Goal: Task Accomplishment & Management: Complete application form

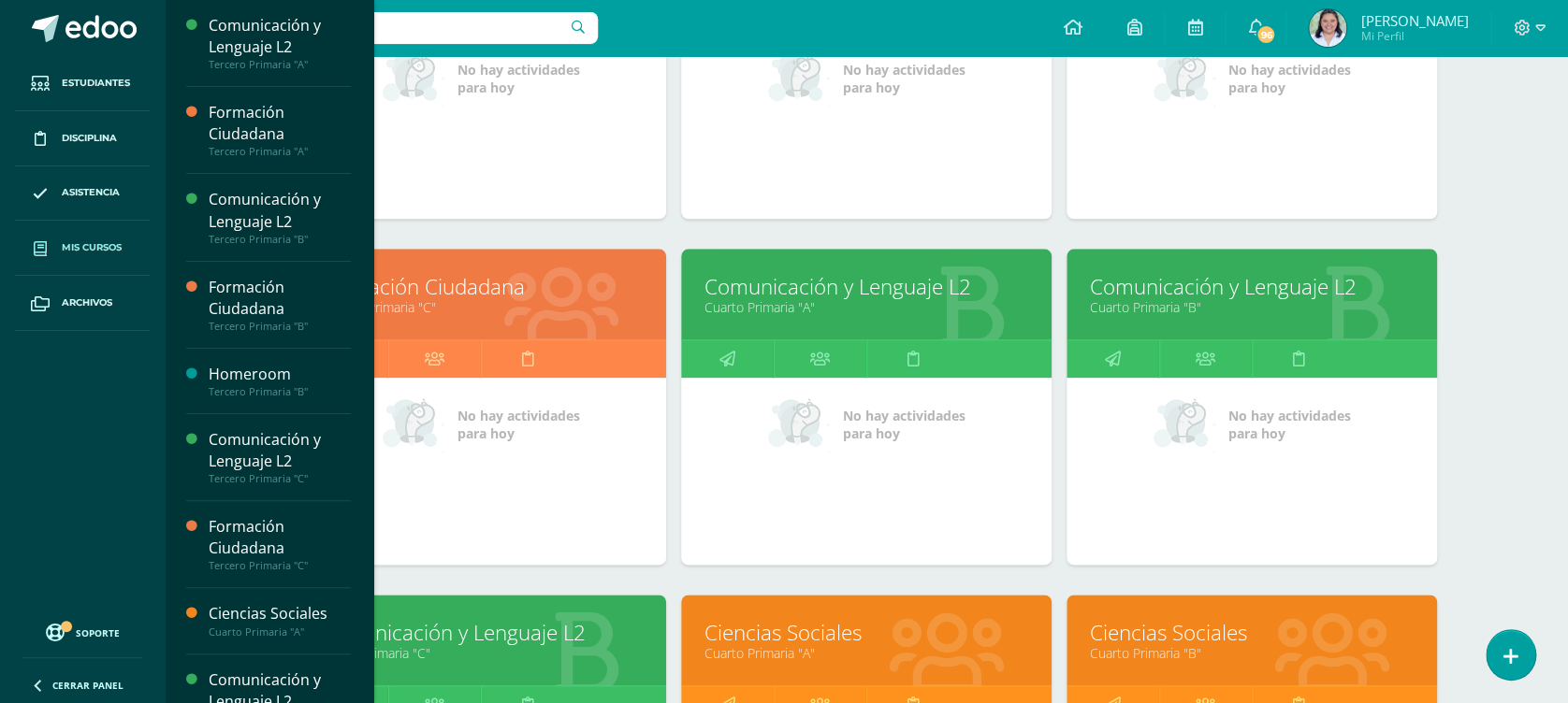
scroll to position [751, 0]
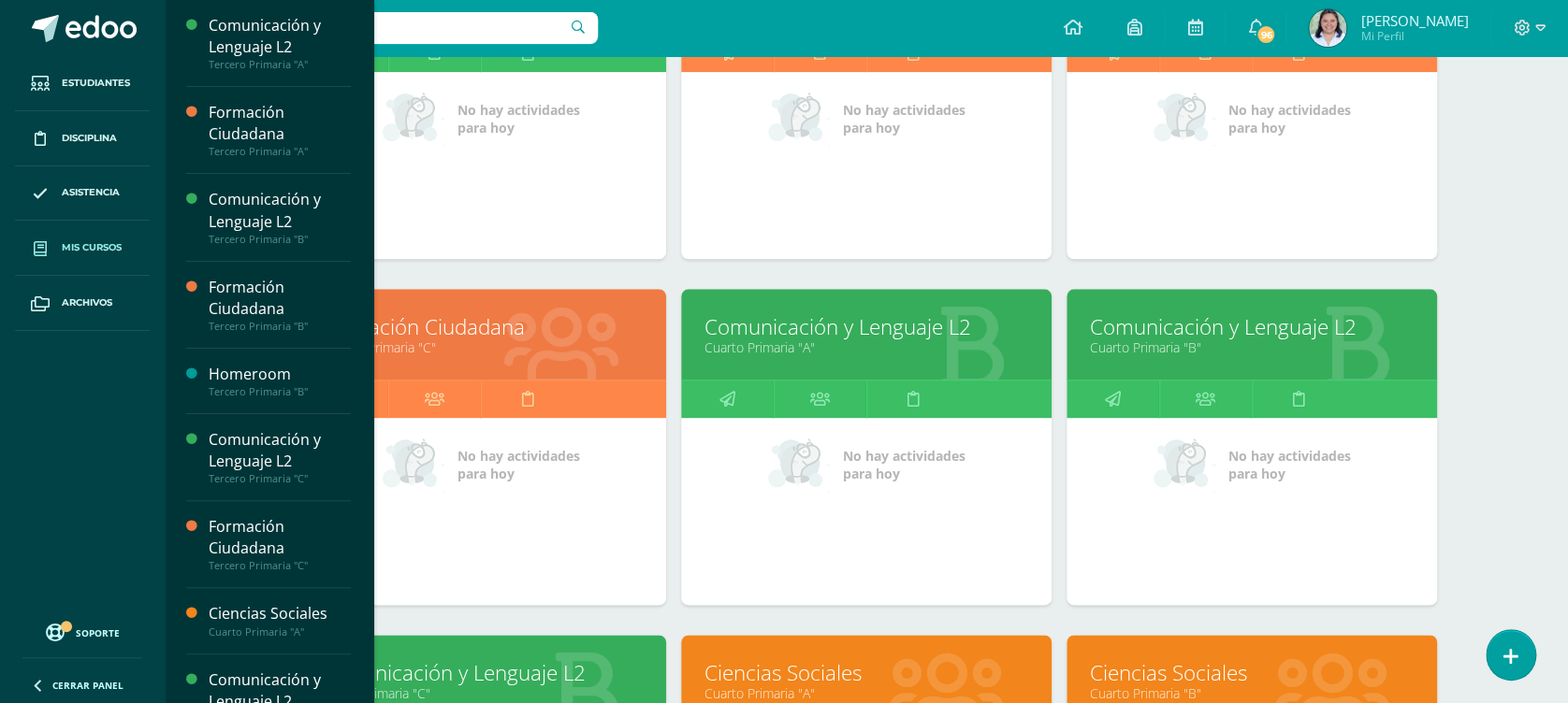
click at [1231, 335] on link "Comunicación y Lenguaje L2" at bounding box center [1251, 326] width 324 height 29
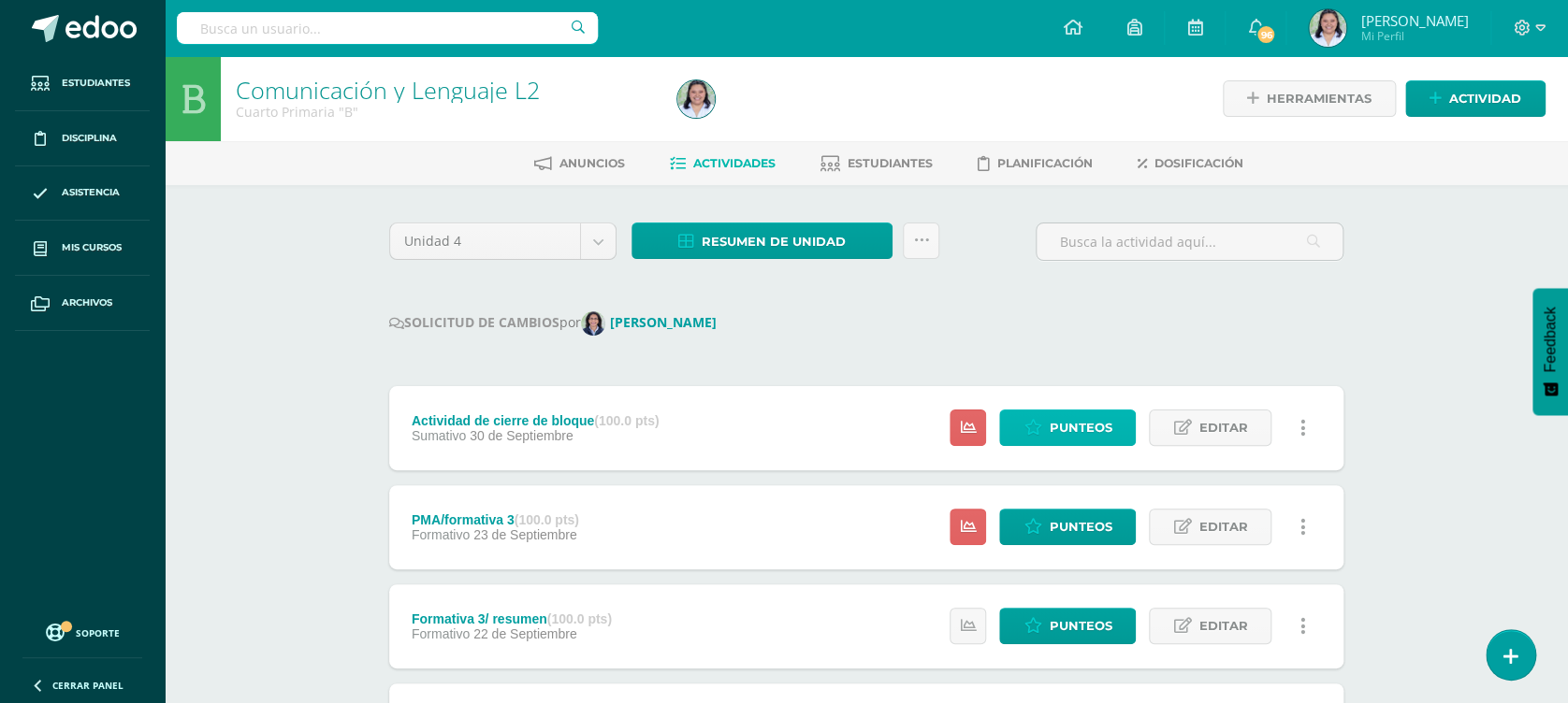
click at [1063, 437] on span "Punteos" at bounding box center [1079, 427] width 63 height 35
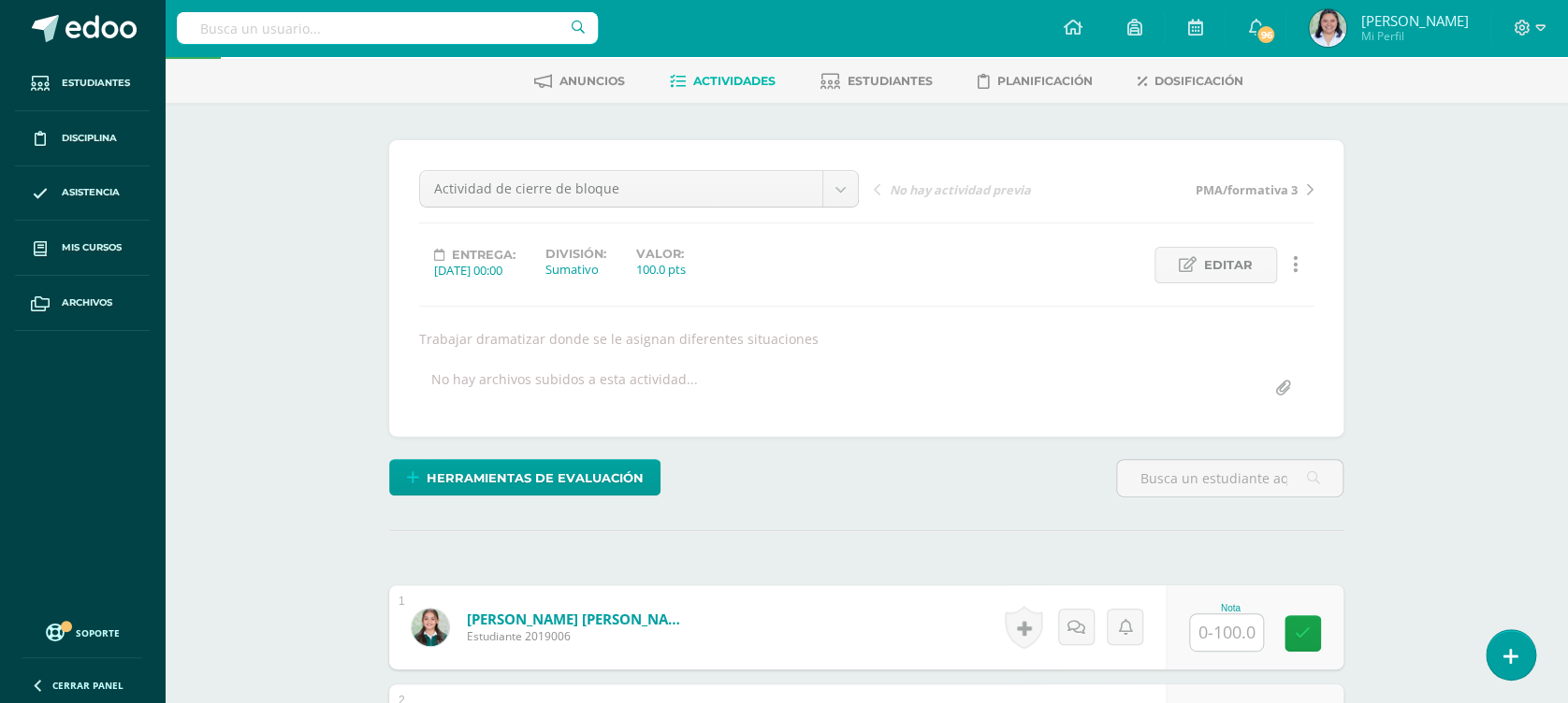
scroll to position [40, 0]
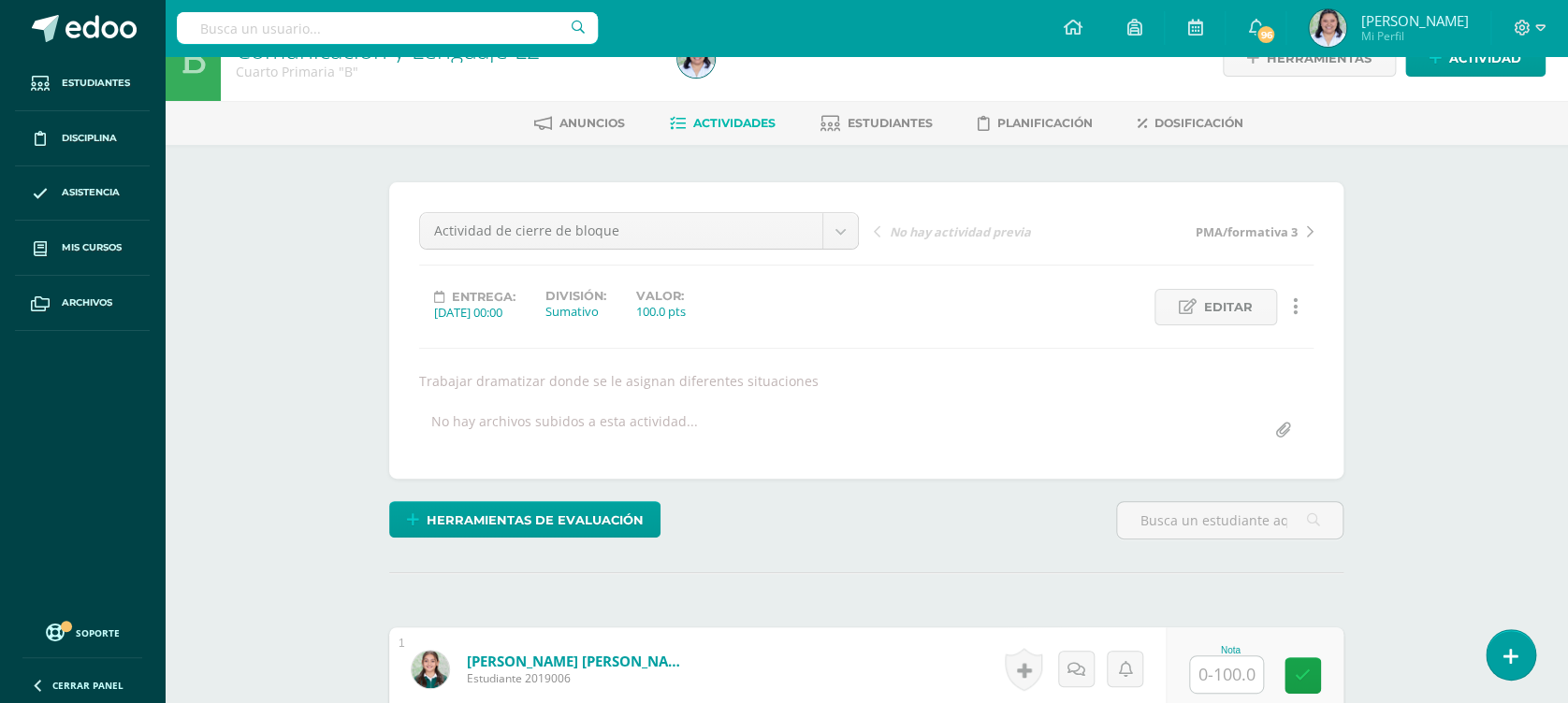
click at [1300, 224] on link "PMA/formativa 3" at bounding box center [1203, 231] width 219 height 19
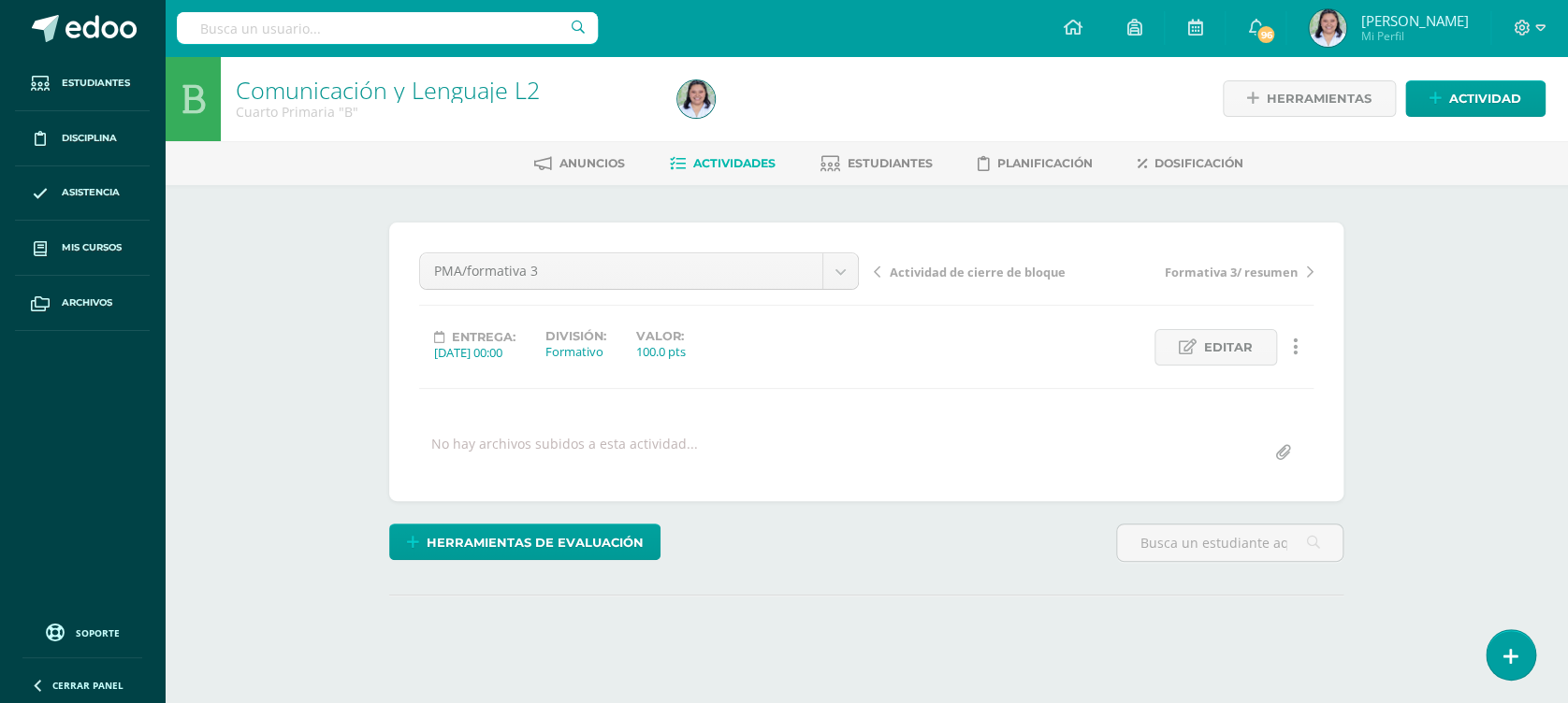
click at [740, 157] on span "Actividades" at bounding box center [734, 163] width 83 height 14
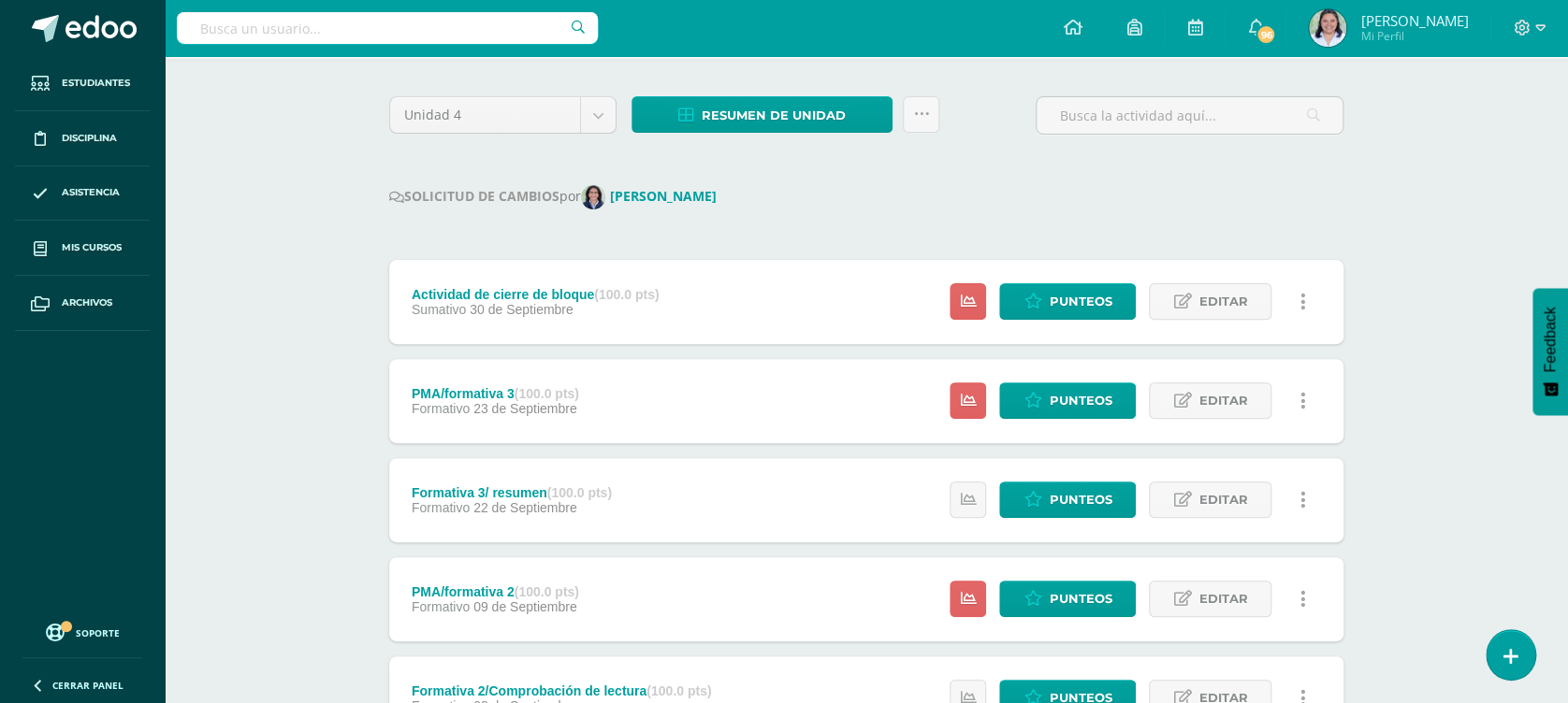
scroll to position [132, 0]
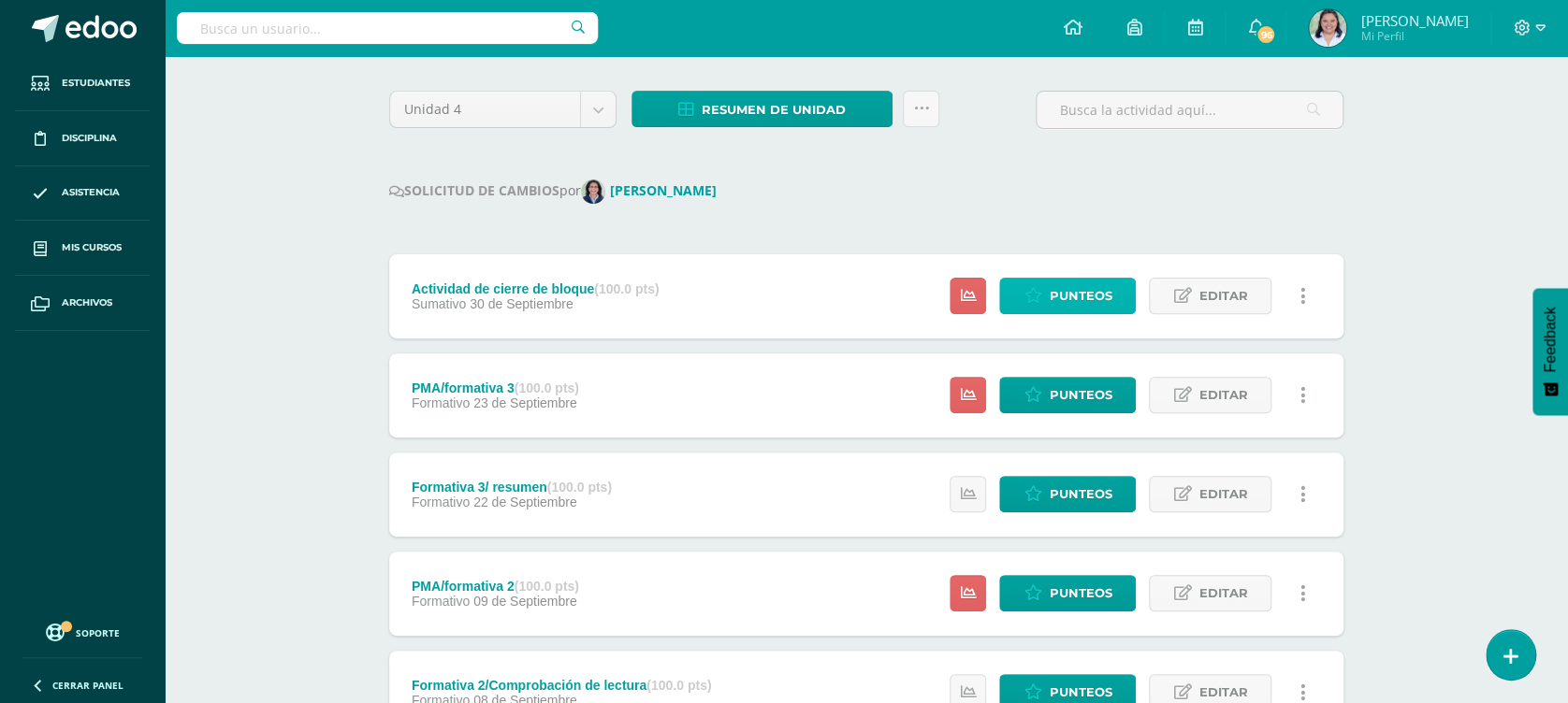
click at [1079, 297] on span "Punteos" at bounding box center [1079, 295] width 63 height 35
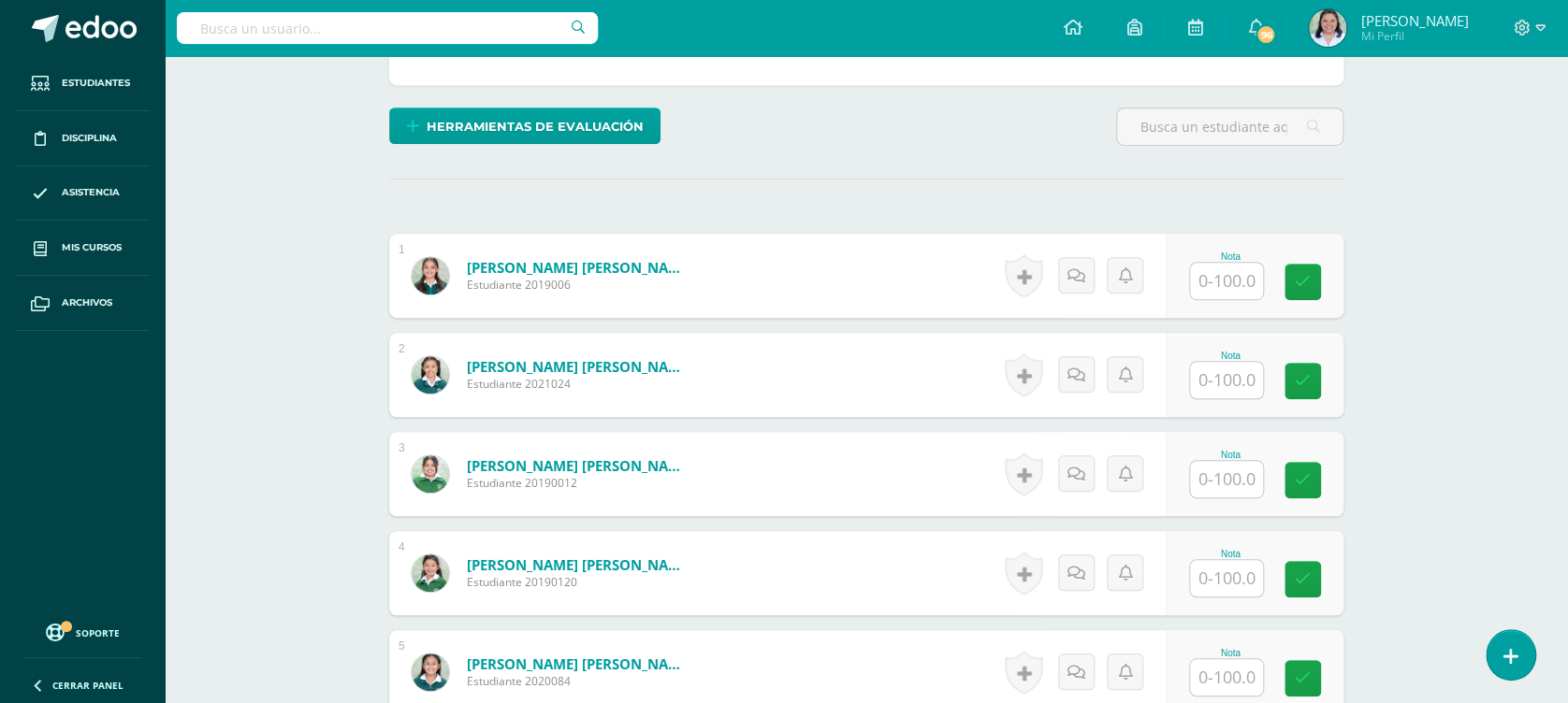
scroll to position [420, 0]
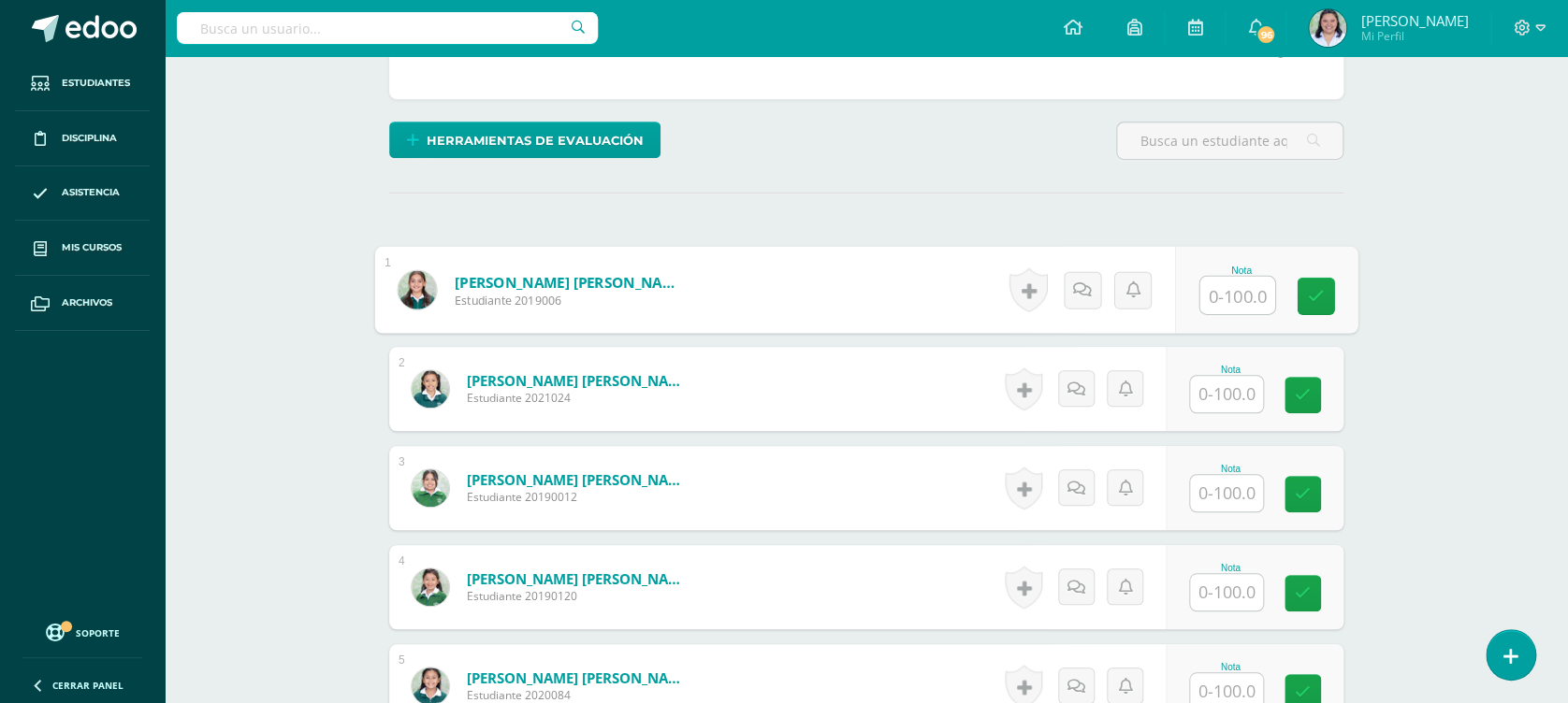
click at [1223, 284] on input "text" at bounding box center [1238, 295] width 75 height 37
type input "67"
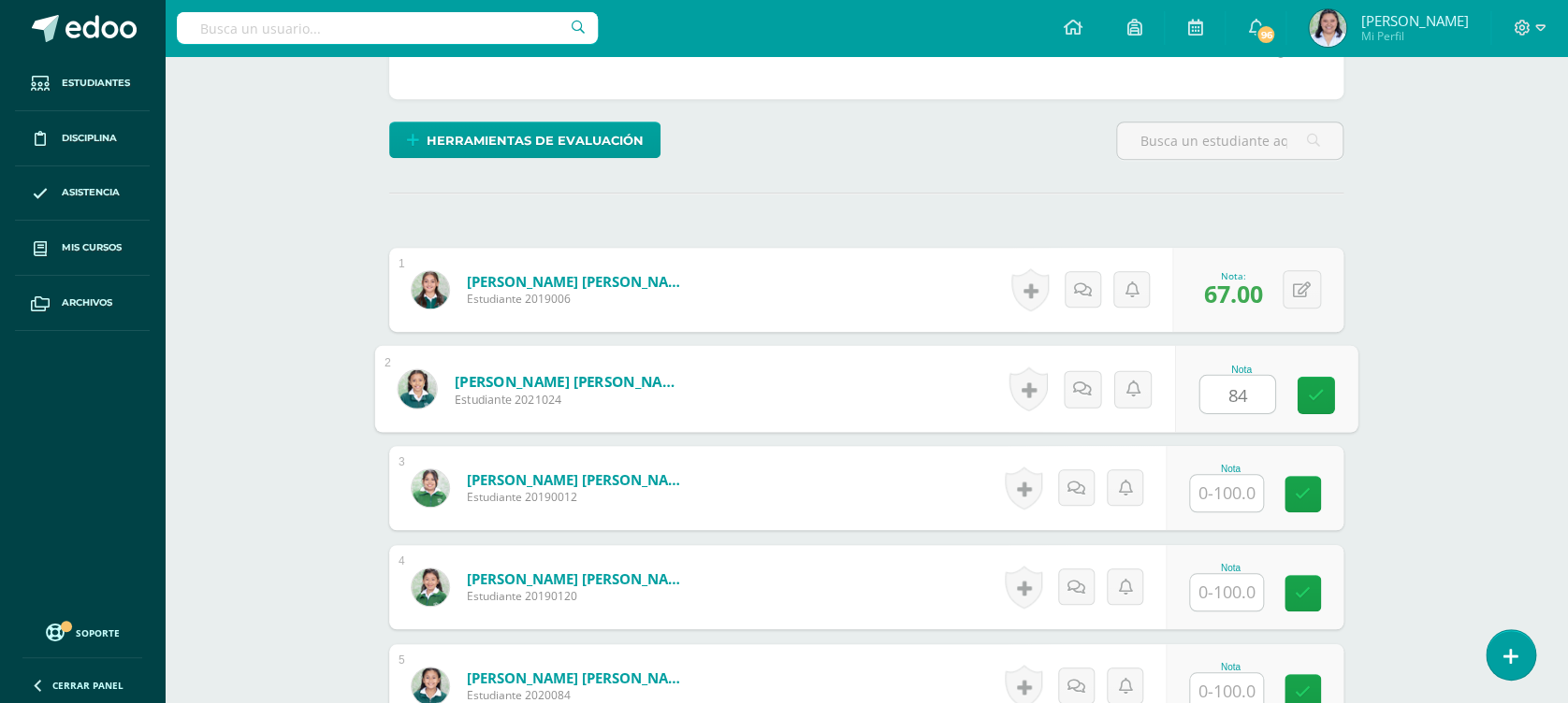
type input "84"
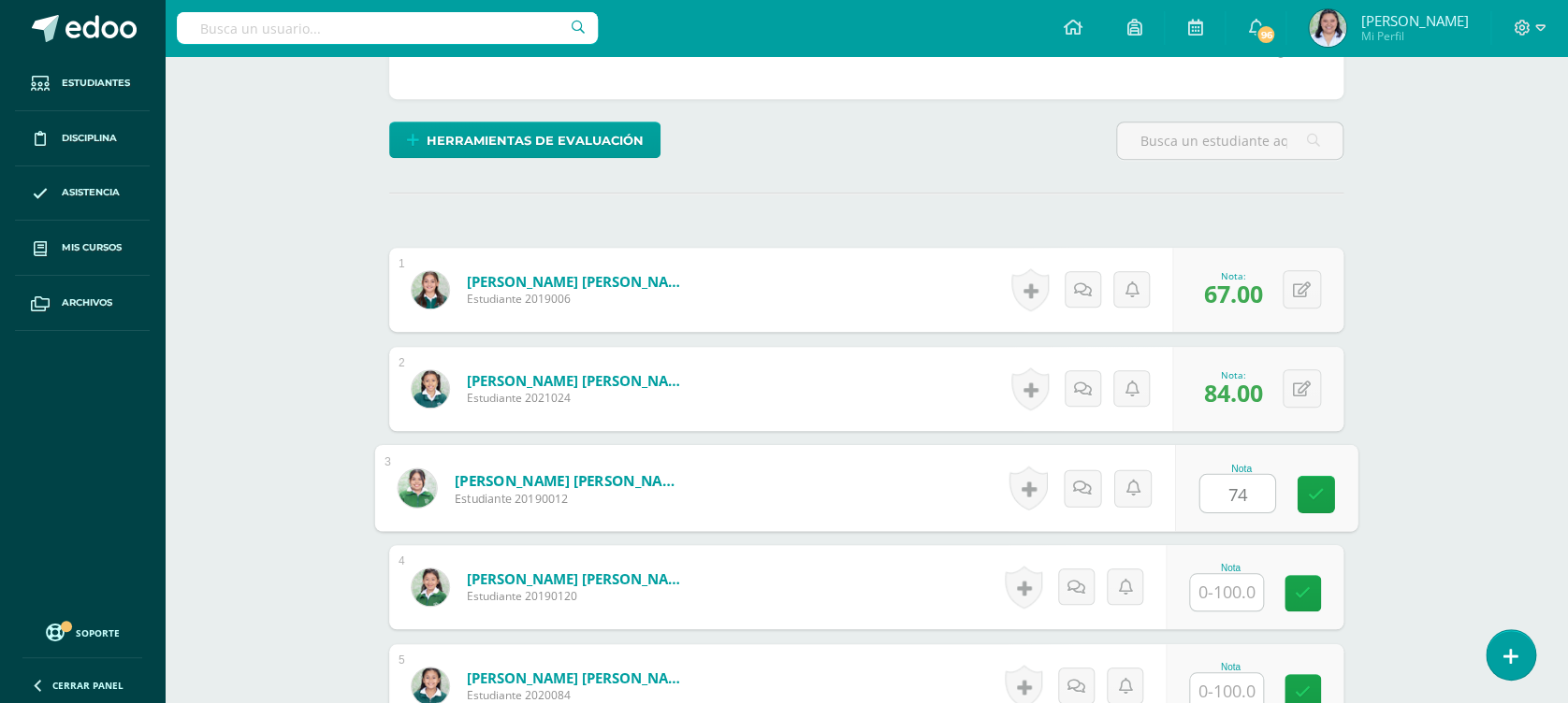
type input "74"
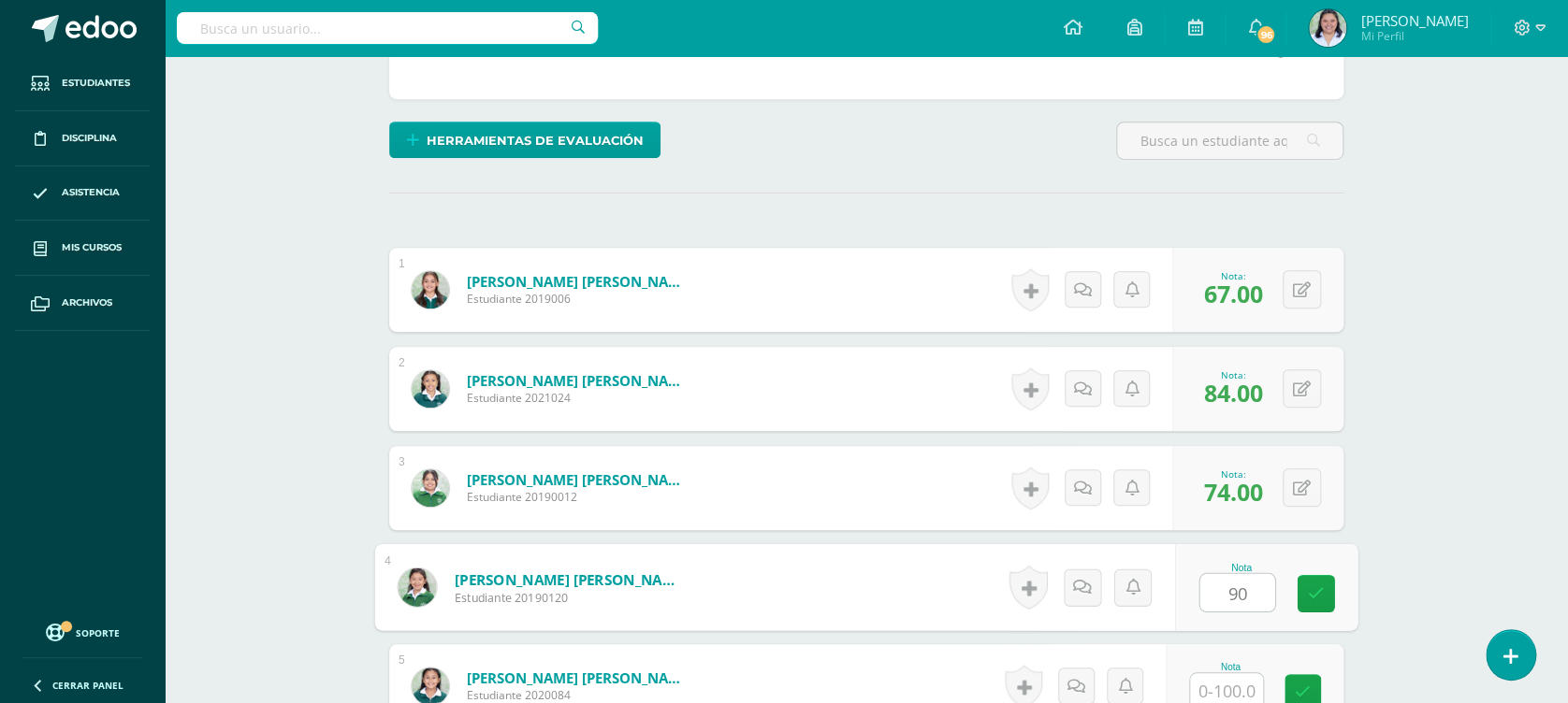
type input "90"
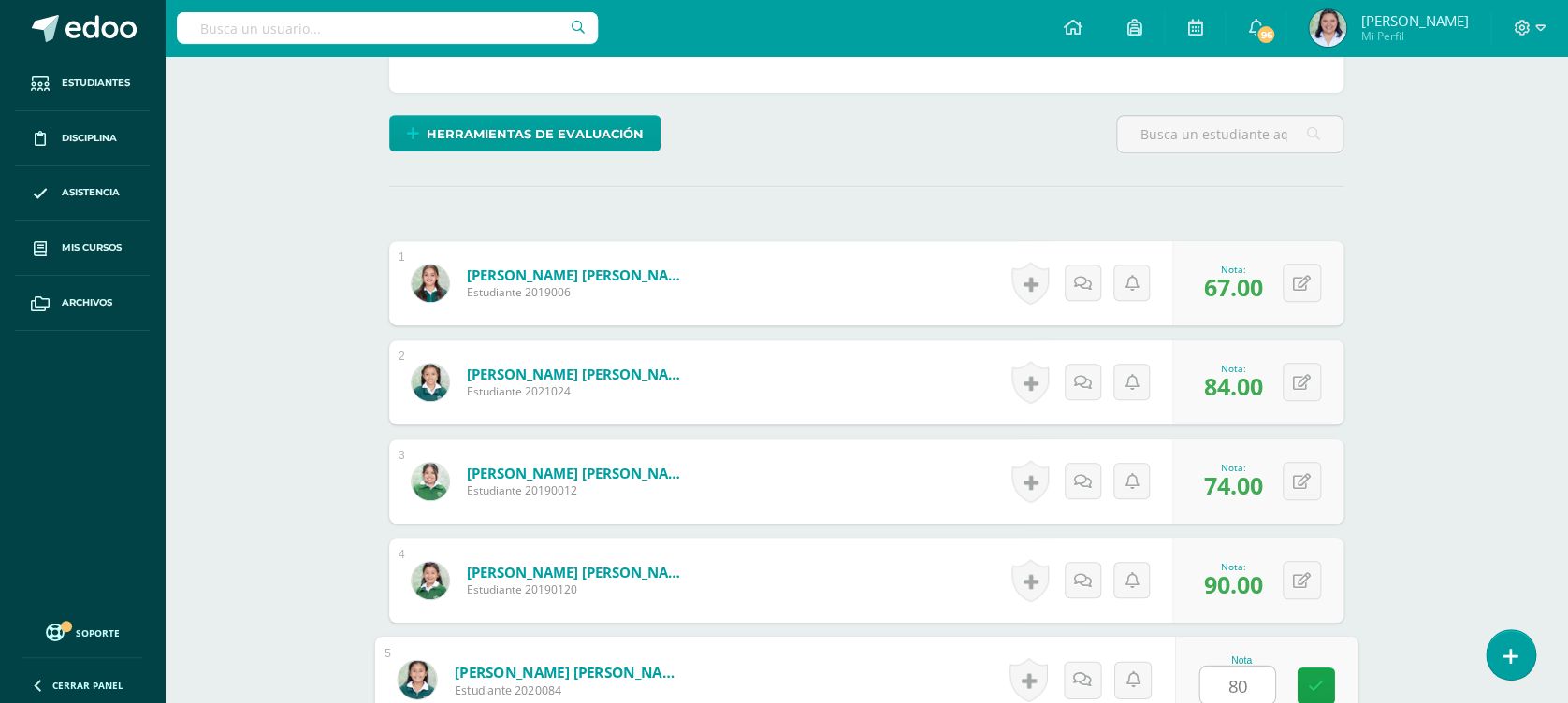
type input "80"
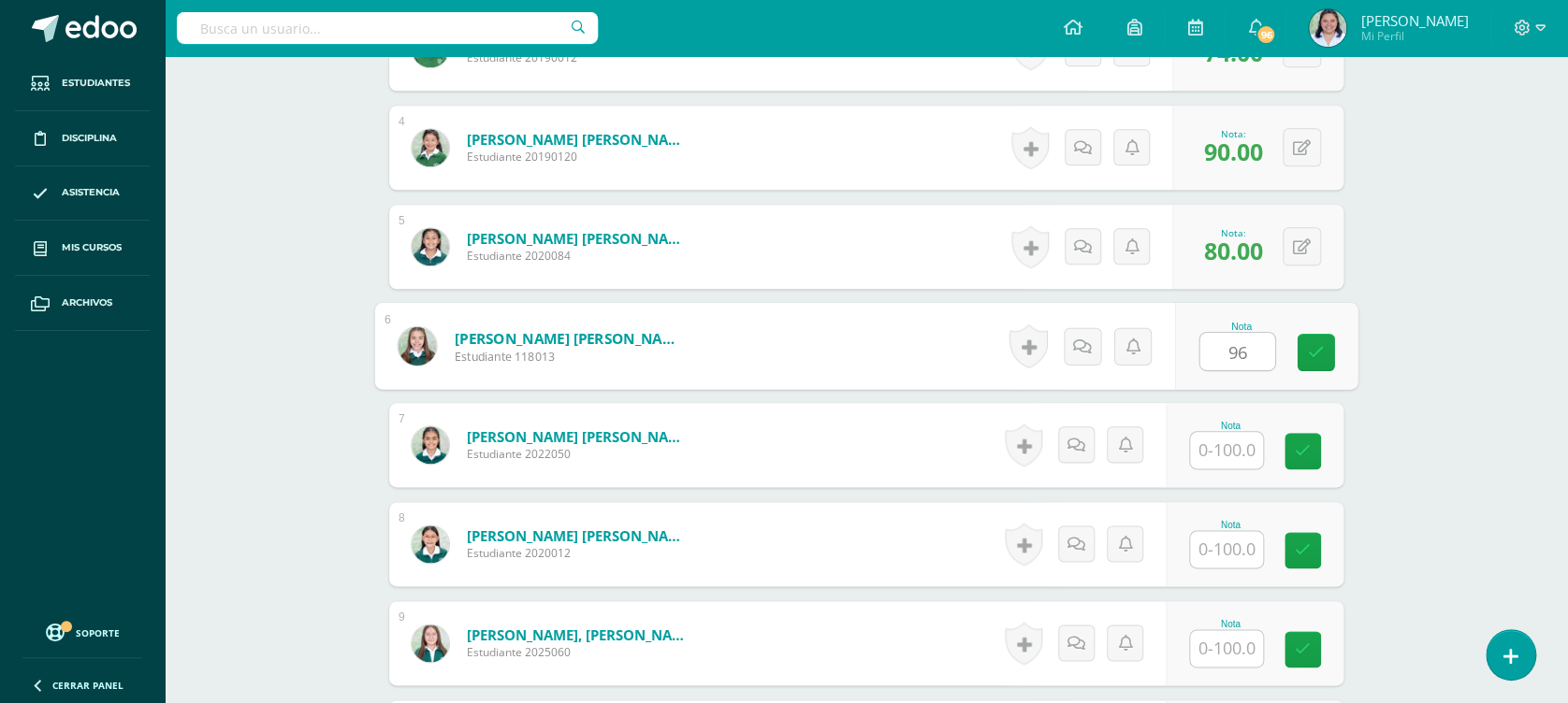
type input "96"
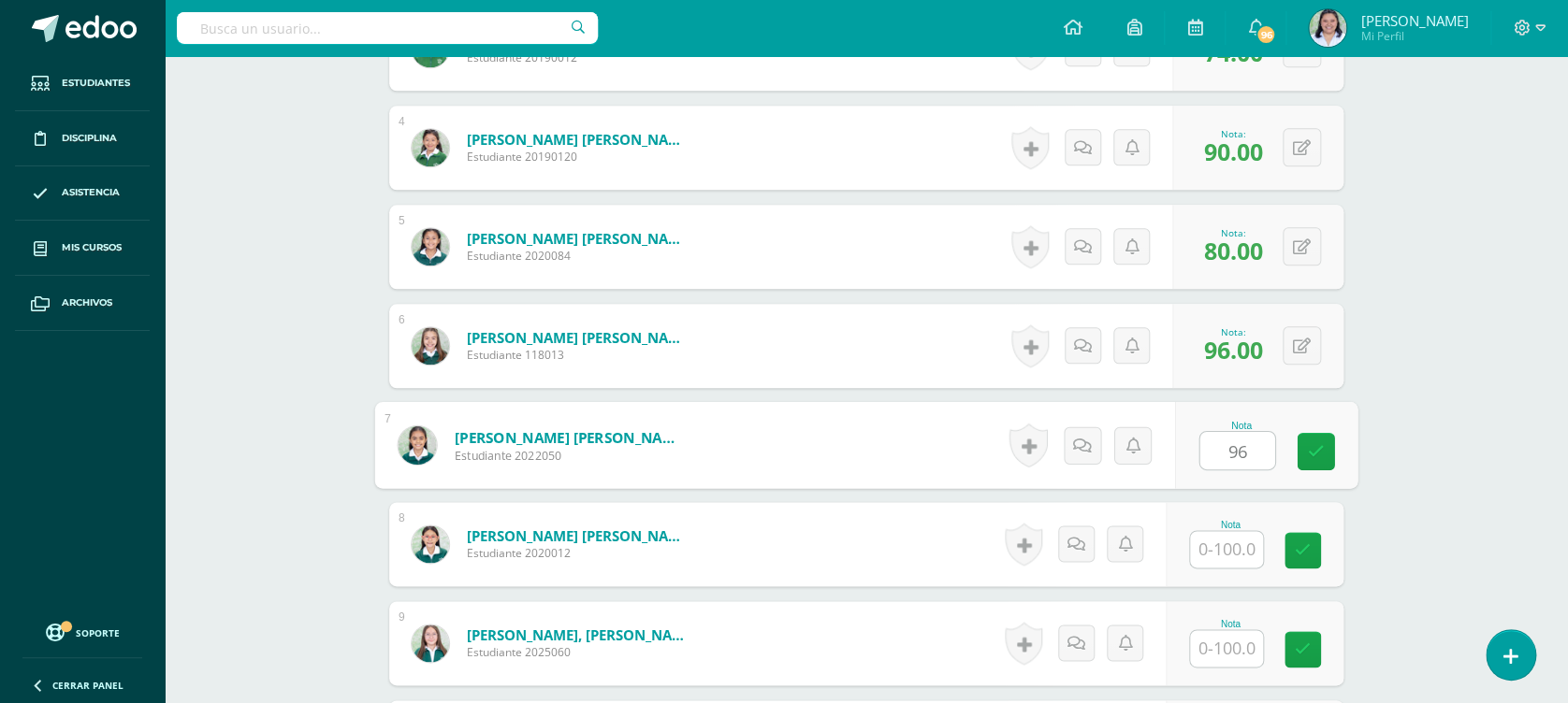
type input "96"
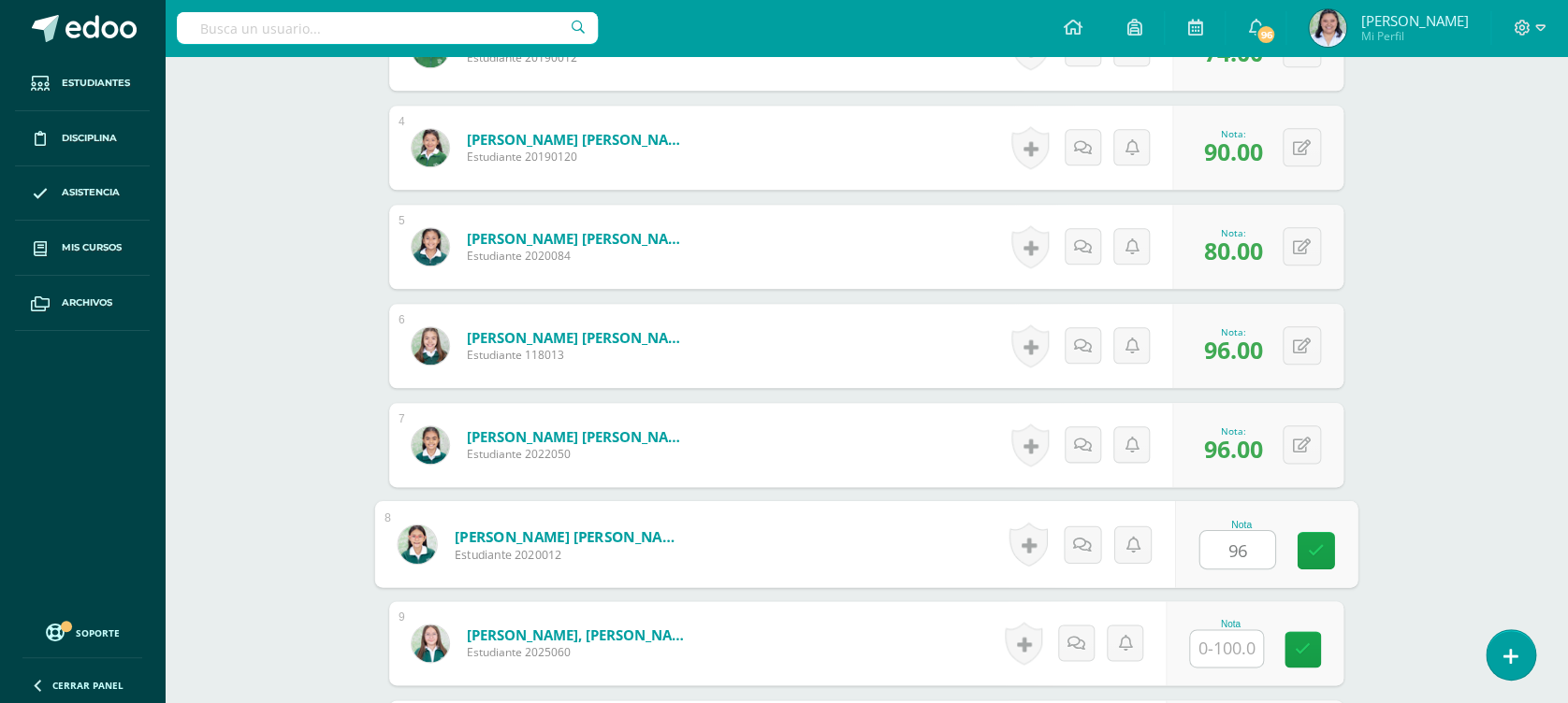
type input "96"
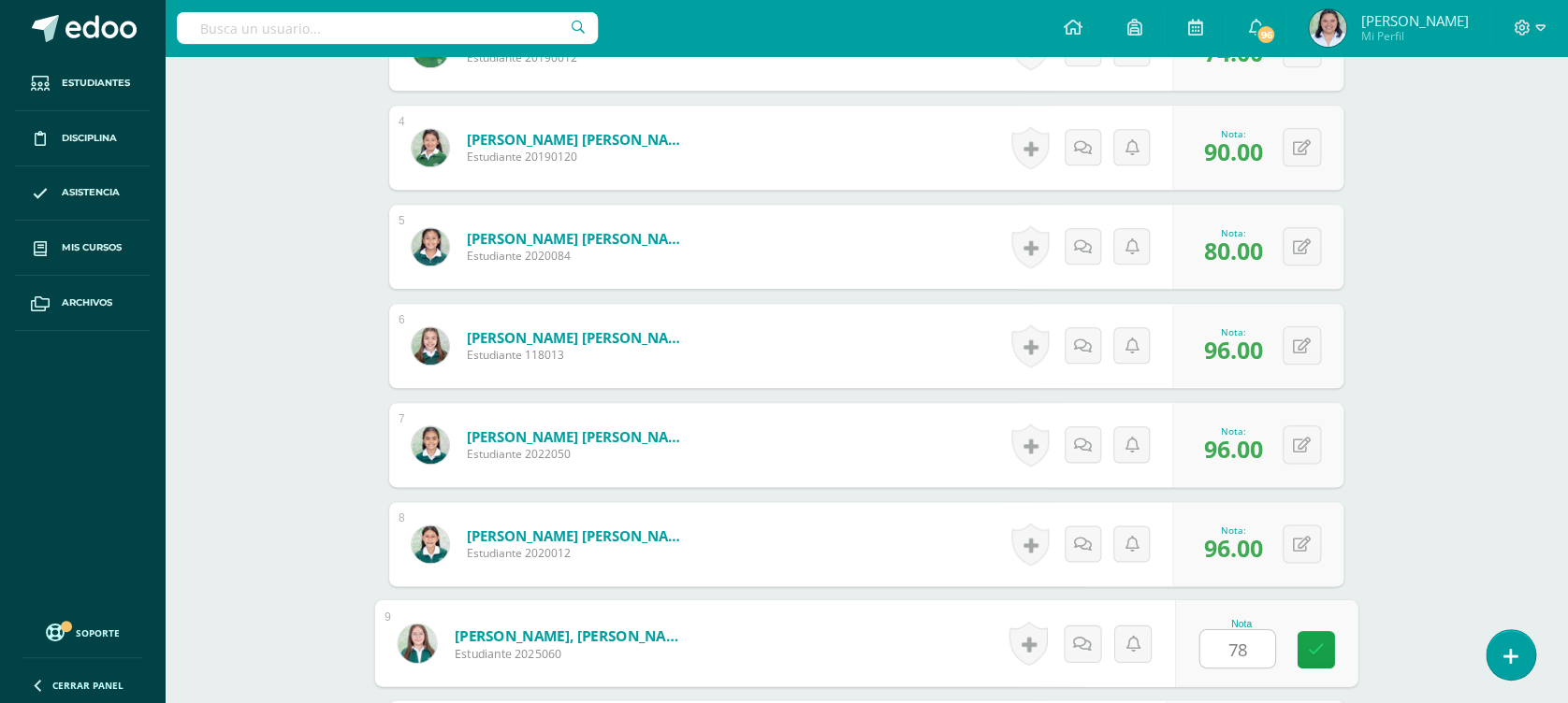
type input "78"
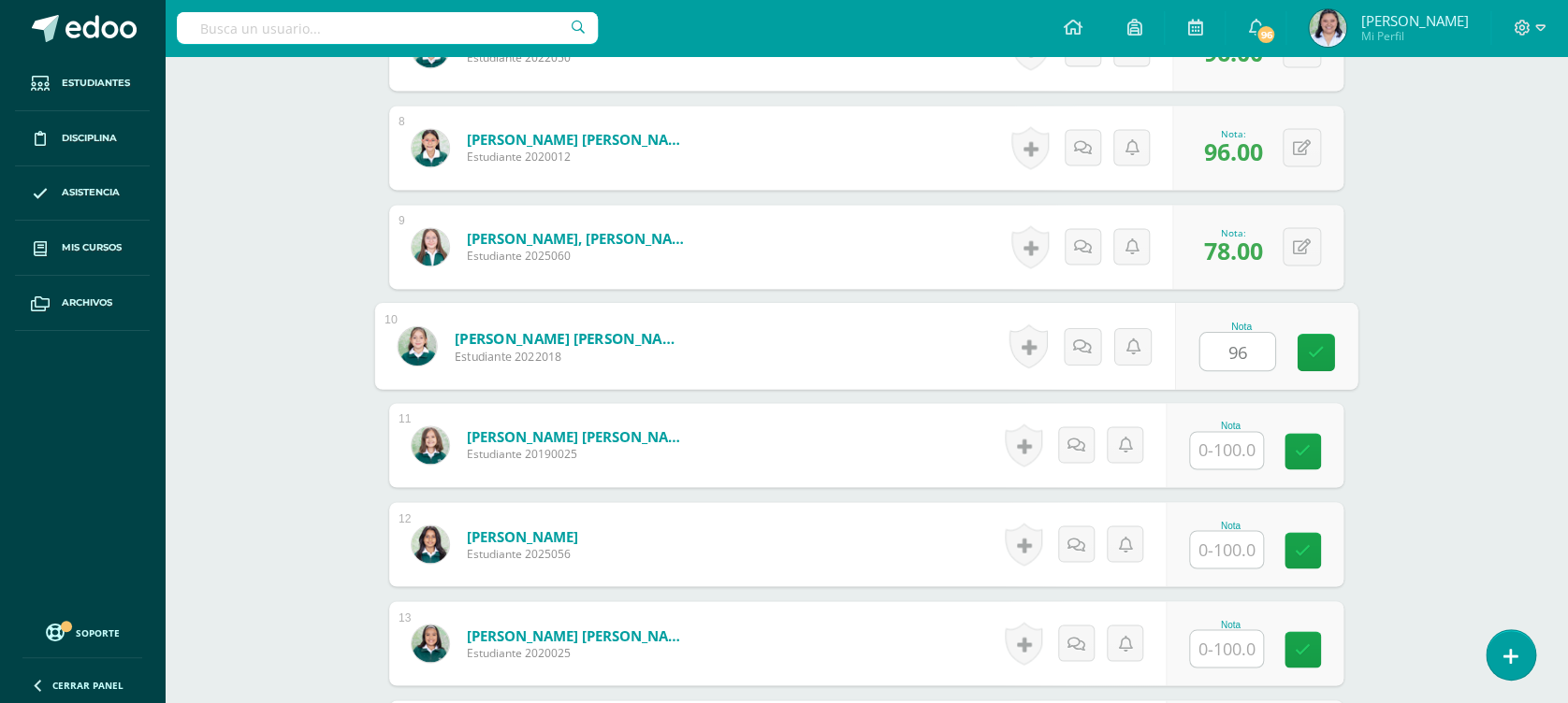
type input "96"
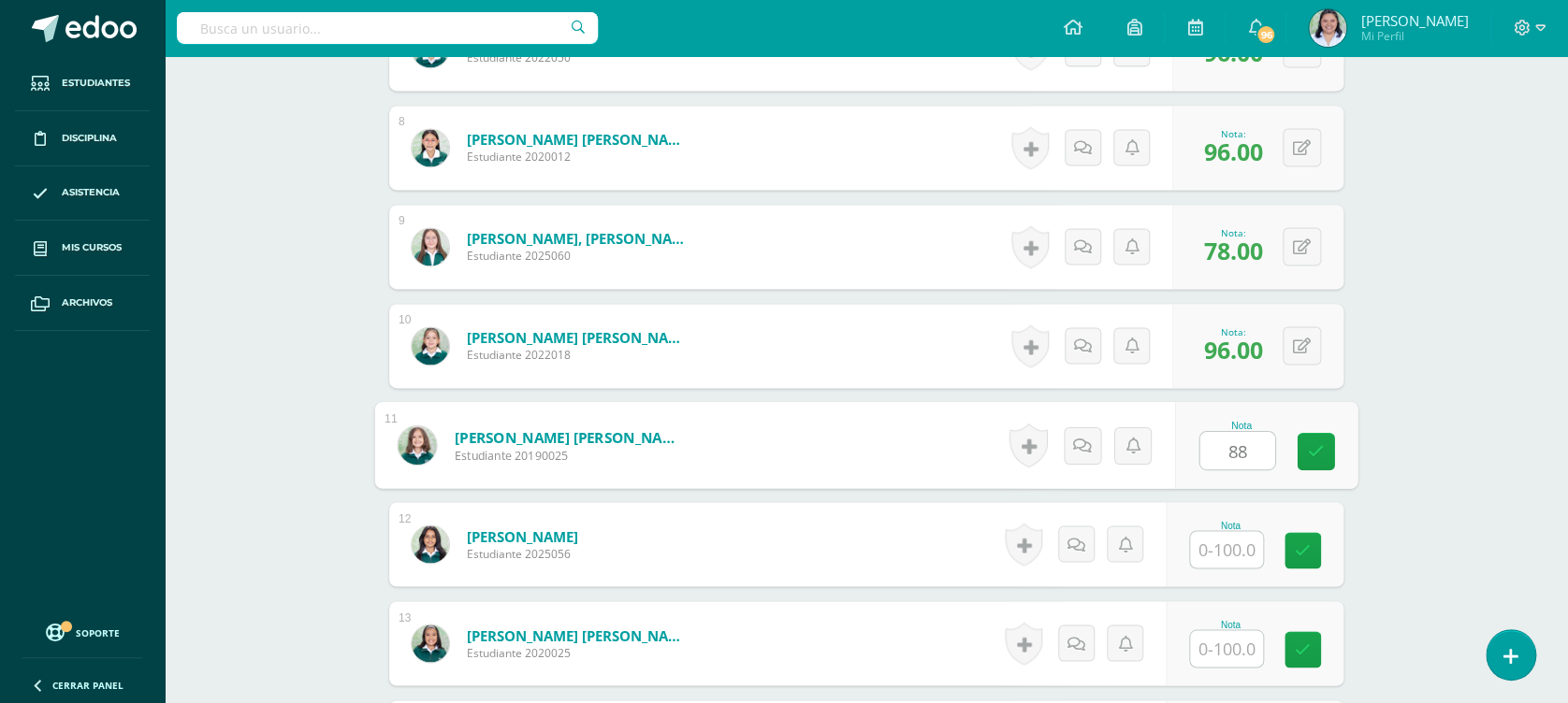
type input "88"
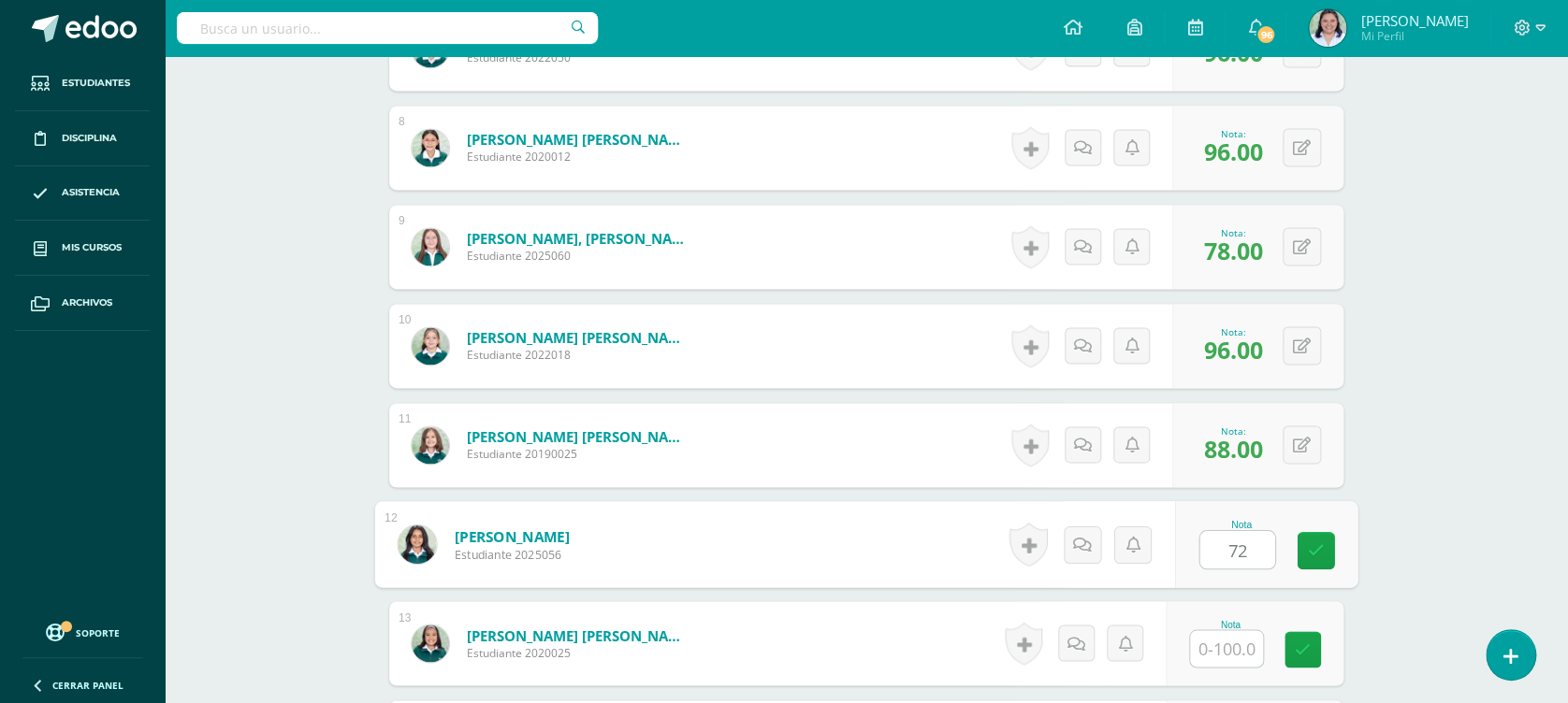
type input "72"
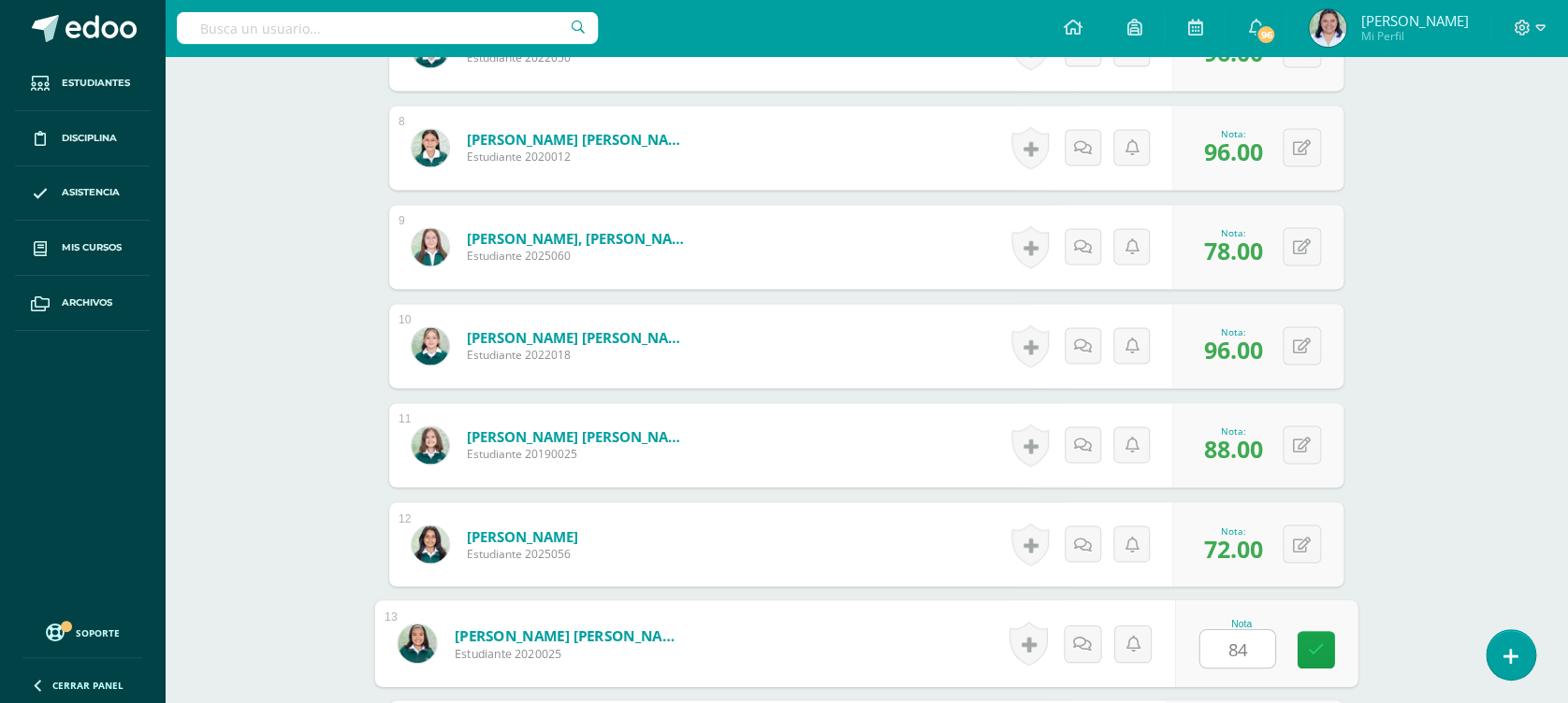
type input "84"
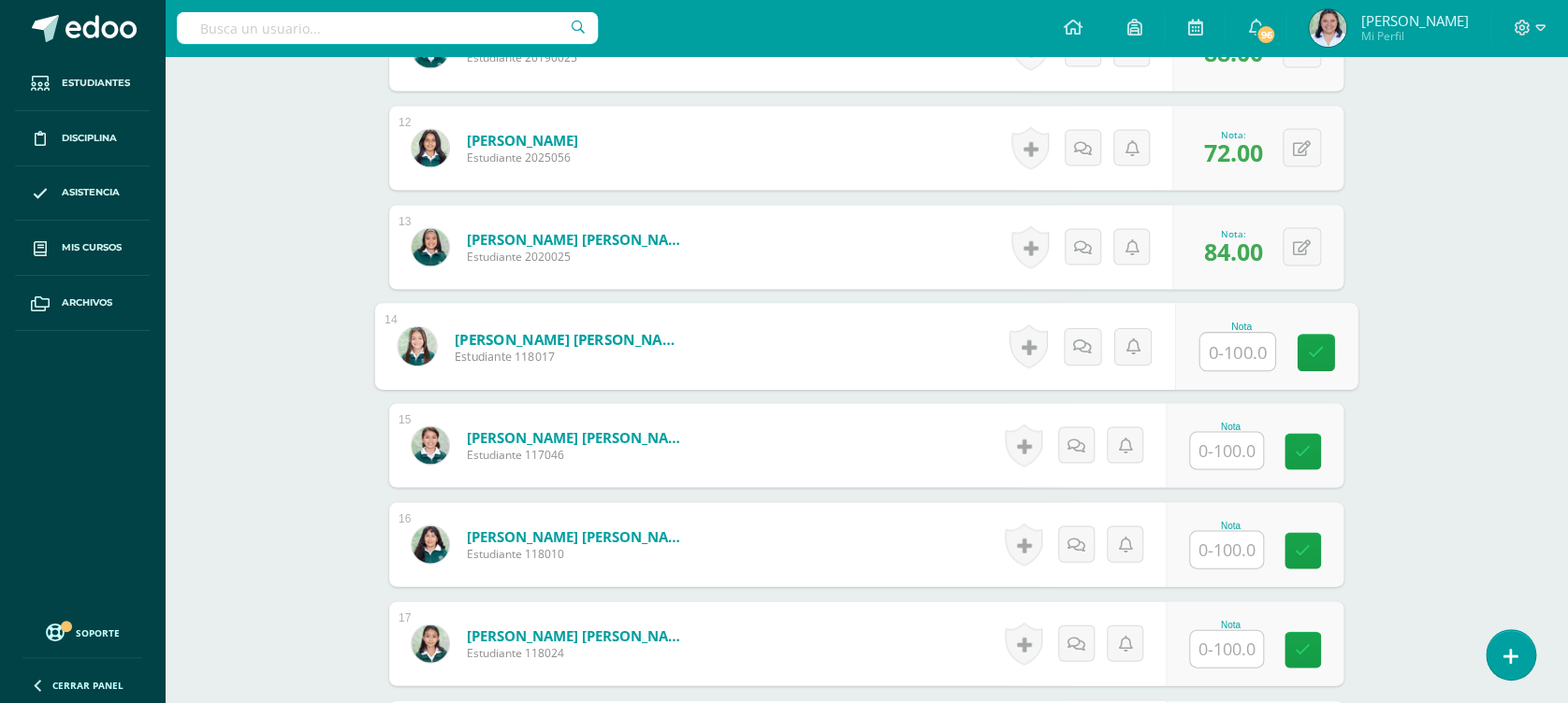
type input "7"
type input "67"
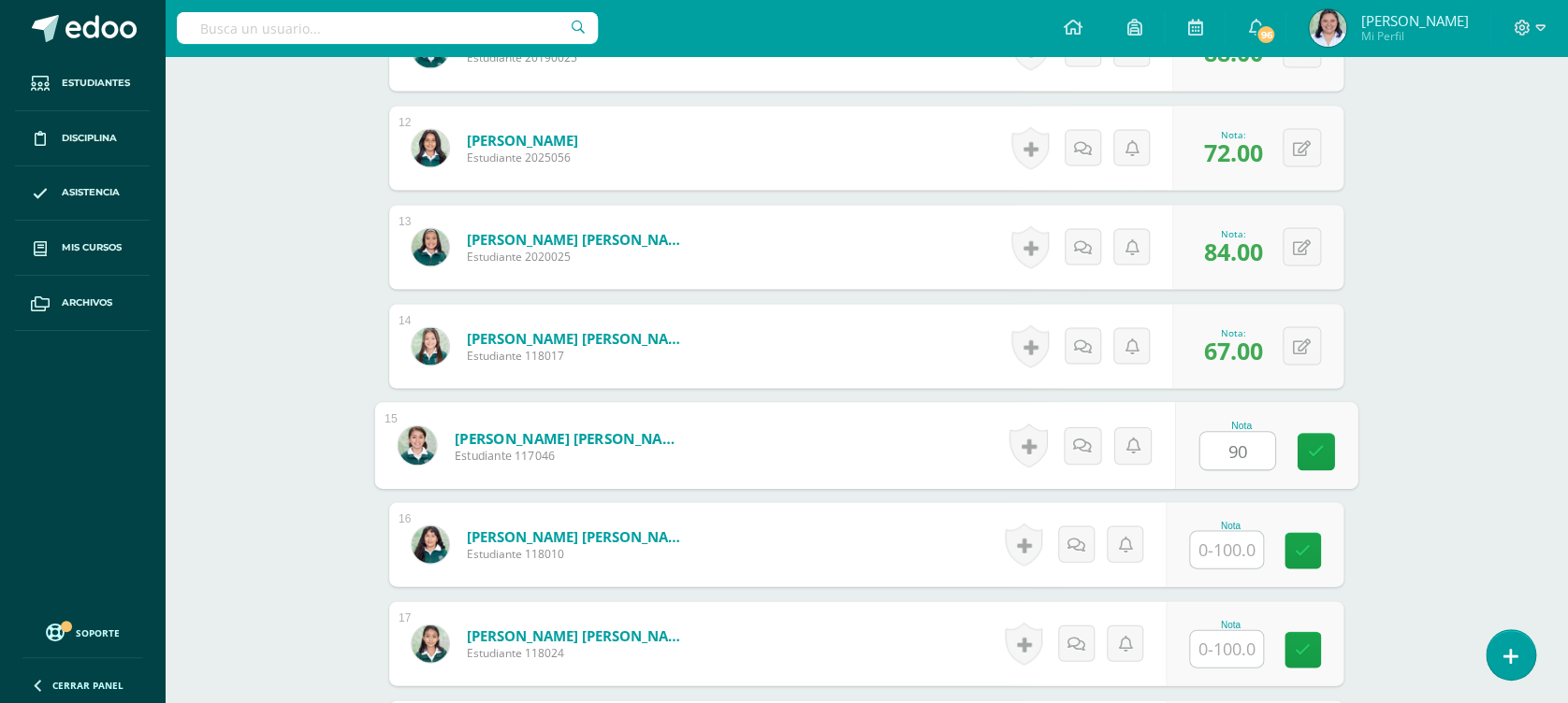
type input "90"
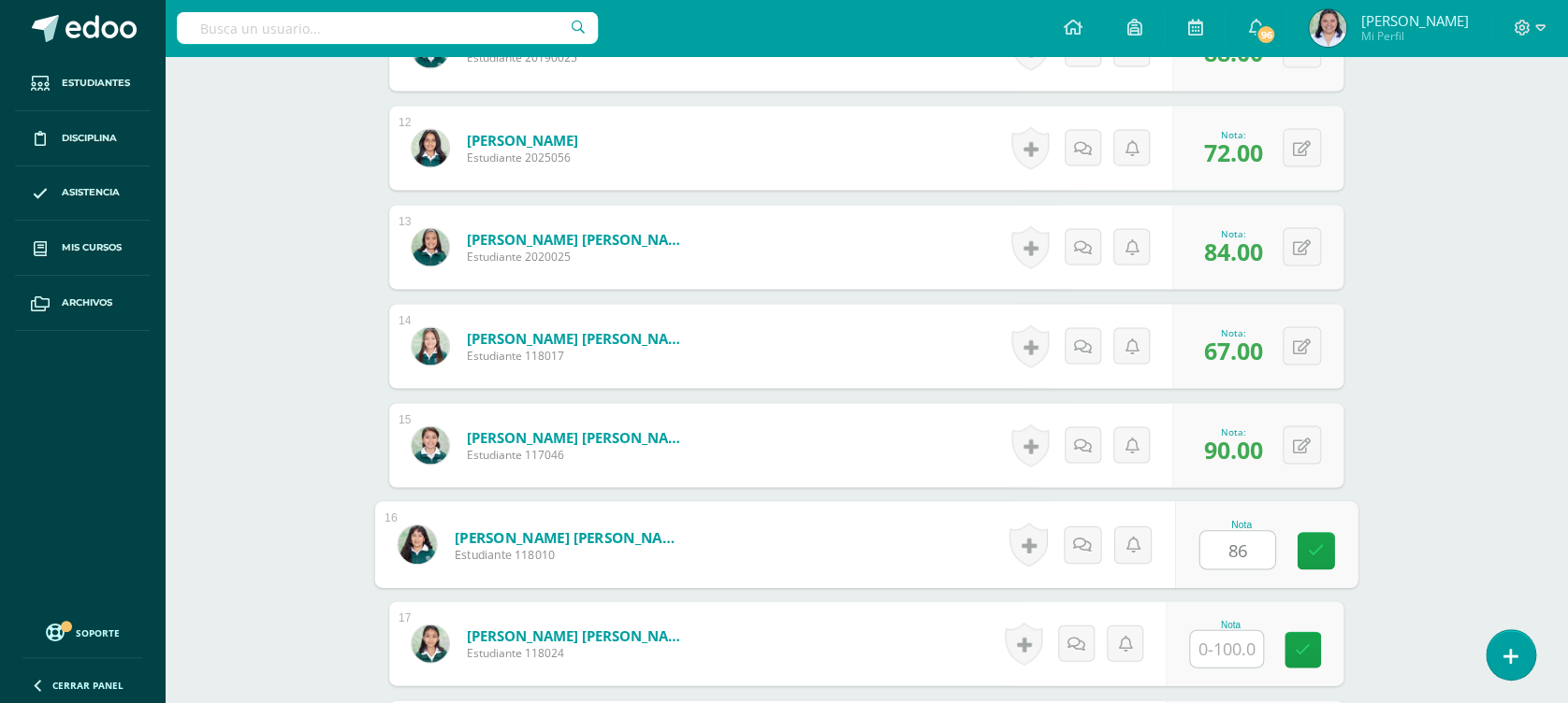
type input "86"
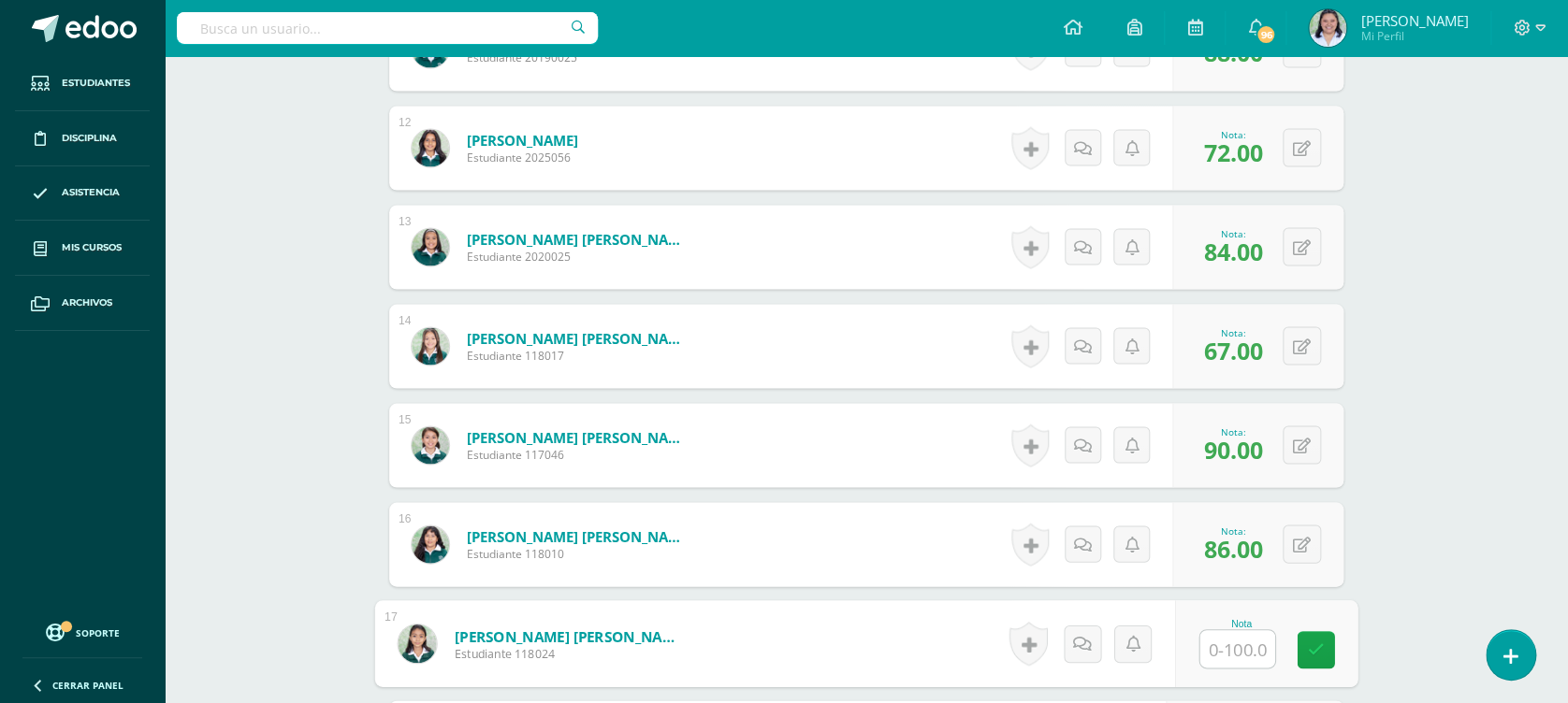
type input "8"
type input "94"
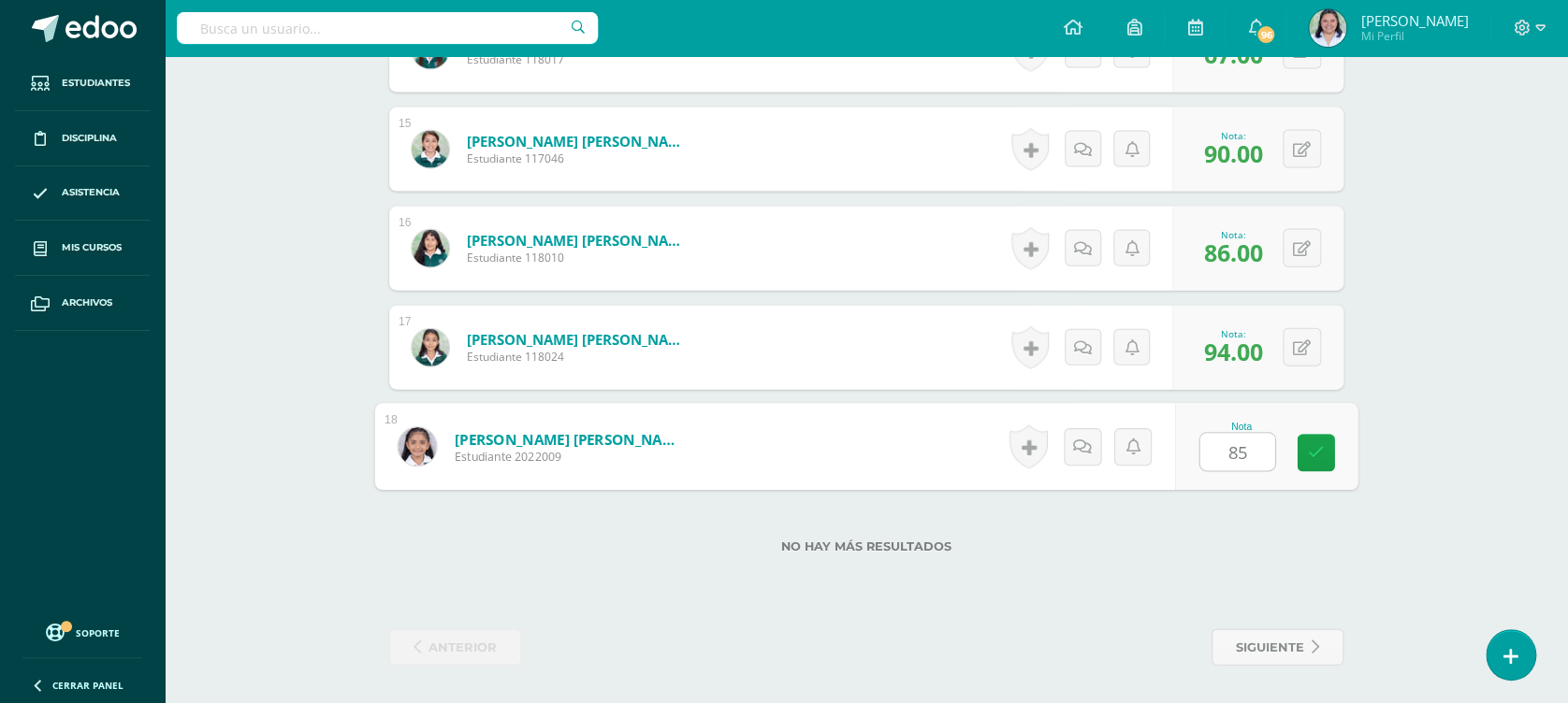
type input "85"
drag, startPoint x: 1456, startPoint y: 367, endPoint x: 1448, endPoint y: 373, distance: 10.0
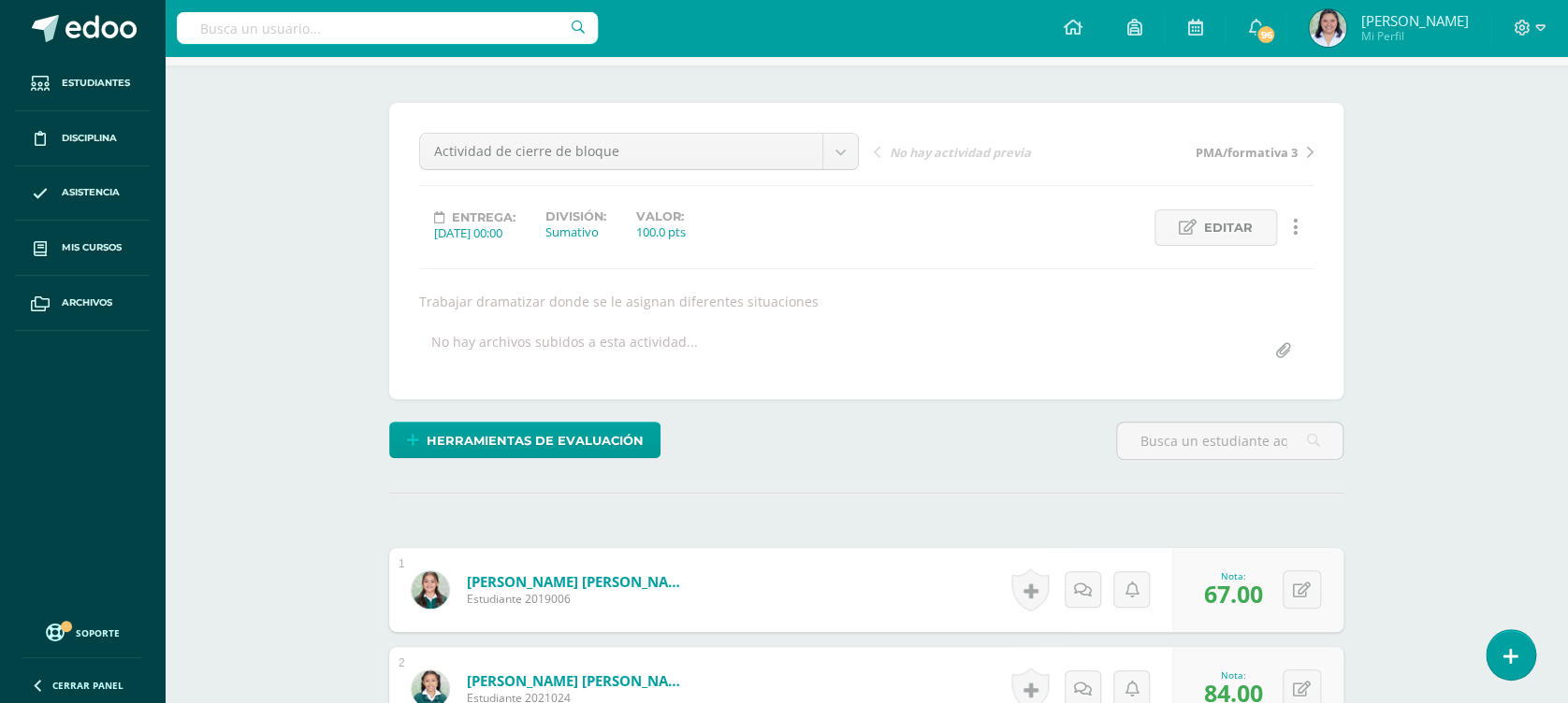
scroll to position [23, 0]
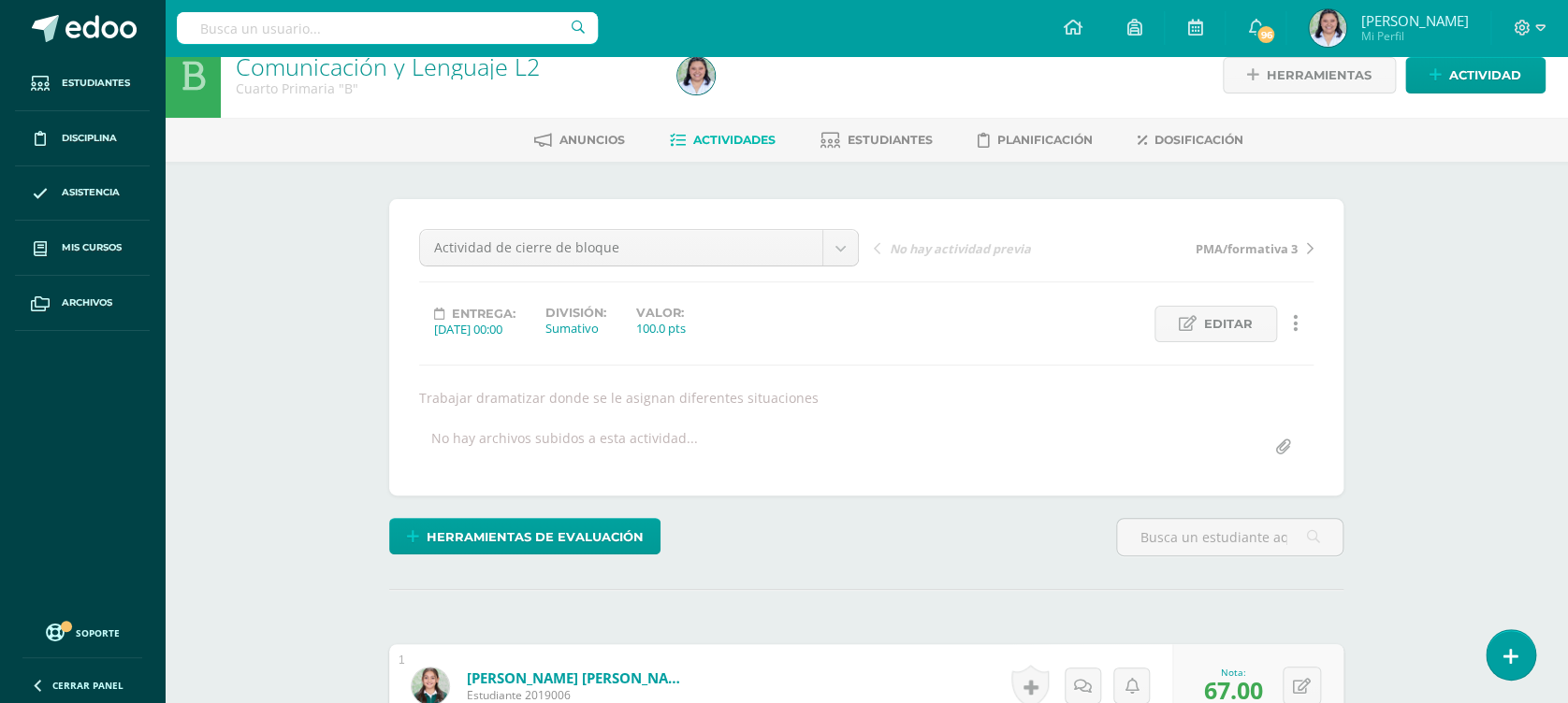
click at [742, 142] on span "Actividades" at bounding box center [734, 140] width 83 height 14
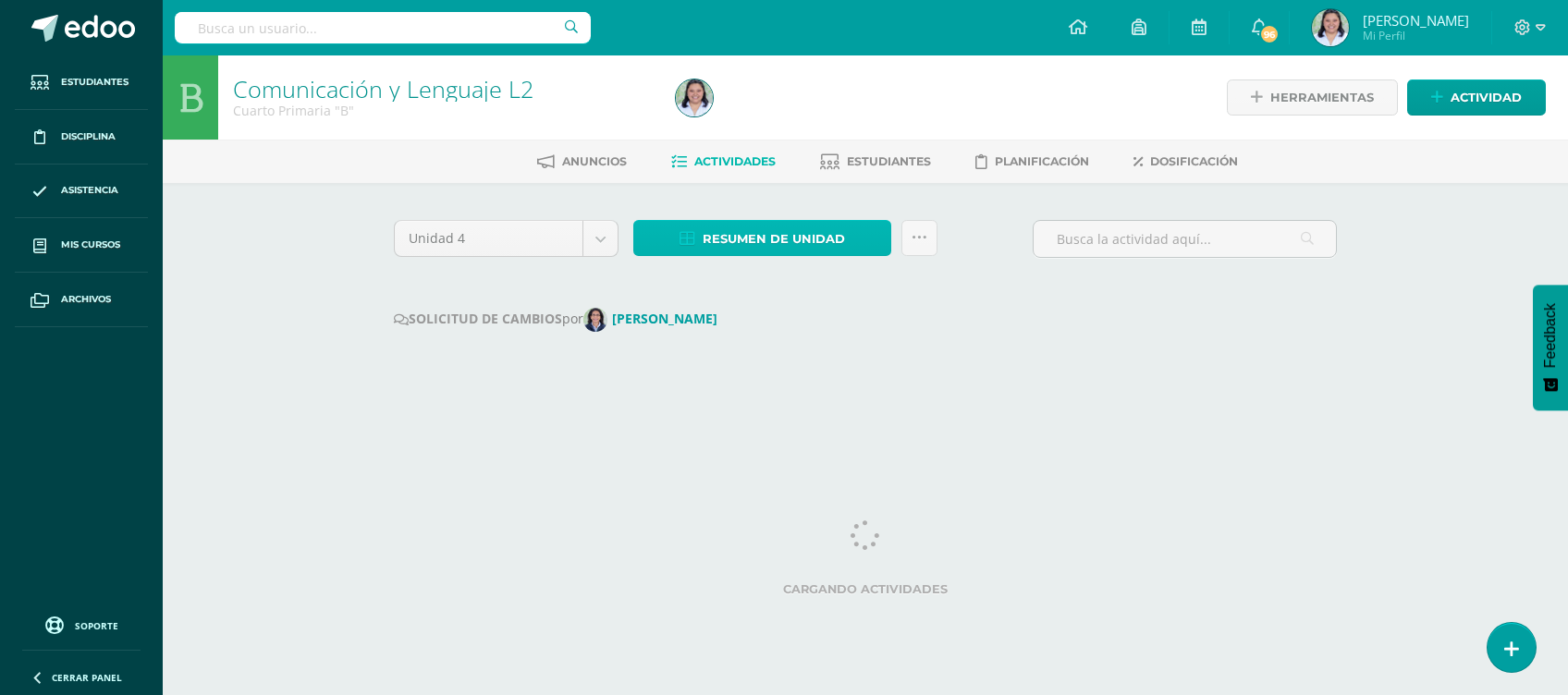
click at [777, 235] on span "Resumen de unidad" at bounding box center [774, 238] width 143 height 34
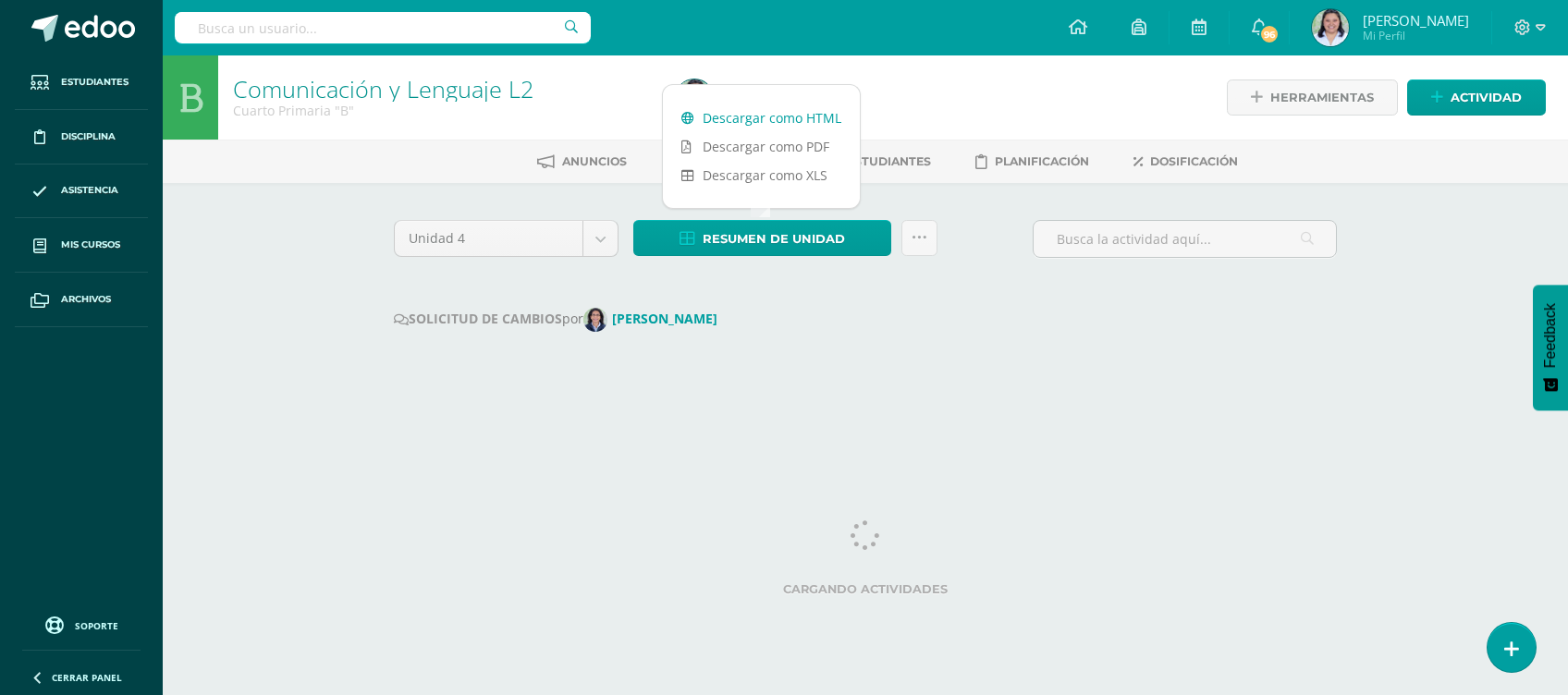
click at [786, 120] on link "Descargar como HTML" at bounding box center [761, 118] width 196 height 29
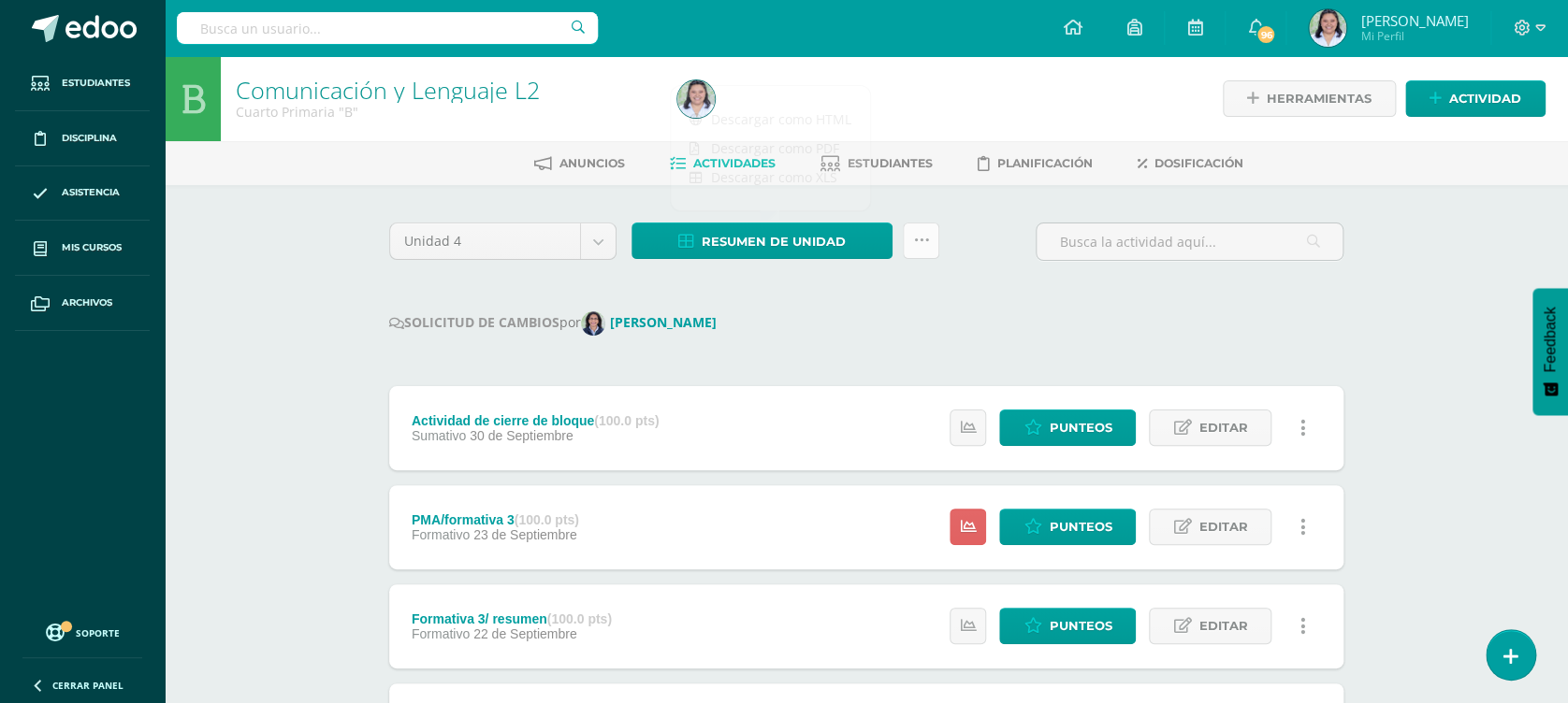
click at [928, 232] on icon at bounding box center [921, 240] width 16 height 16
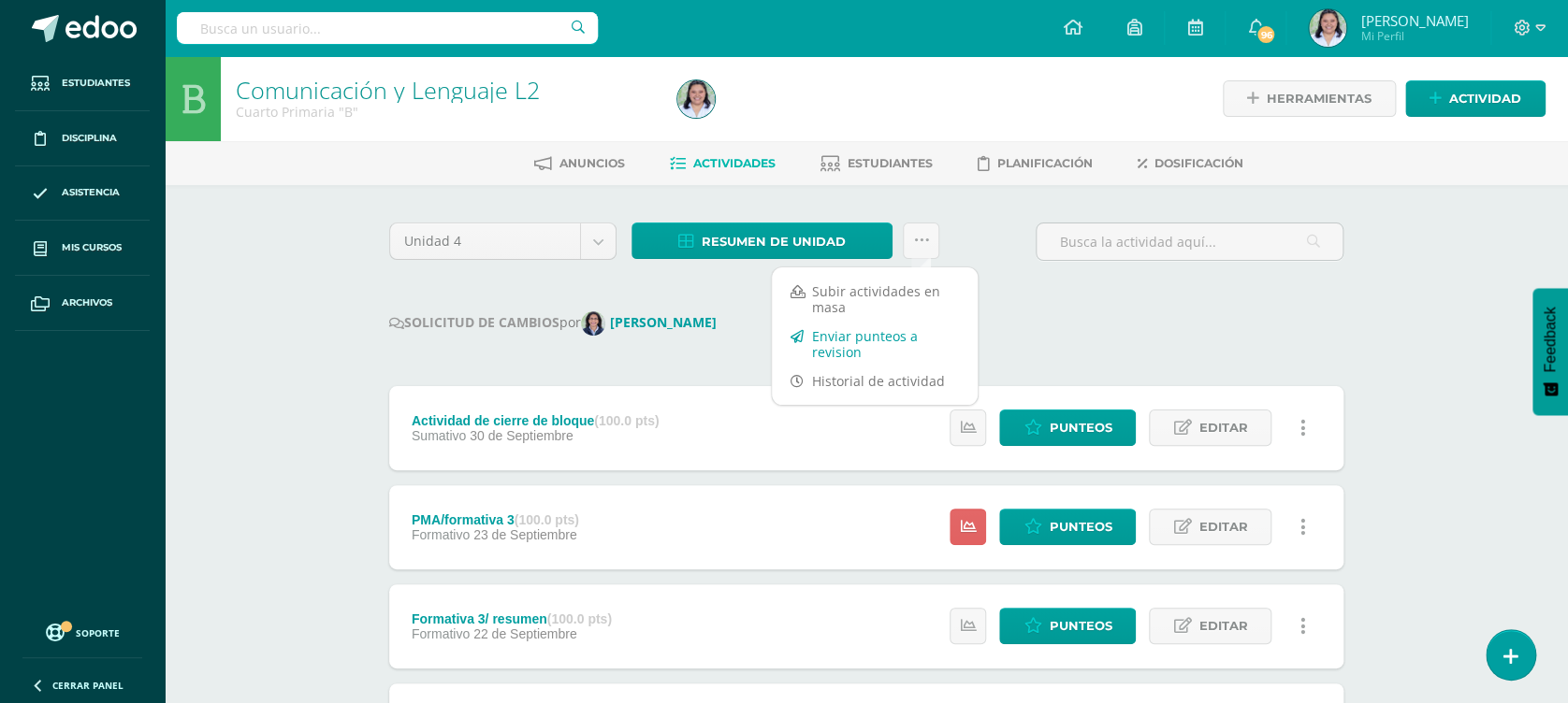
click at [863, 332] on link "Enviar punteos a revision" at bounding box center [874, 344] width 205 height 45
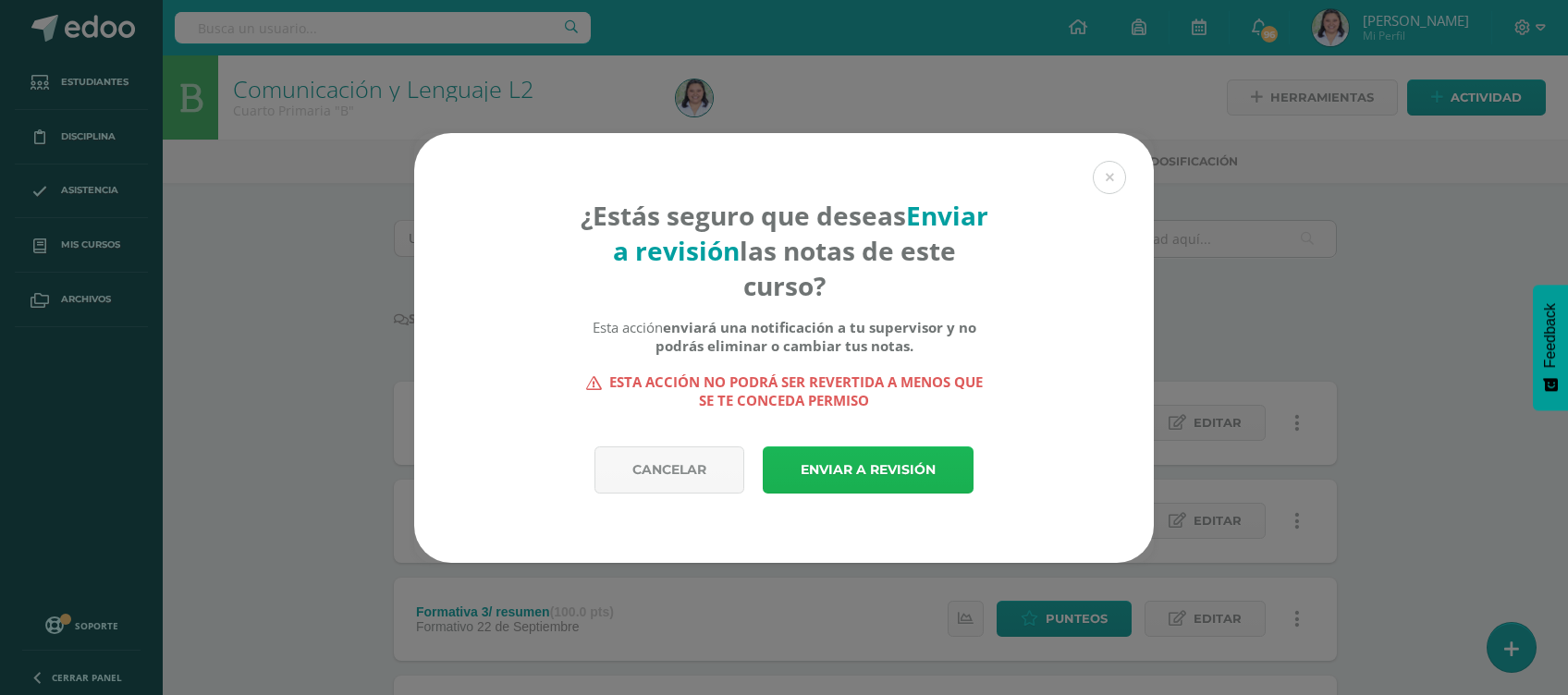
click at [906, 470] on link "Enviar a revisión" at bounding box center [867, 470] width 210 height 47
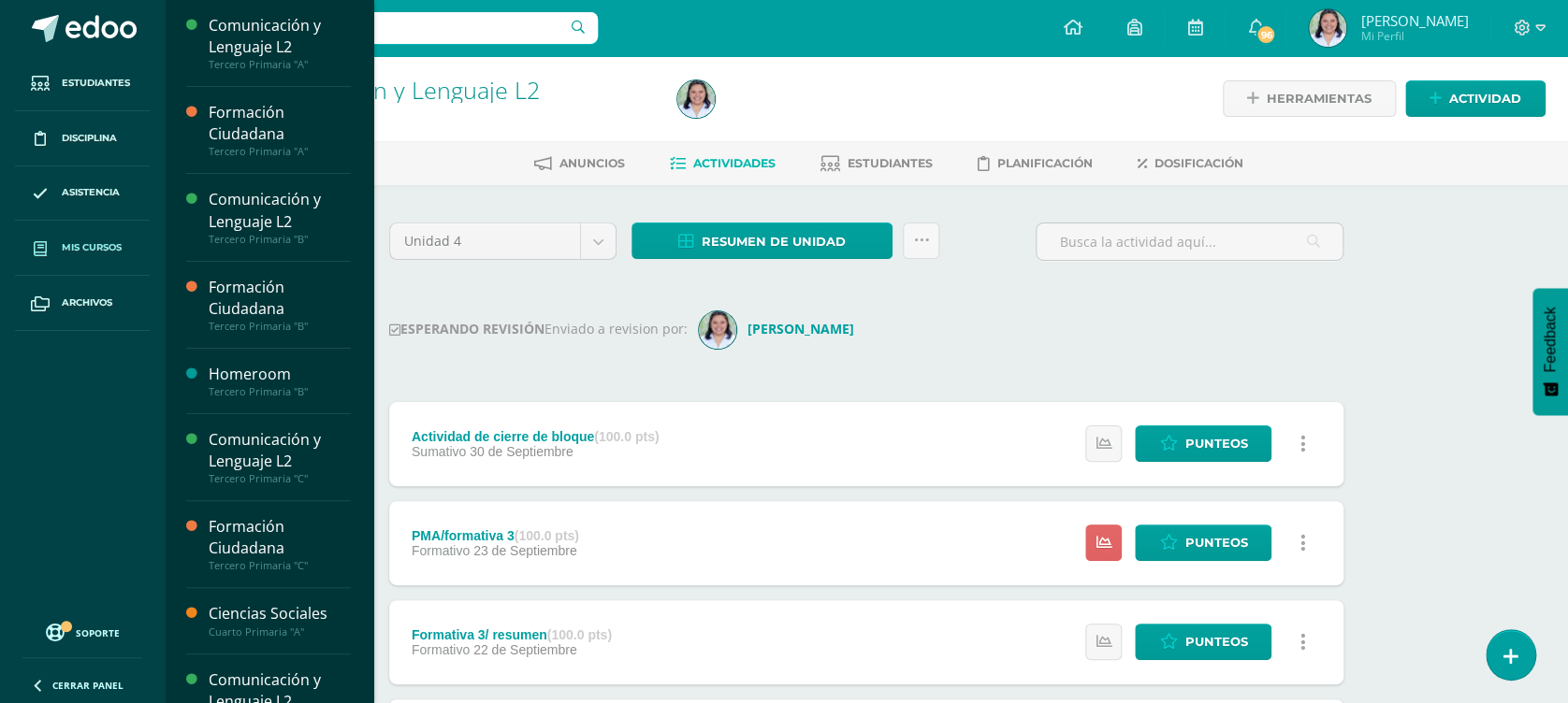
click at [38, 241] on icon at bounding box center [40, 248] width 13 height 15
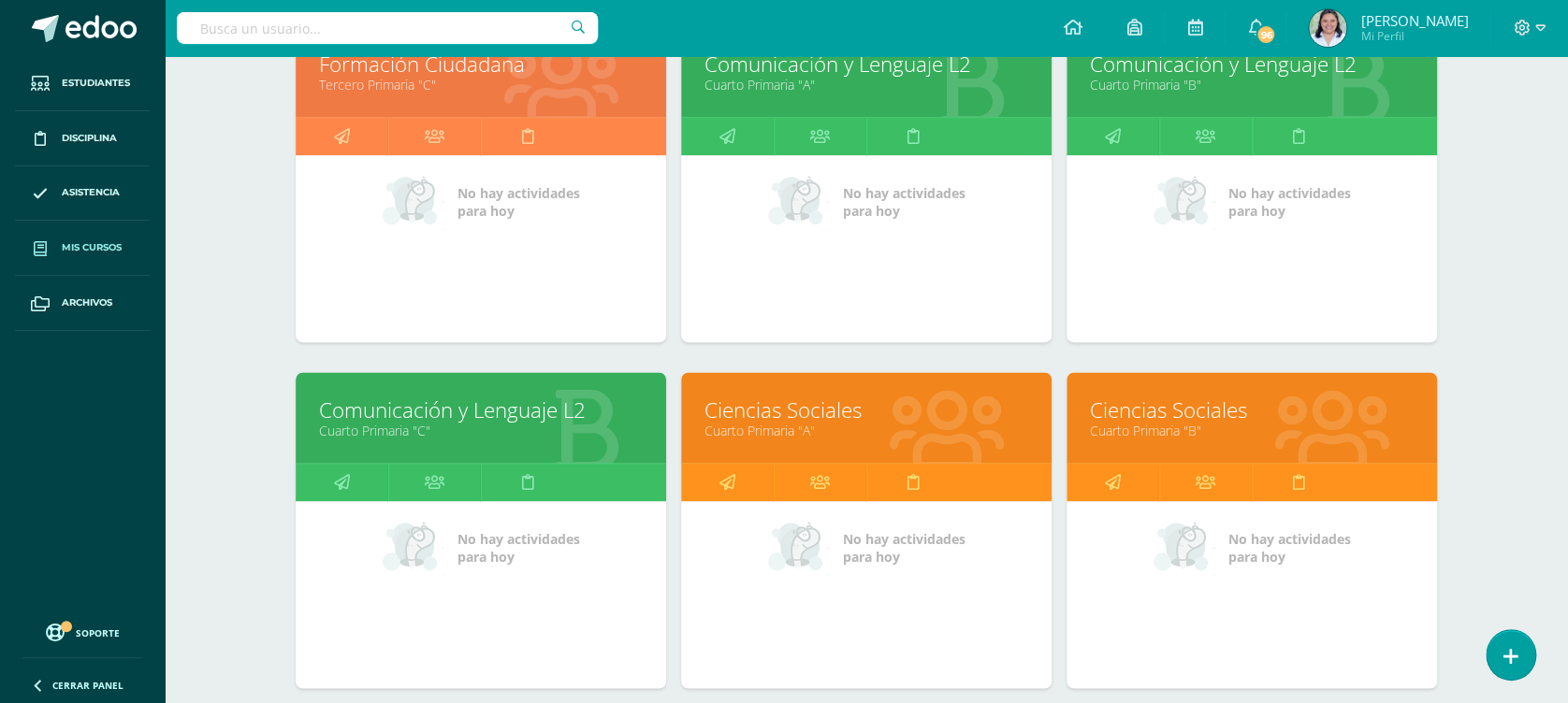
scroll to position [1017, 0]
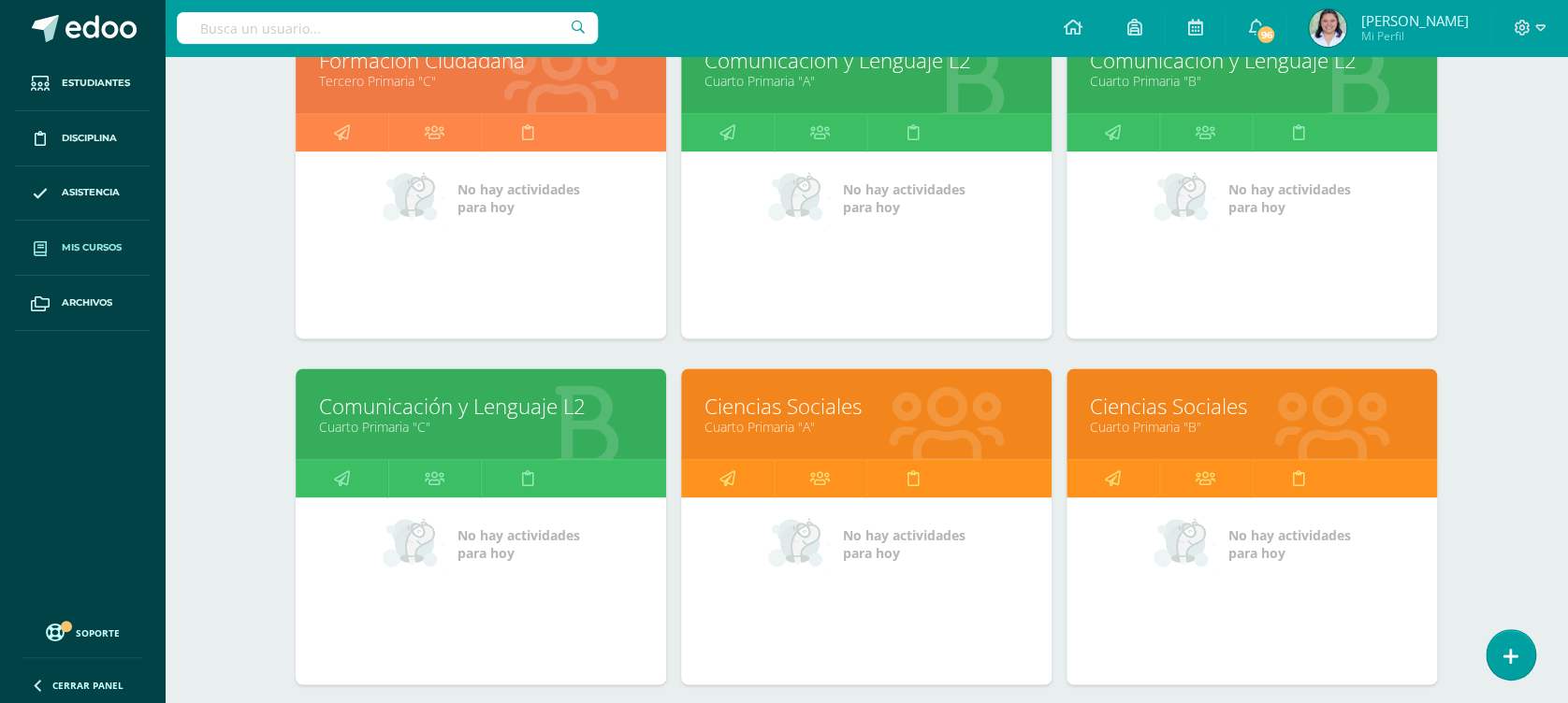
click at [794, 418] on link "Cuarto Primaria "A"" at bounding box center [866, 426] width 324 height 18
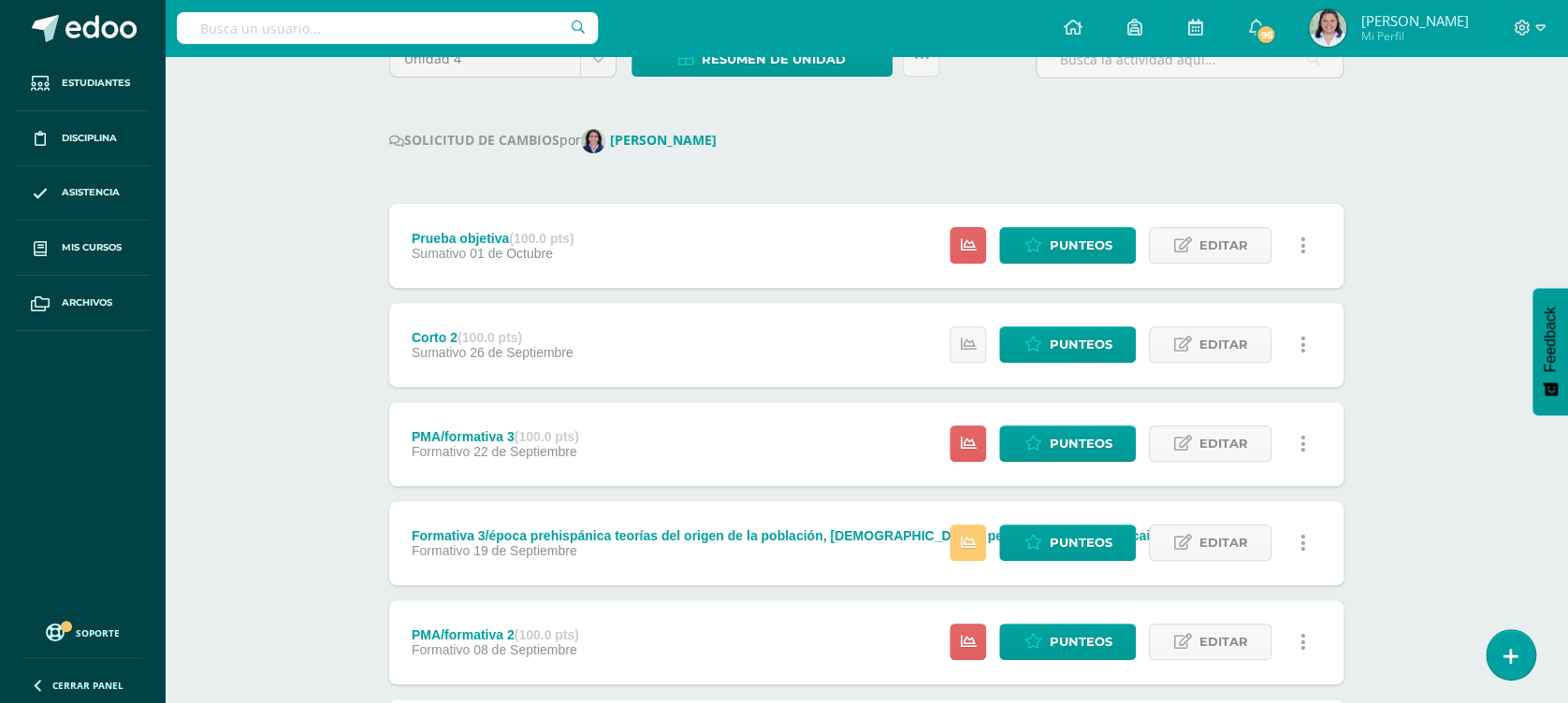
scroll to position [203, 0]
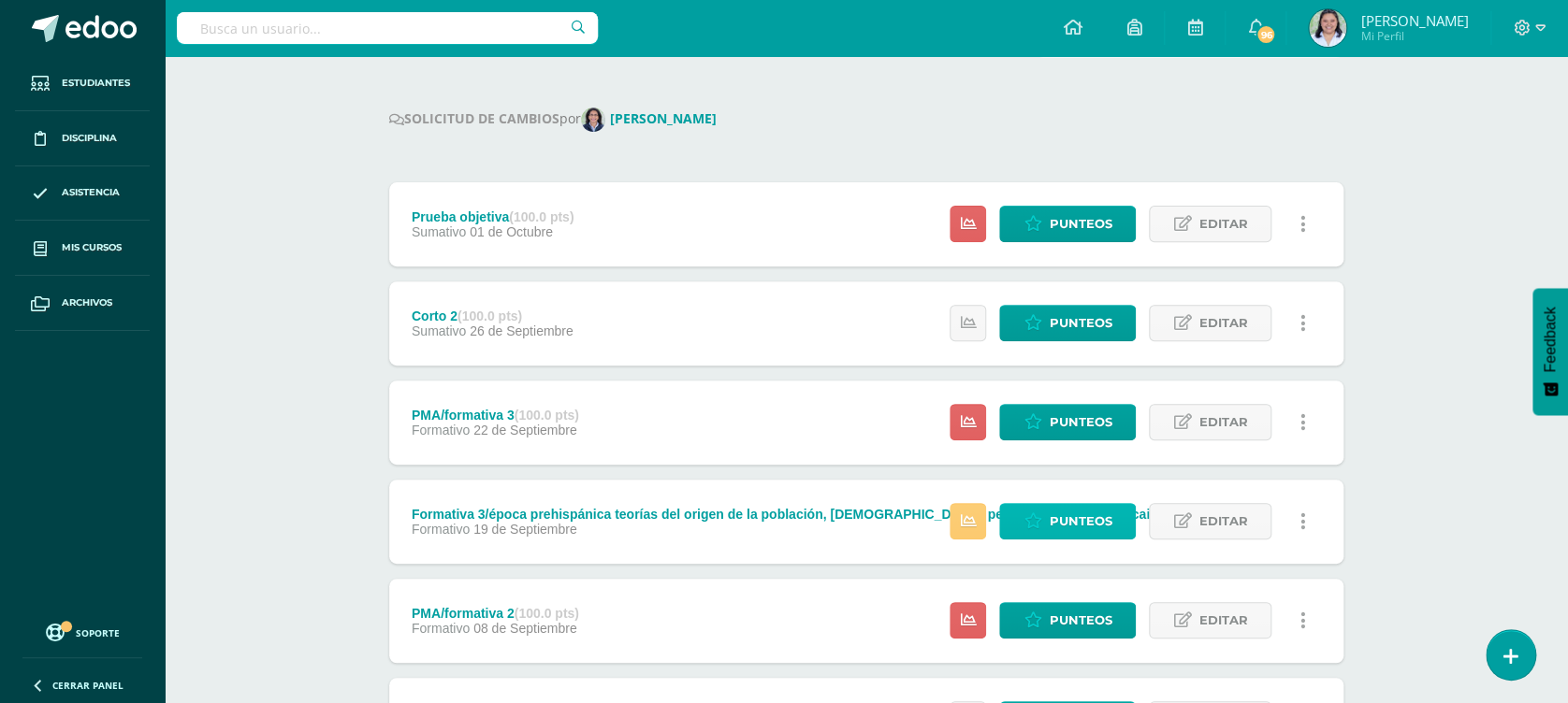
click at [1082, 529] on span "Punteos" at bounding box center [1079, 521] width 63 height 35
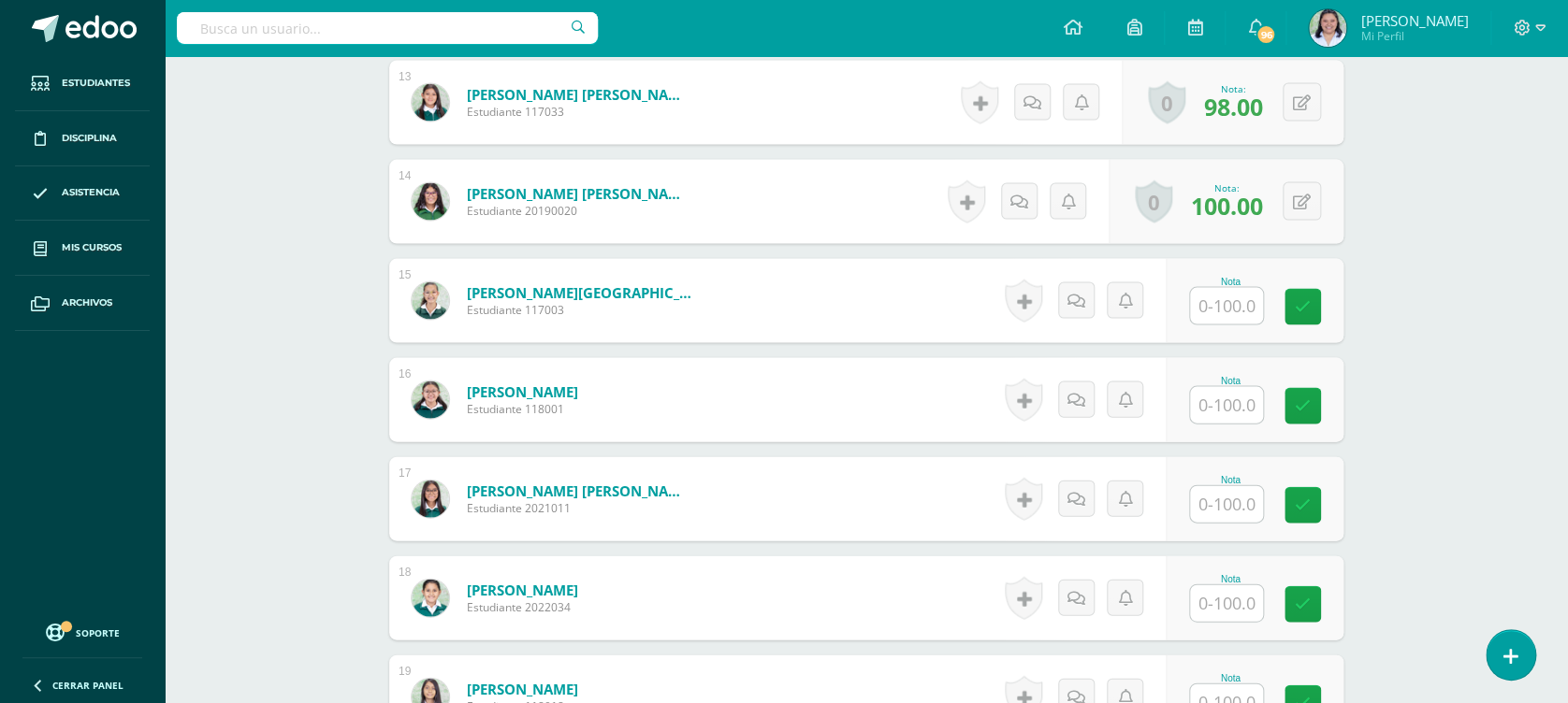
scroll to position [1801, 0]
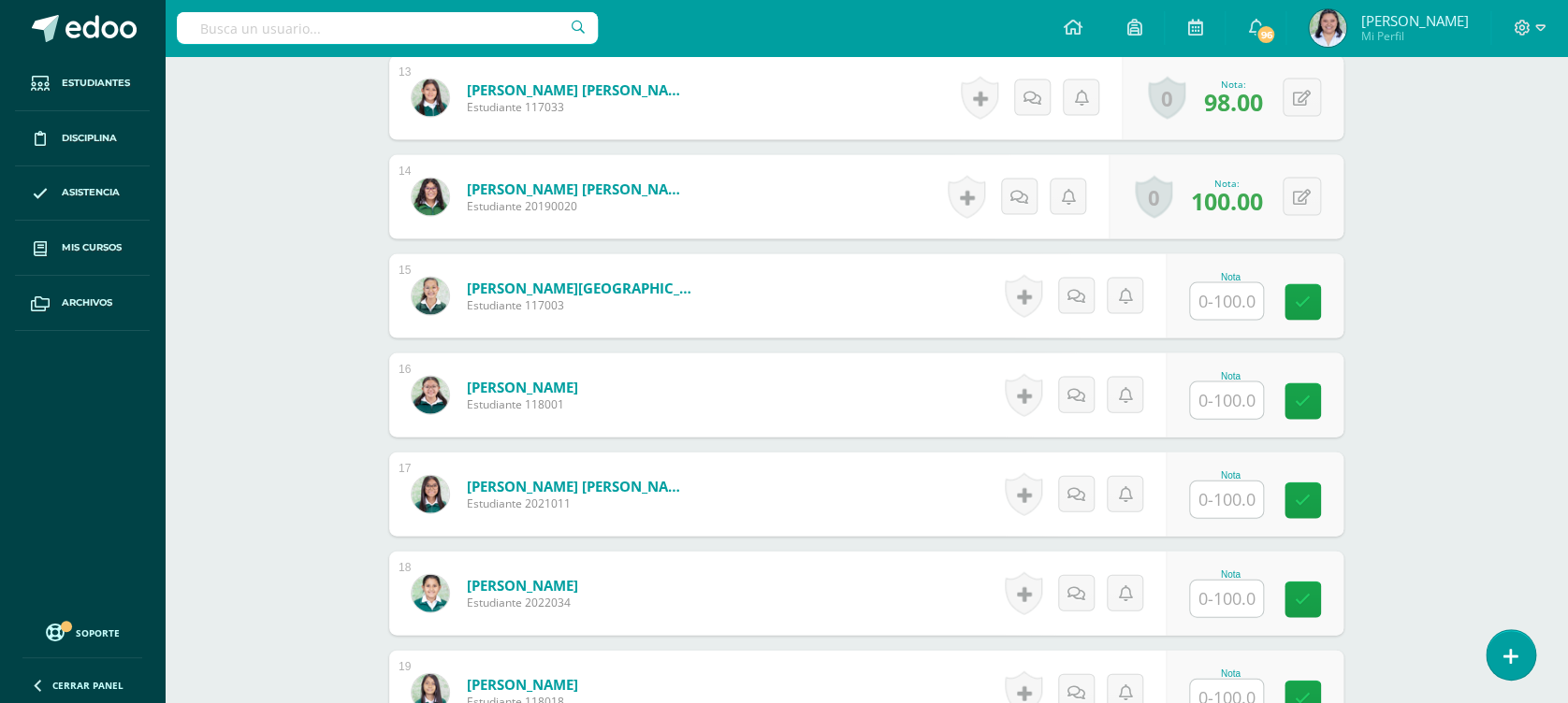
click at [1239, 314] on input "text" at bounding box center [1227, 301] width 73 height 37
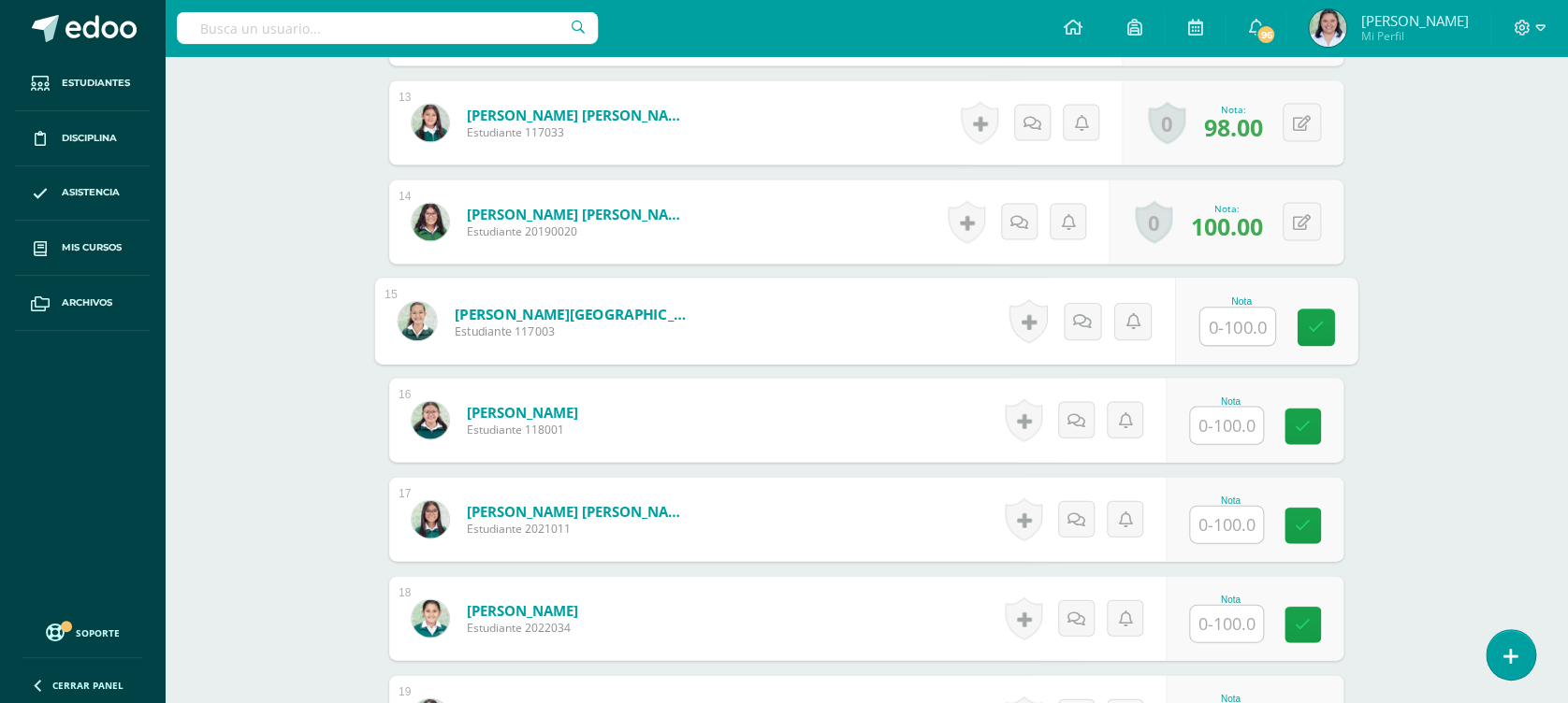
click at [1250, 327] on input "text" at bounding box center [1238, 327] width 75 height 37
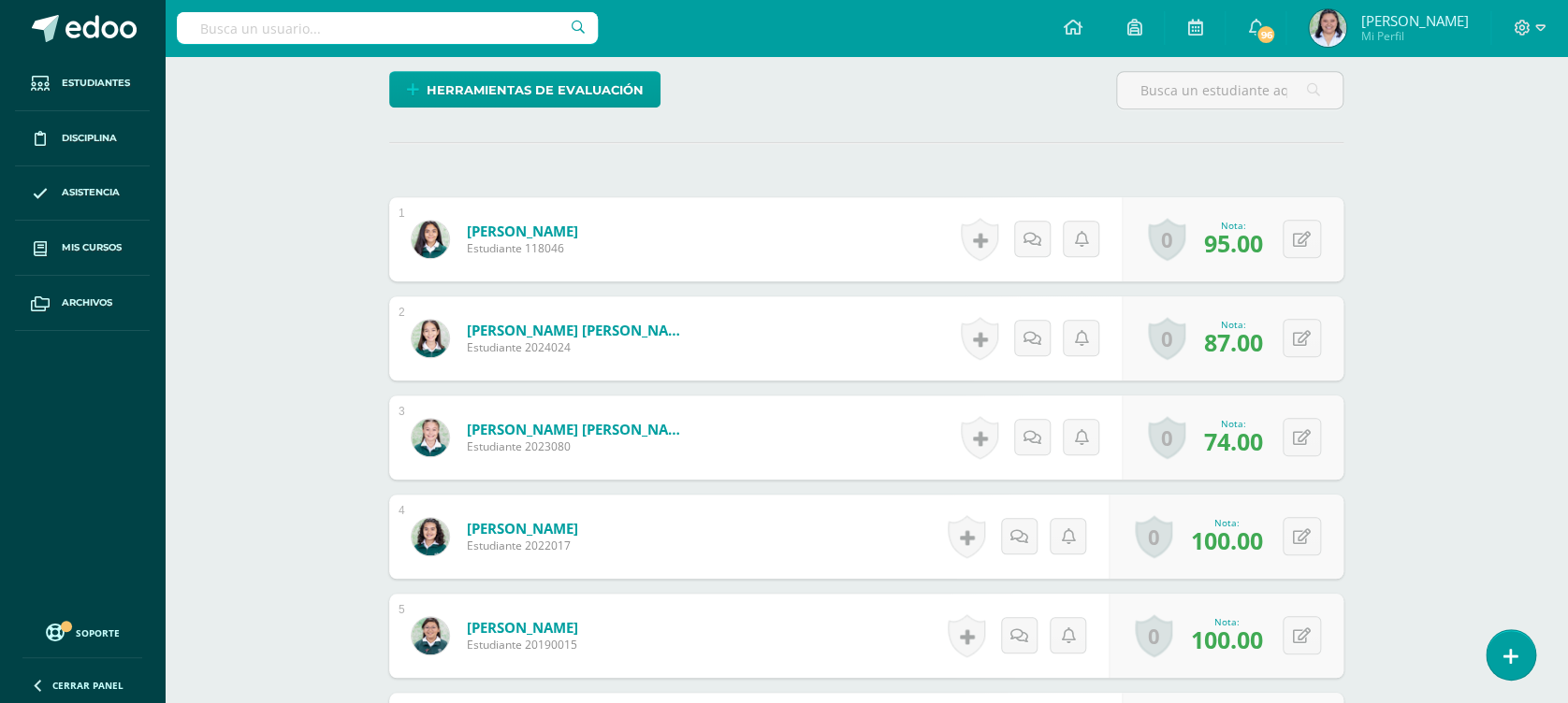
scroll to position [467, 0]
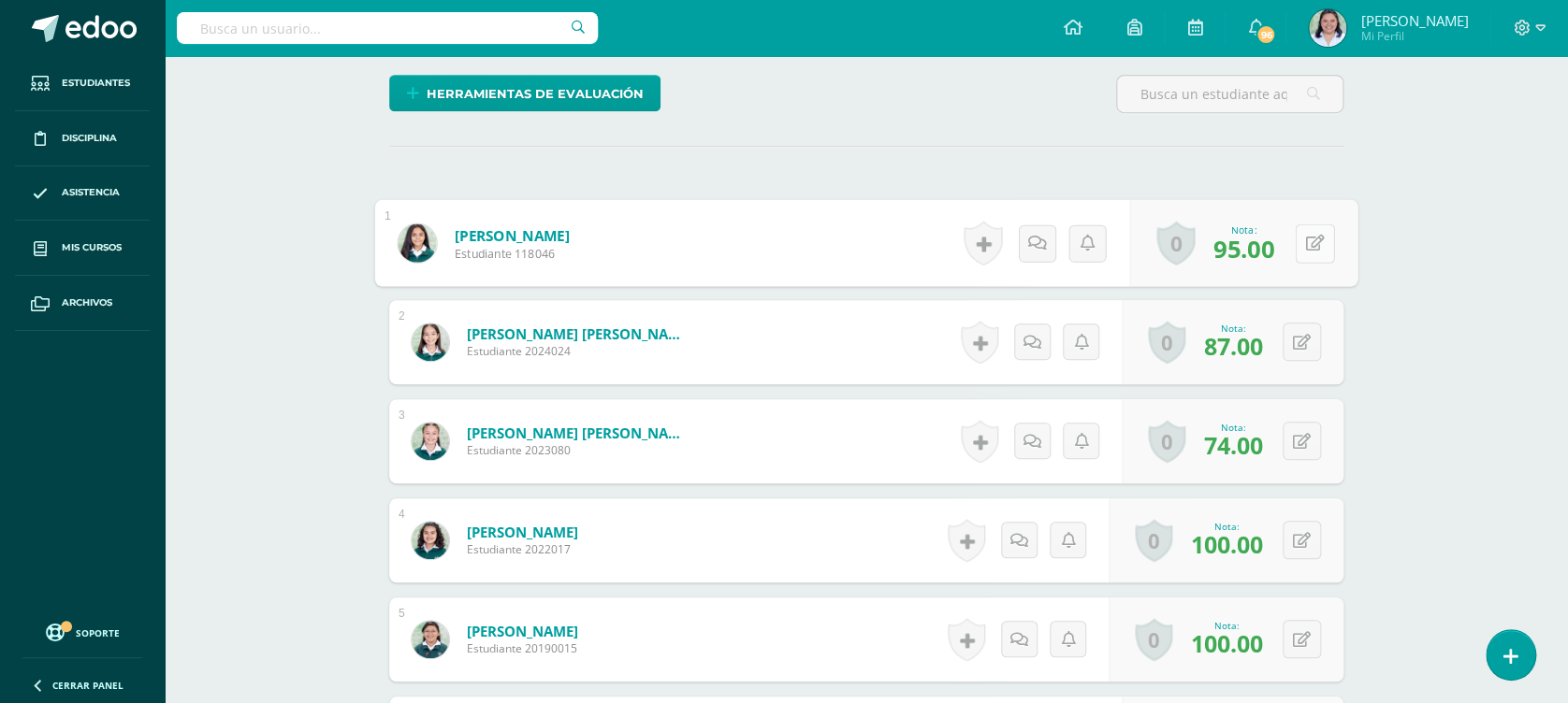
click at [1302, 247] on button at bounding box center [1315, 243] width 39 height 39
click at [1303, 330] on button at bounding box center [1302, 341] width 38 height 38
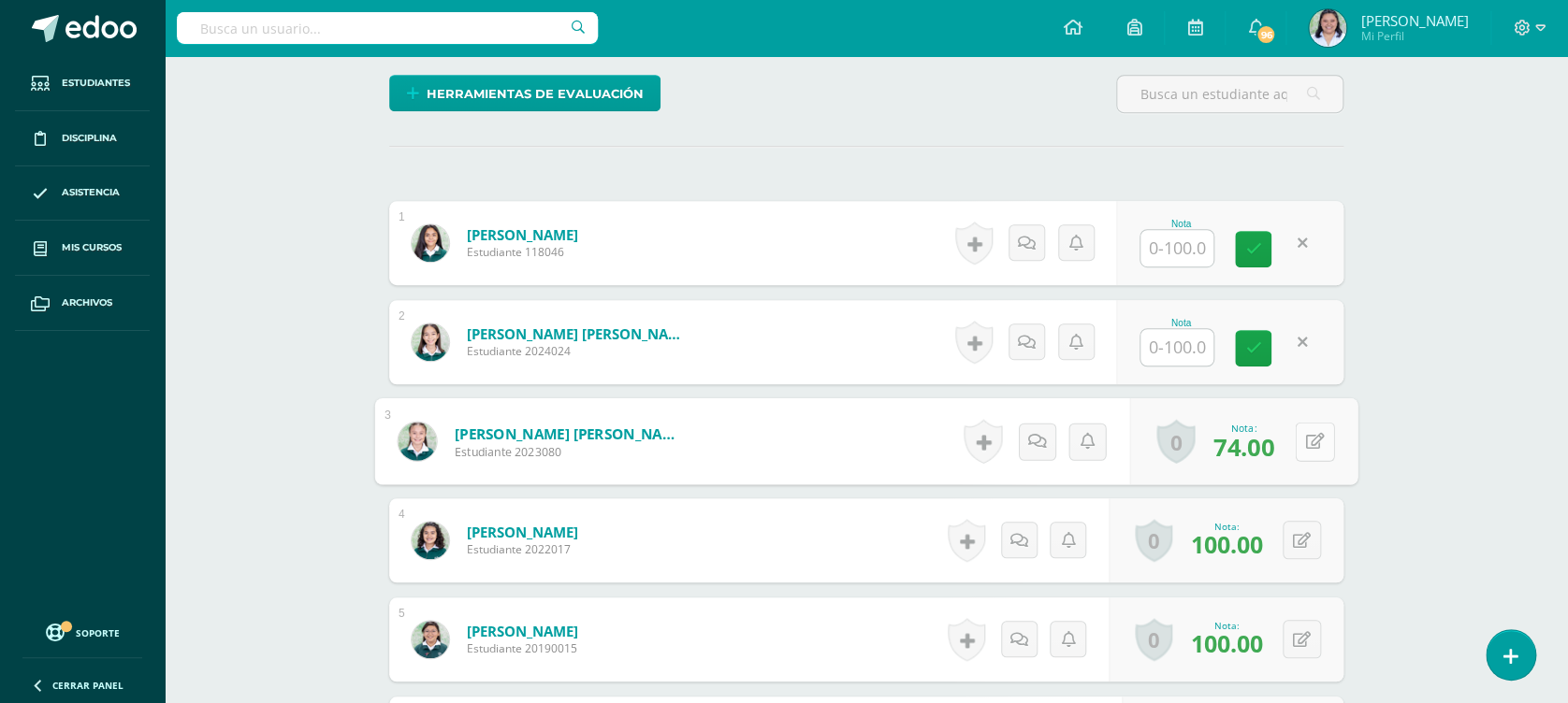
click at [1310, 430] on button at bounding box center [1315, 441] width 39 height 39
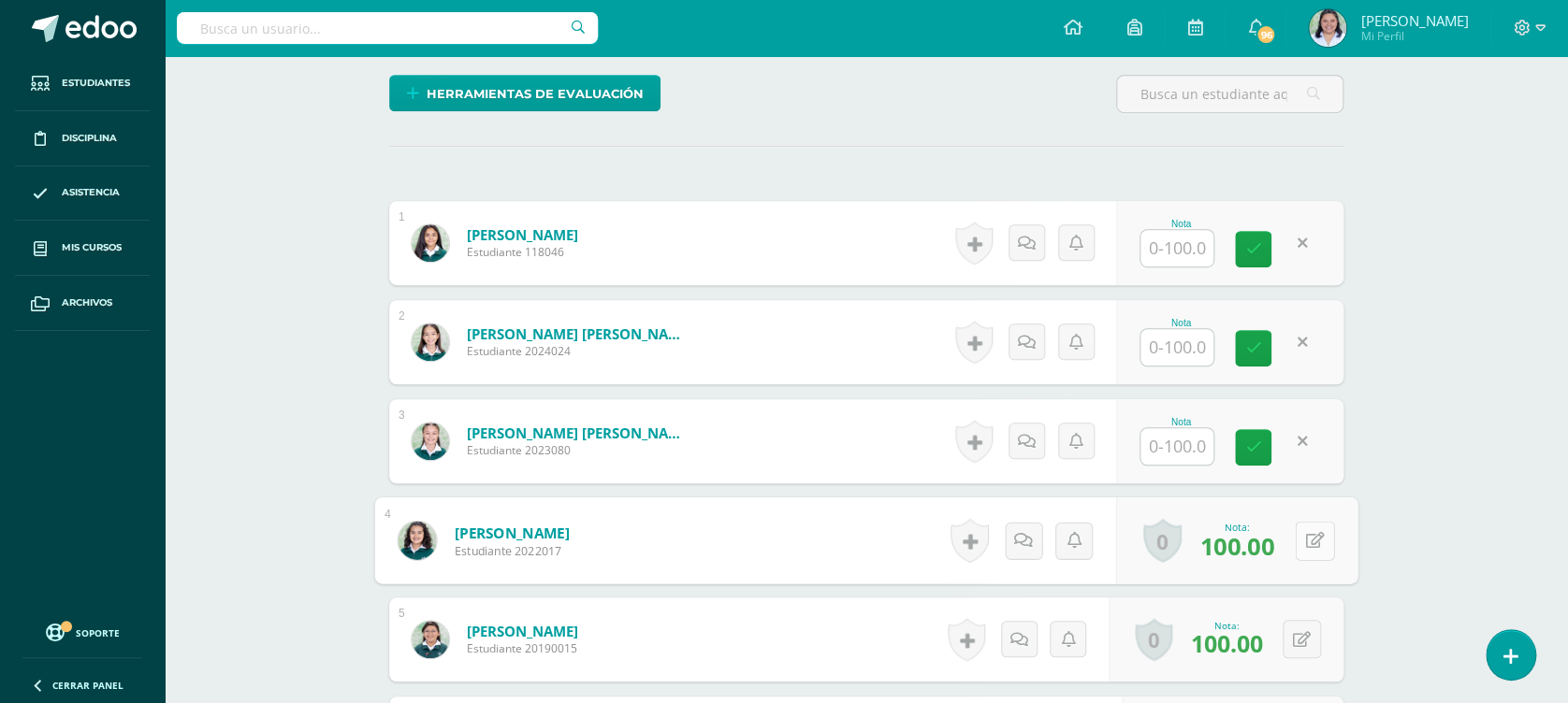
click at [1295, 558] on button at bounding box center [1315, 541] width 39 height 39
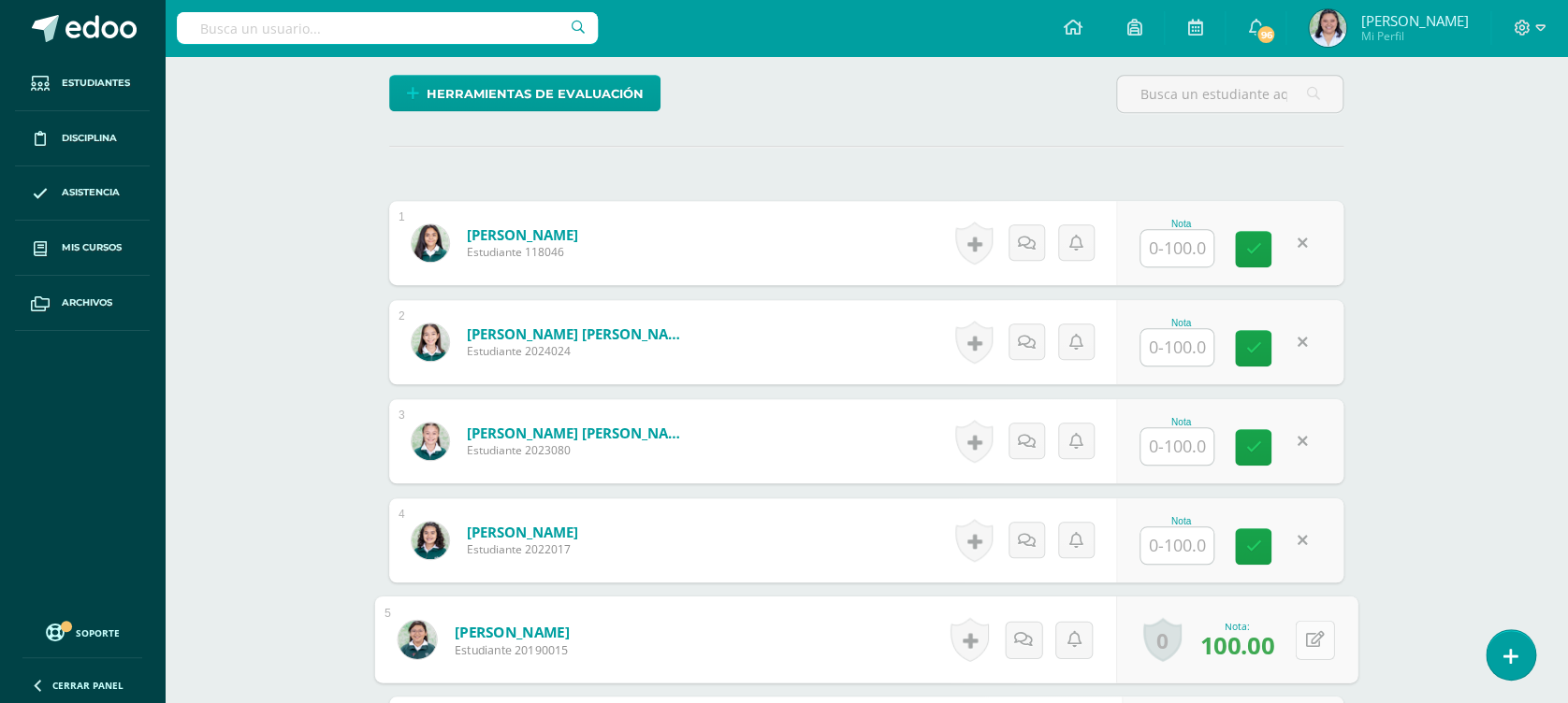
click at [1285, 657] on div "0 Logros Logros obtenidos Aún no hay logros agregados Nota: 100.00" at bounding box center [1236, 639] width 241 height 87
click at [1309, 636] on icon at bounding box center [1316, 638] width 19 height 16
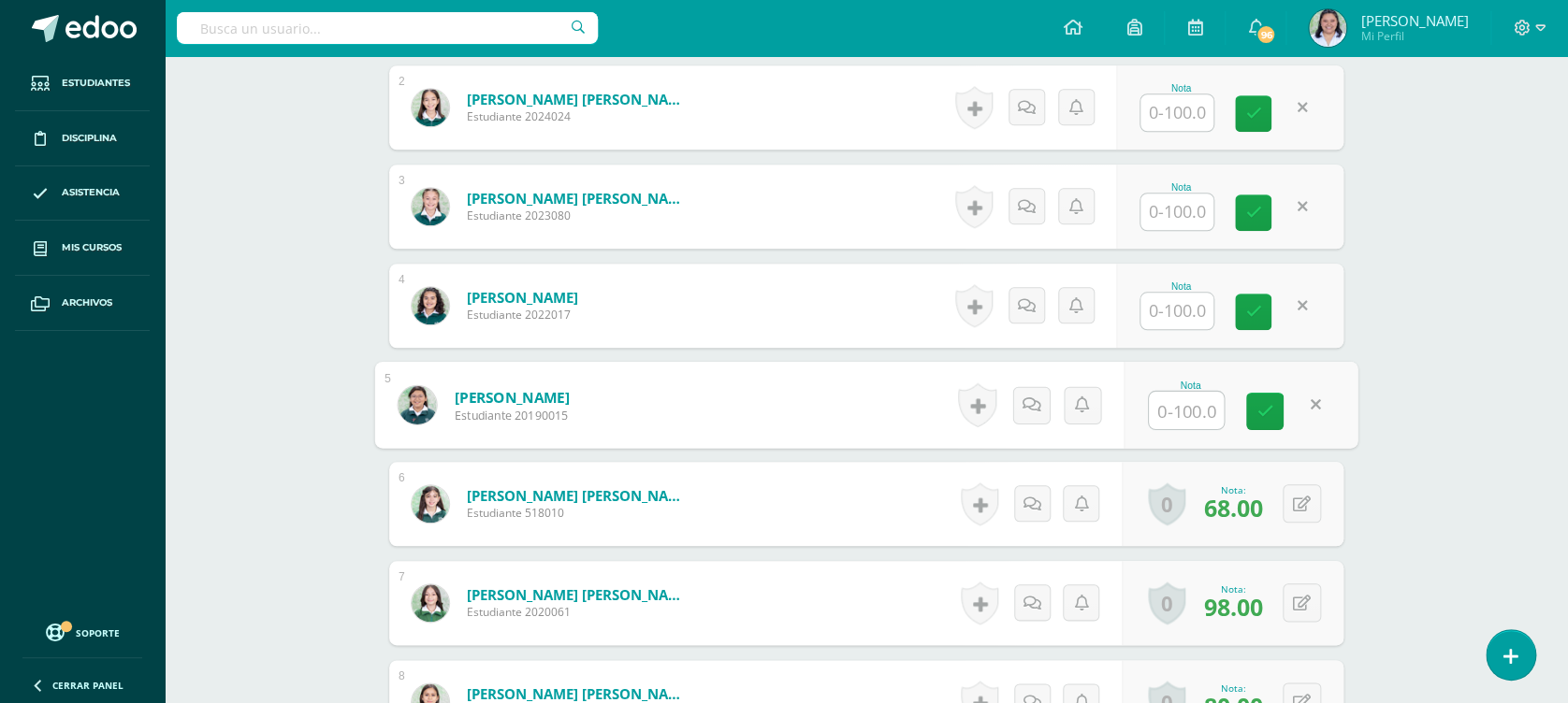
scroll to position [966, 0]
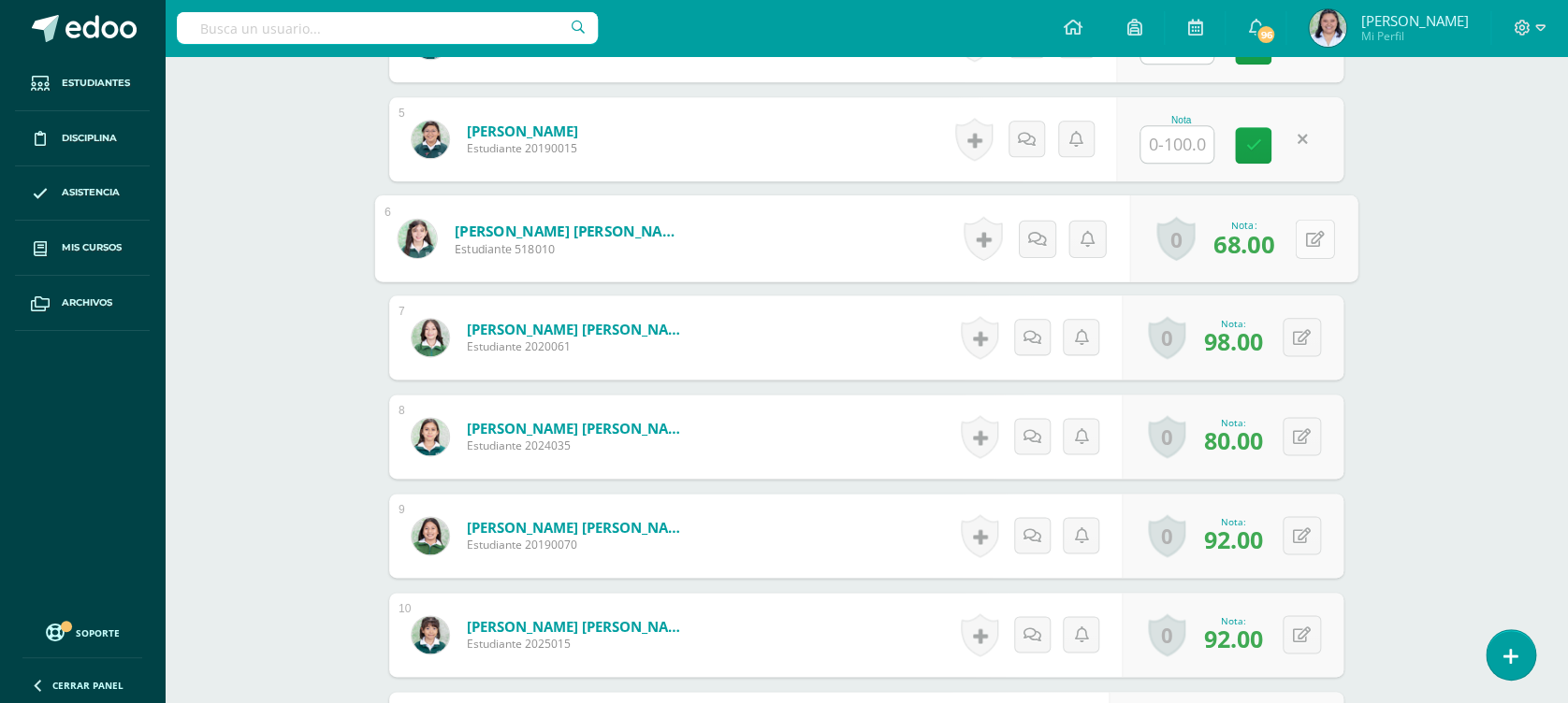
click at [1295, 239] on button at bounding box center [1315, 238] width 39 height 39
click at [1300, 344] on button at bounding box center [1302, 337] width 38 height 38
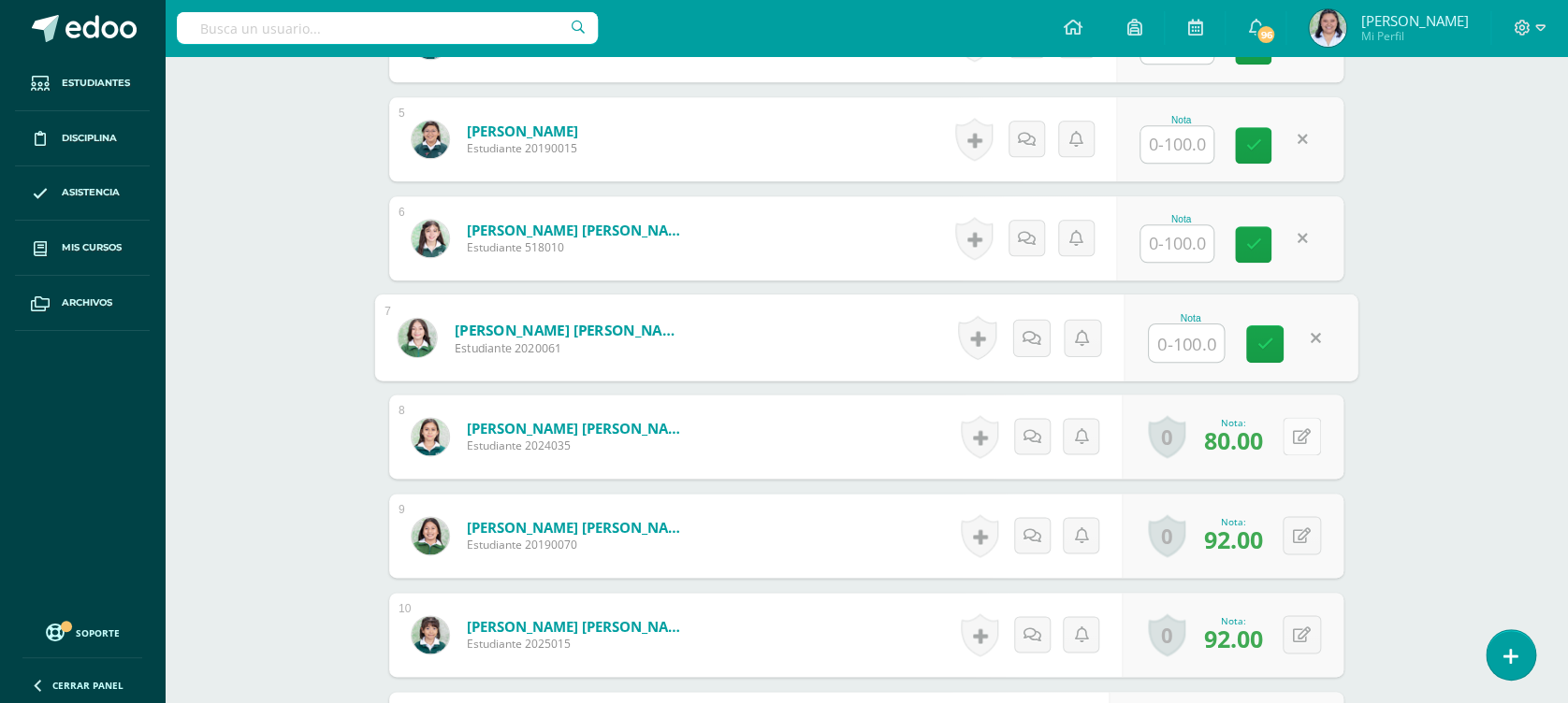
click at [1300, 434] on icon at bounding box center [1302, 437] width 18 height 16
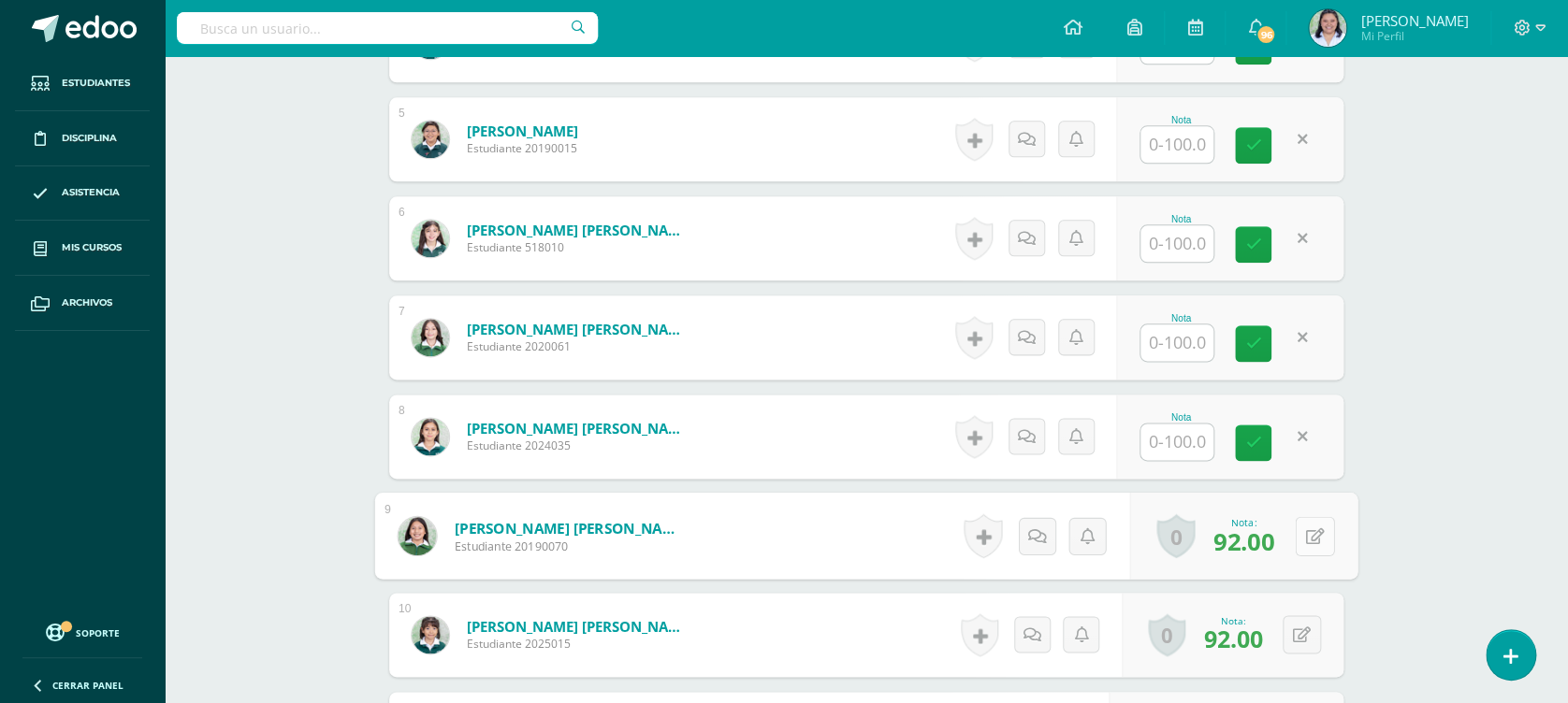
click at [1300, 535] on button at bounding box center [1315, 536] width 39 height 39
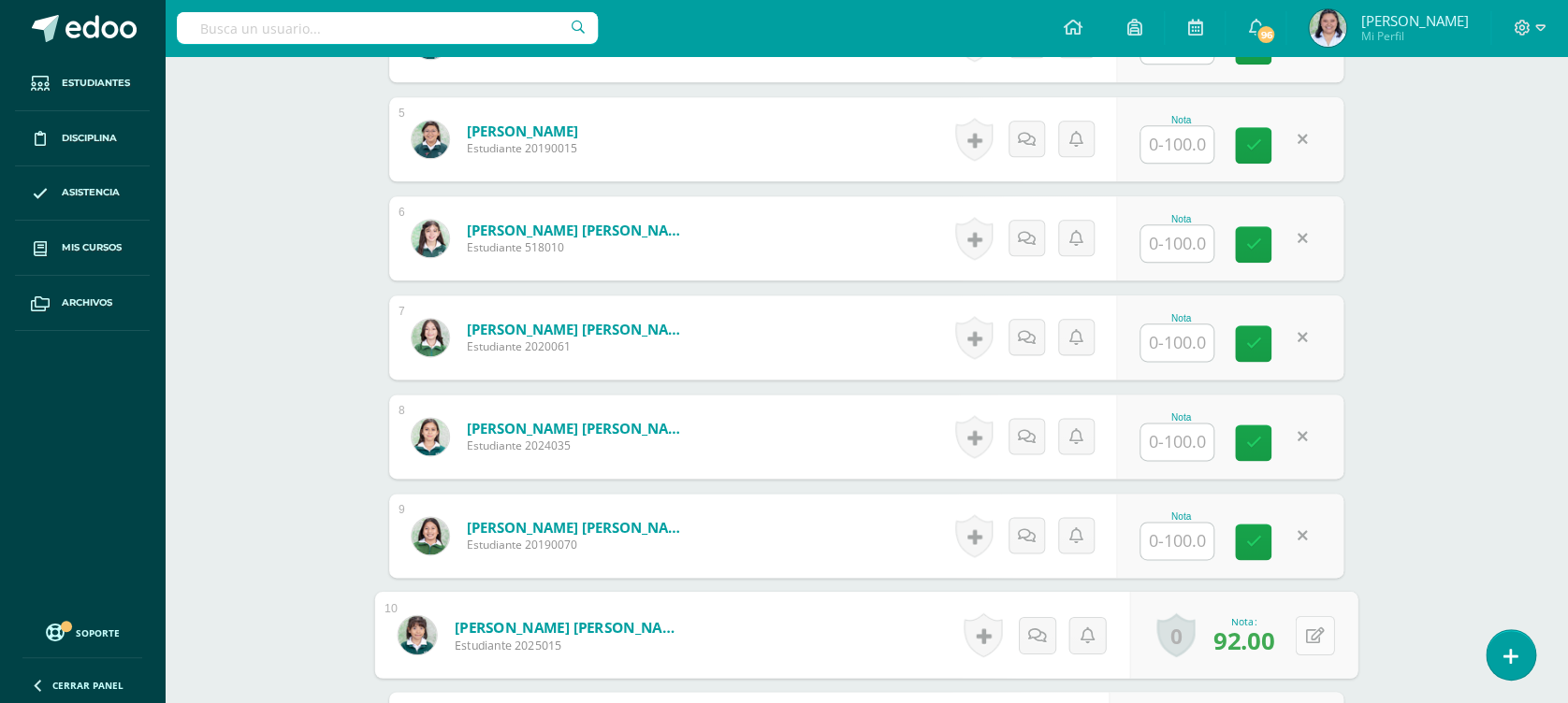
click at [1300, 632] on button at bounding box center [1315, 635] width 39 height 39
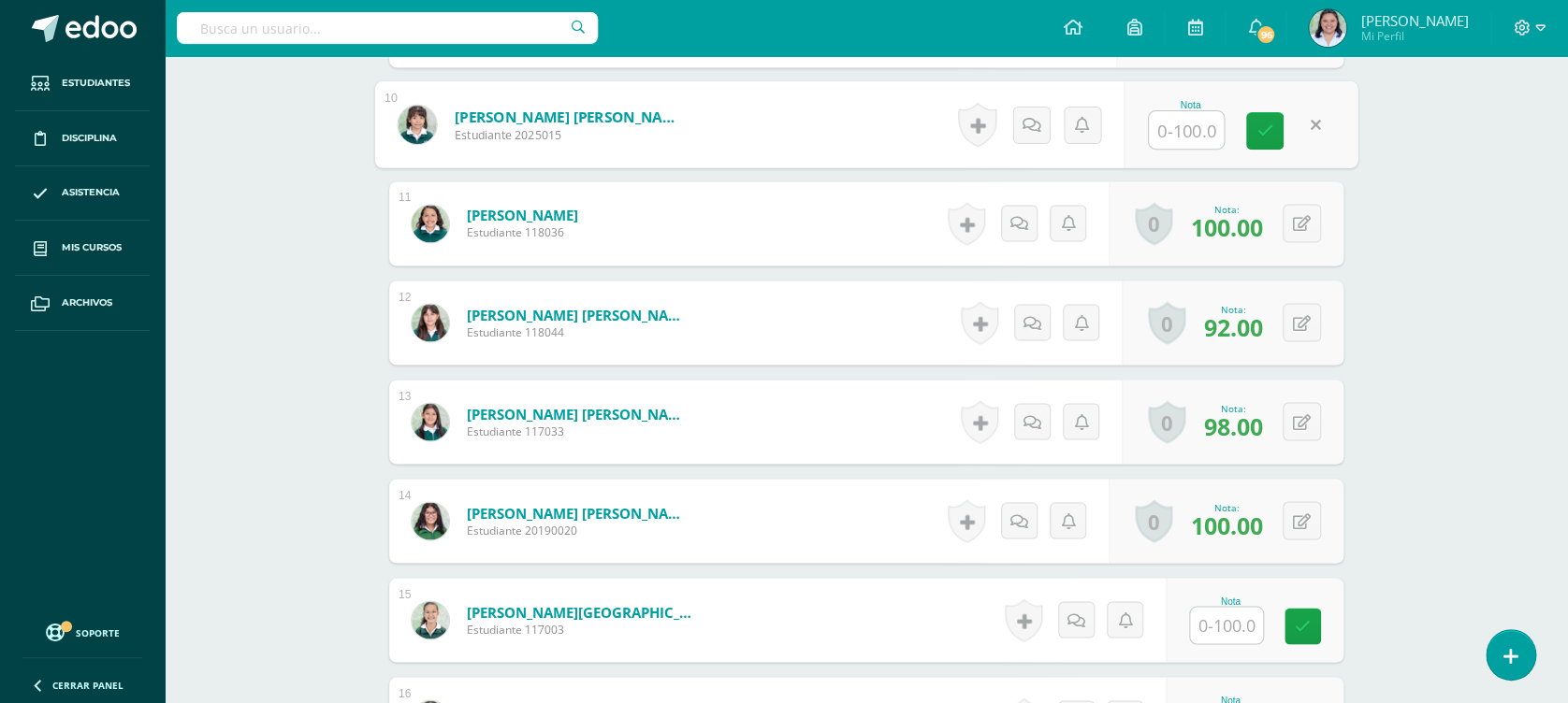
scroll to position [1445, 0]
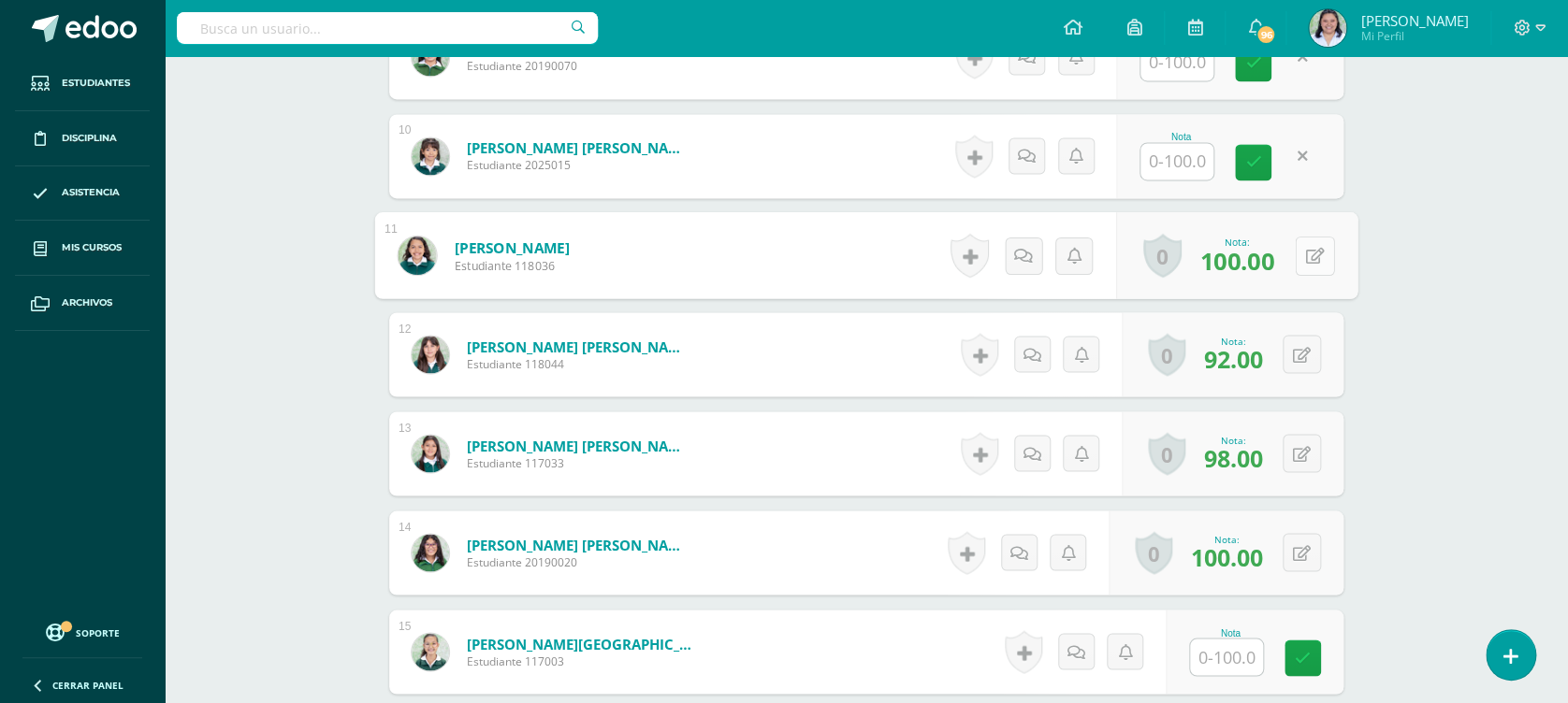
click at [1301, 237] on button at bounding box center [1315, 255] width 39 height 39
click at [1294, 342] on div "0 Logros Logros obtenidos Aún no hay logros agregados Nota: 92.00" at bounding box center [1232, 354] width 221 height 84
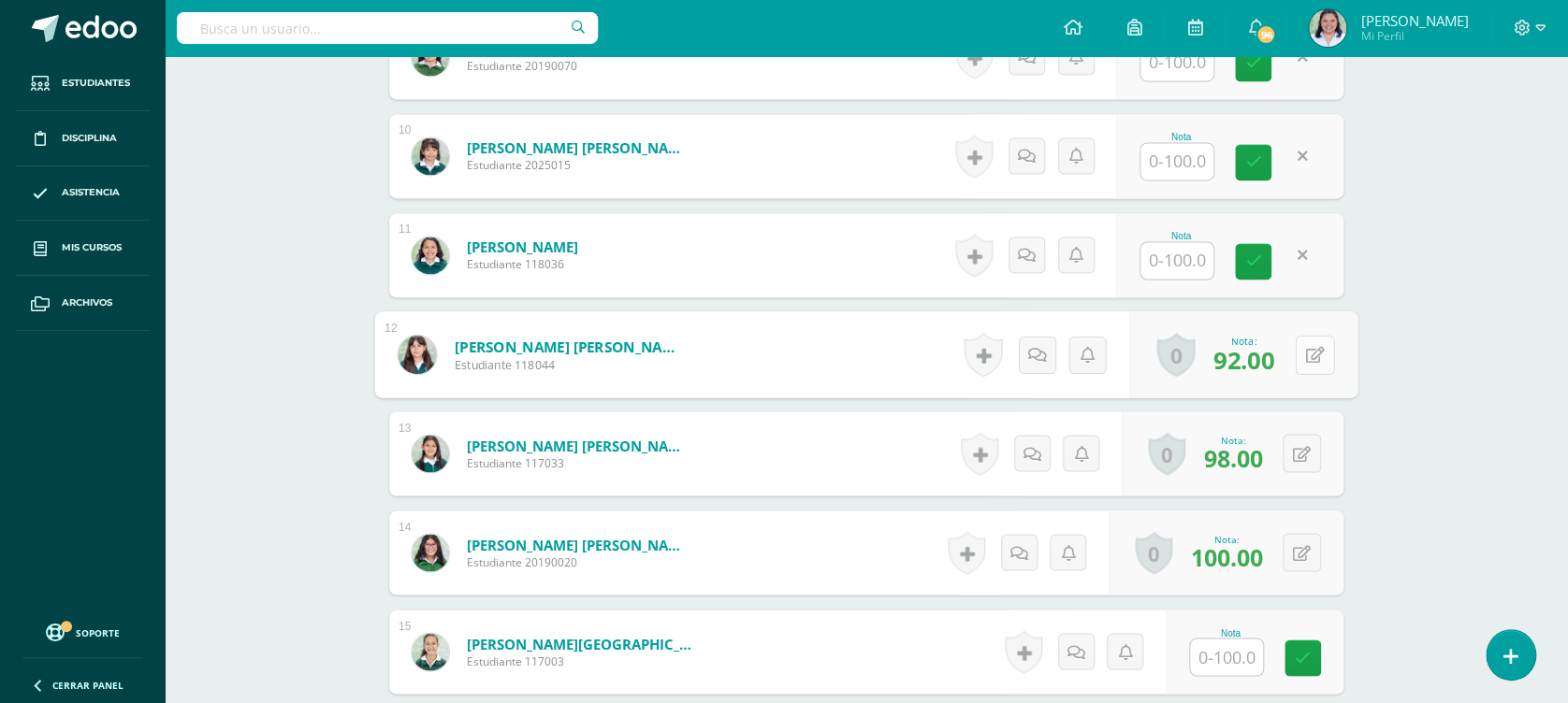
click at [1320, 356] on icon at bounding box center [1316, 353] width 19 height 16
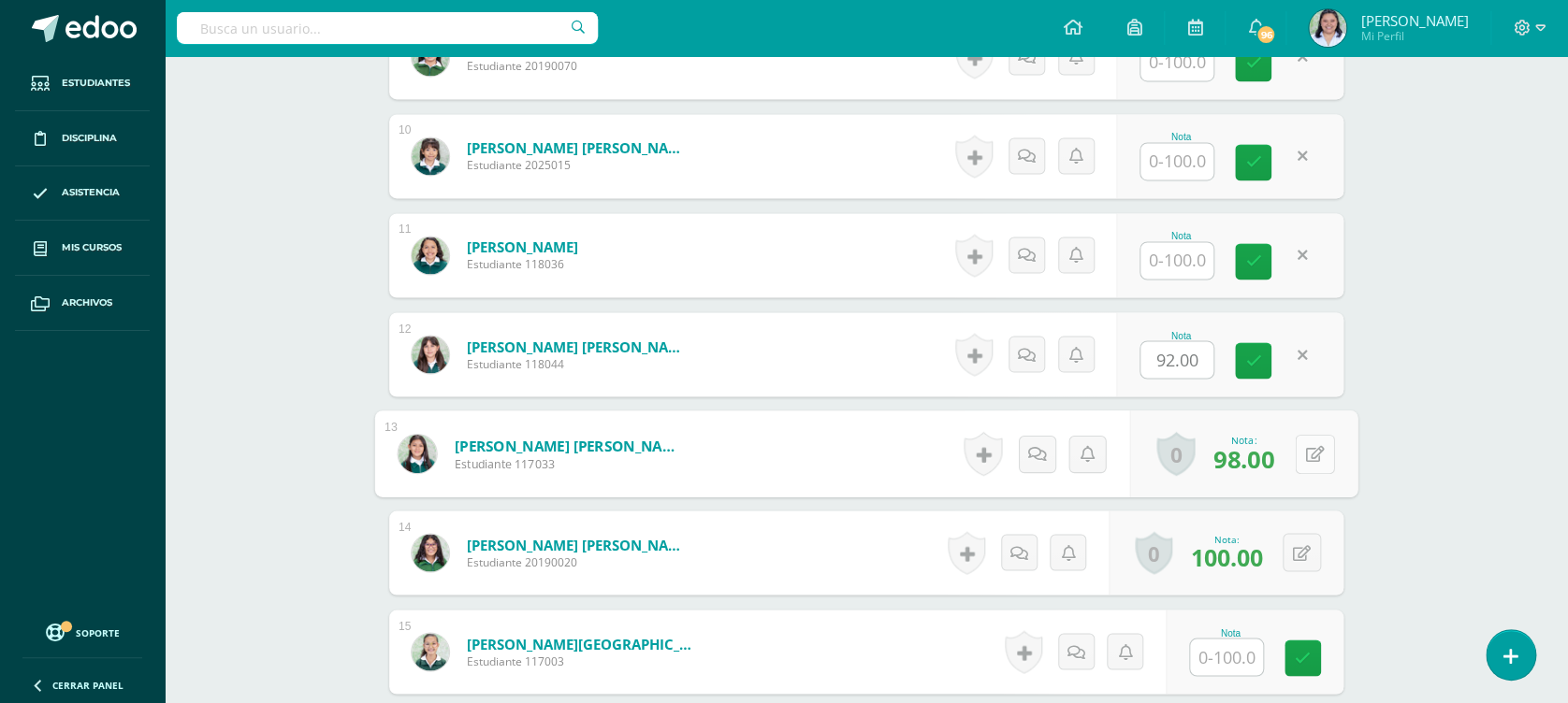
click at [1308, 456] on icon at bounding box center [1316, 453] width 19 height 16
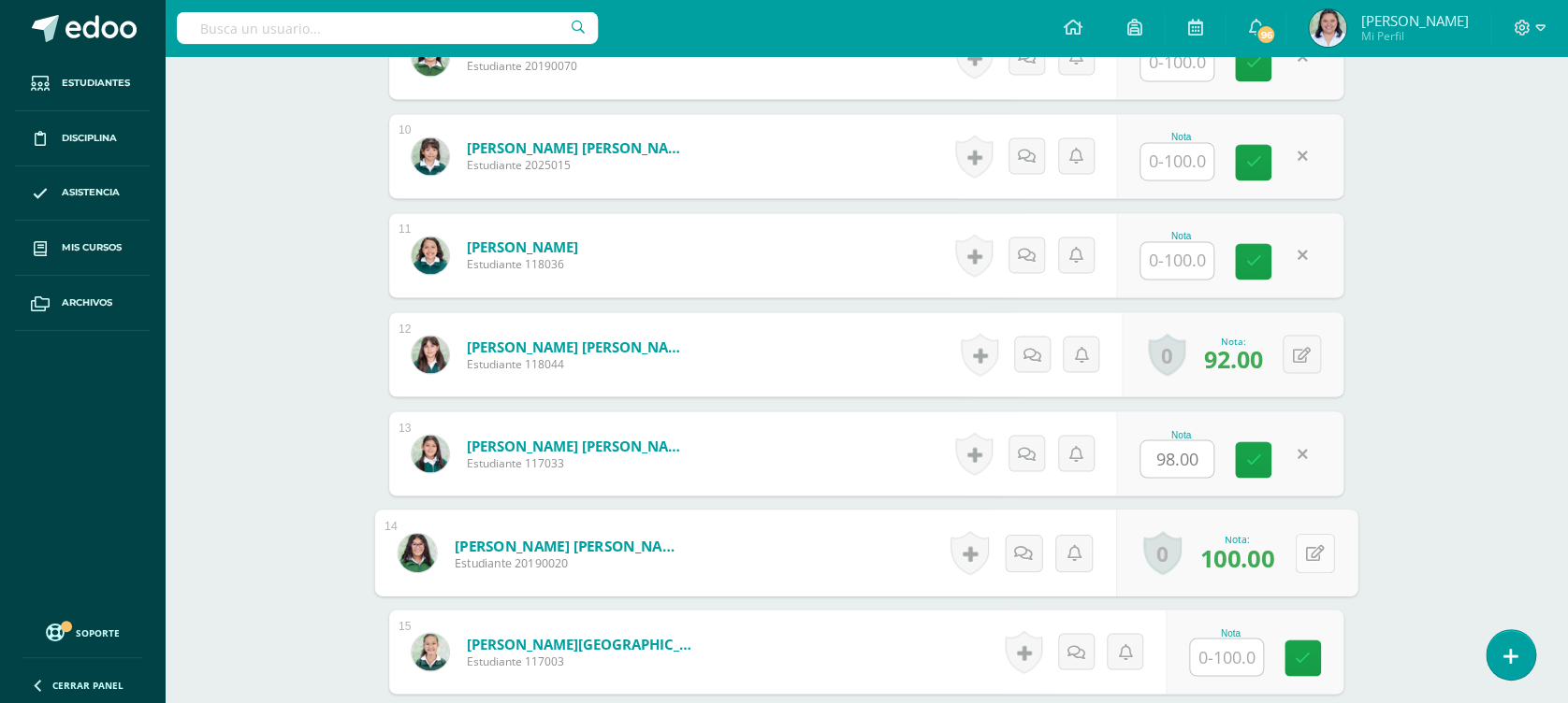
click at [1301, 558] on button at bounding box center [1315, 553] width 39 height 39
click at [1303, 351] on button at bounding box center [1302, 353] width 38 height 38
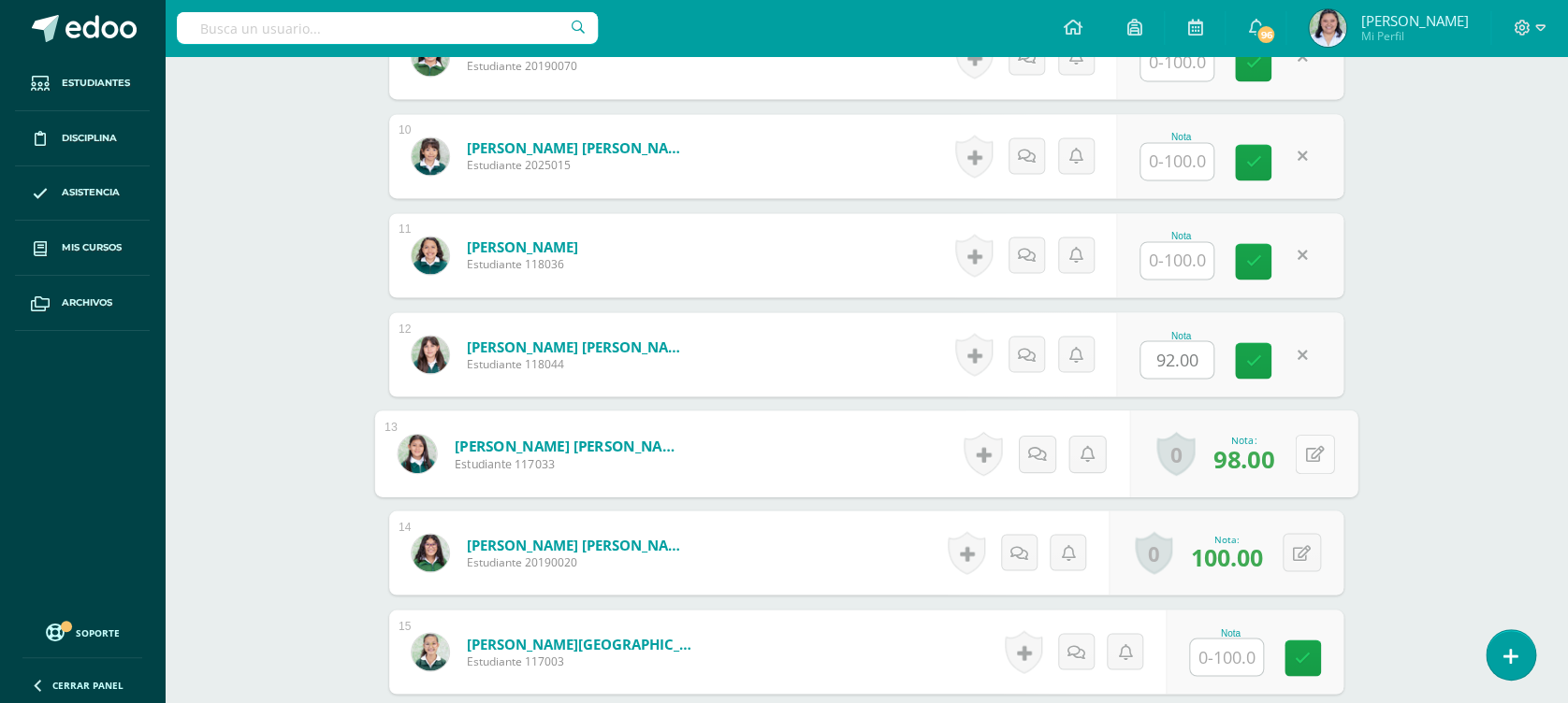
click at [1306, 449] on icon at bounding box center [1316, 453] width 19 height 16
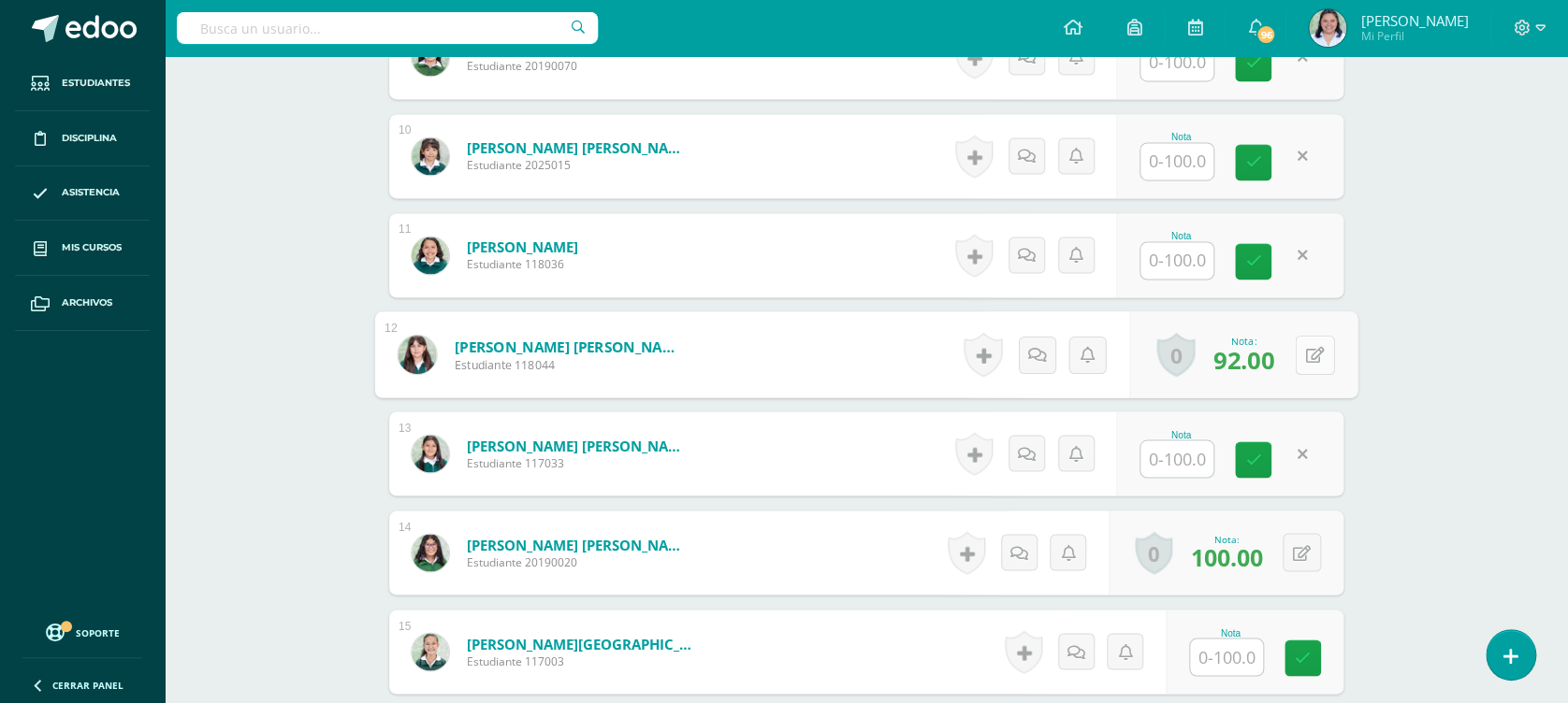
click at [1302, 341] on button at bounding box center [1315, 354] width 39 height 39
drag, startPoint x: 1351, startPoint y: 409, endPoint x: 1331, endPoint y: 450, distance: 45.6
click at [1355, 414] on div "¿Estás seguro que quieres eliminar esta actividad? Esto borrará la actividad y …" at bounding box center [866, 22] width 1029 height 2565
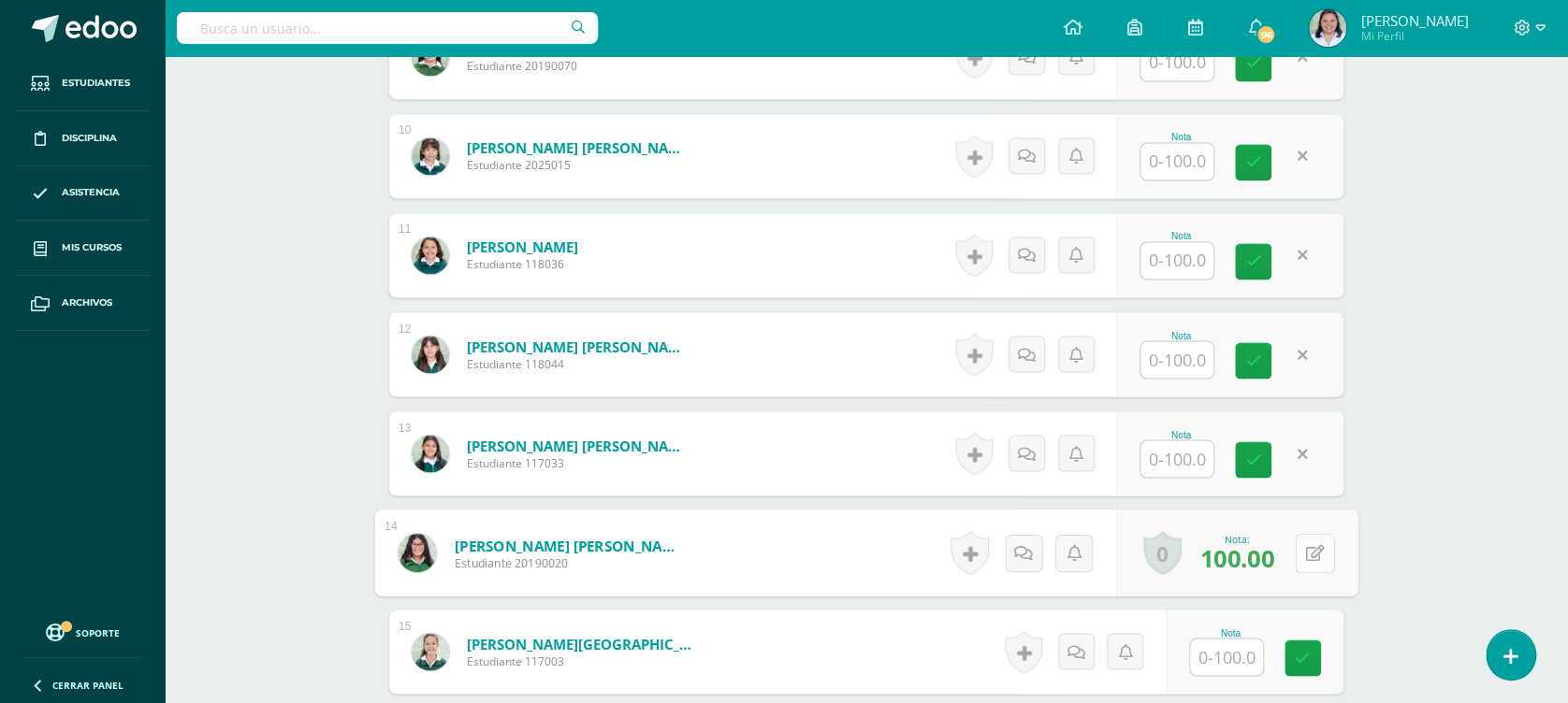
click at [1304, 558] on button at bounding box center [1315, 553] width 39 height 39
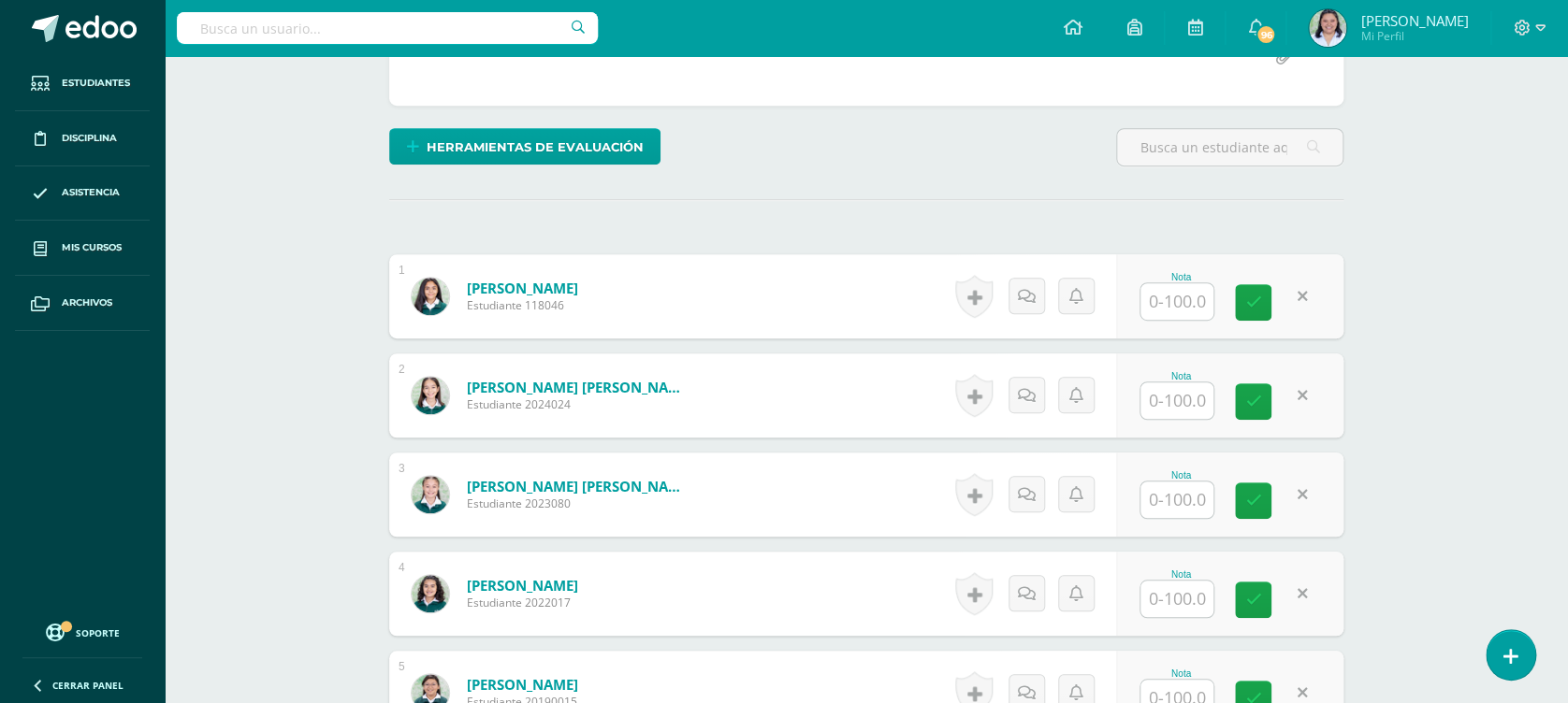
scroll to position [385, 0]
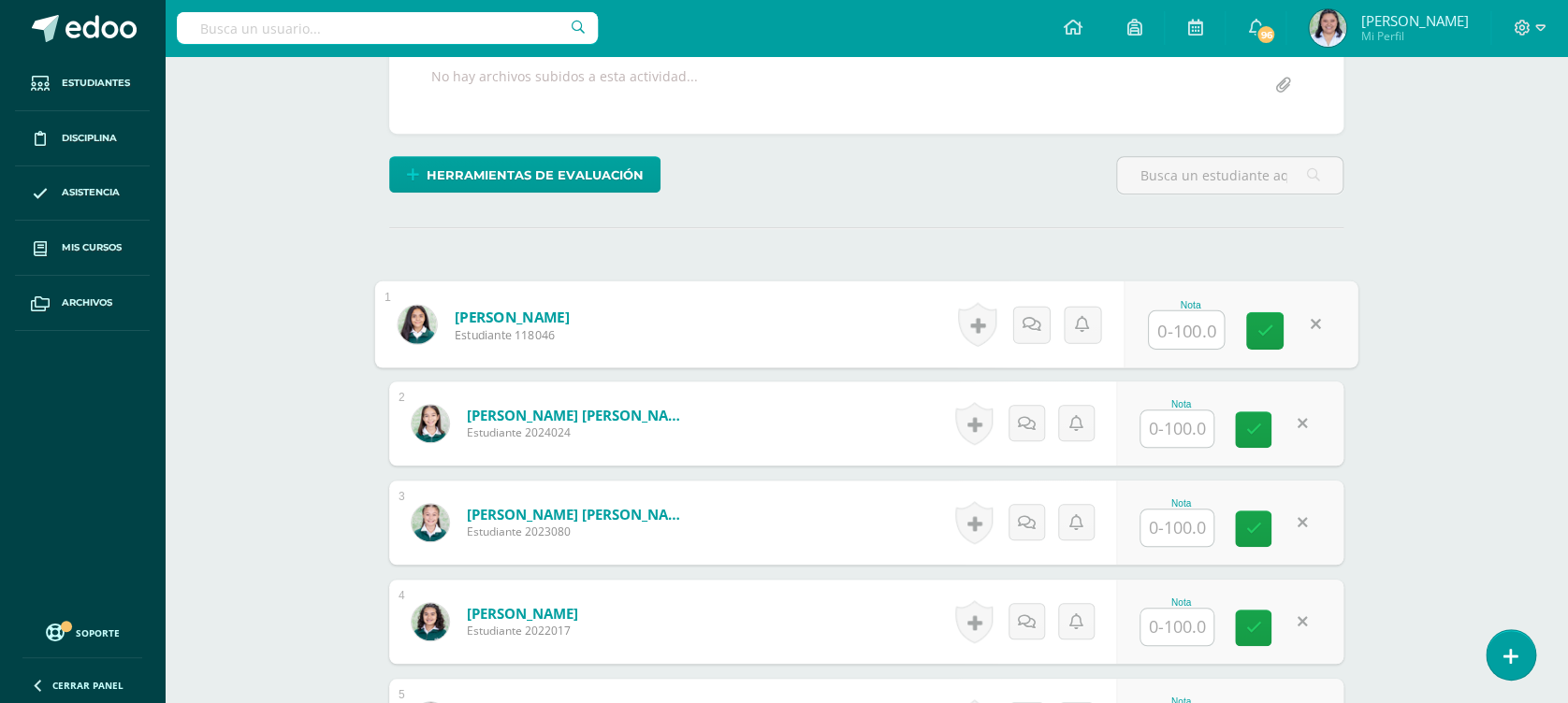
click at [1187, 331] on input "text" at bounding box center [1186, 330] width 75 height 37
type input "76"
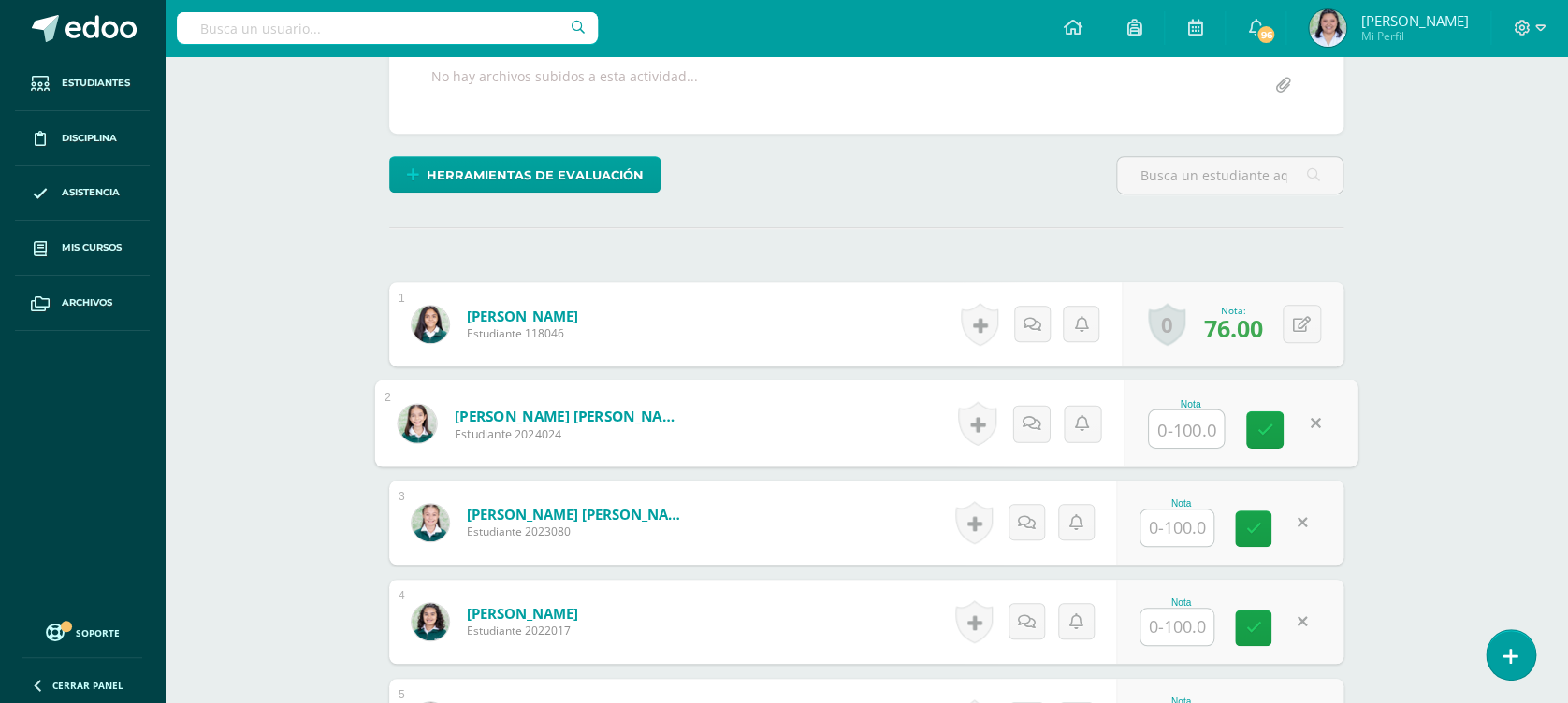
type input "8"
type input "94"
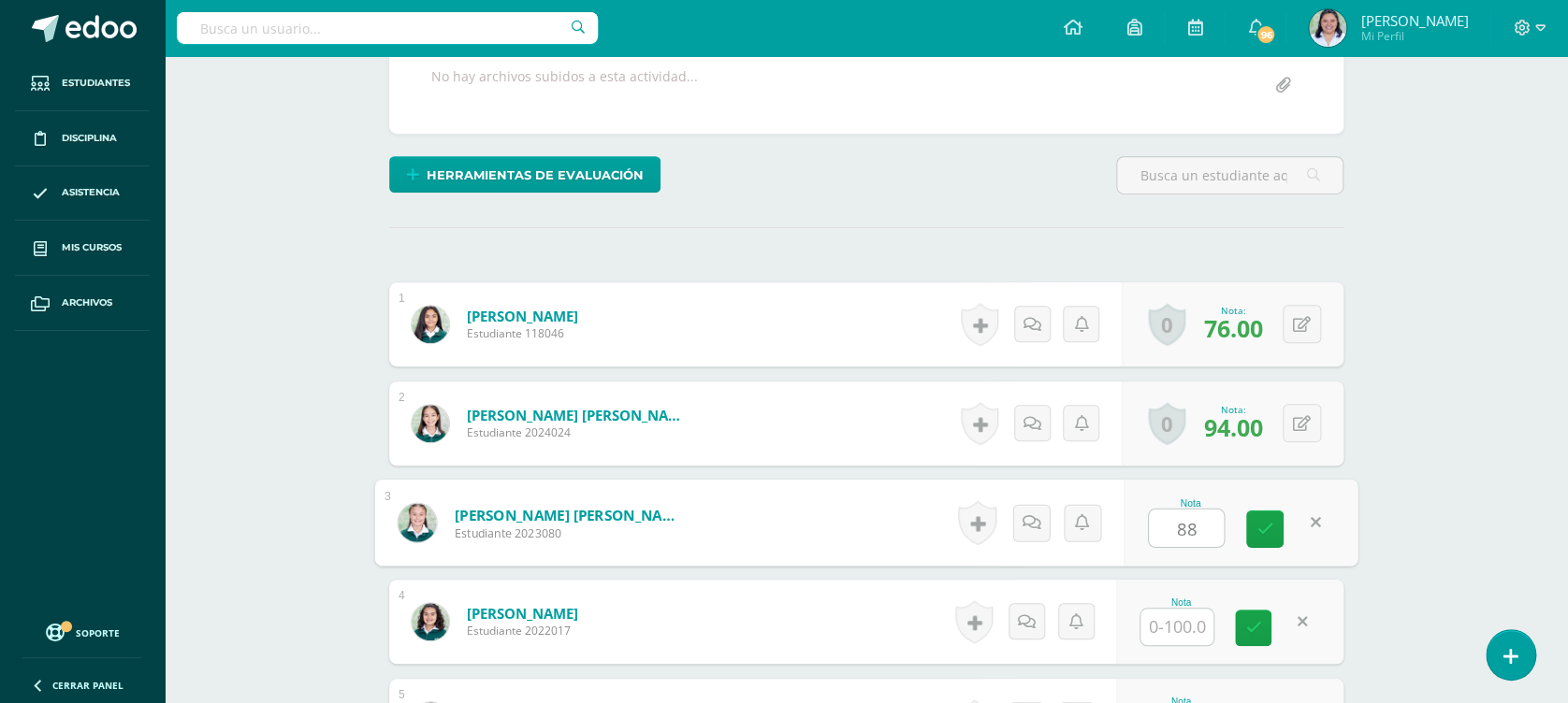
type input "88"
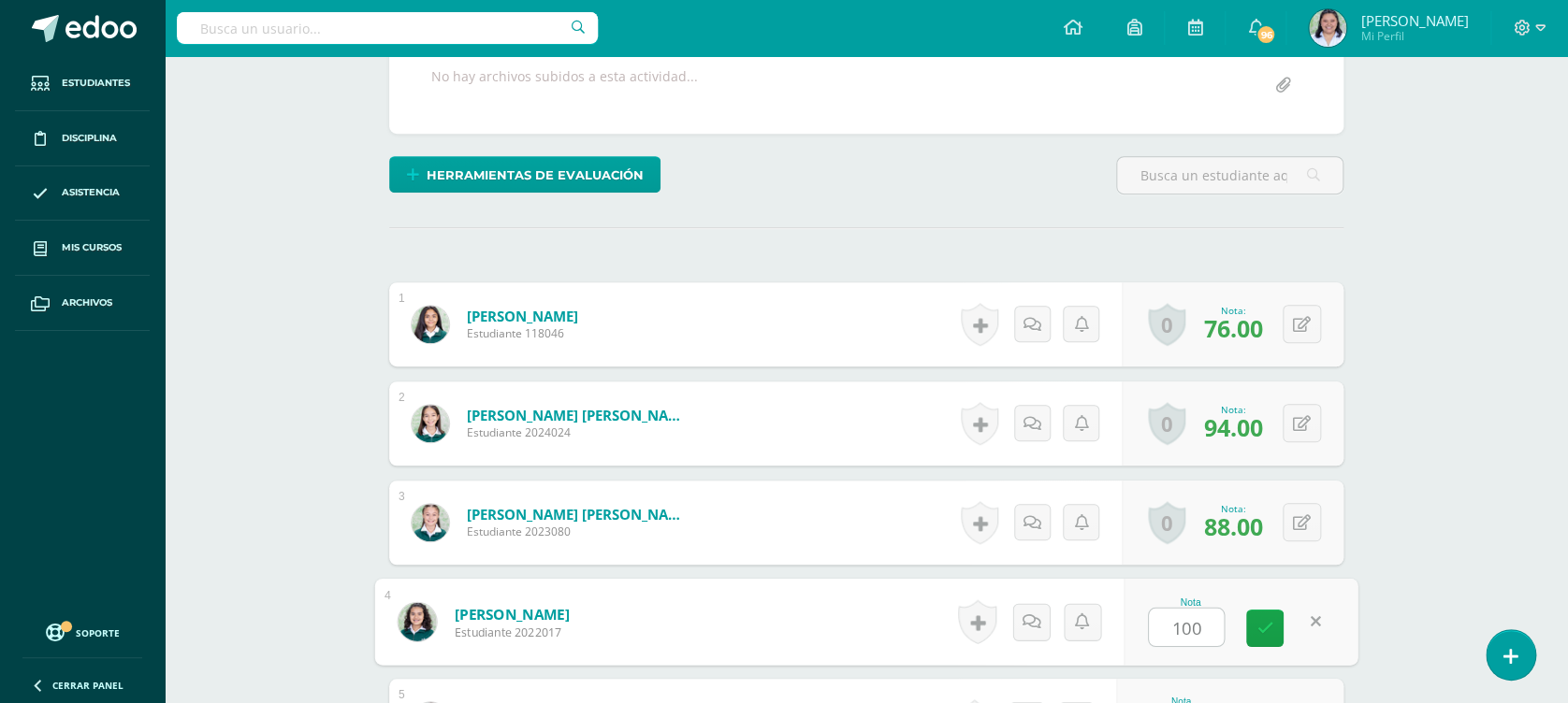
type input "100"
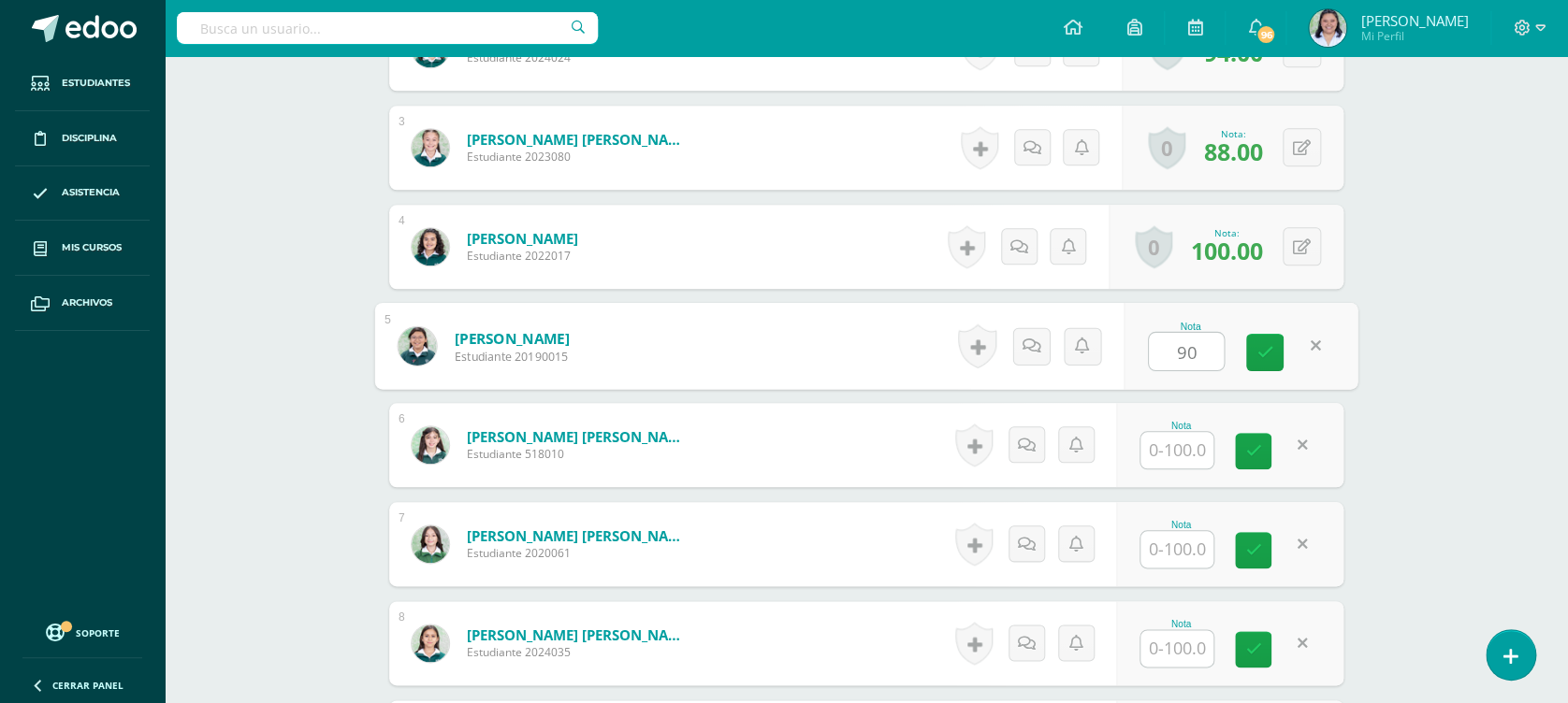
type input "90"
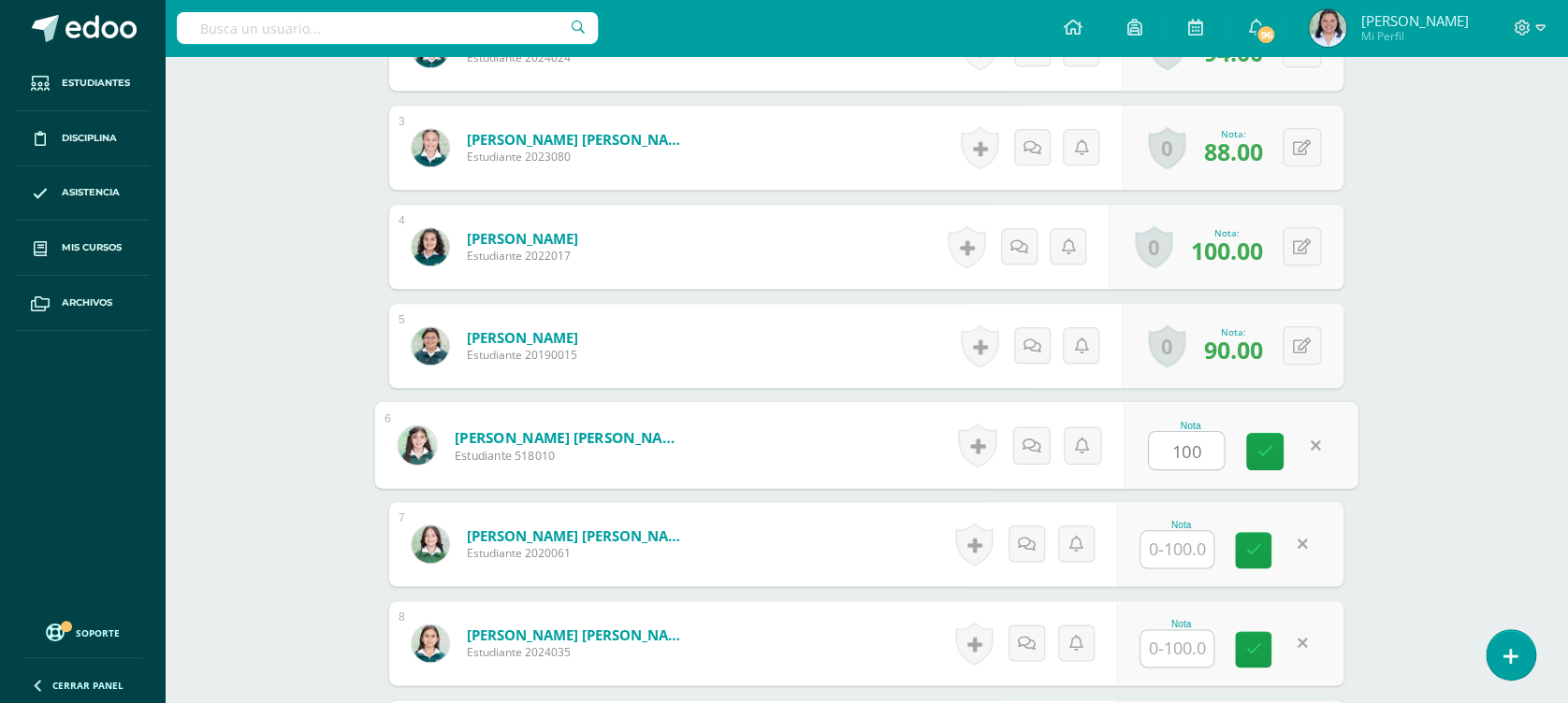
type input "100"
click at [1301, 454] on button at bounding box center [1315, 445] width 39 height 39
click at [1302, 346] on icon at bounding box center [1302, 346] width 18 height 16
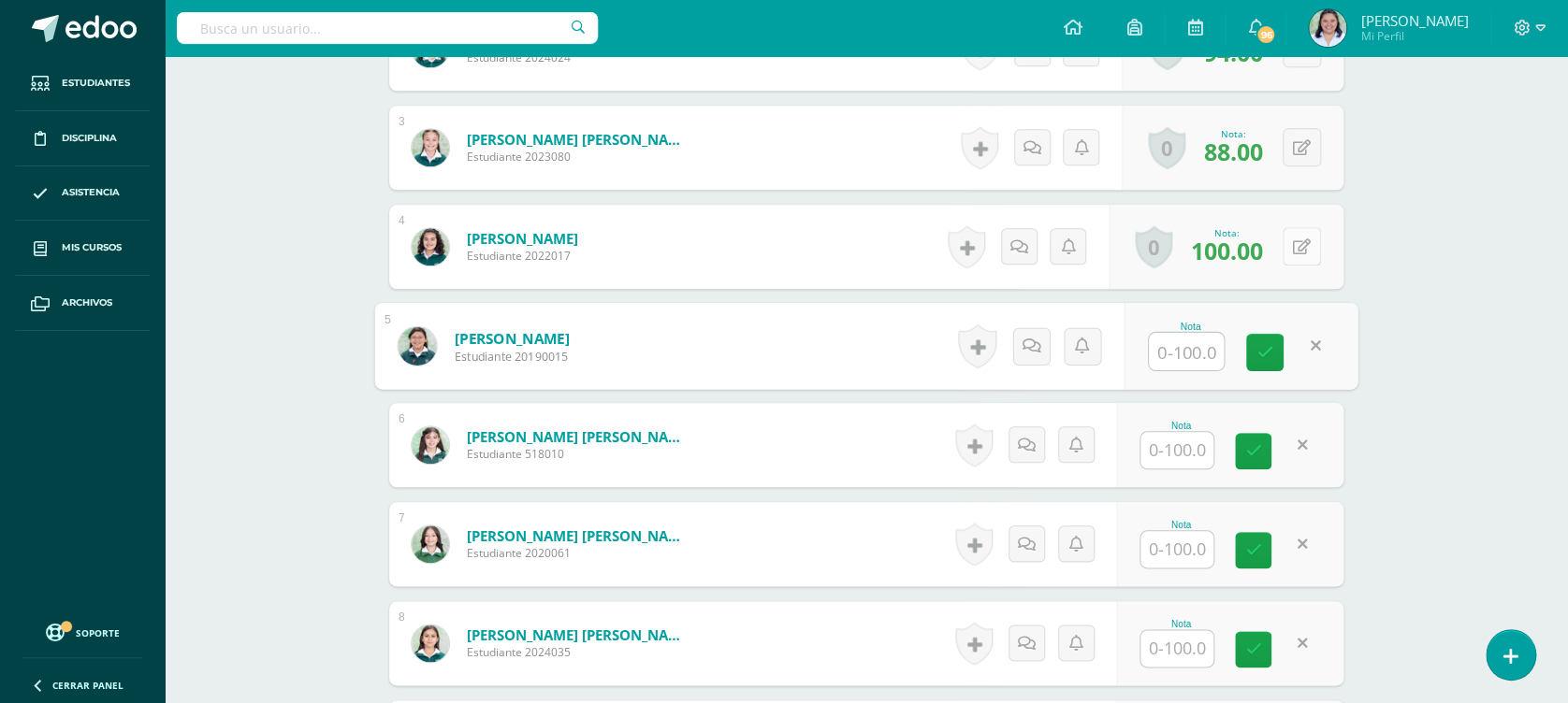
click at [1306, 244] on icon at bounding box center [1302, 247] width 18 height 16
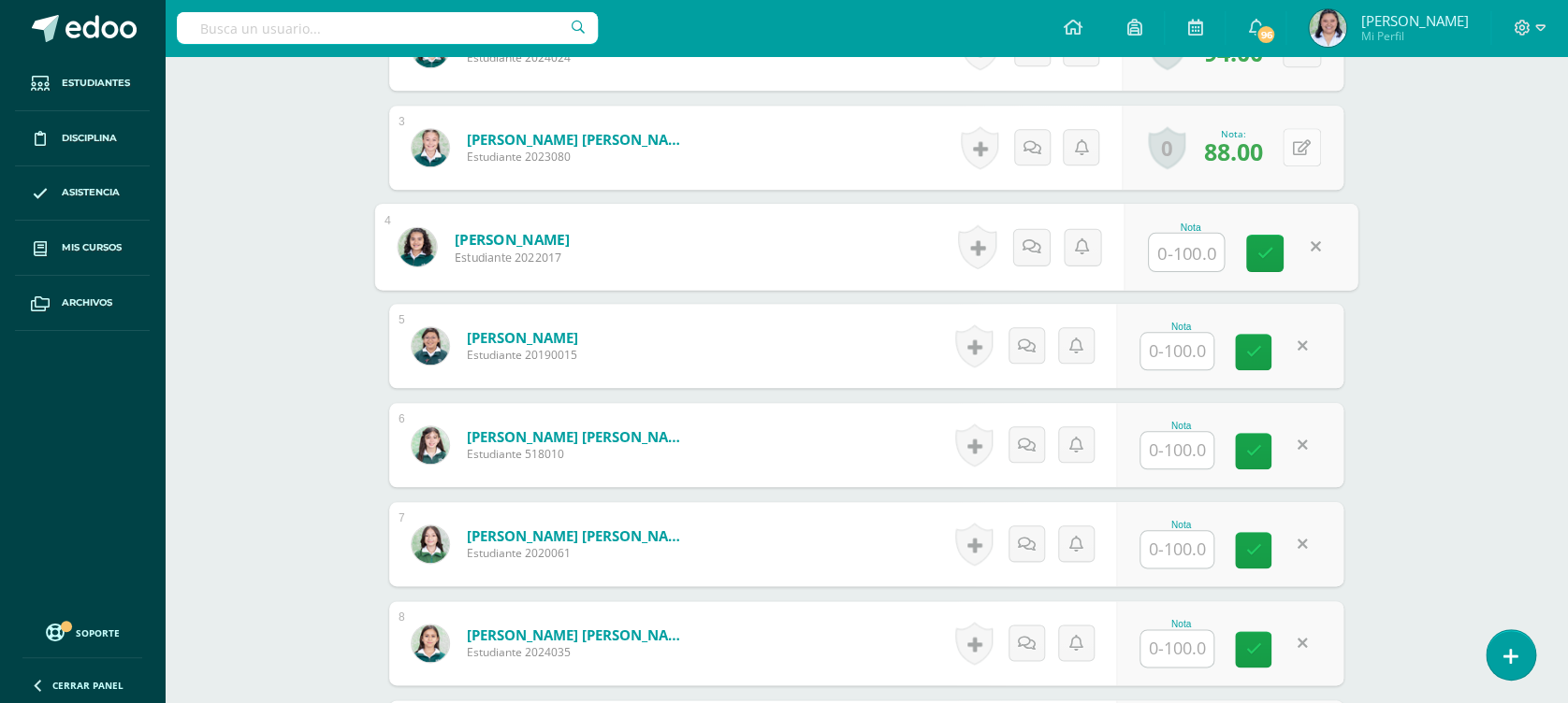
click at [1310, 149] on icon at bounding box center [1302, 148] width 18 height 16
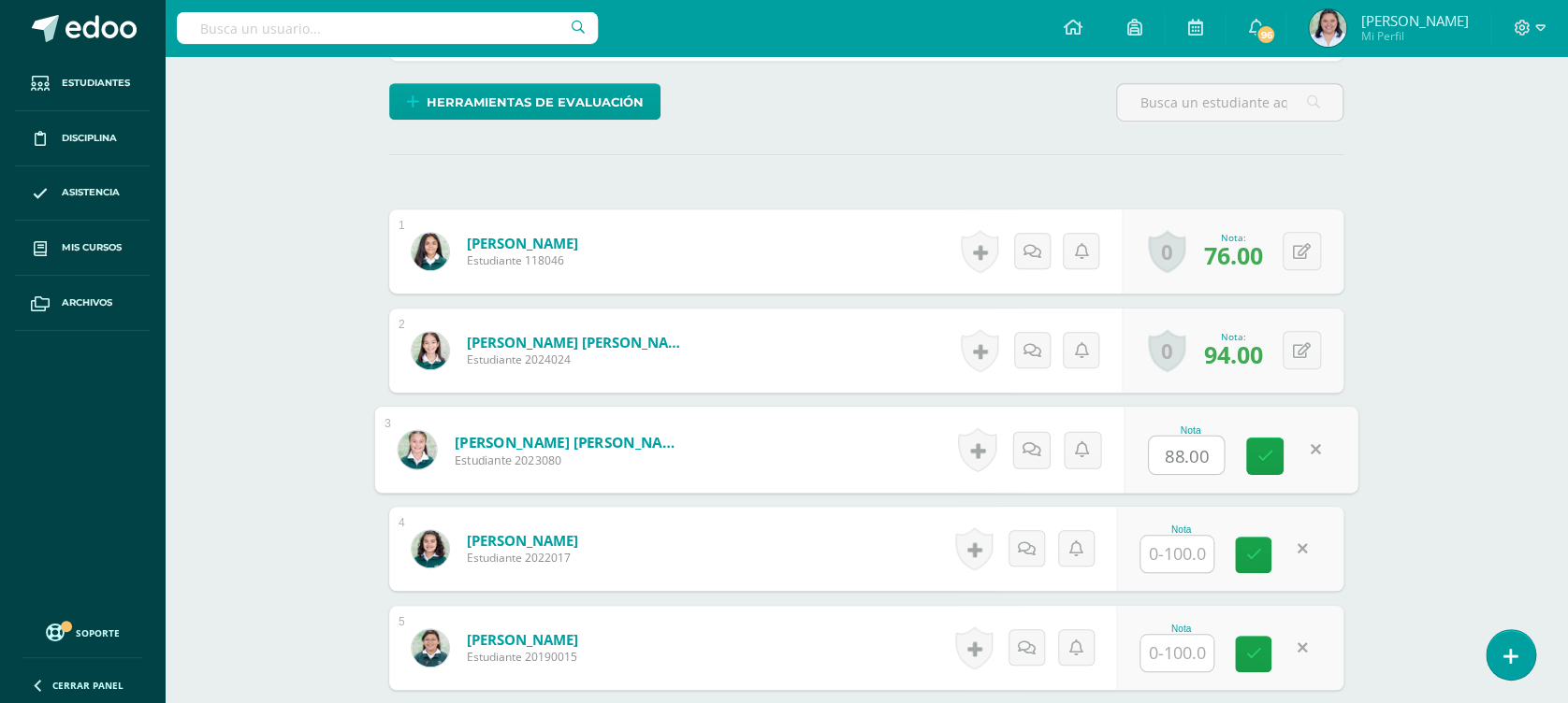
scroll to position [437, 0]
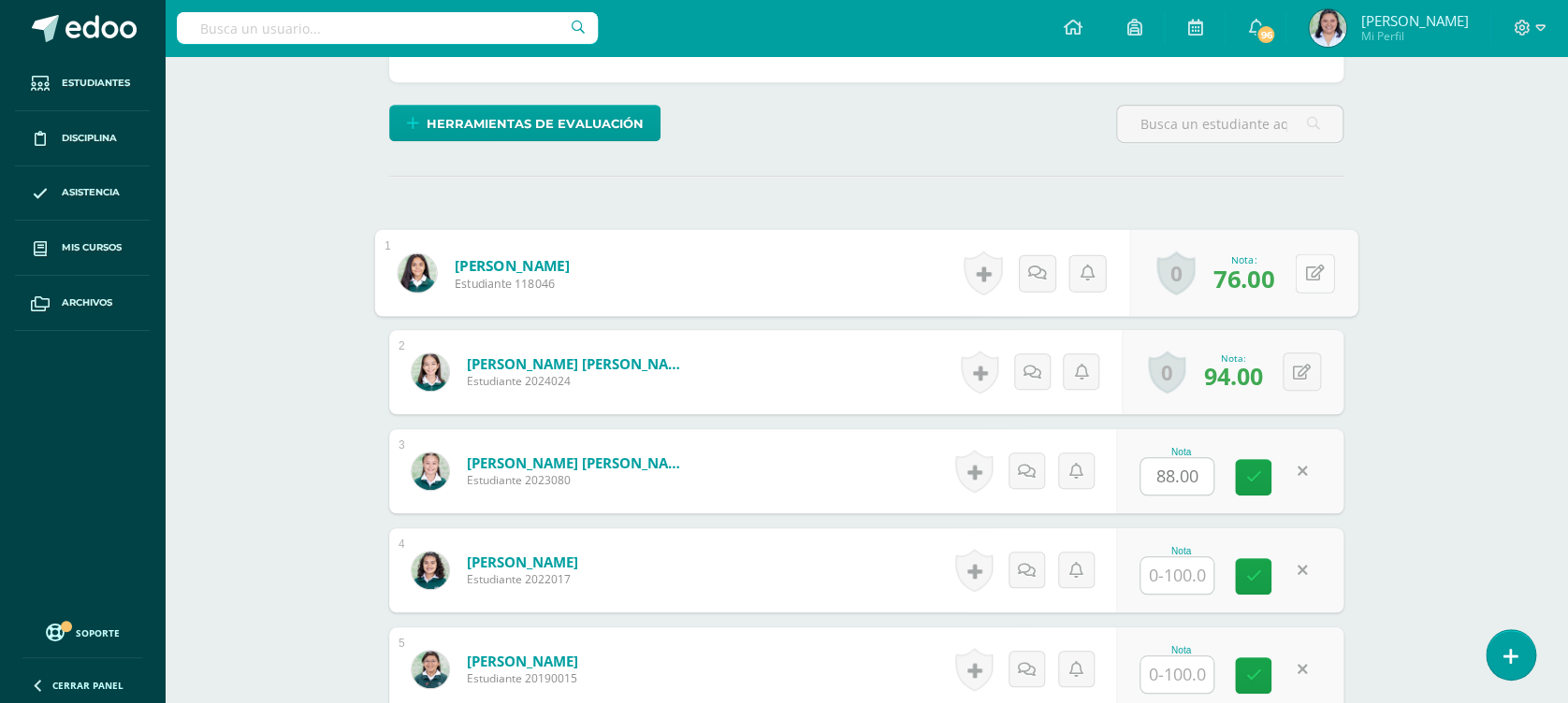
click at [1310, 269] on icon at bounding box center [1316, 272] width 19 height 16
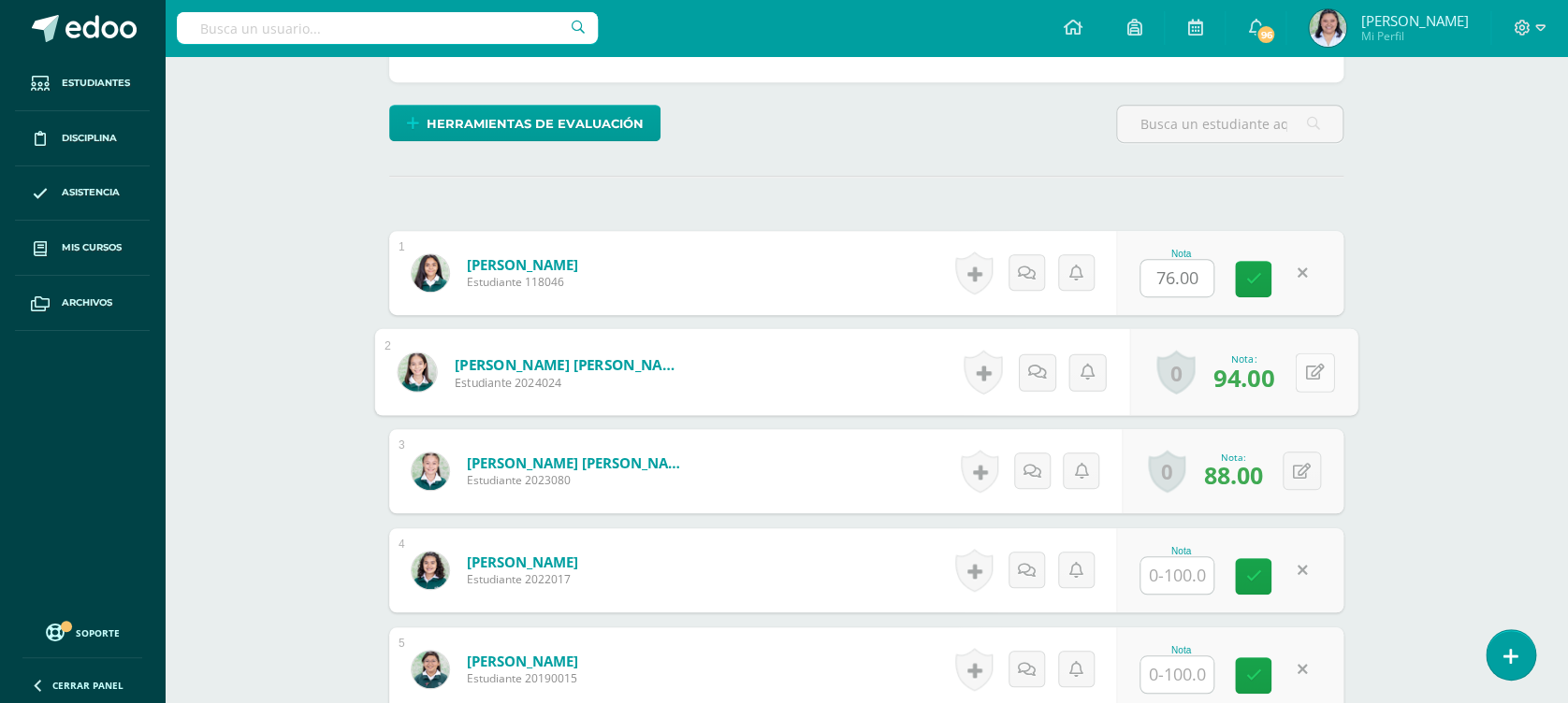
click at [1301, 377] on button at bounding box center [1315, 372] width 39 height 39
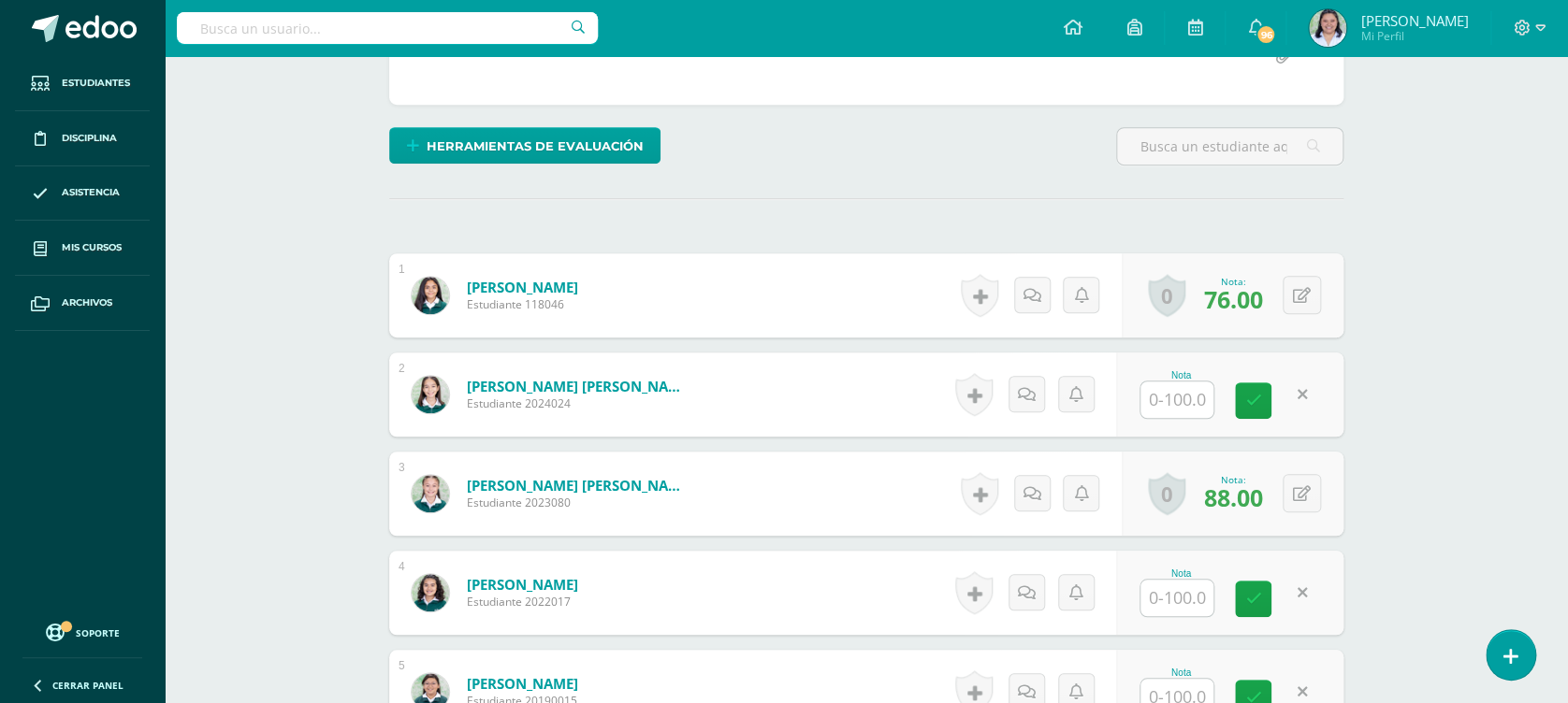
scroll to position [464, 0]
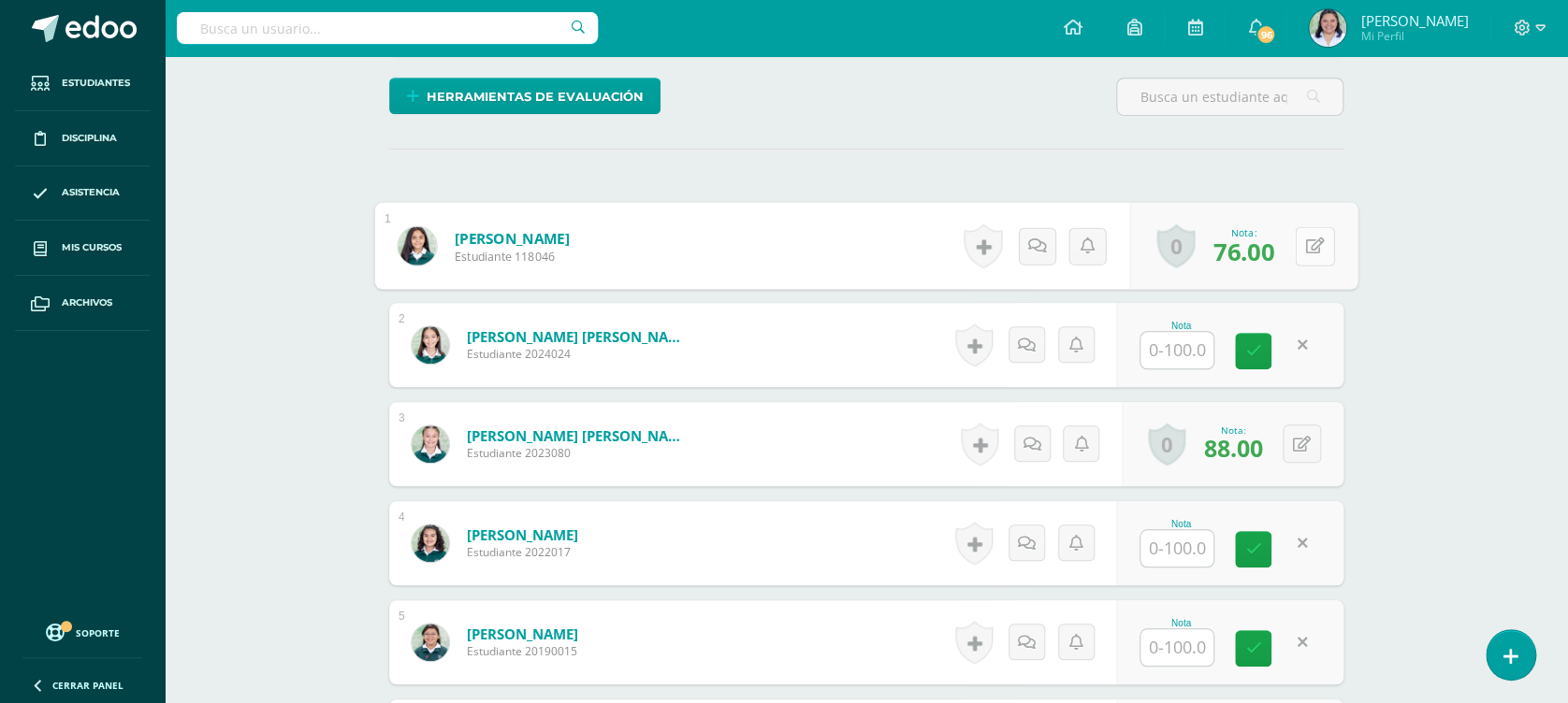
click at [1298, 245] on button at bounding box center [1315, 246] width 39 height 39
type input "95}"
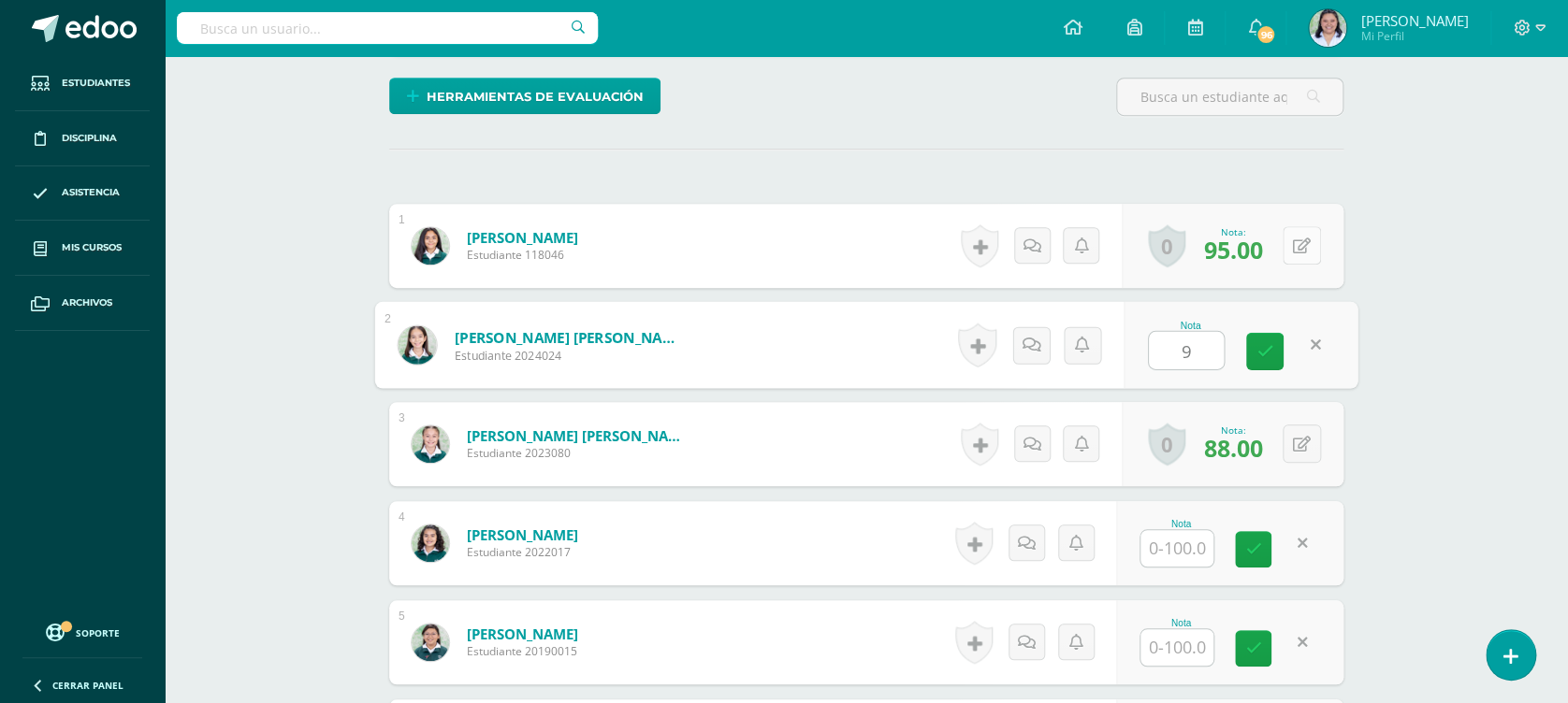
type input "97"
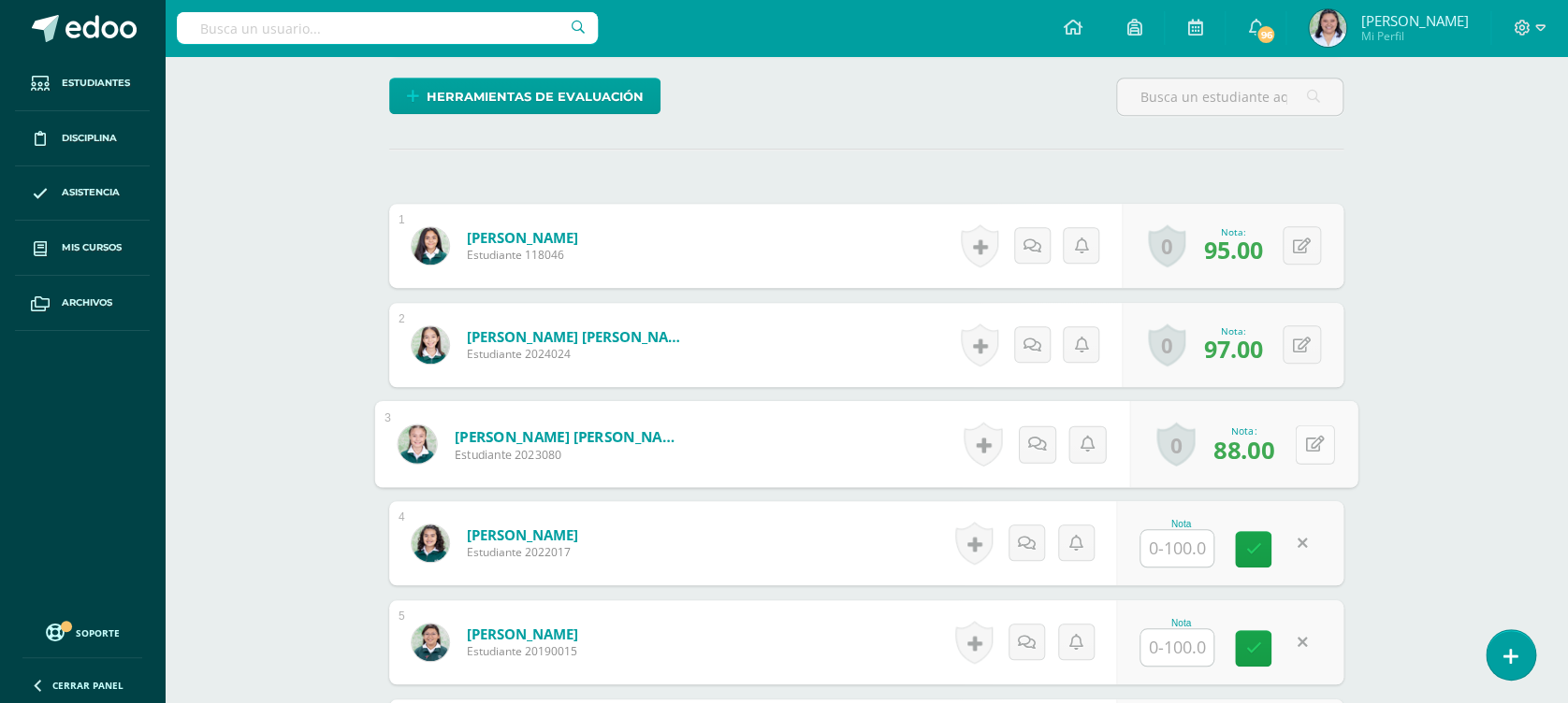
click at [1289, 435] on div "0 Logros Logros obtenidos Aún no hay logros agregados Nota: 88.00" at bounding box center [1244, 444] width 228 height 87
click at [1314, 440] on icon at bounding box center [1316, 443] width 19 height 16
type input "74"
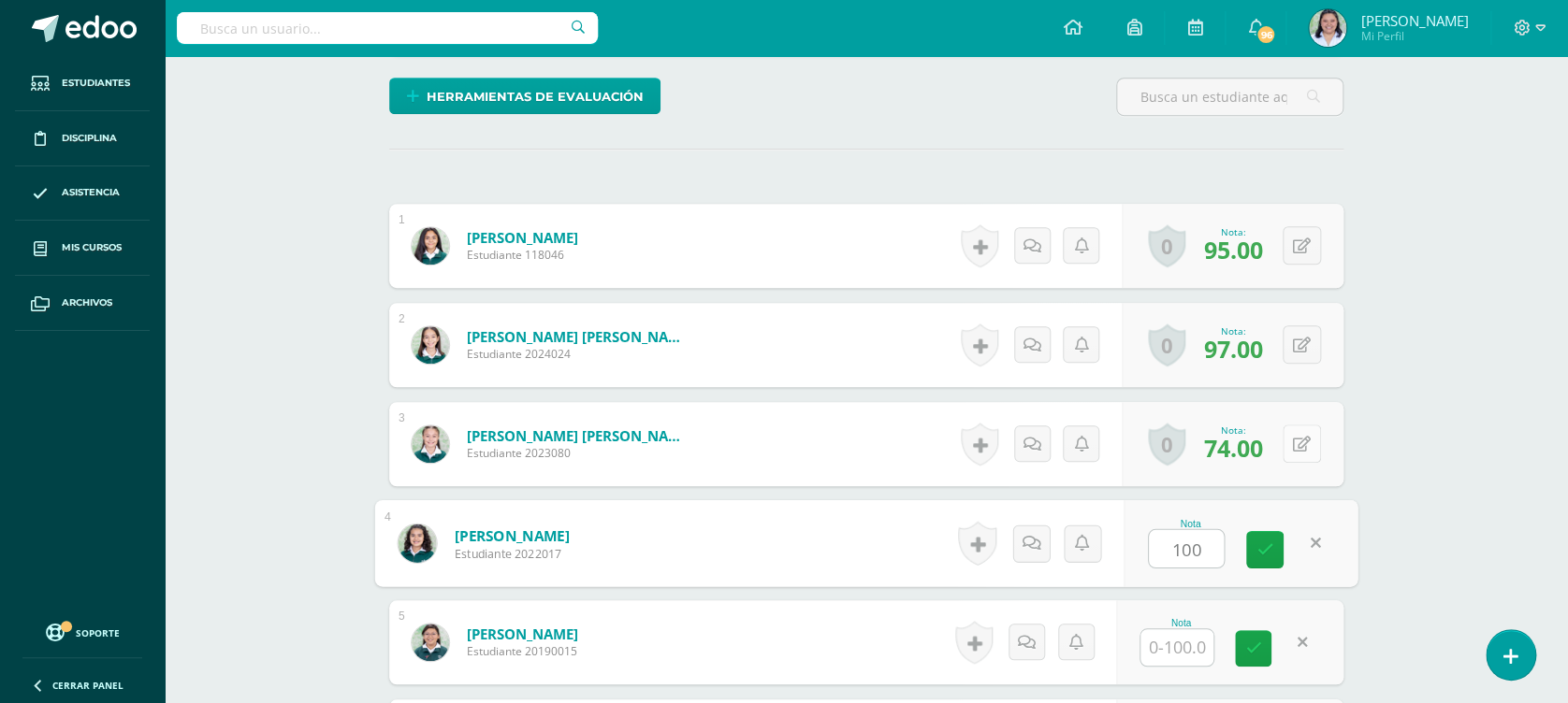
type input "100"
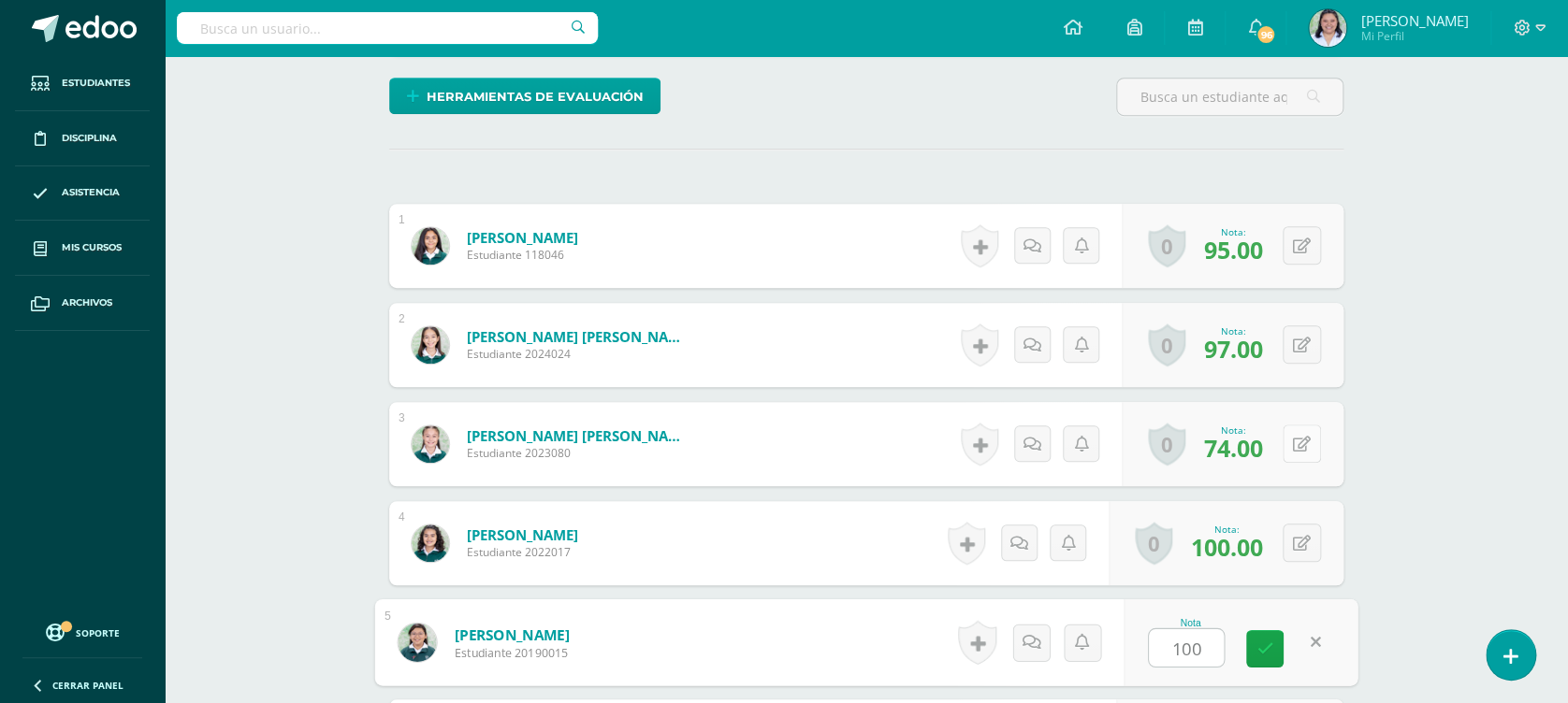
type input "100"
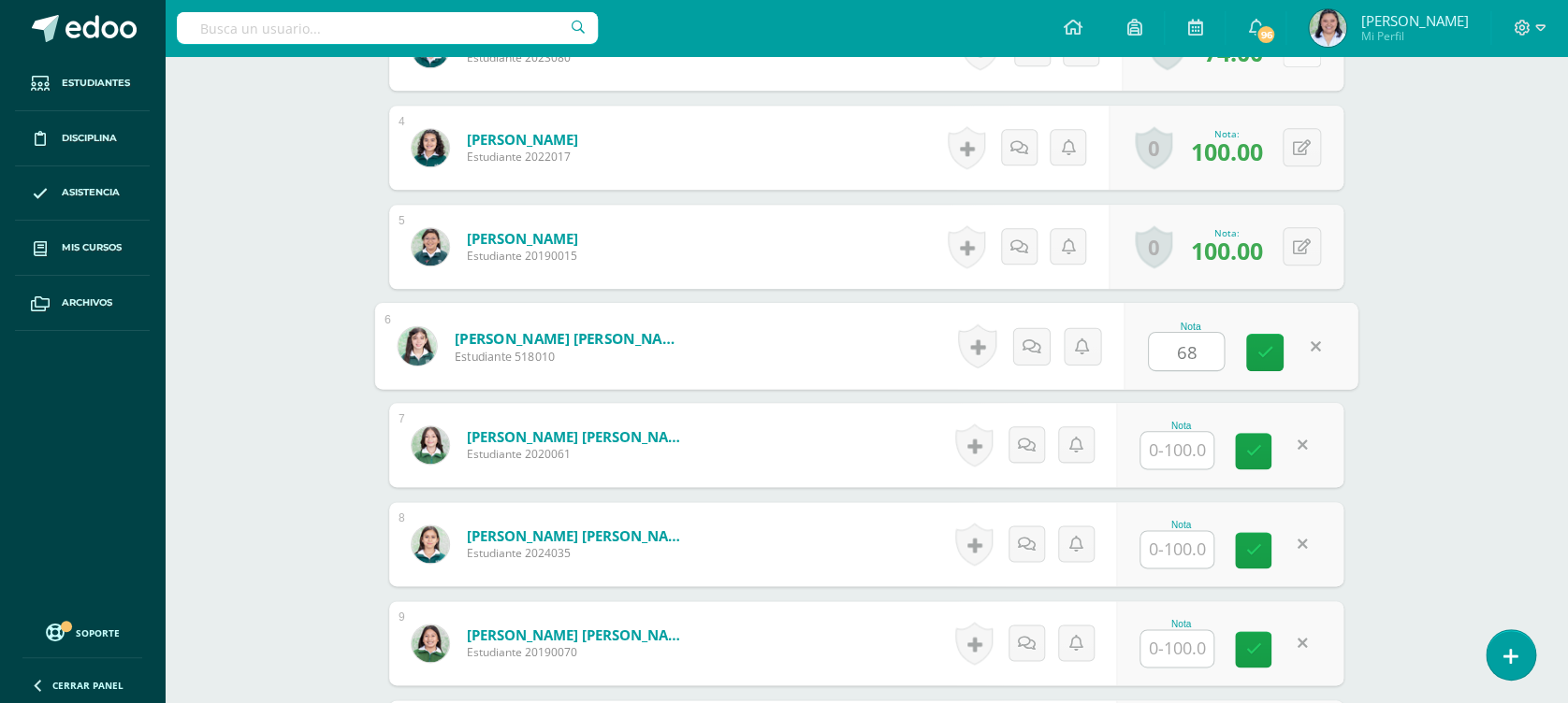
type input "68"
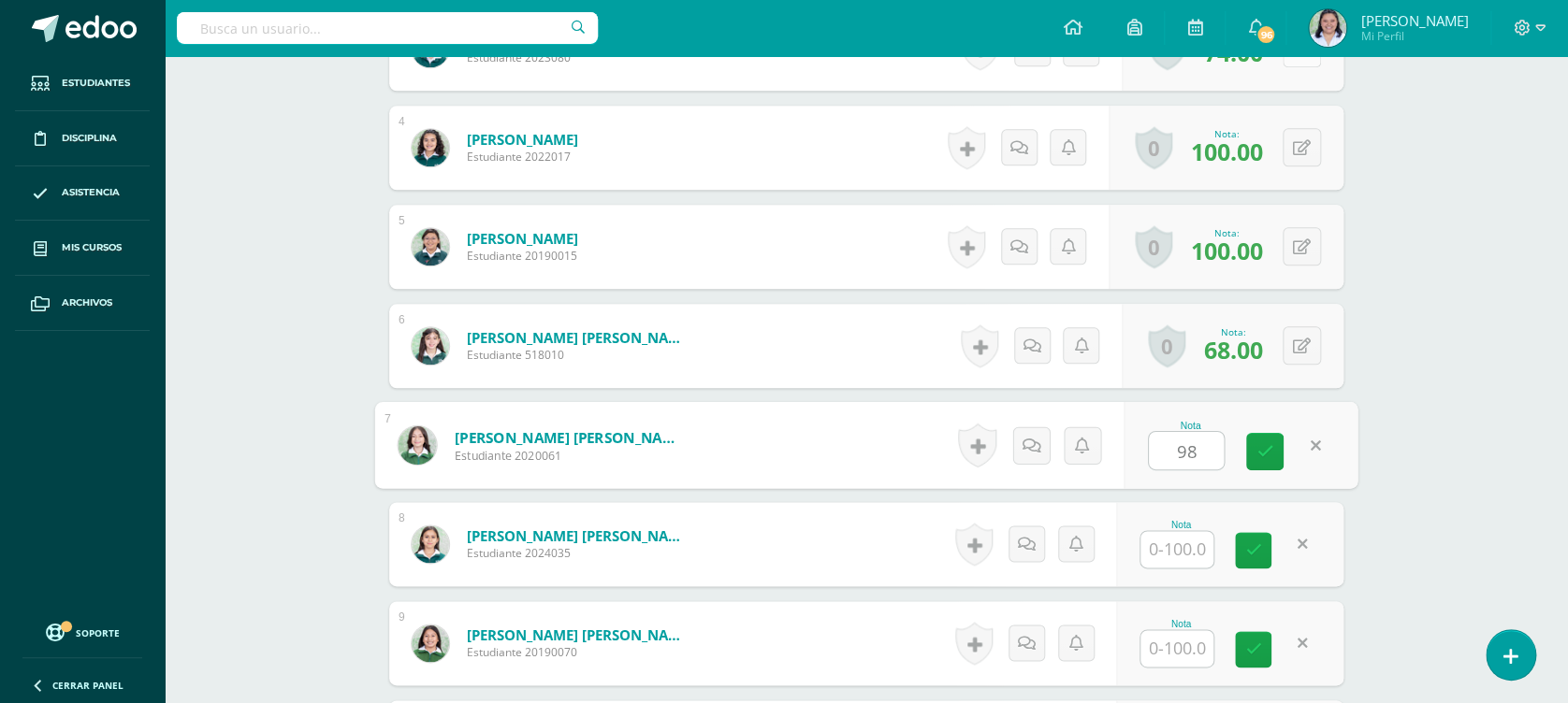
type input "98"
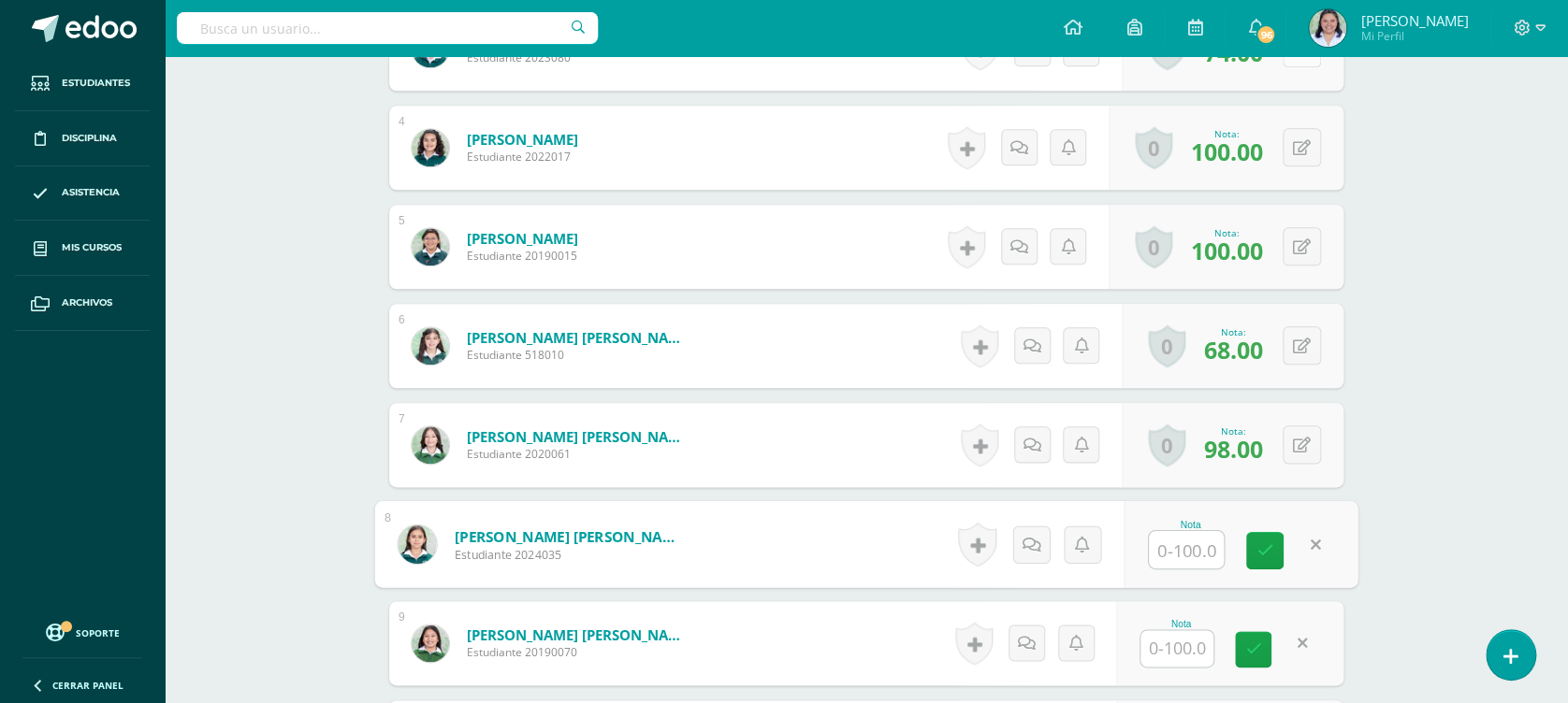
type input "9"
type input "80"
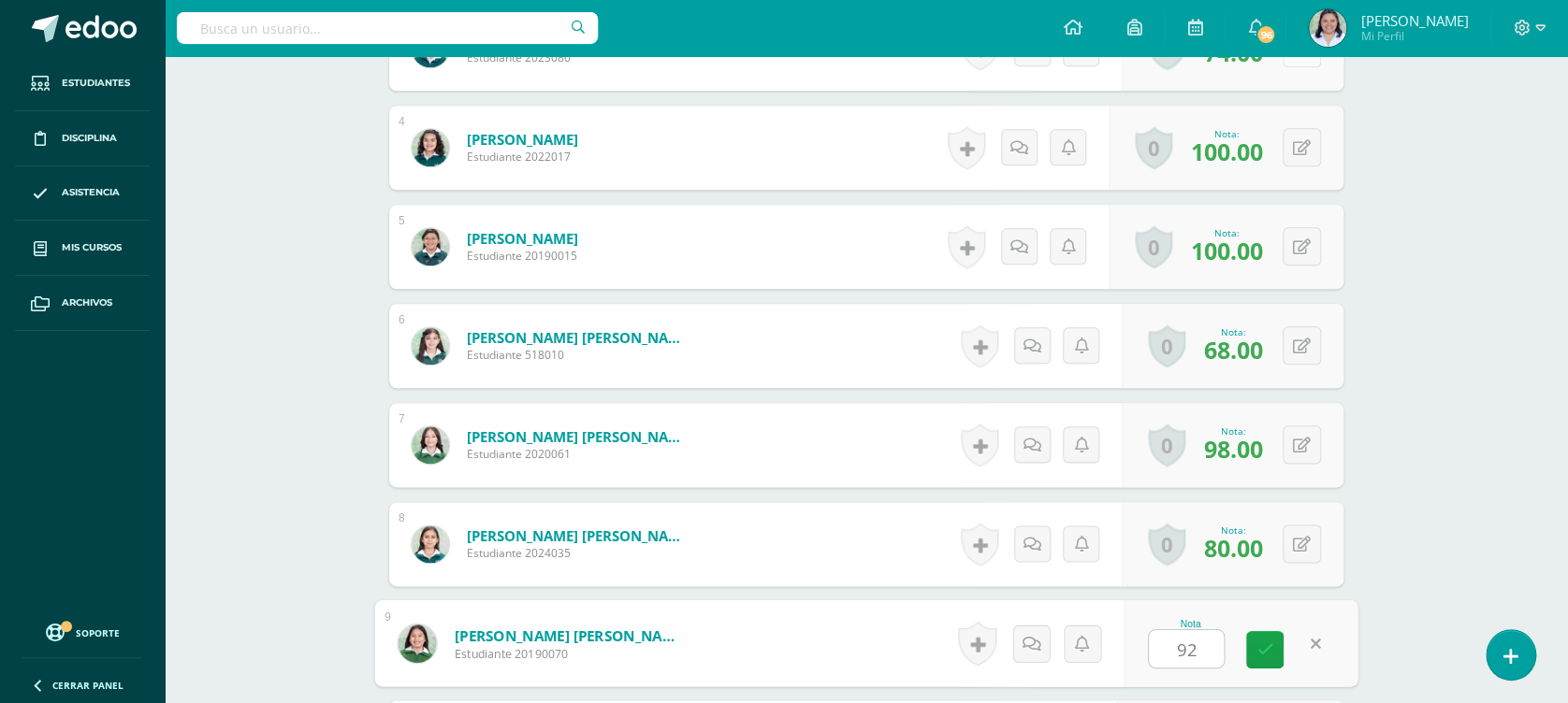
type input "92"
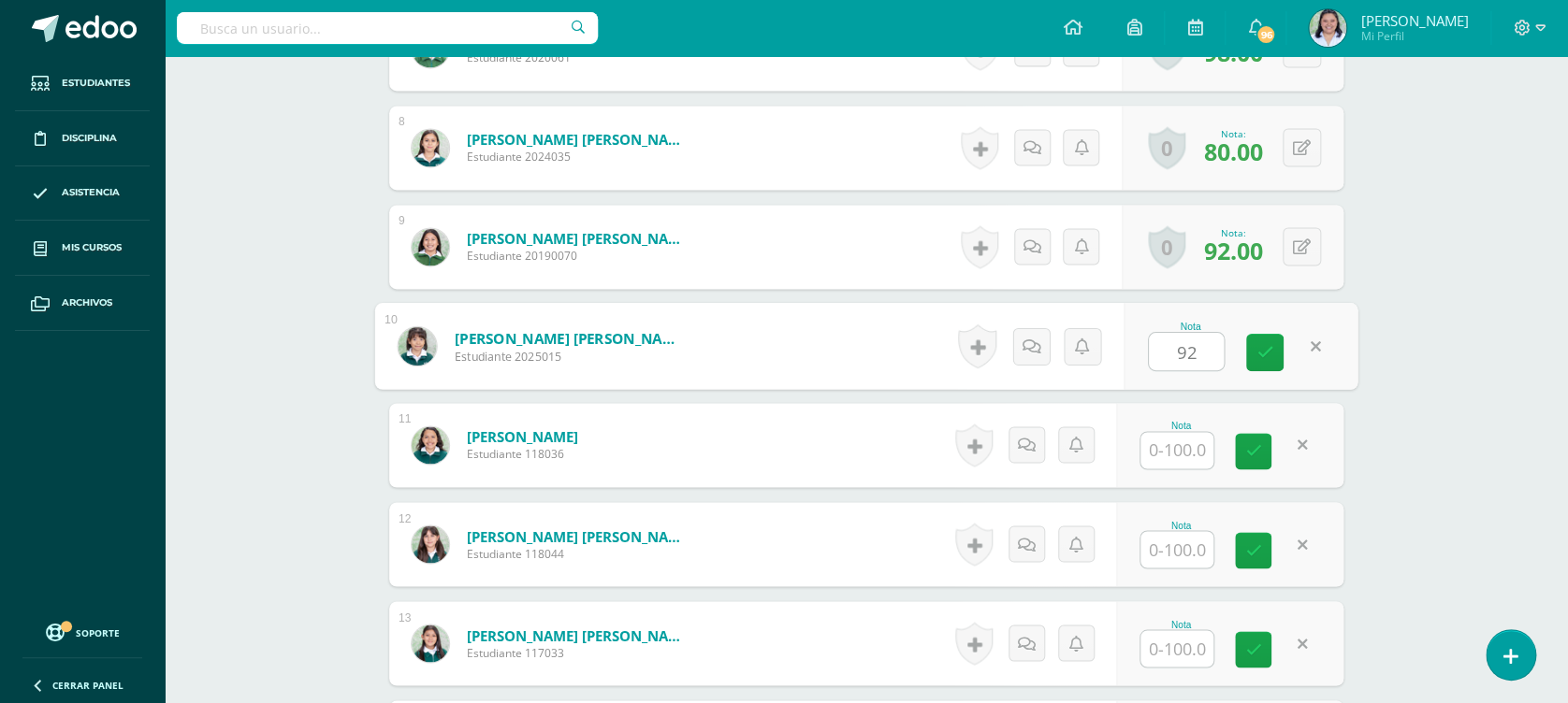
type input "92"
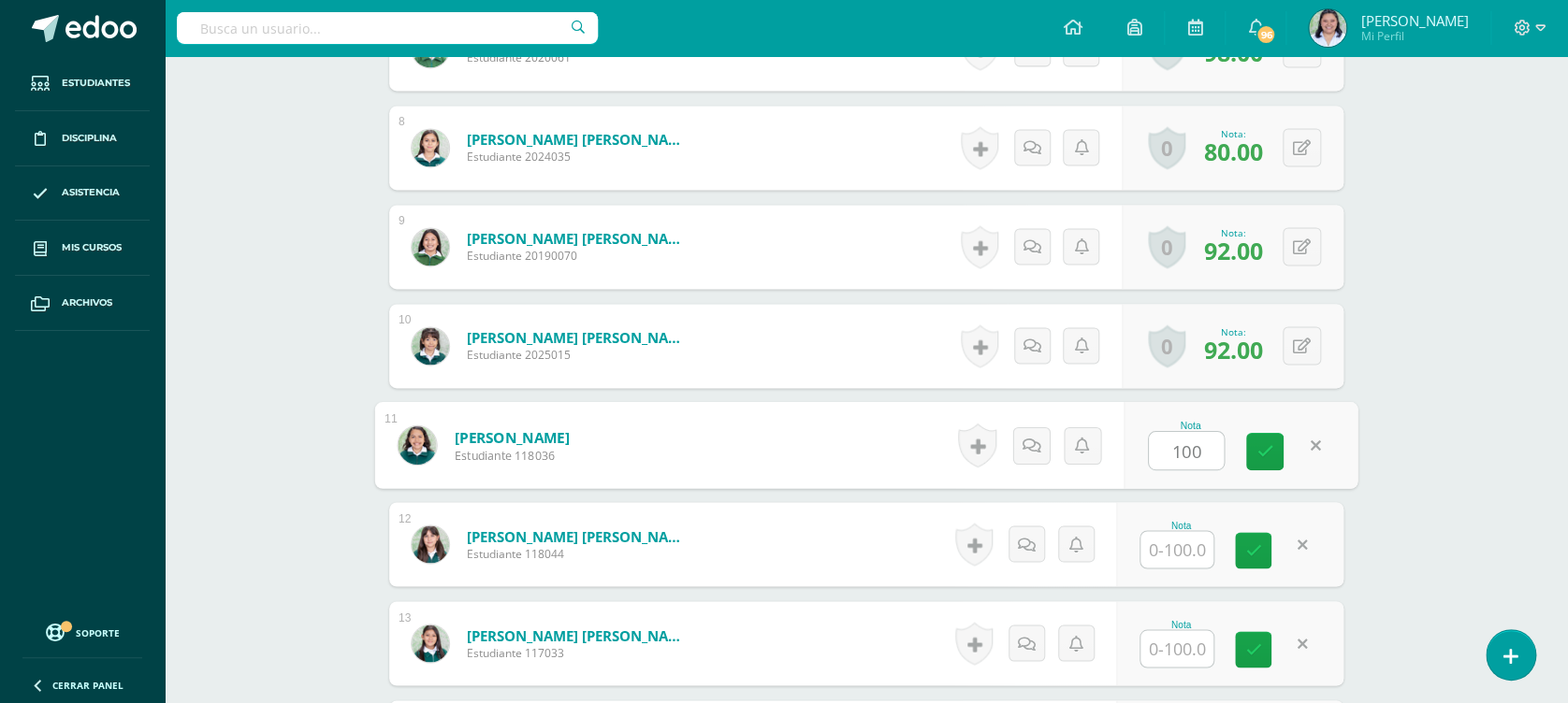
type input "100"
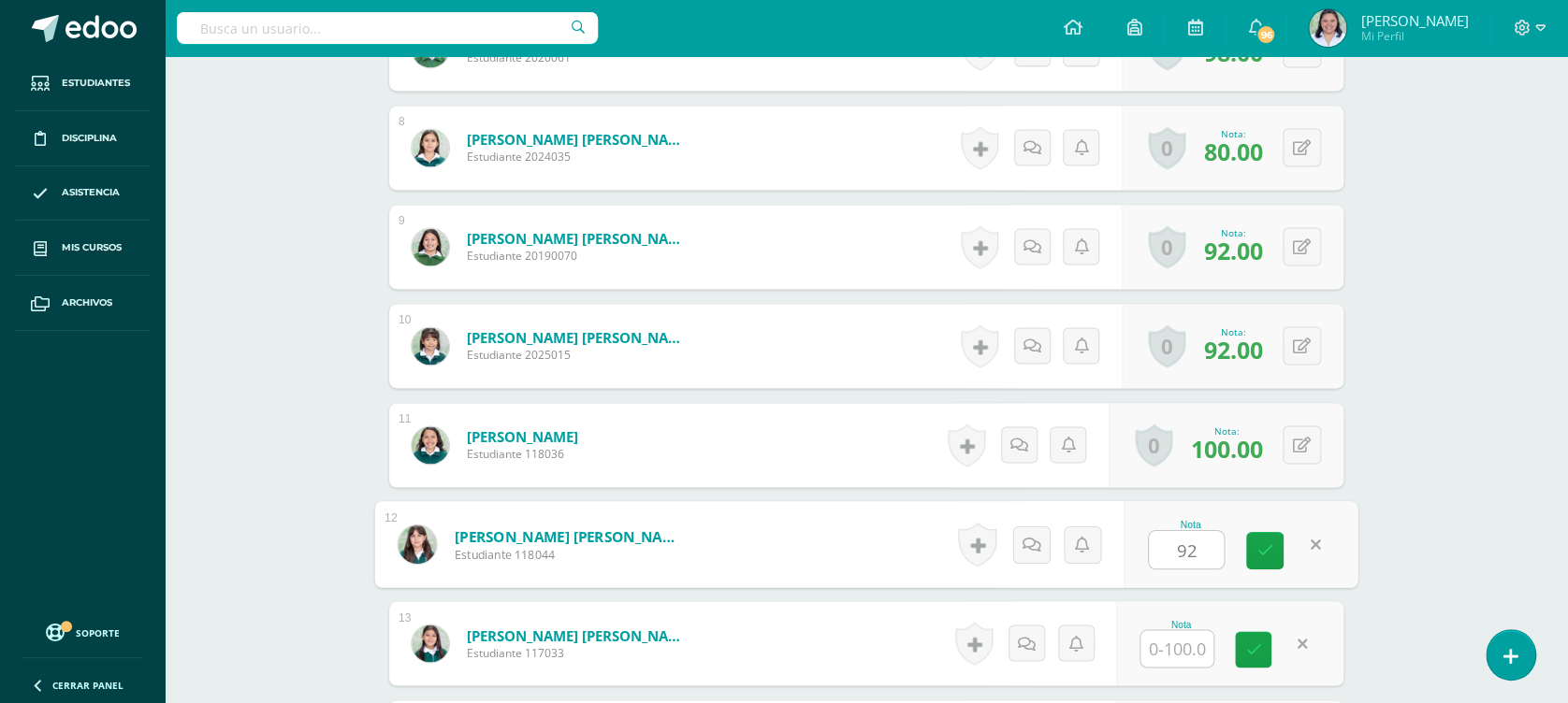
type input "92"
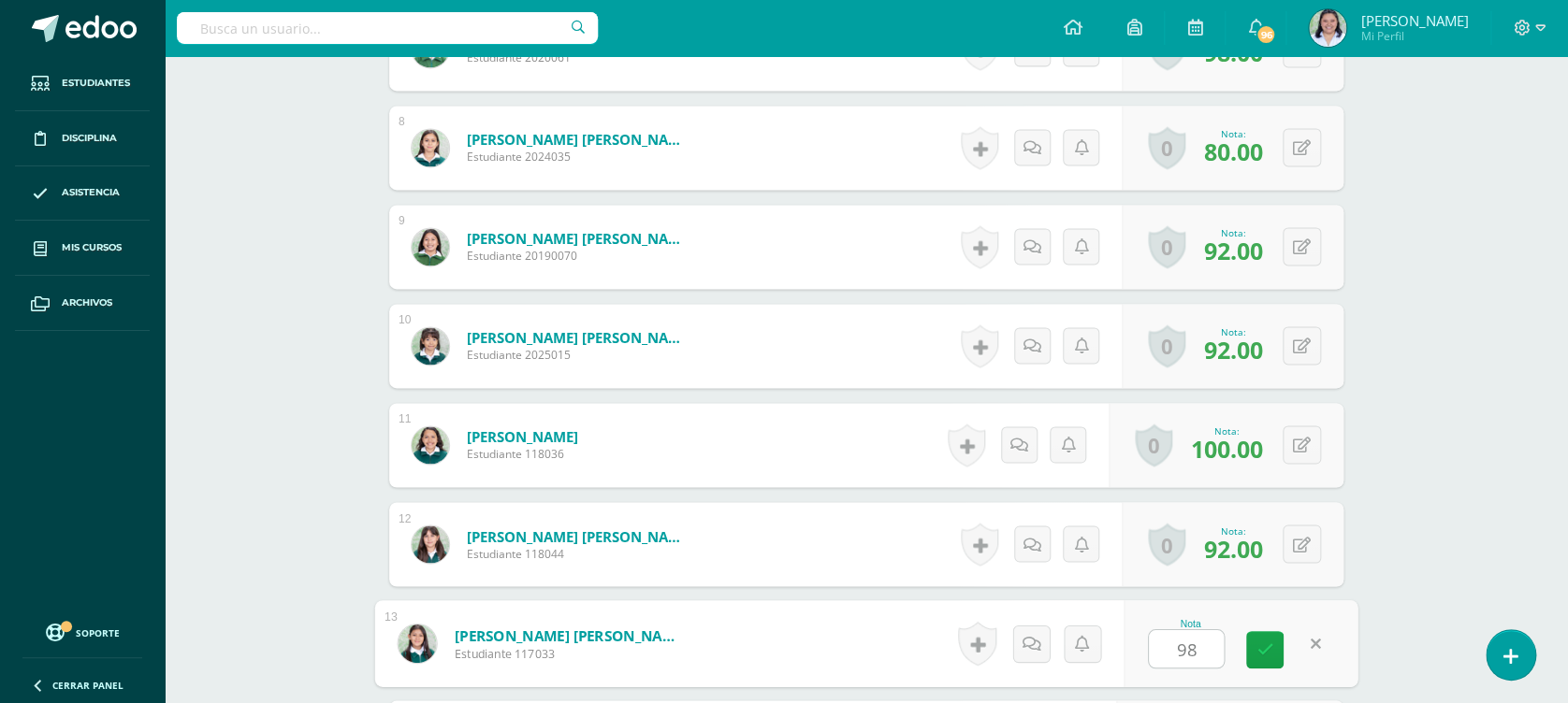
type input "98"
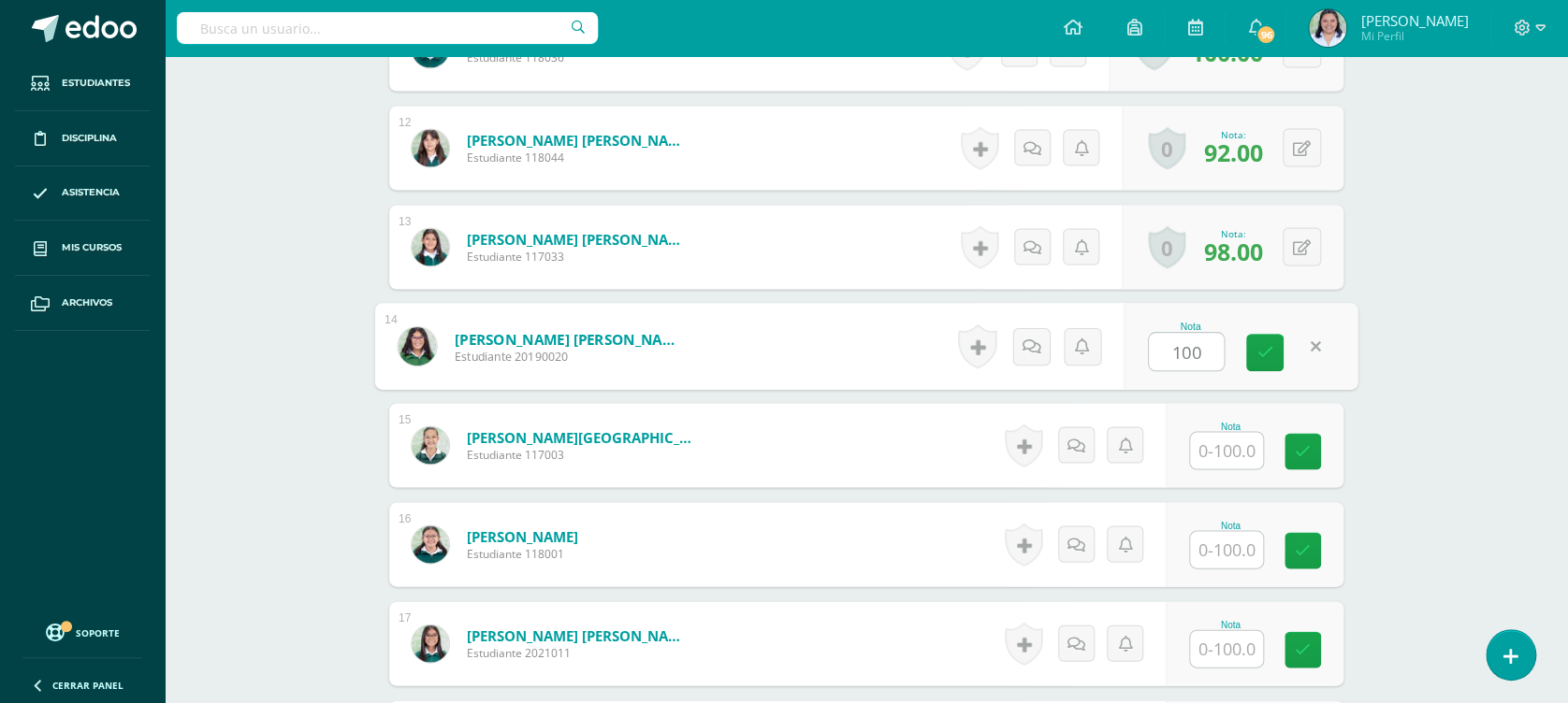
type input "100"
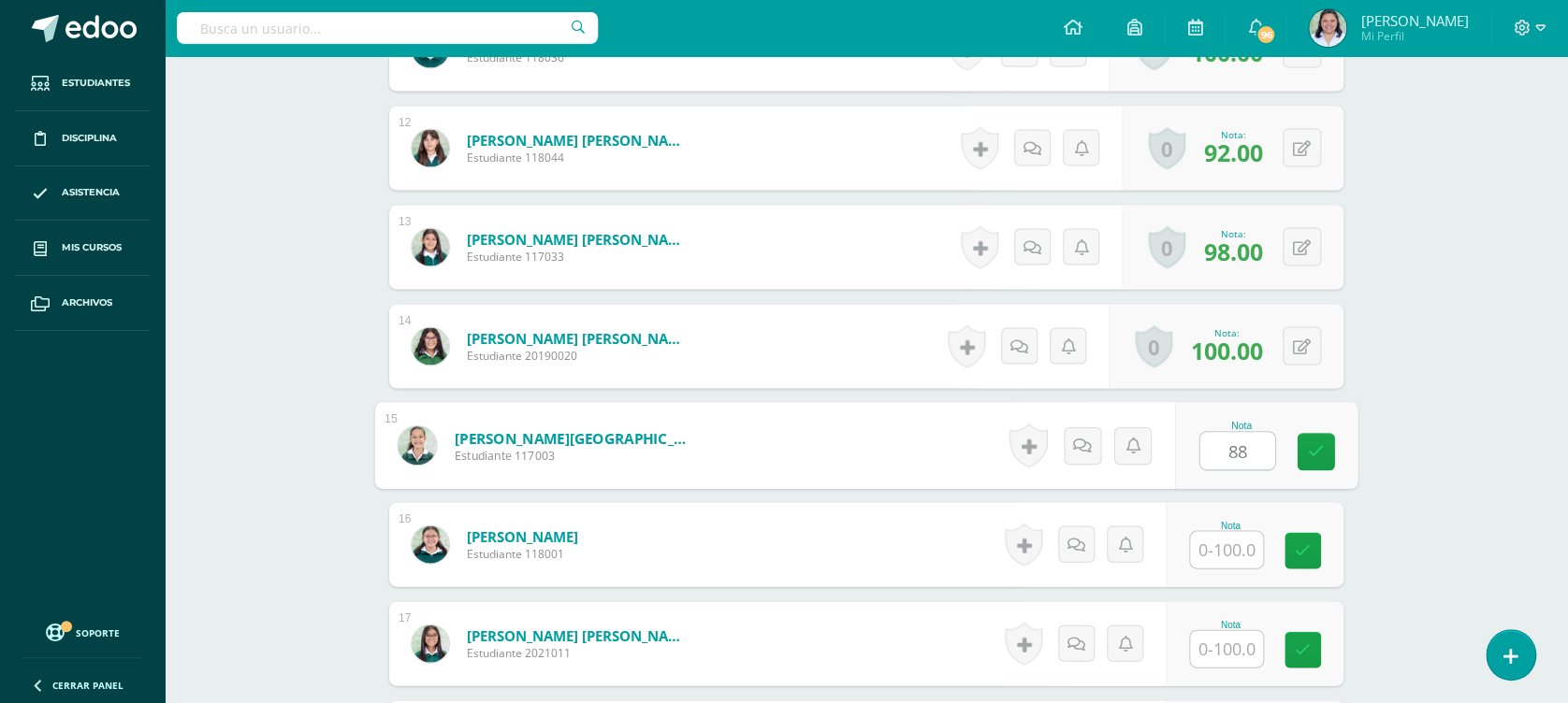
type input "88"
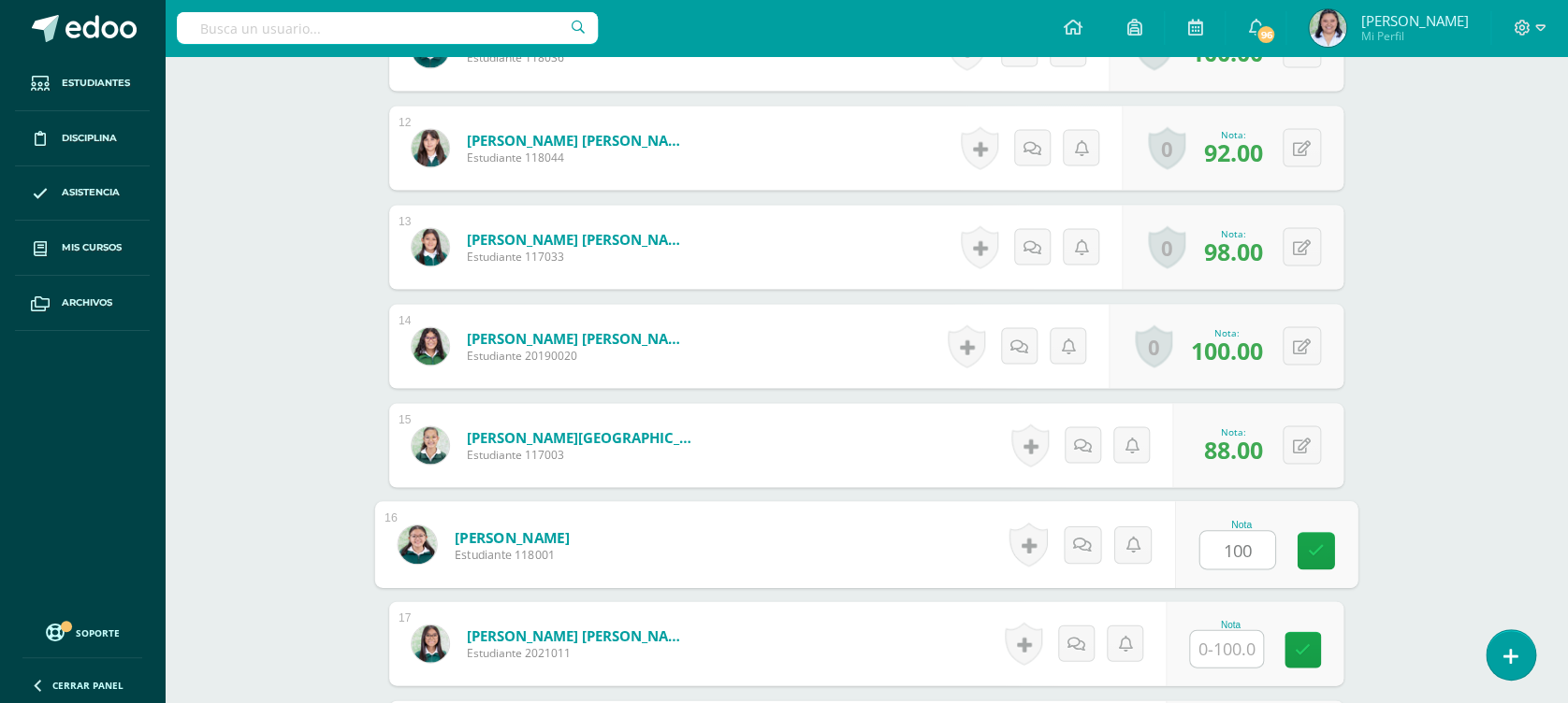
type input "100"
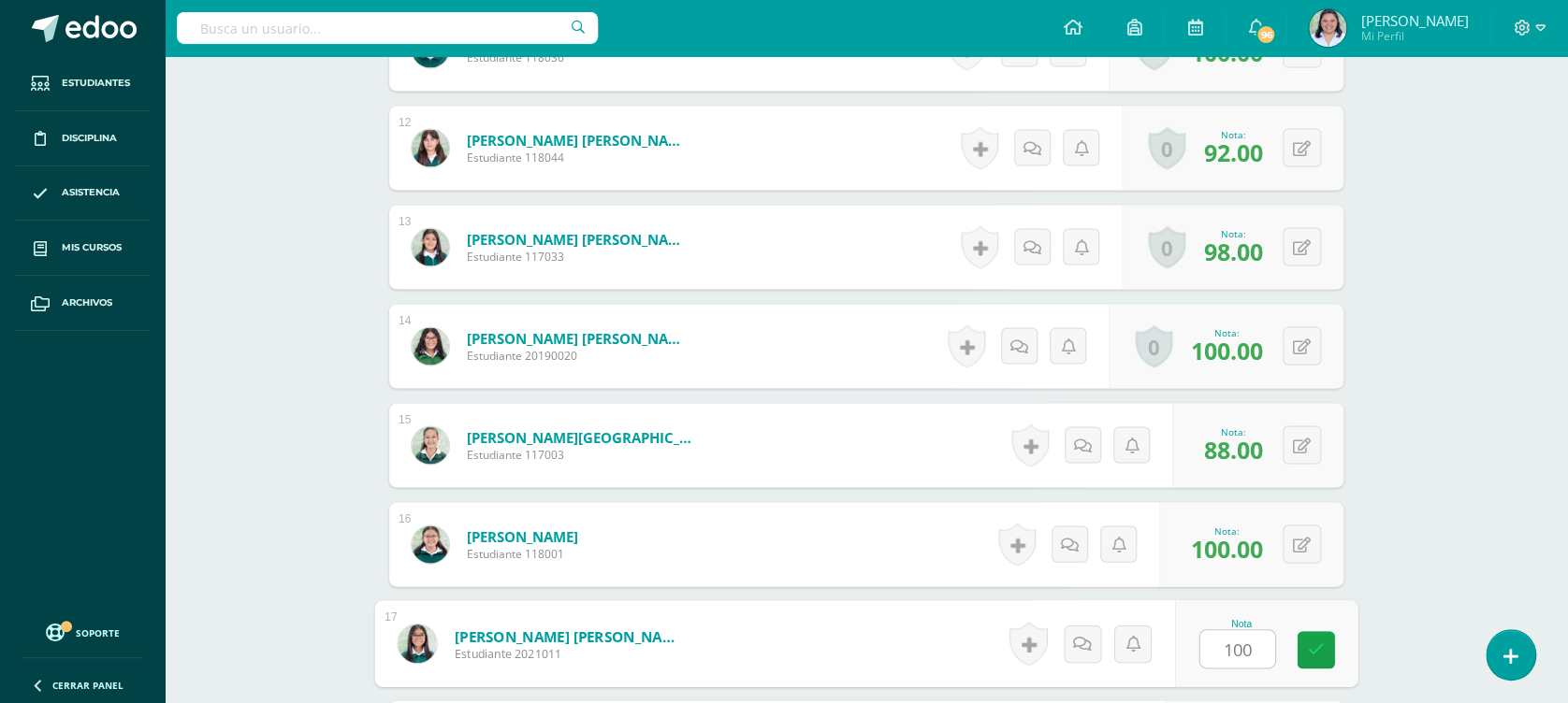
type input "100"
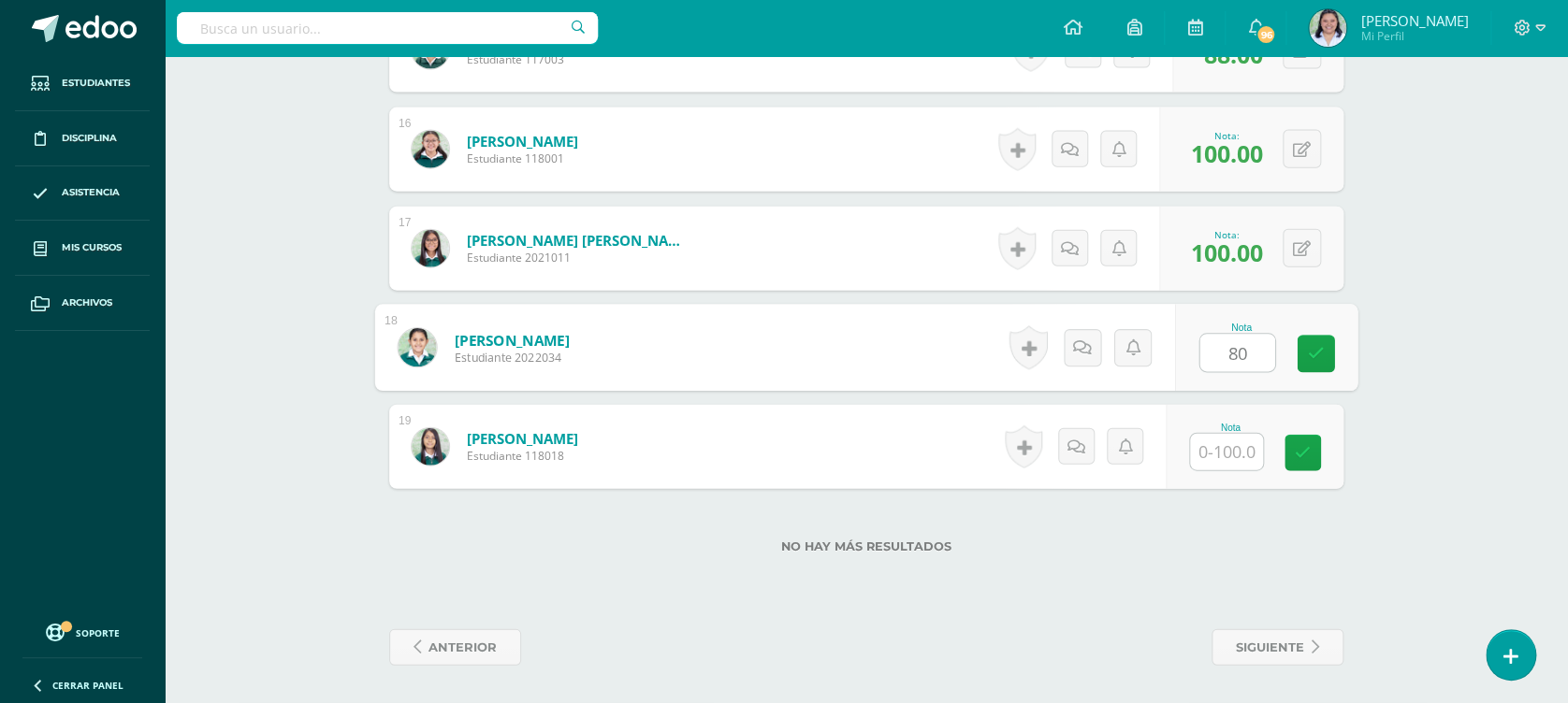
type input "80"
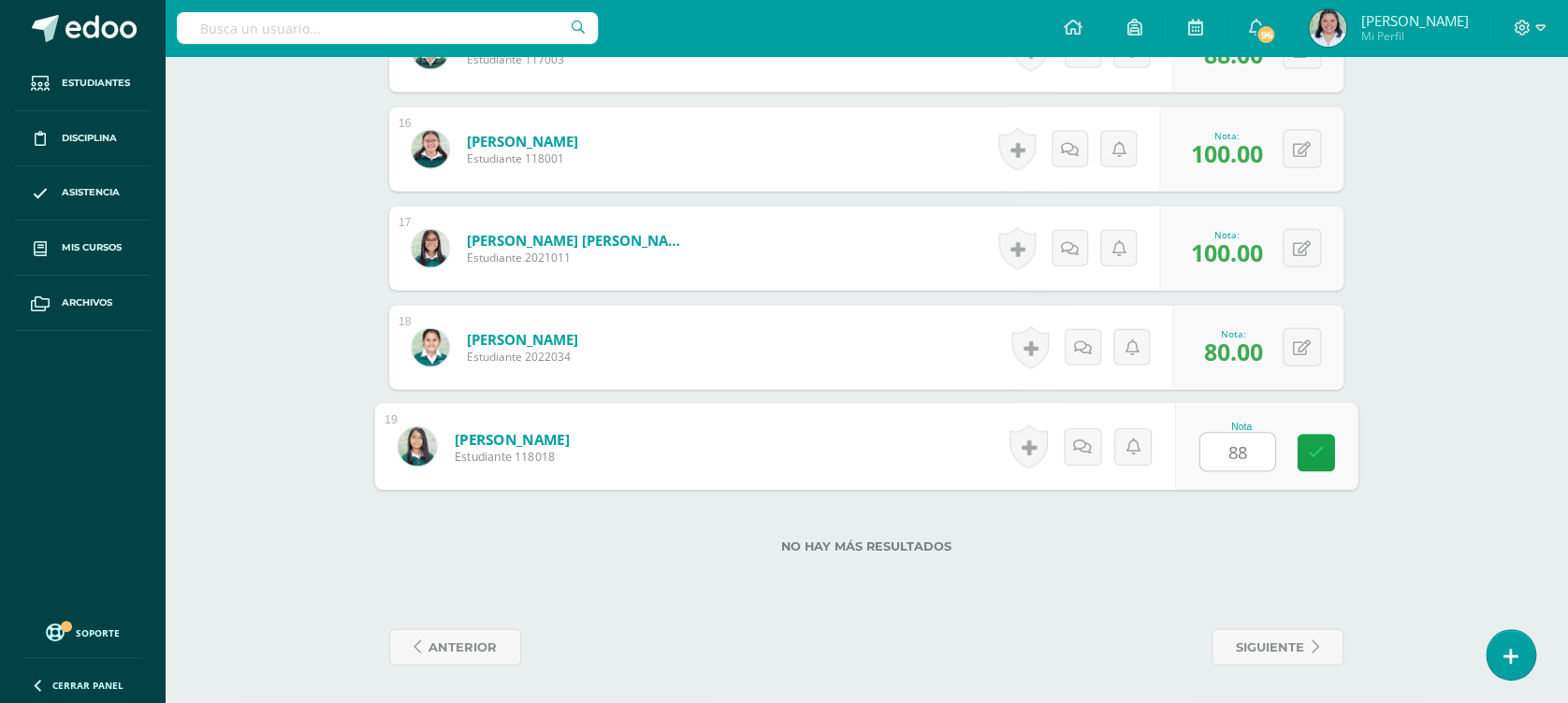
type input "88"
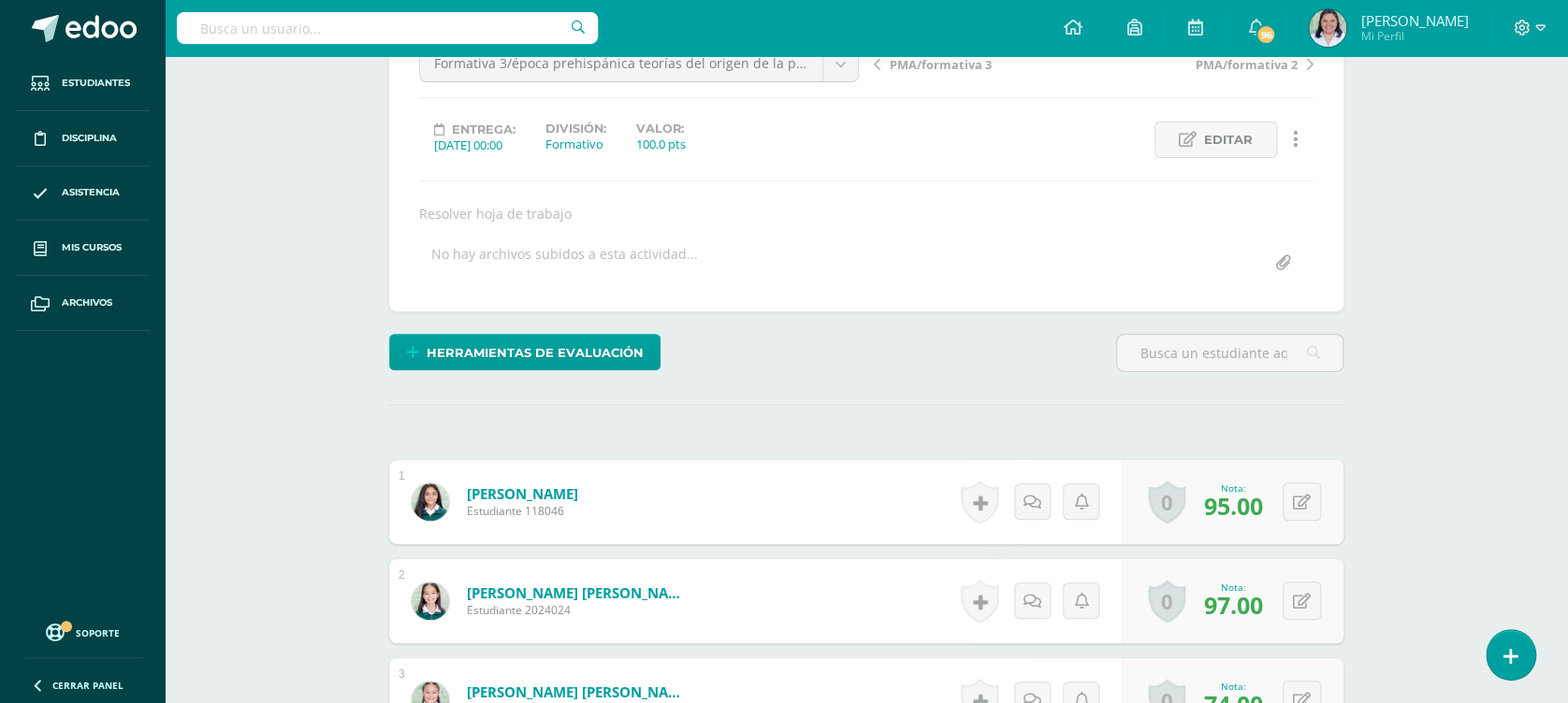
scroll to position [0, 0]
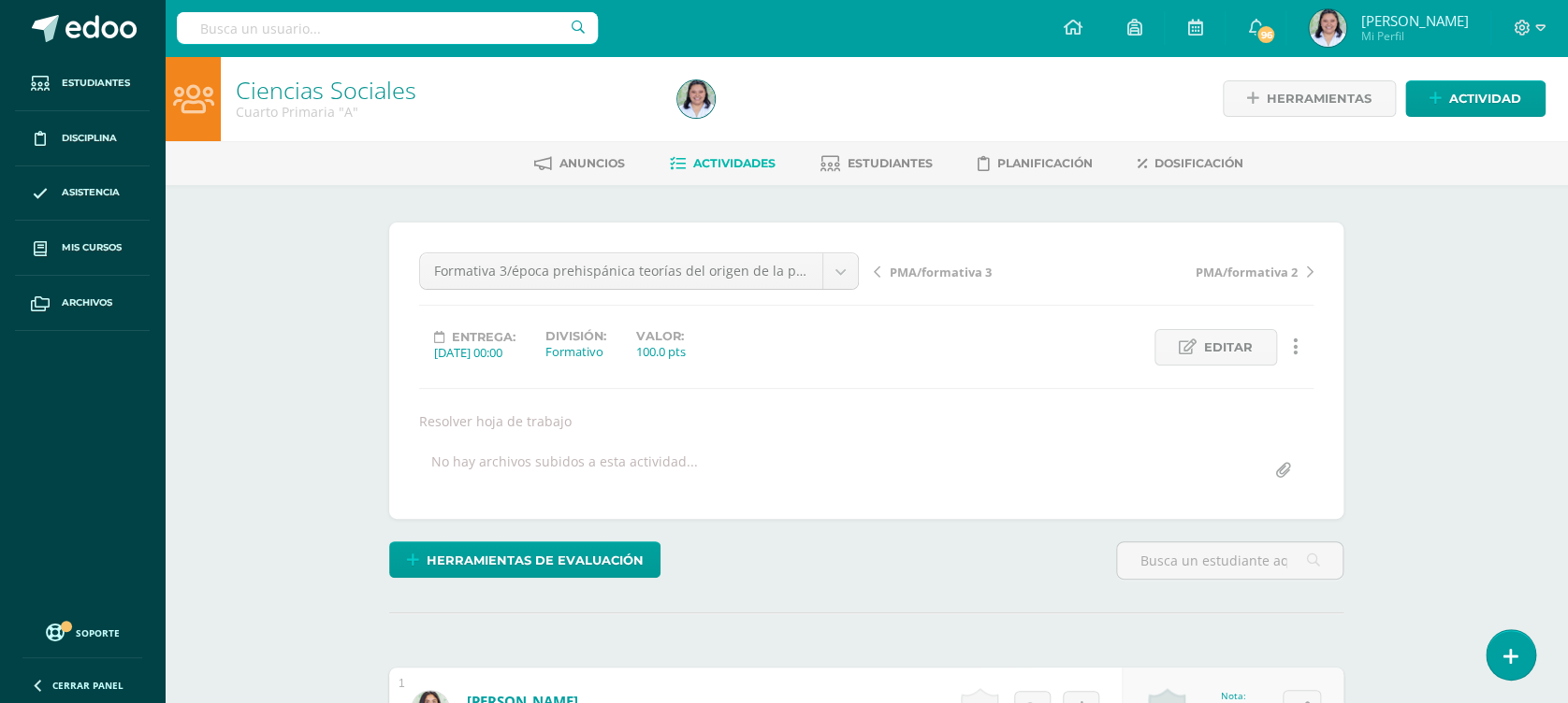
click at [703, 164] on span "Actividades" at bounding box center [734, 163] width 83 height 14
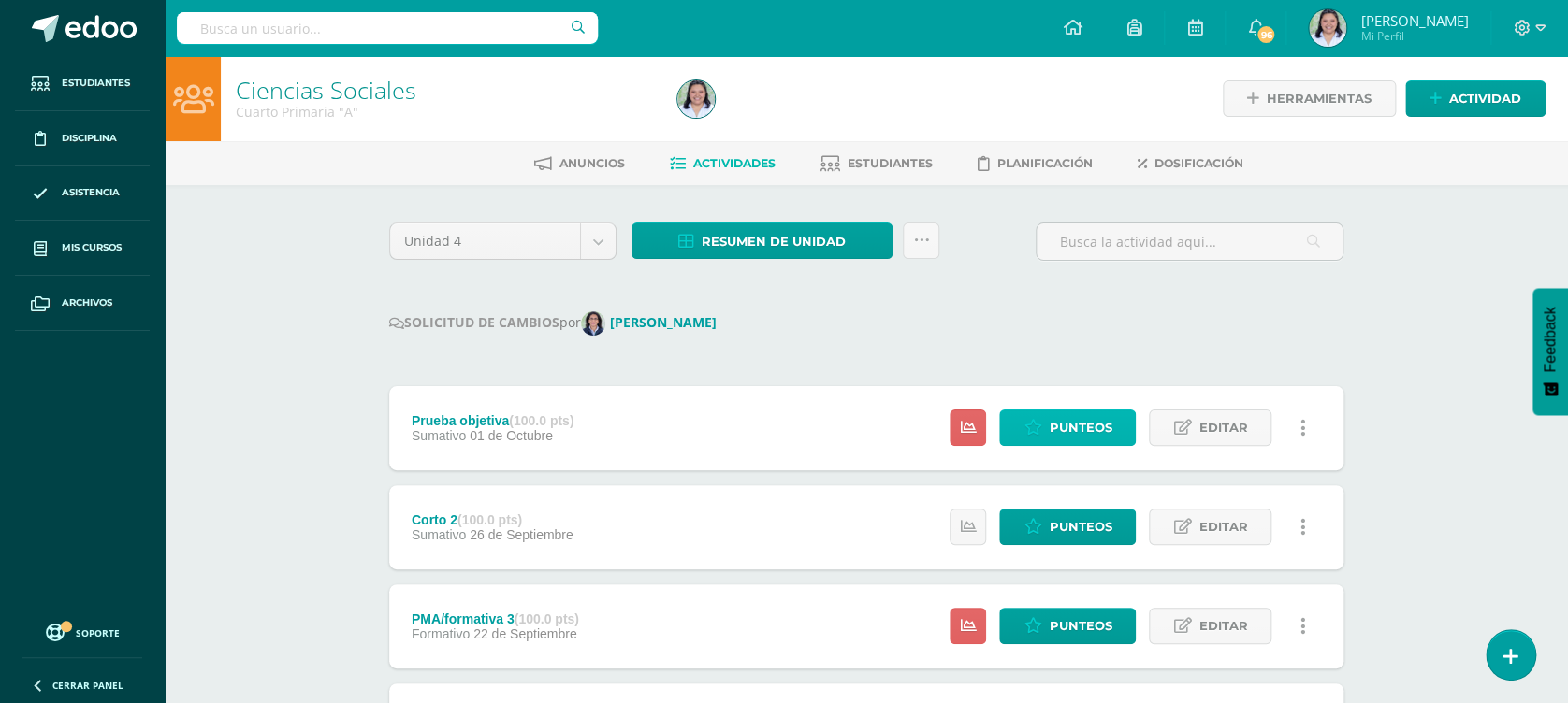
click at [1071, 434] on span "Punteos" at bounding box center [1079, 427] width 63 height 35
click at [1089, 425] on span "Punteos" at bounding box center [1079, 427] width 63 height 35
click at [1069, 423] on span "Punteos" at bounding box center [1079, 427] width 63 height 35
click at [1070, 432] on span "Punteos" at bounding box center [1079, 427] width 63 height 35
click at [1095, 430] on span "Punteos" at bounding box center [1079, 427] width 63 height 35
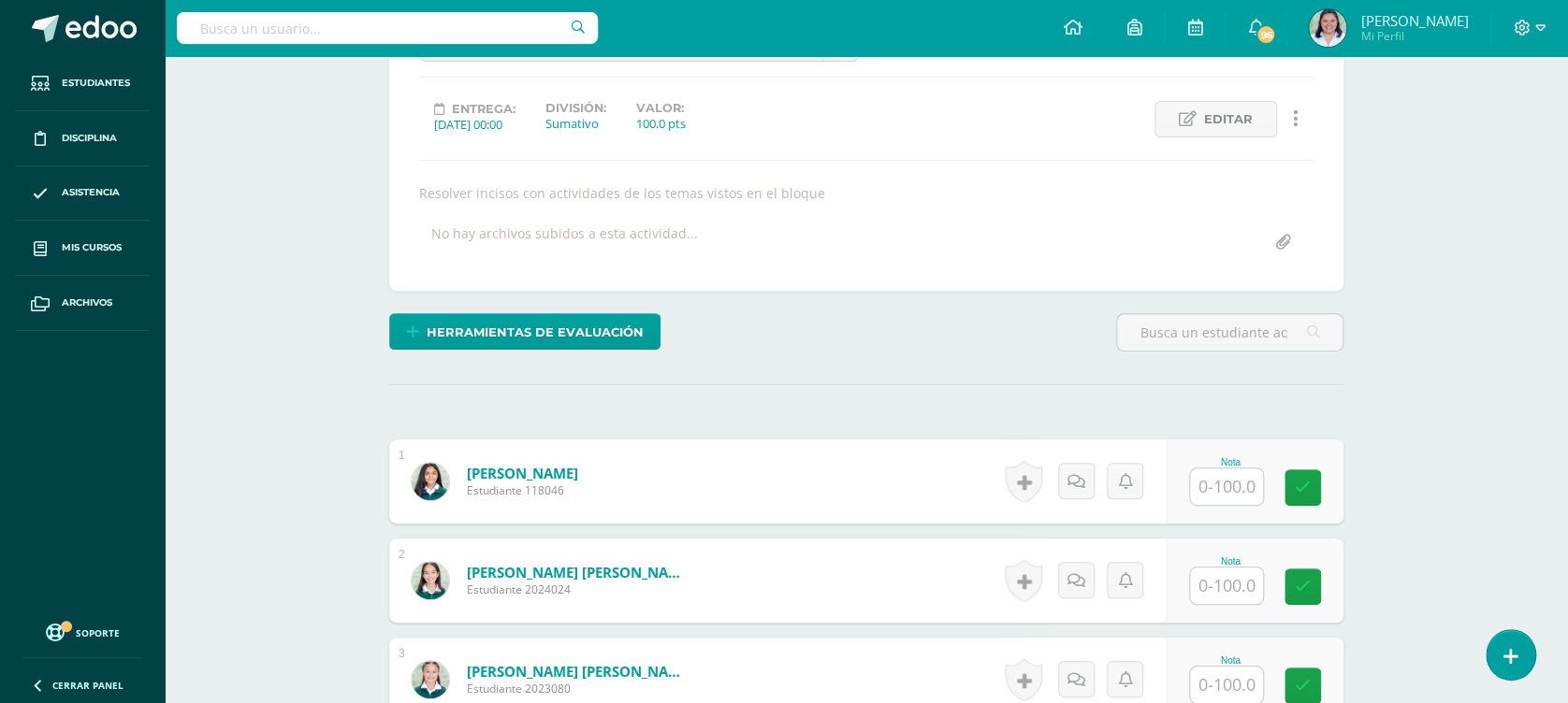
scroll to position [453, 0]
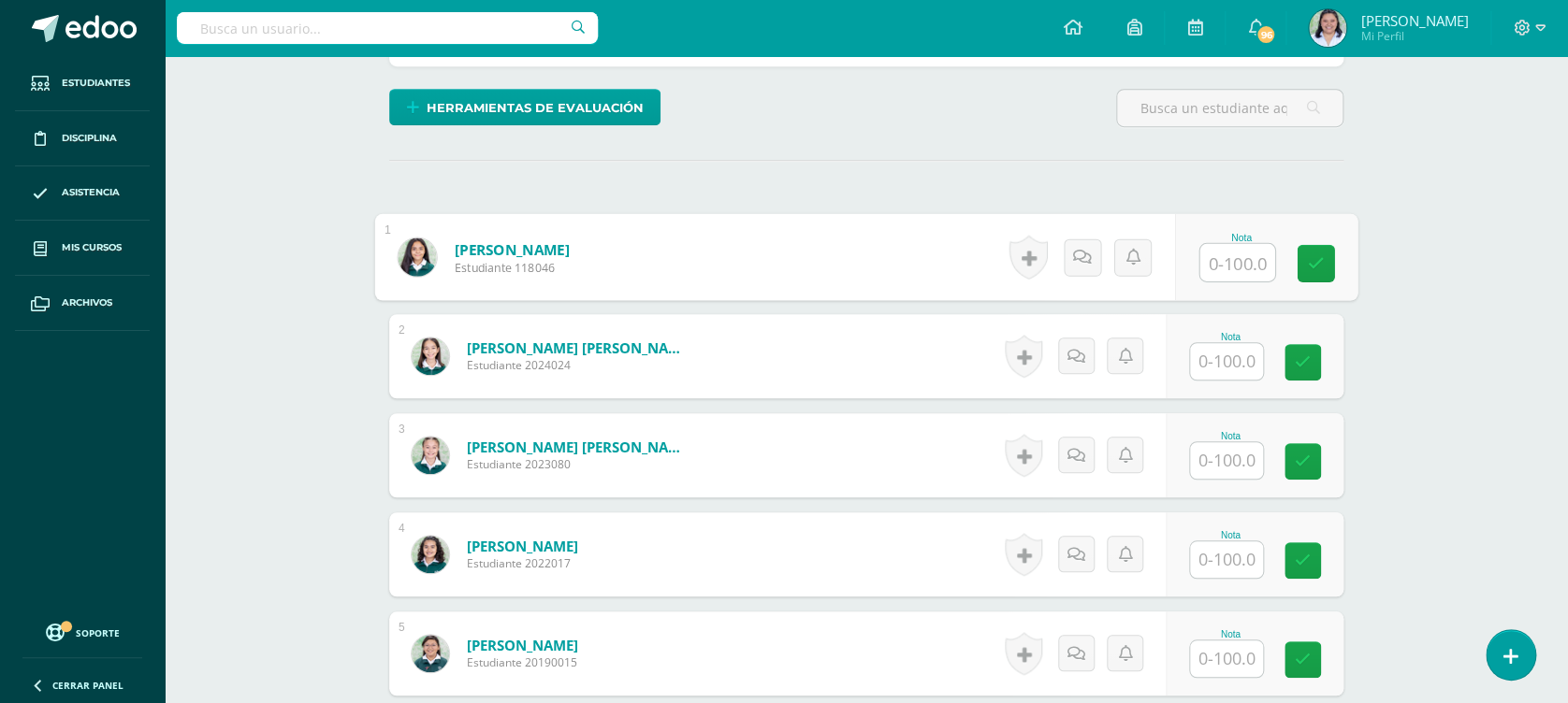
click at [1231, 247] on input "text" at bounding box center [1238, 262] width 75 height 37
type input "83"
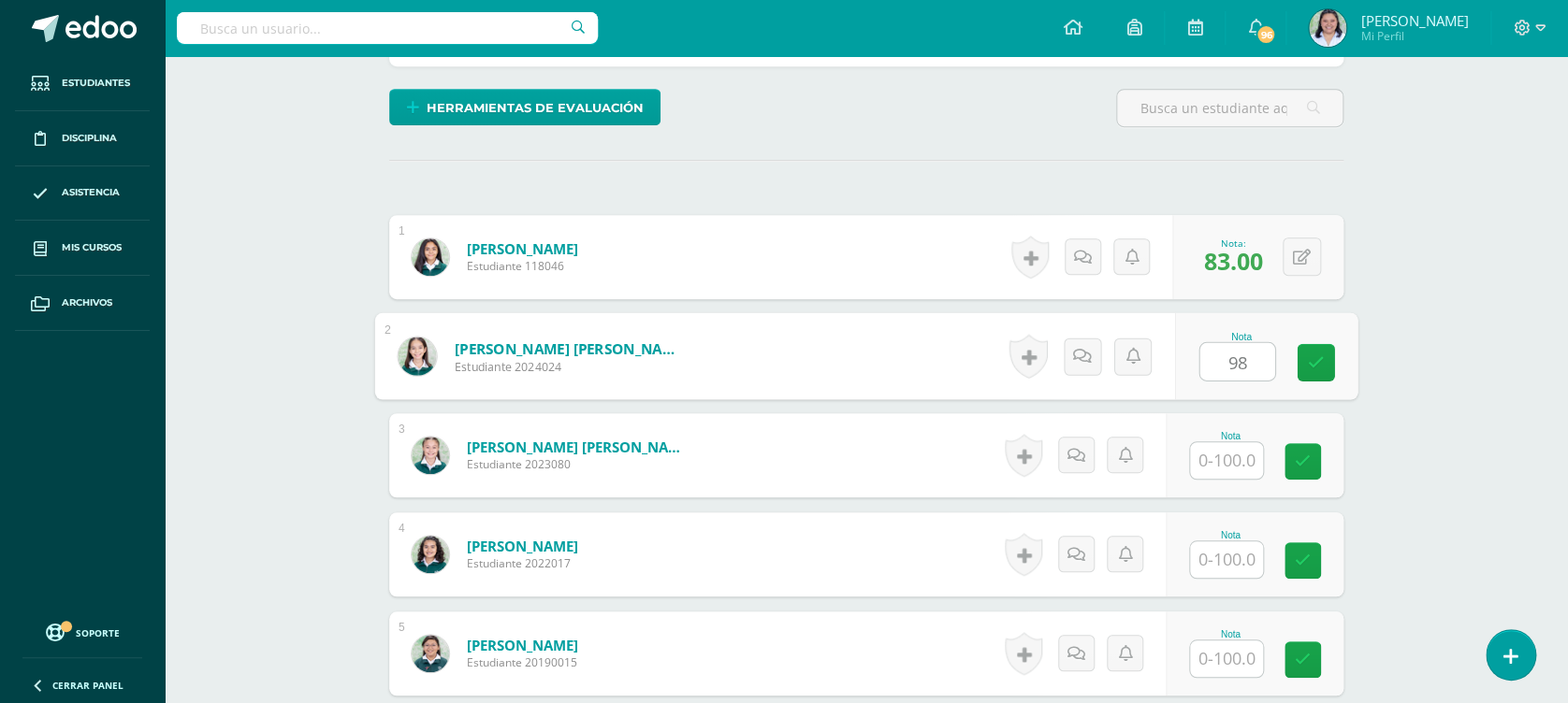
type input "98"
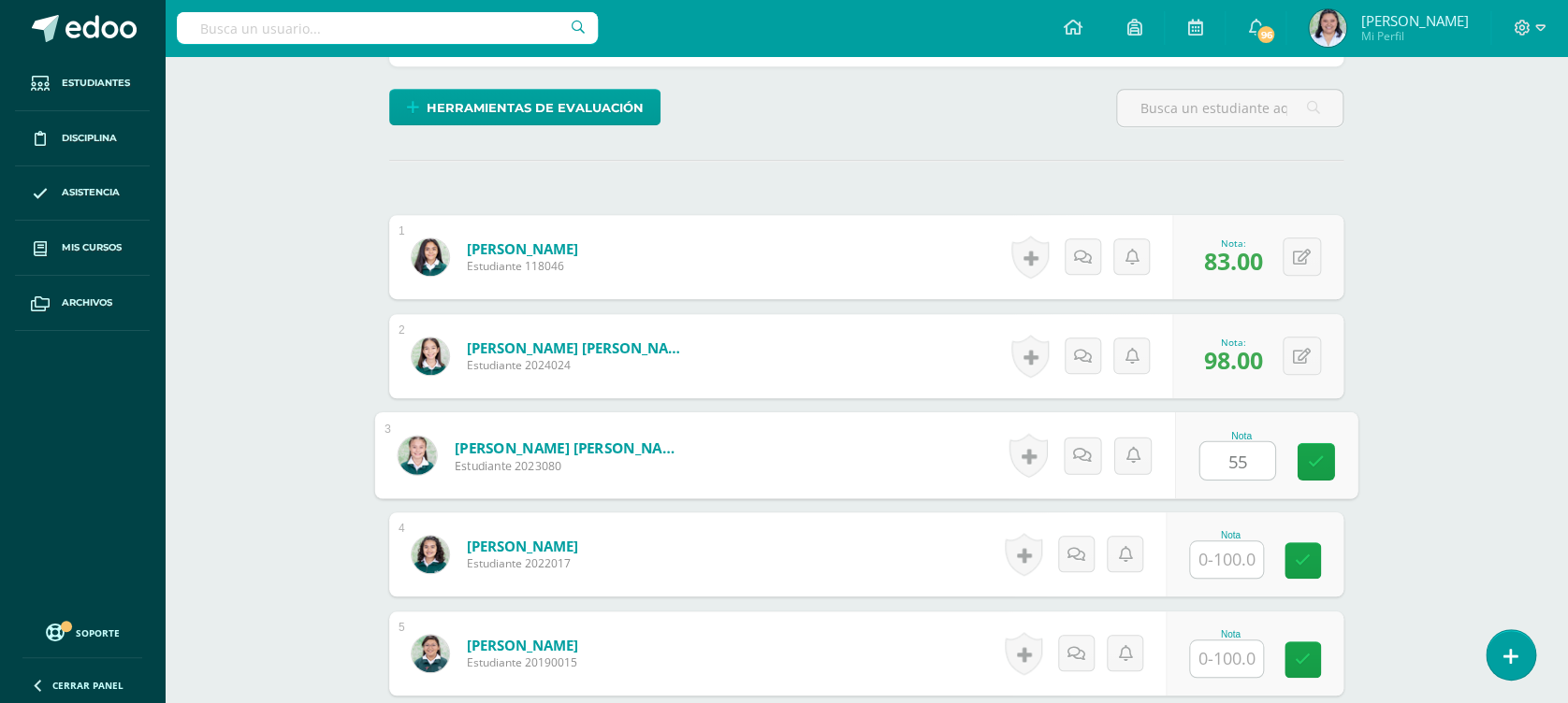
type input "55"
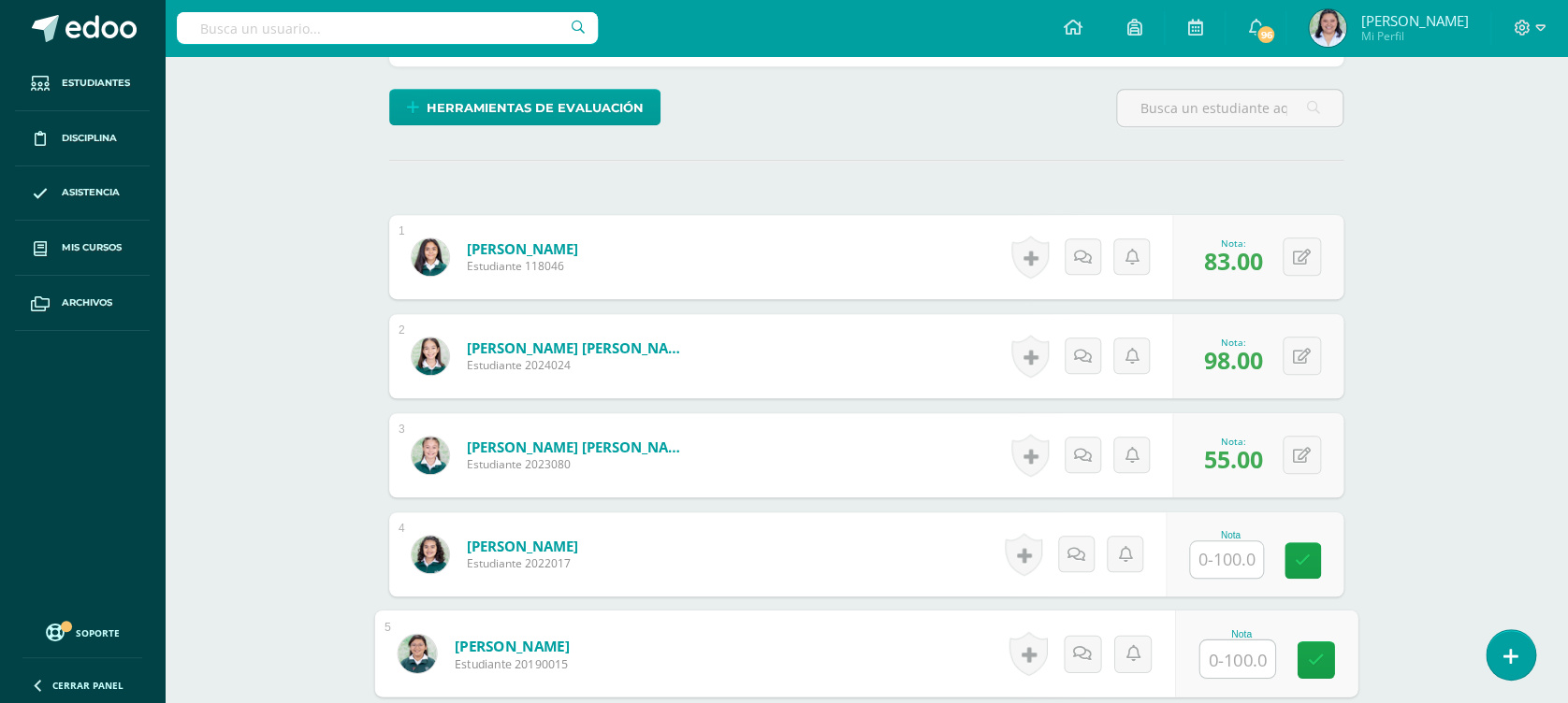
click at [1237, 658] on input "text" at bounding box center [1238, 659] width 75 height 37
type input "72"
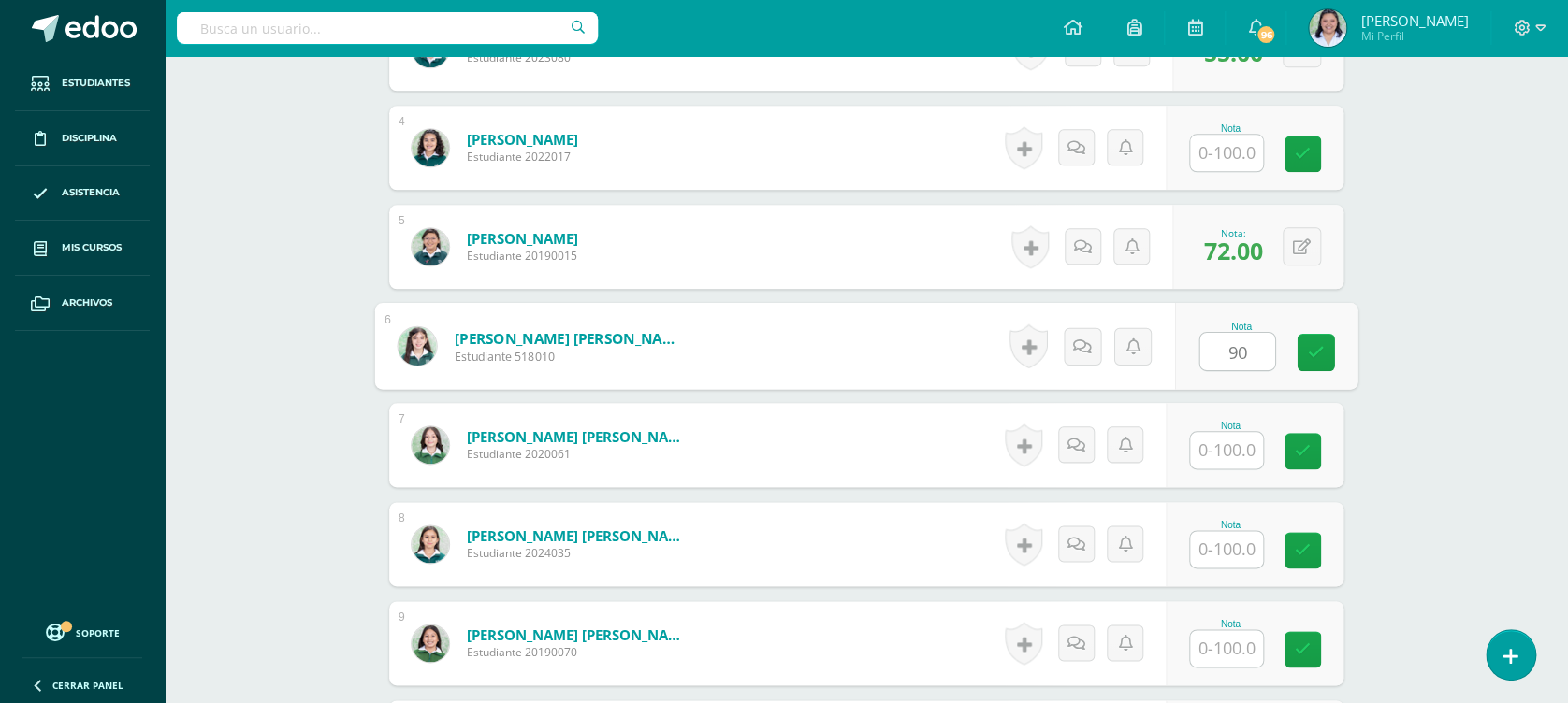
type input "90"
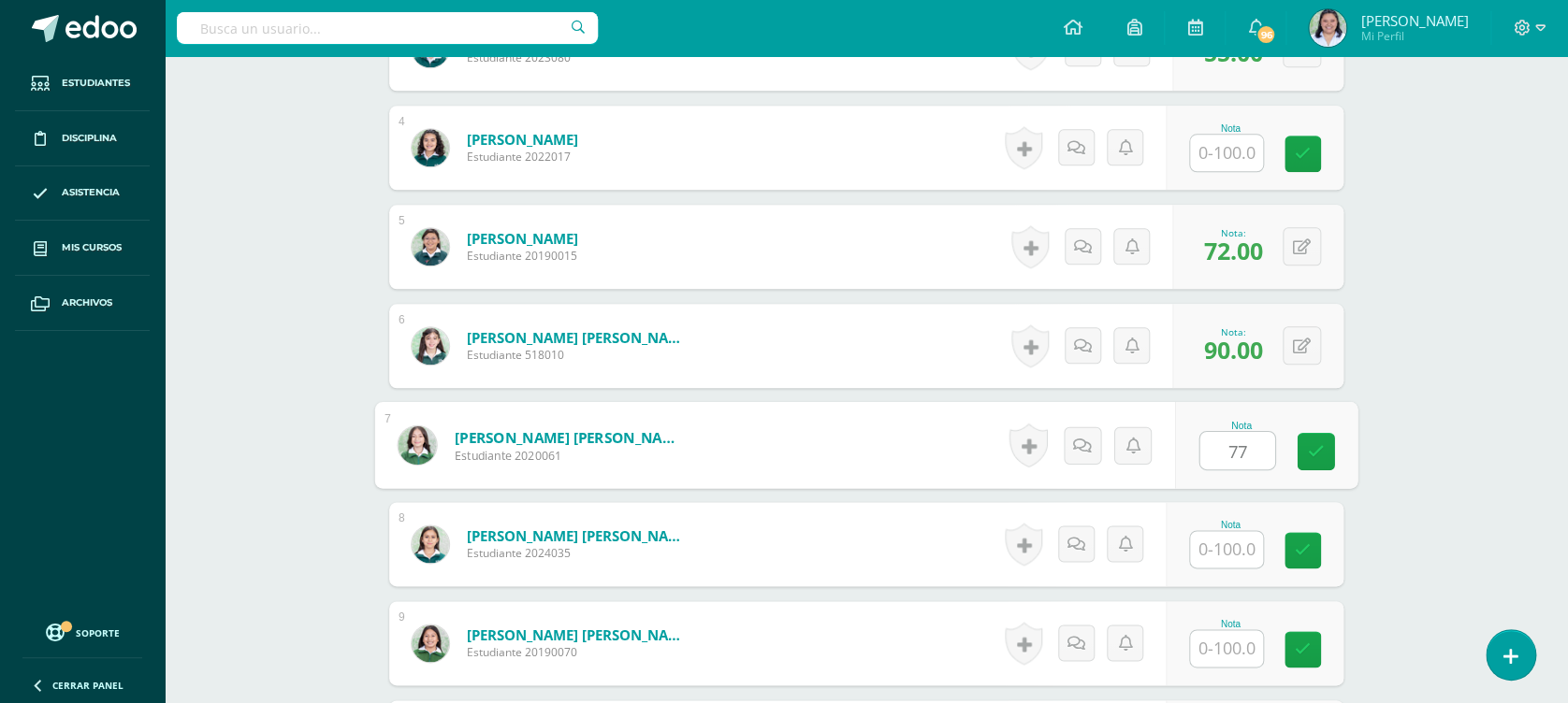
type input "77"
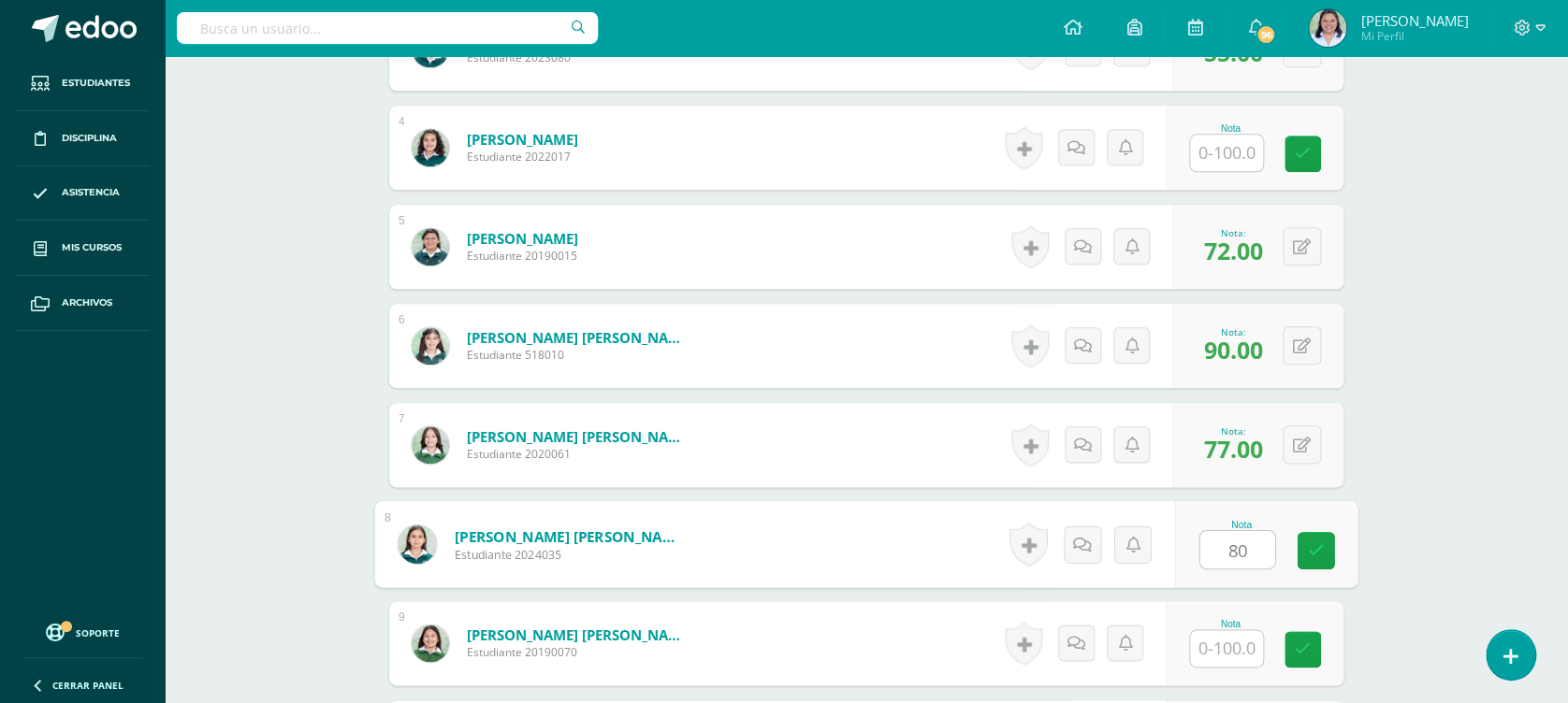
type input "80"
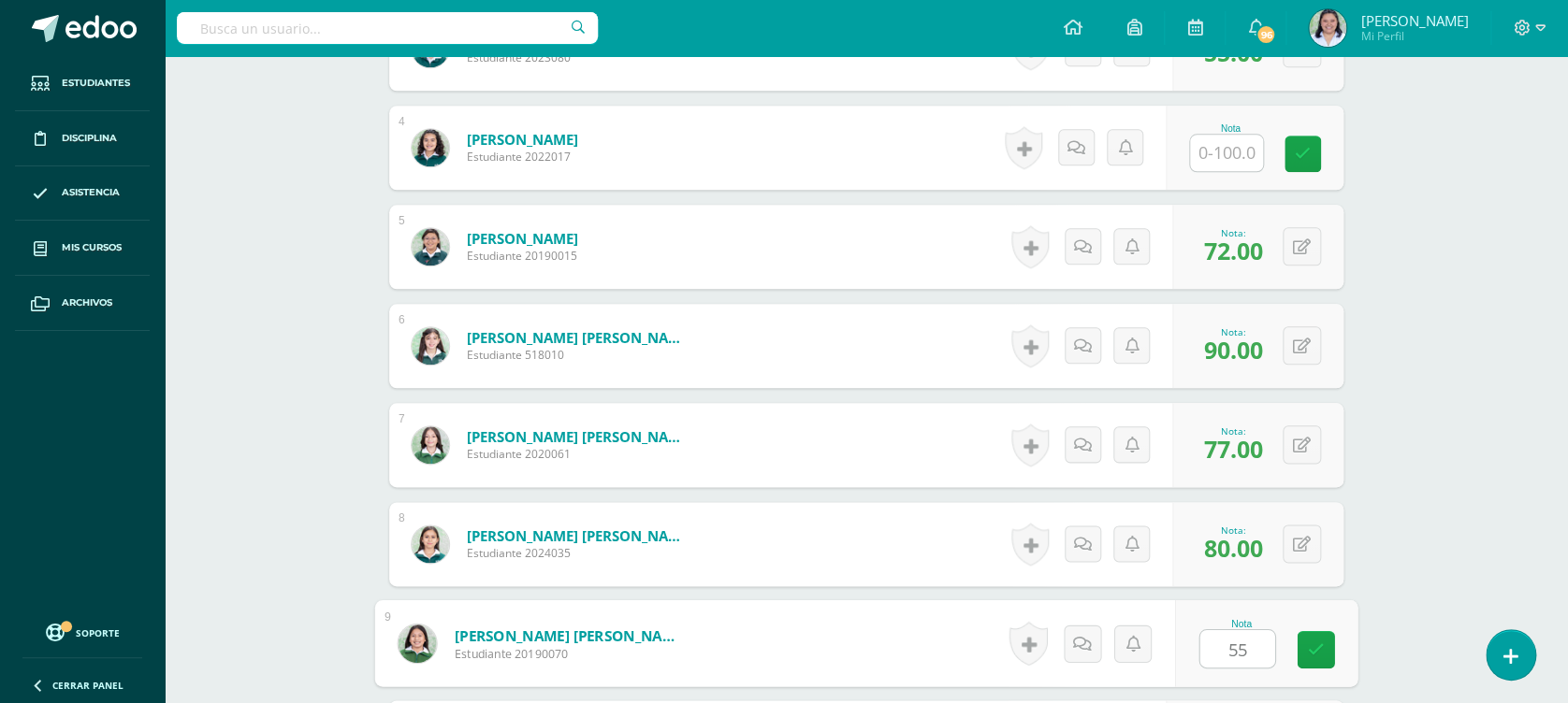
type input "55"
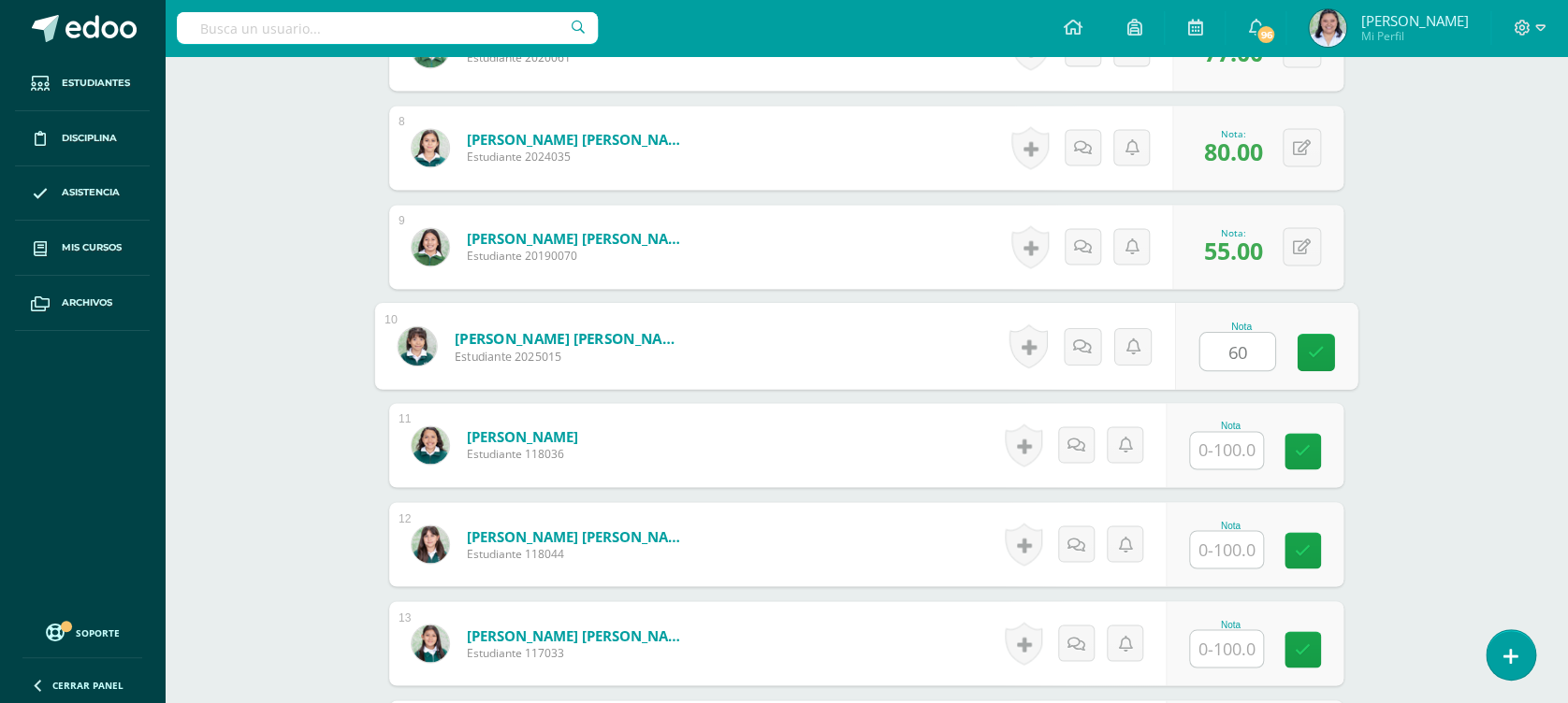
type input "60"
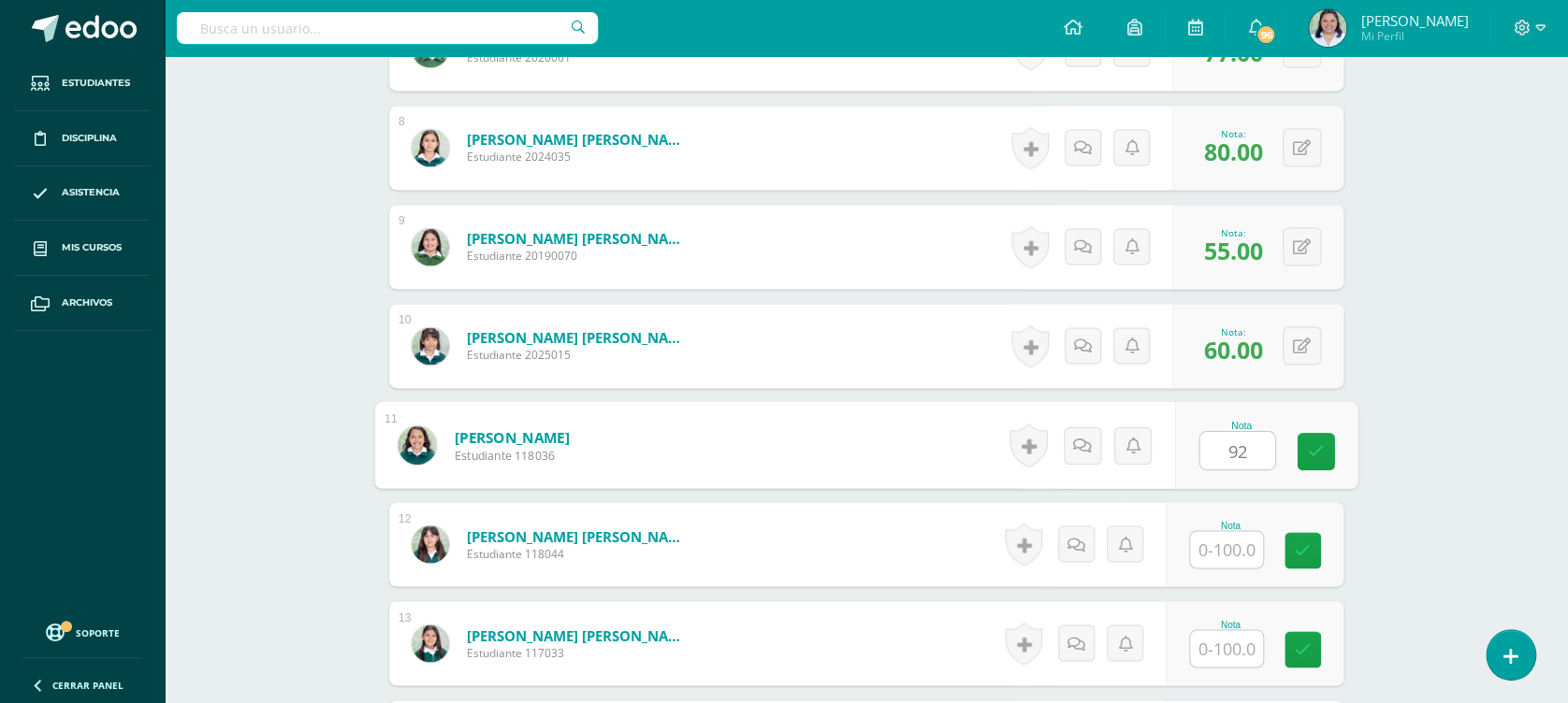
type input "92"
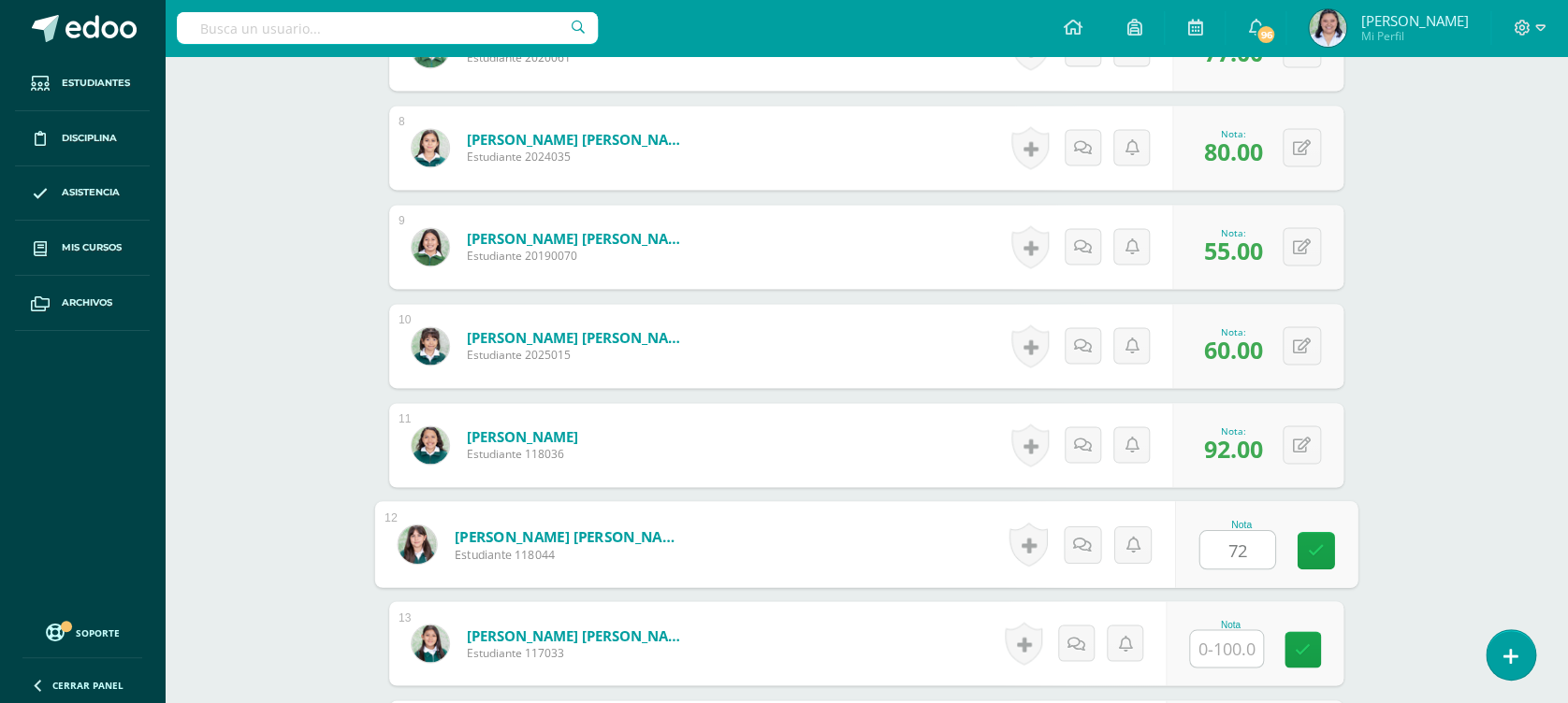
type input "72"
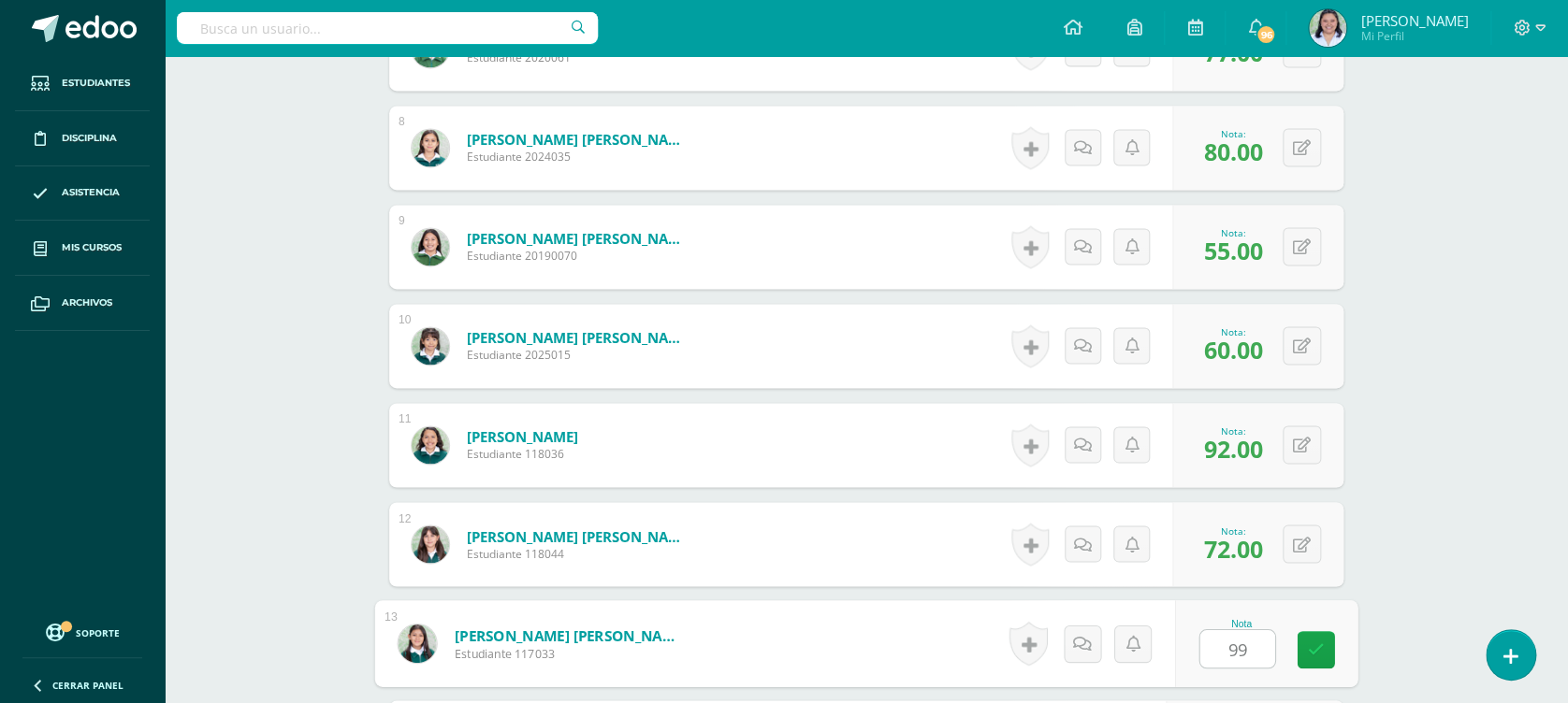
type input "99"
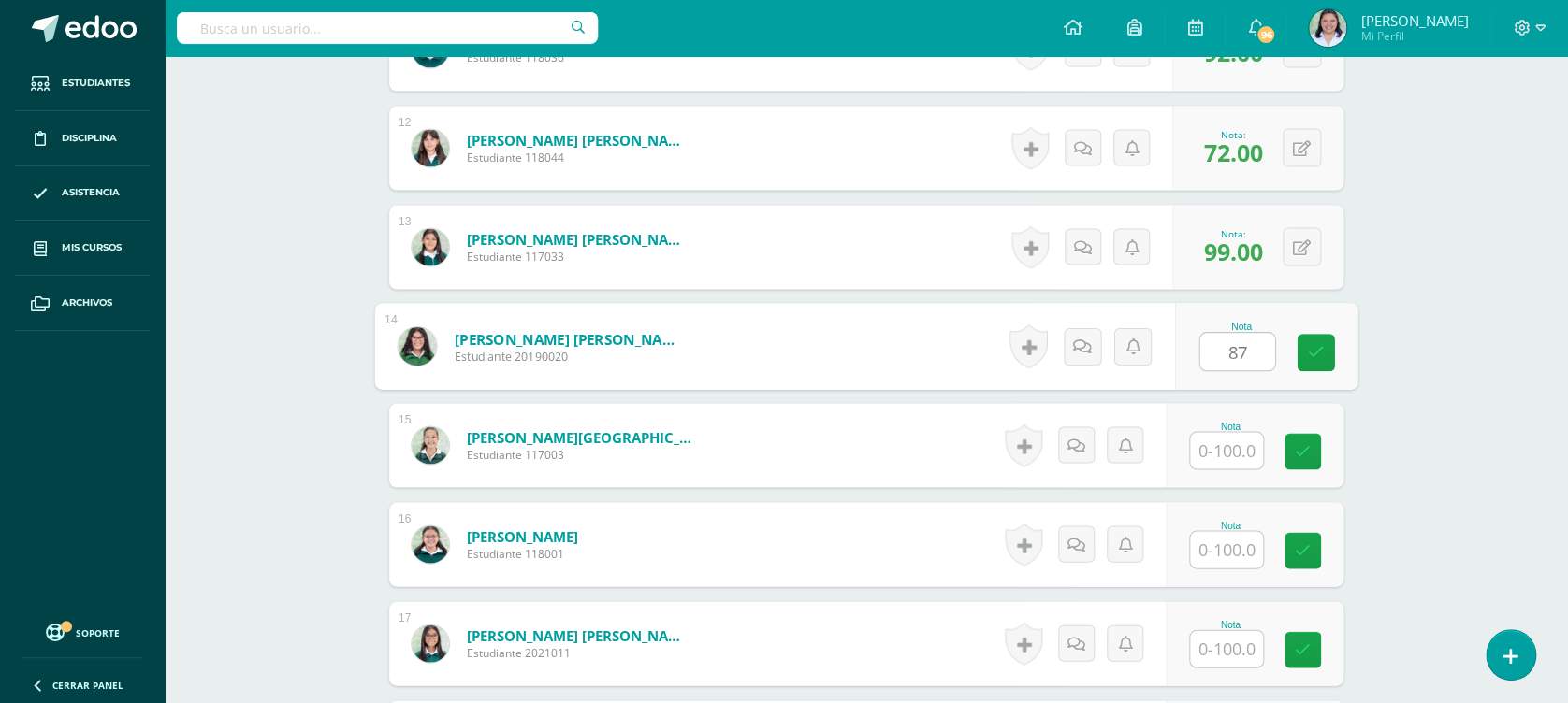
type input "87"
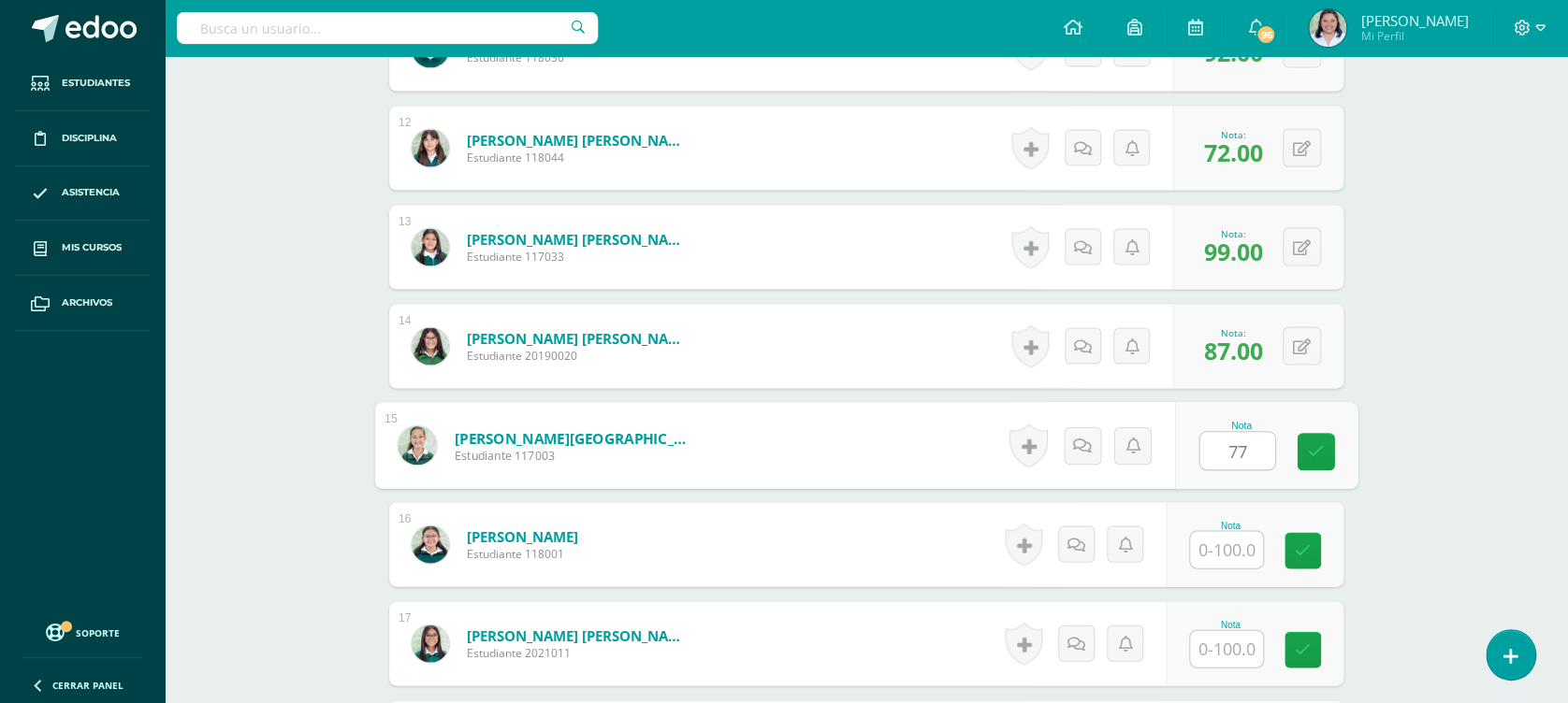
type input "77"
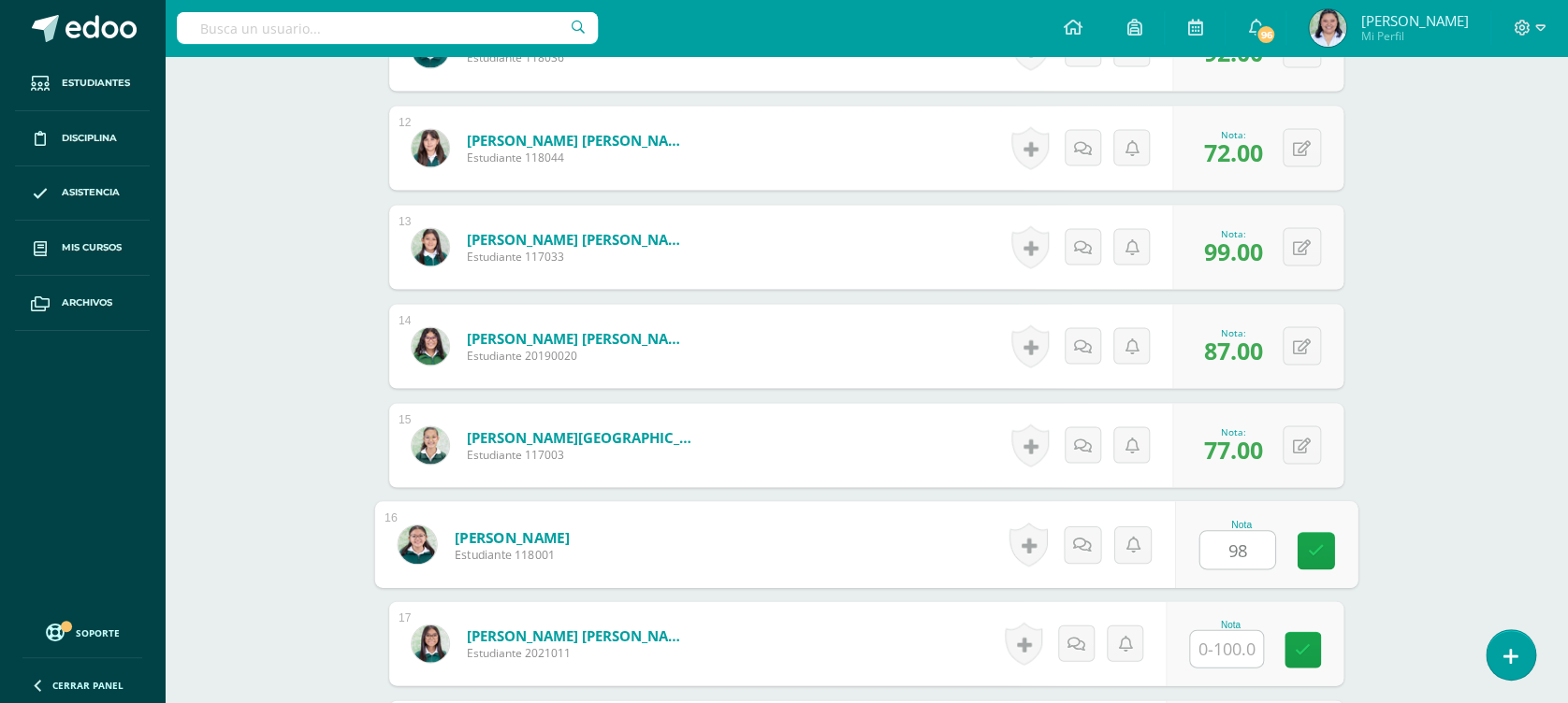
type input "98"
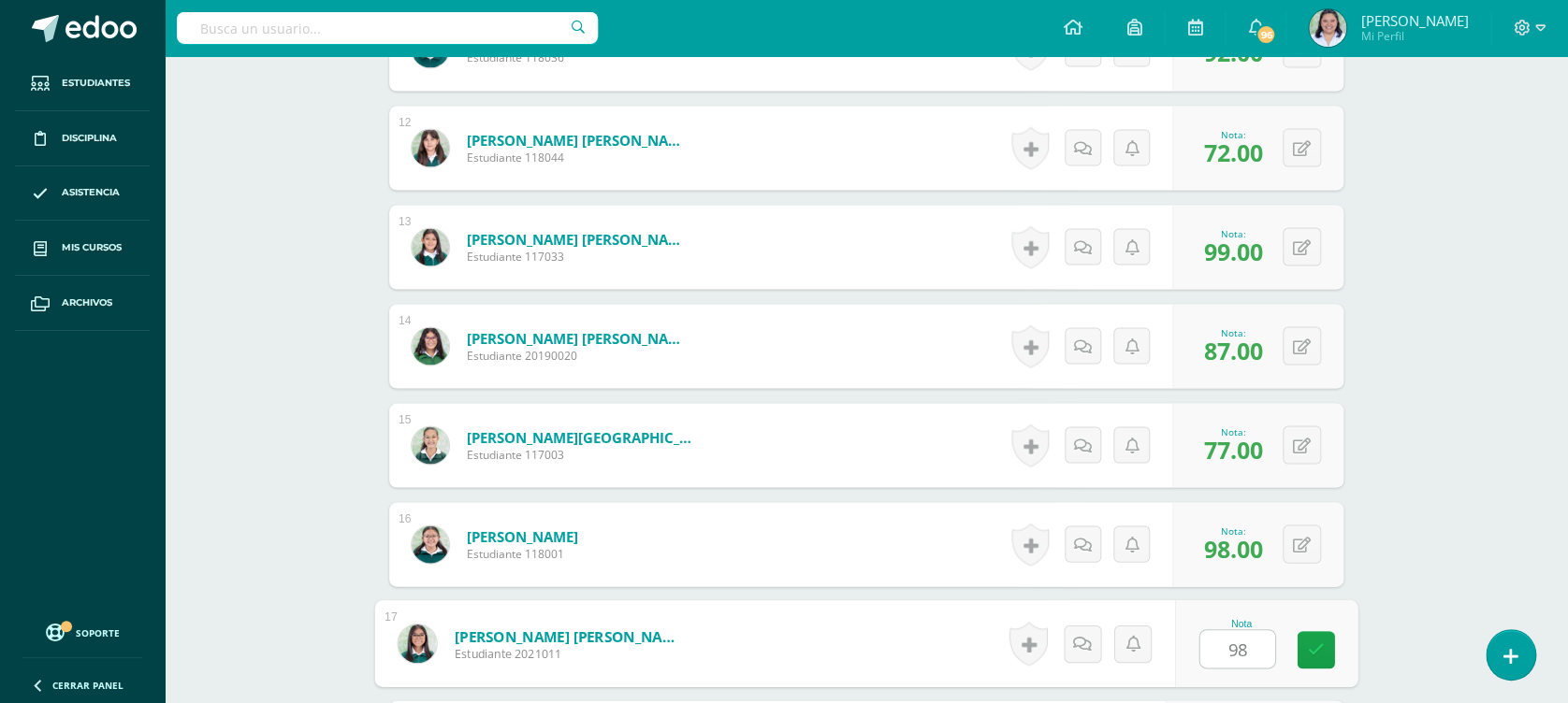
type input "98"
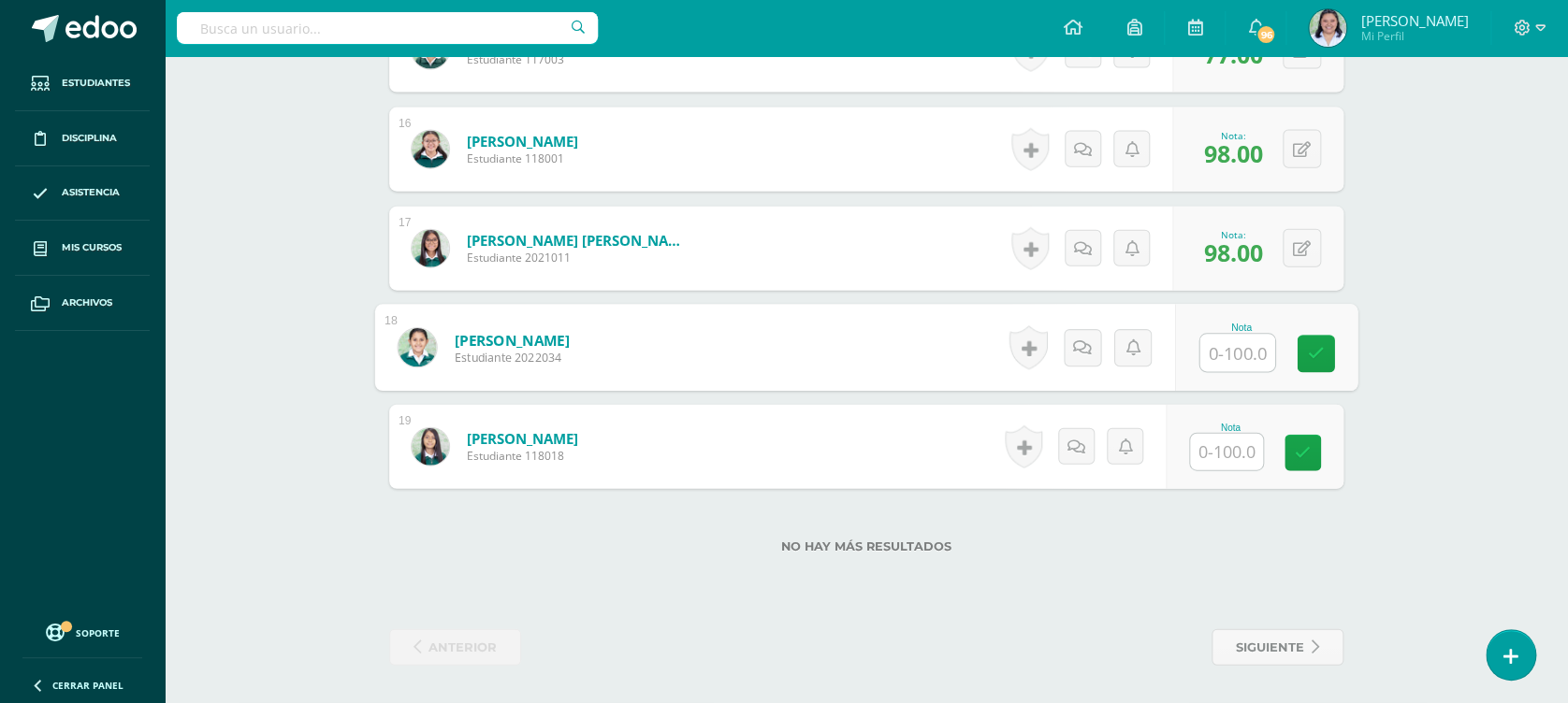
click at [1228, 446] on input "text" at bounding box center [1227, 452] width 73 height 37
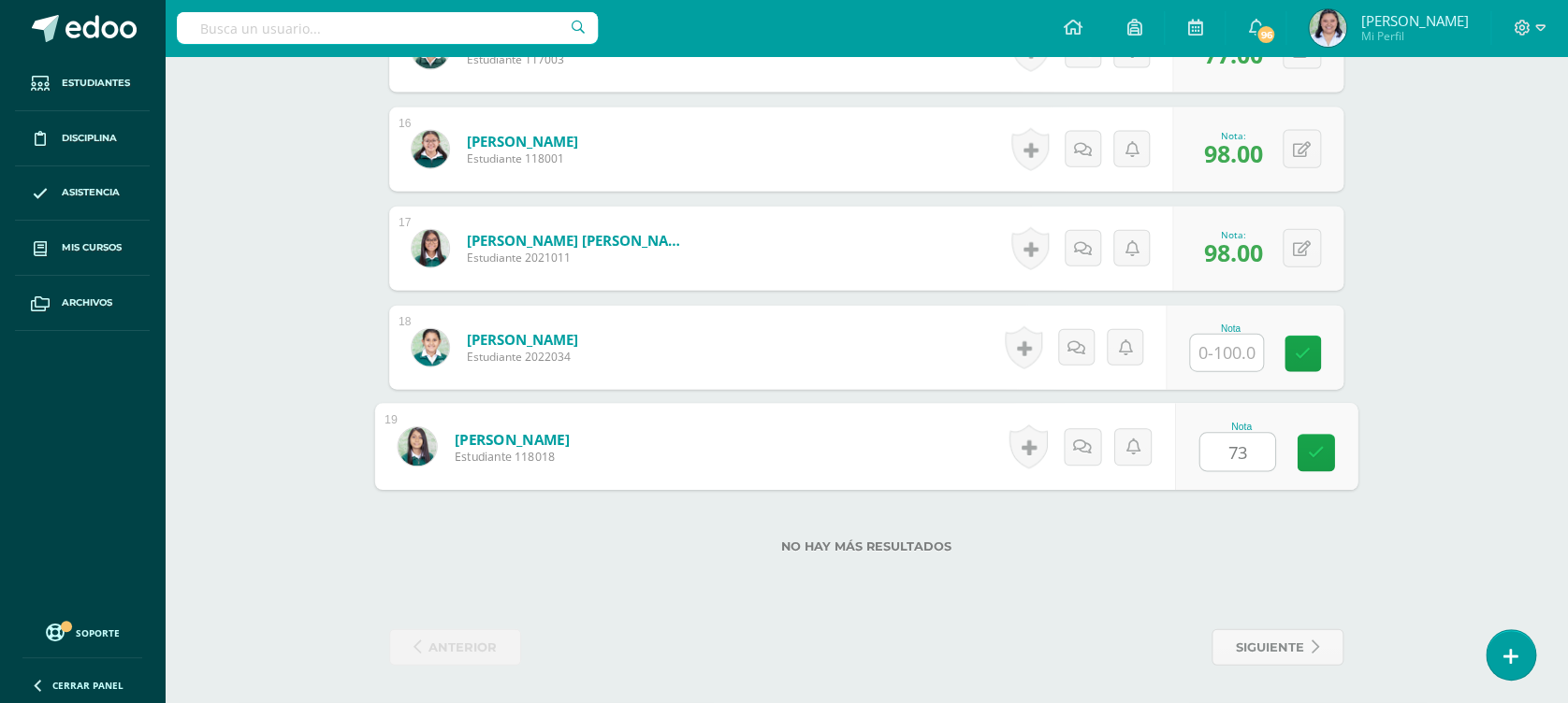
type input "73"
click at [1236, 338] on input "text" at bounding box center [1227, 352] width 73 height 37
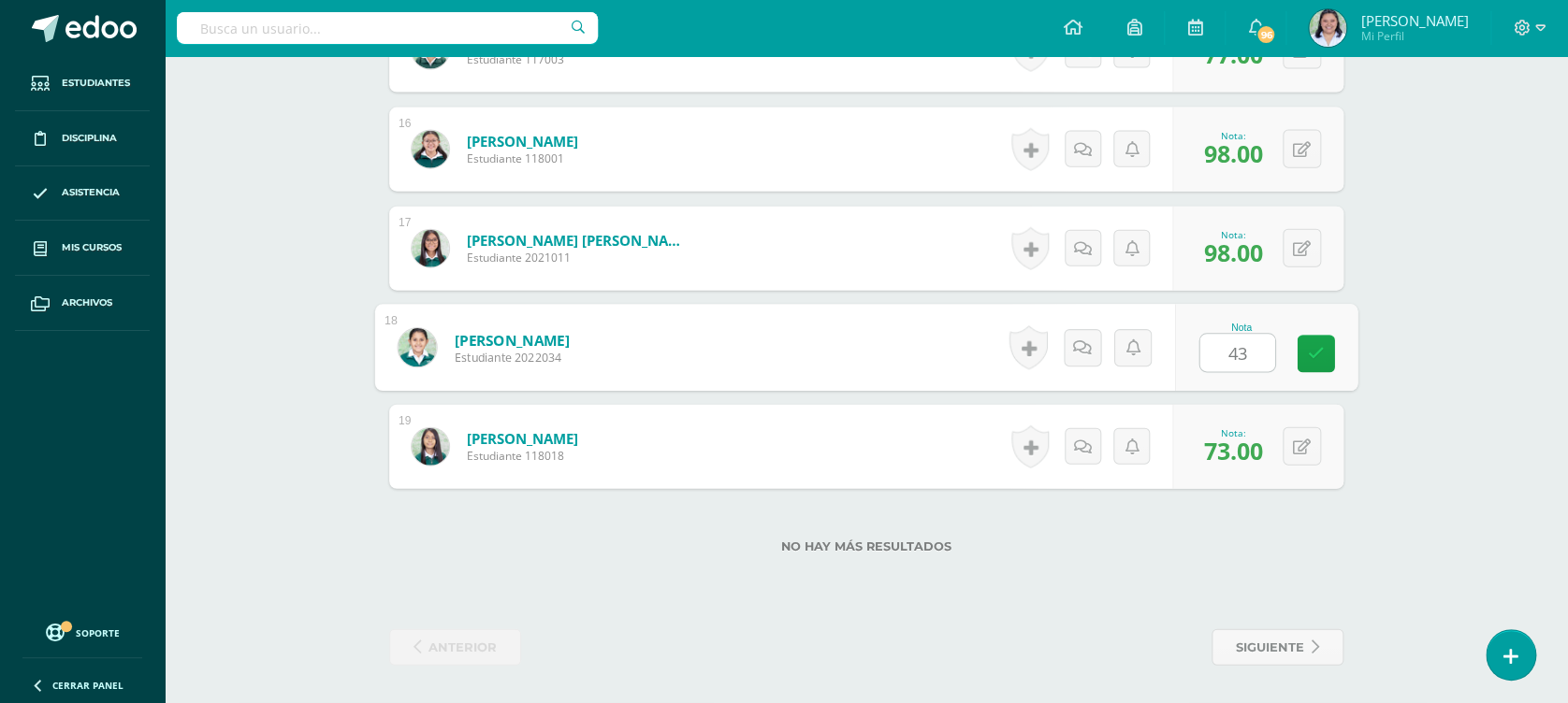
type input "43"
drag, startPoint x: 1505, startPoint y: 391, endPoint x: 1486, endPoint y: 486, distance: 96.9
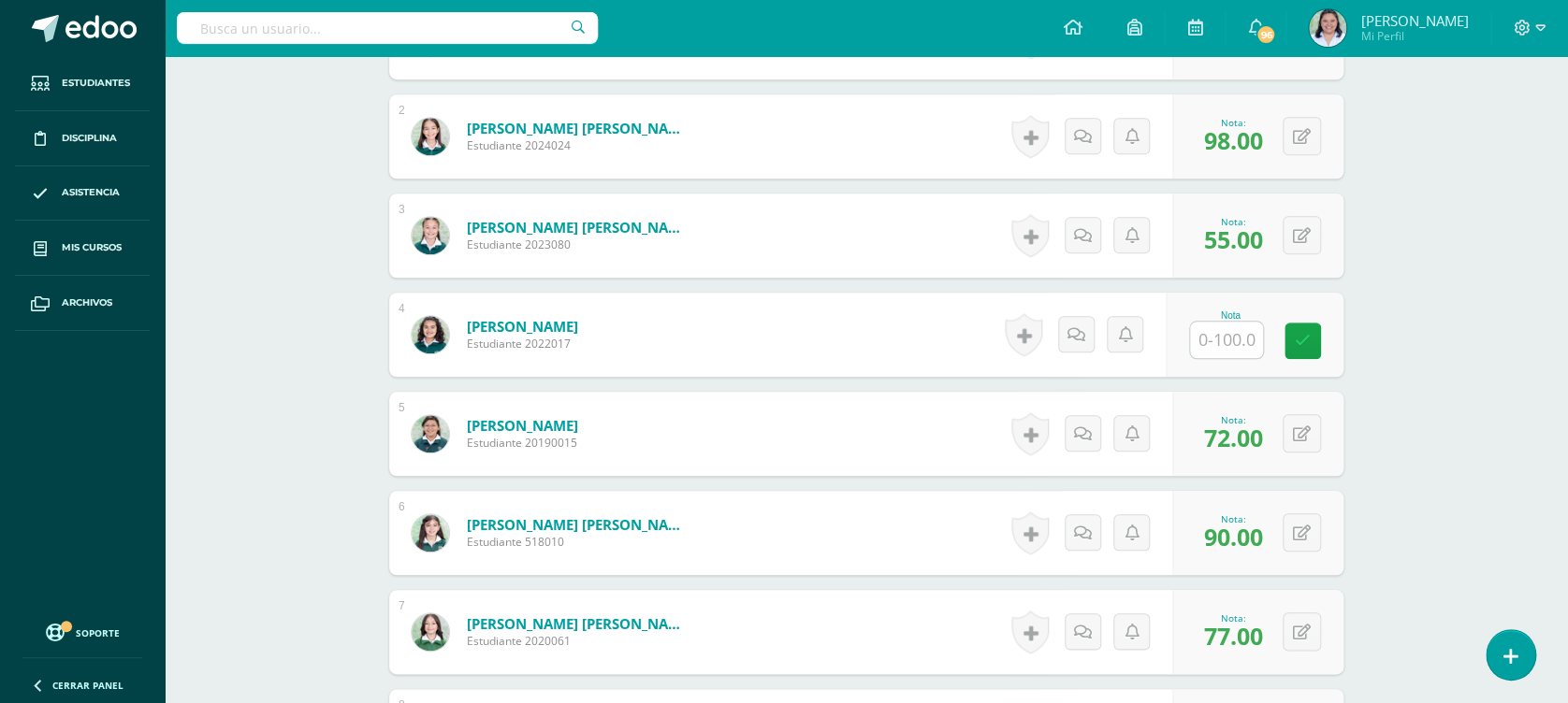
scroll to position [636, 0]
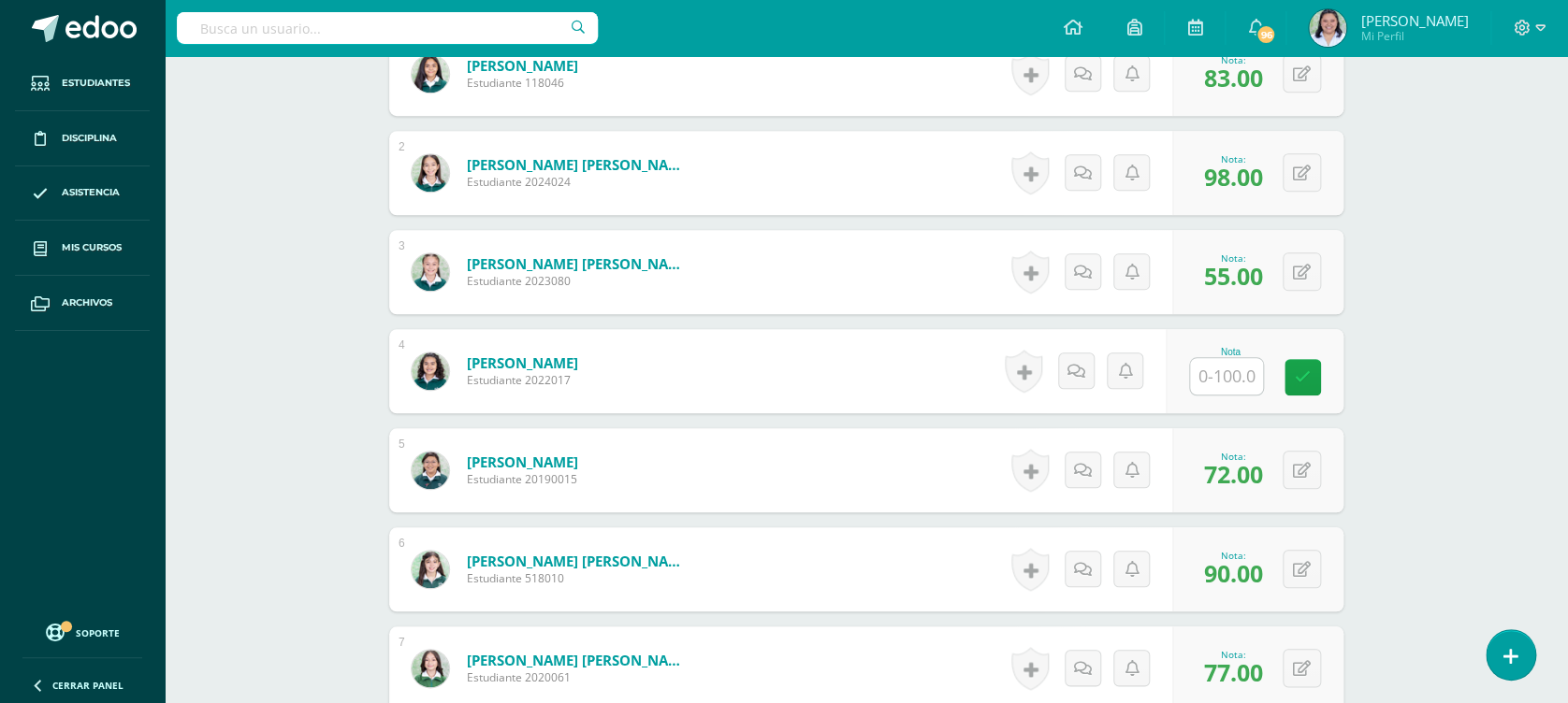
click at [1219, 368] on input "text" at bounding box center [1227, 376] width 73 height 37
type input "93"
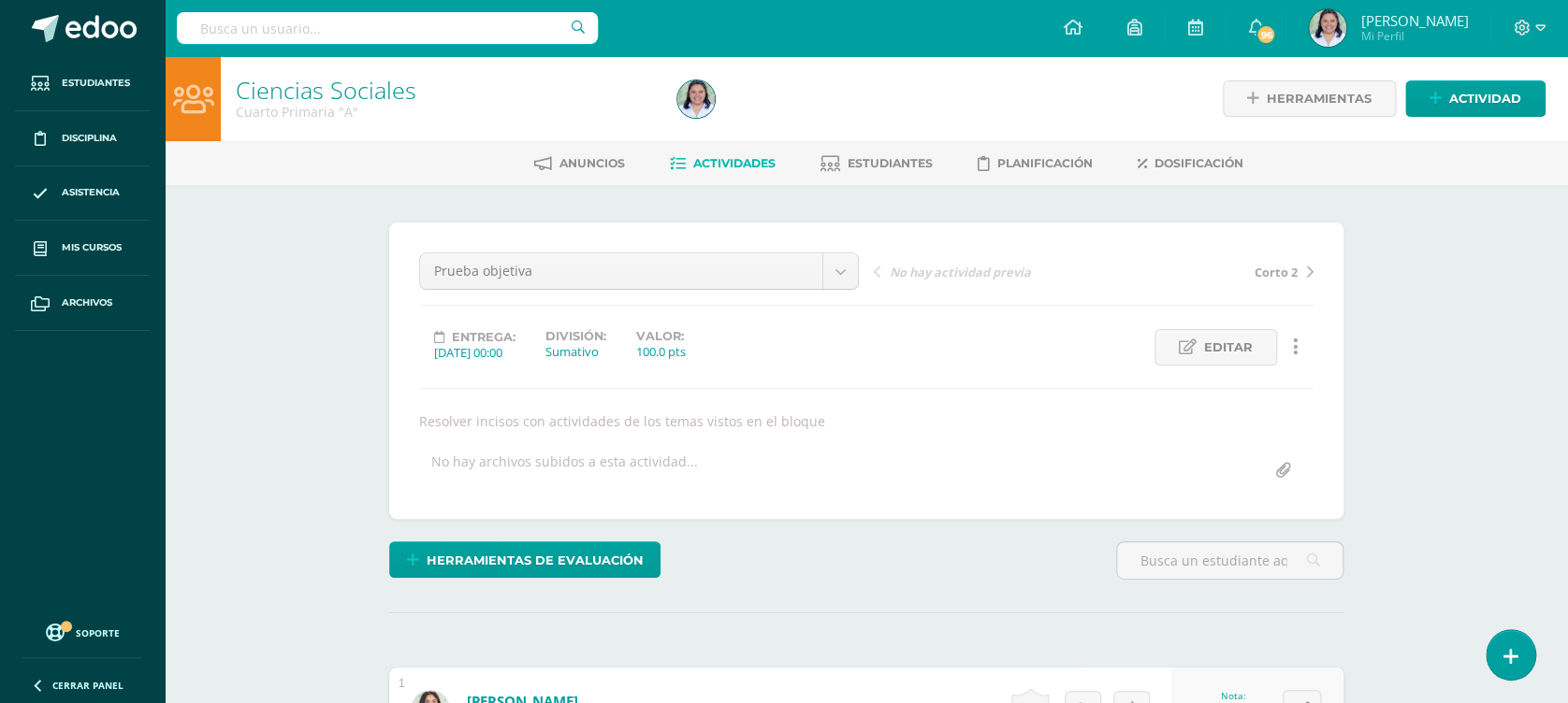
click at [709, 161] on span "Actividades" at bounding box center [734, 163] width 83 height 14
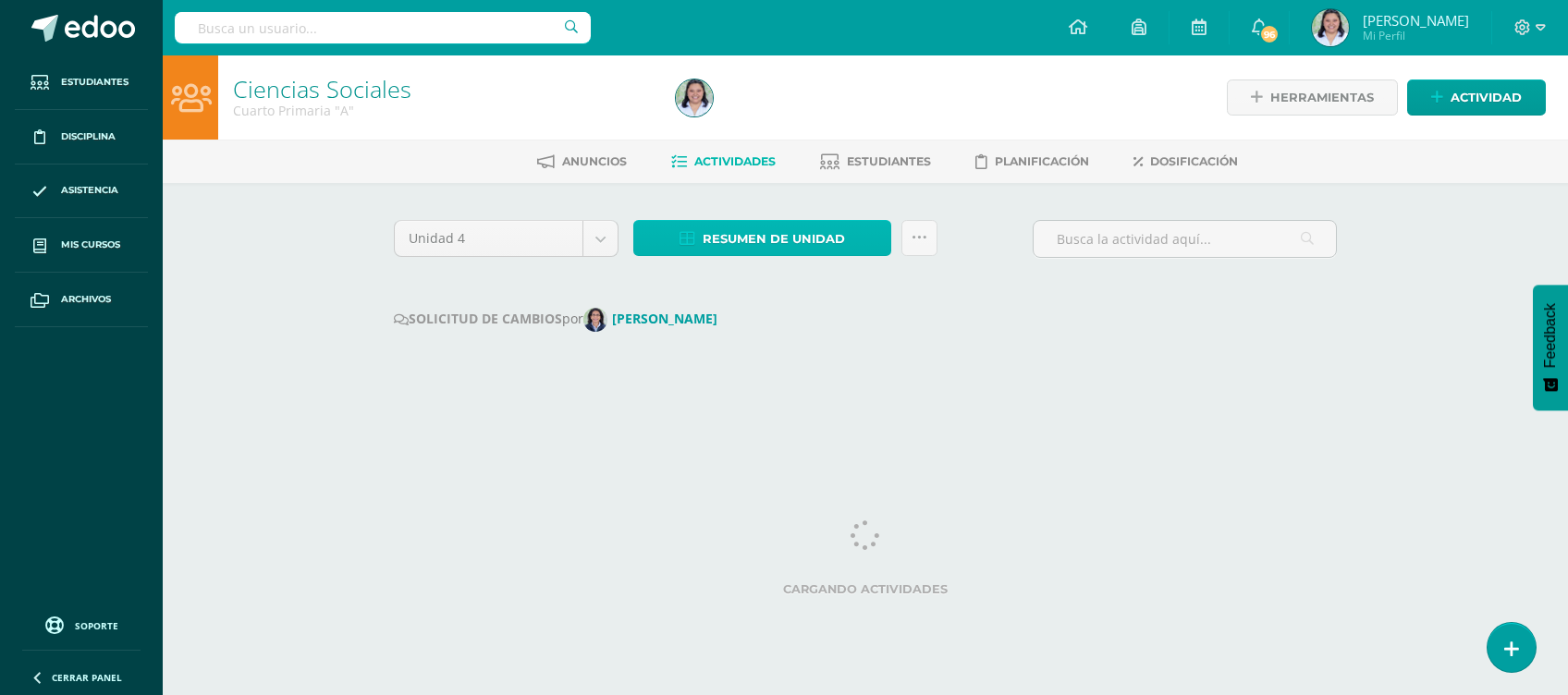
click at [809, 228] on span "Resumen de unidad" at bounding box center [774, 238] width 143 height 34
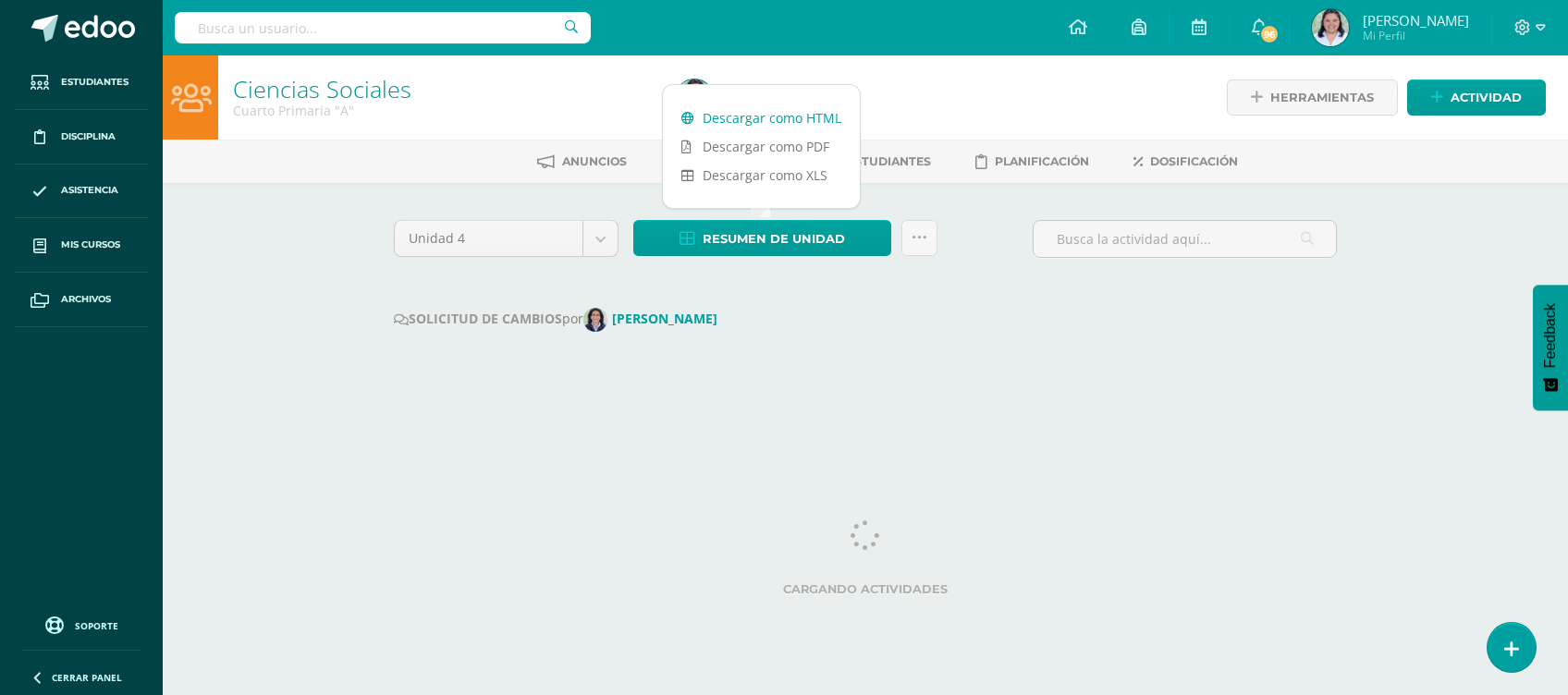
click at [794, 118] on link "Descargar como HTML" at bounding box center [761, 118] width 196 height 29
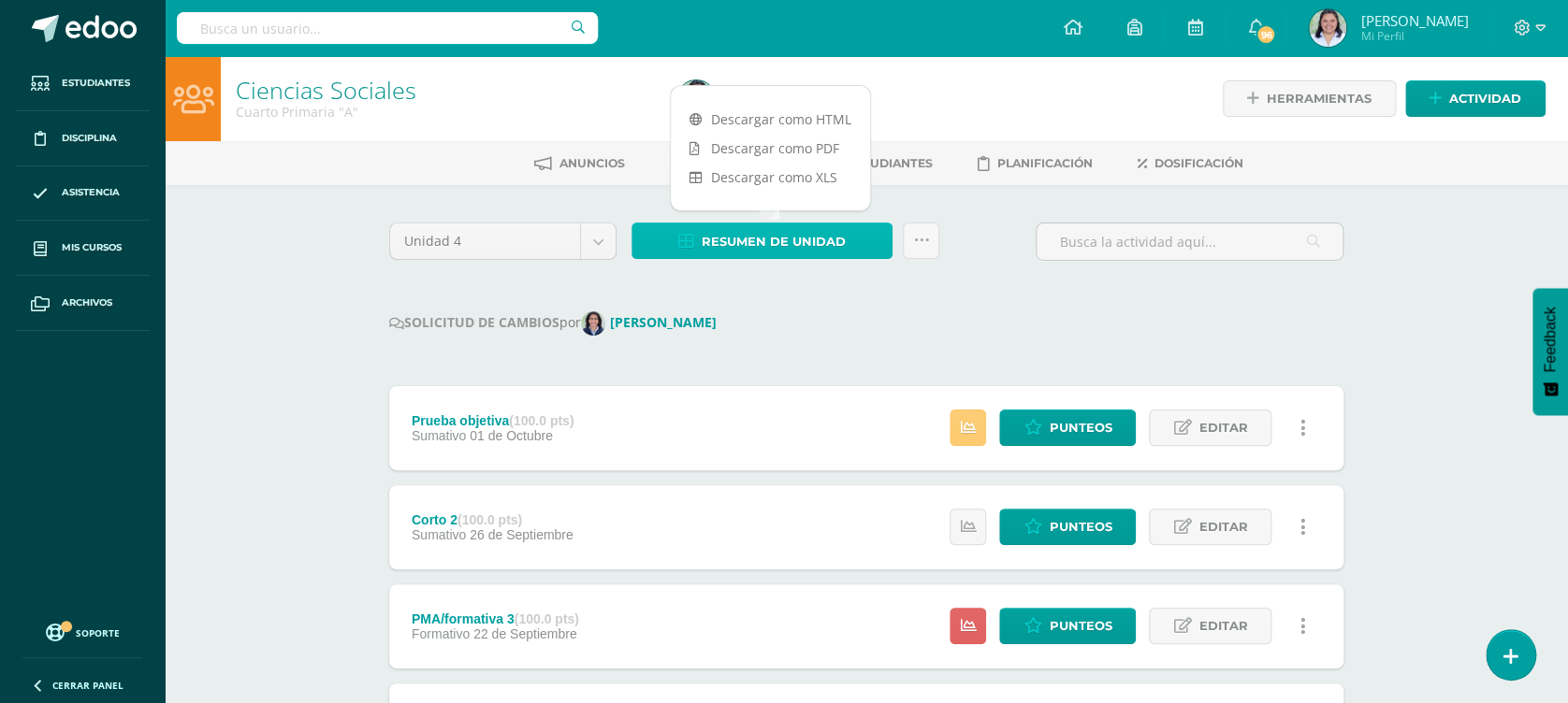
click at [779, 224] on span "Resumen de unidad" at bounding box center [774, 241] width 144 height 35
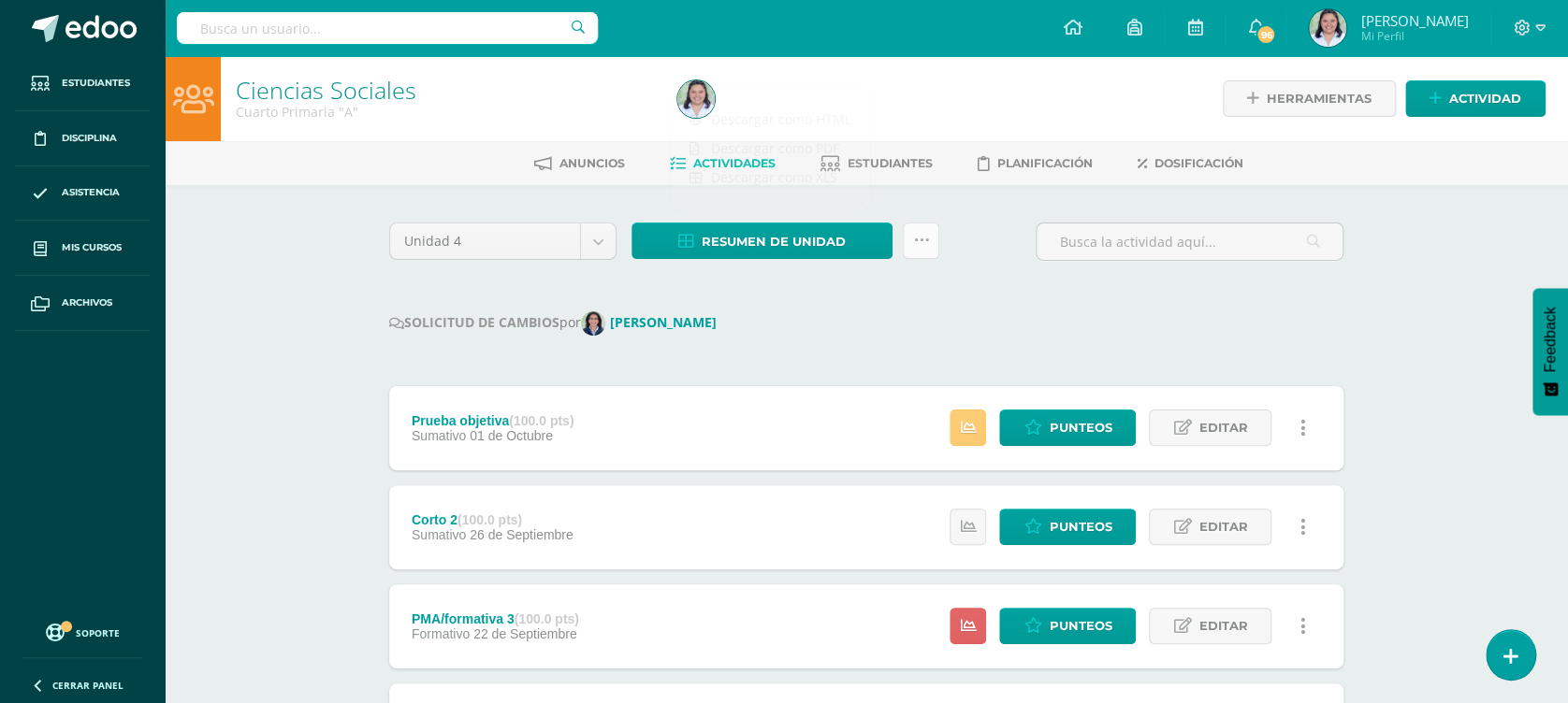
click at [921, 232] on icon at bounding box center [921, 240] width 16 height 16
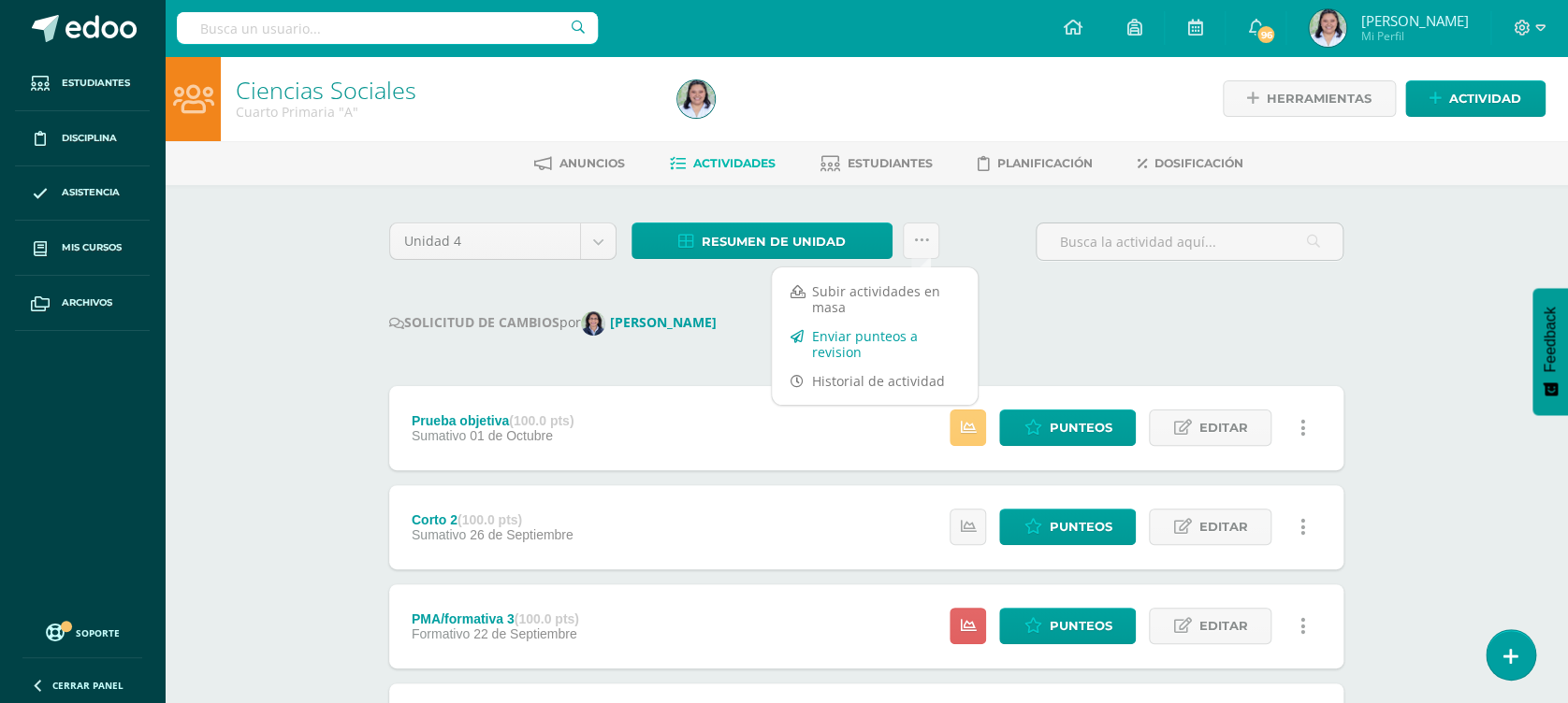
click at [871, 345] on link "Enviar punteos a revision" at bounding box center [874, 344] width 205 height 45
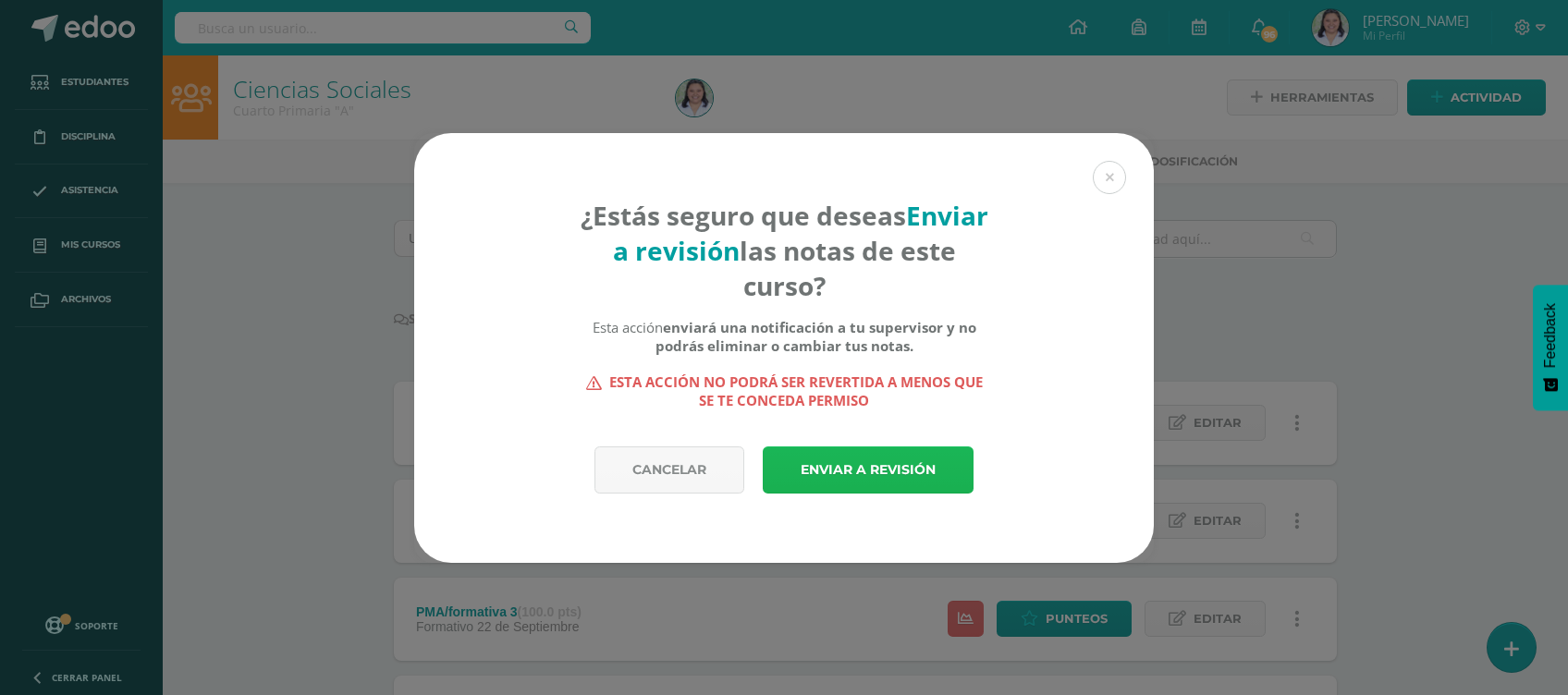
click at [869, 457] on link "Enviar a revisión" at bounding box center [867, 470] width 210 height 47
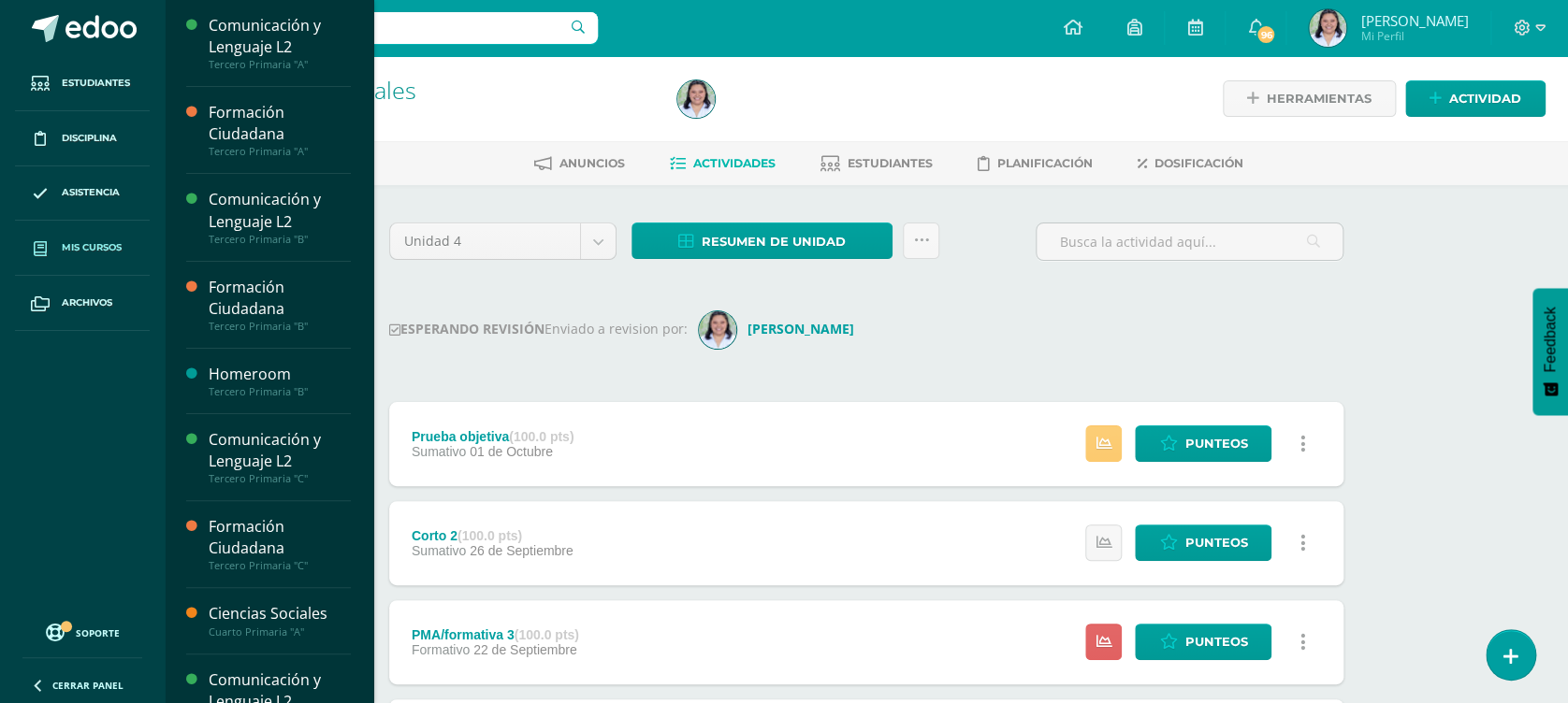
click at [90, 232] on link "Mis cursos" at bounding box center [83, 247] width 135 height 55
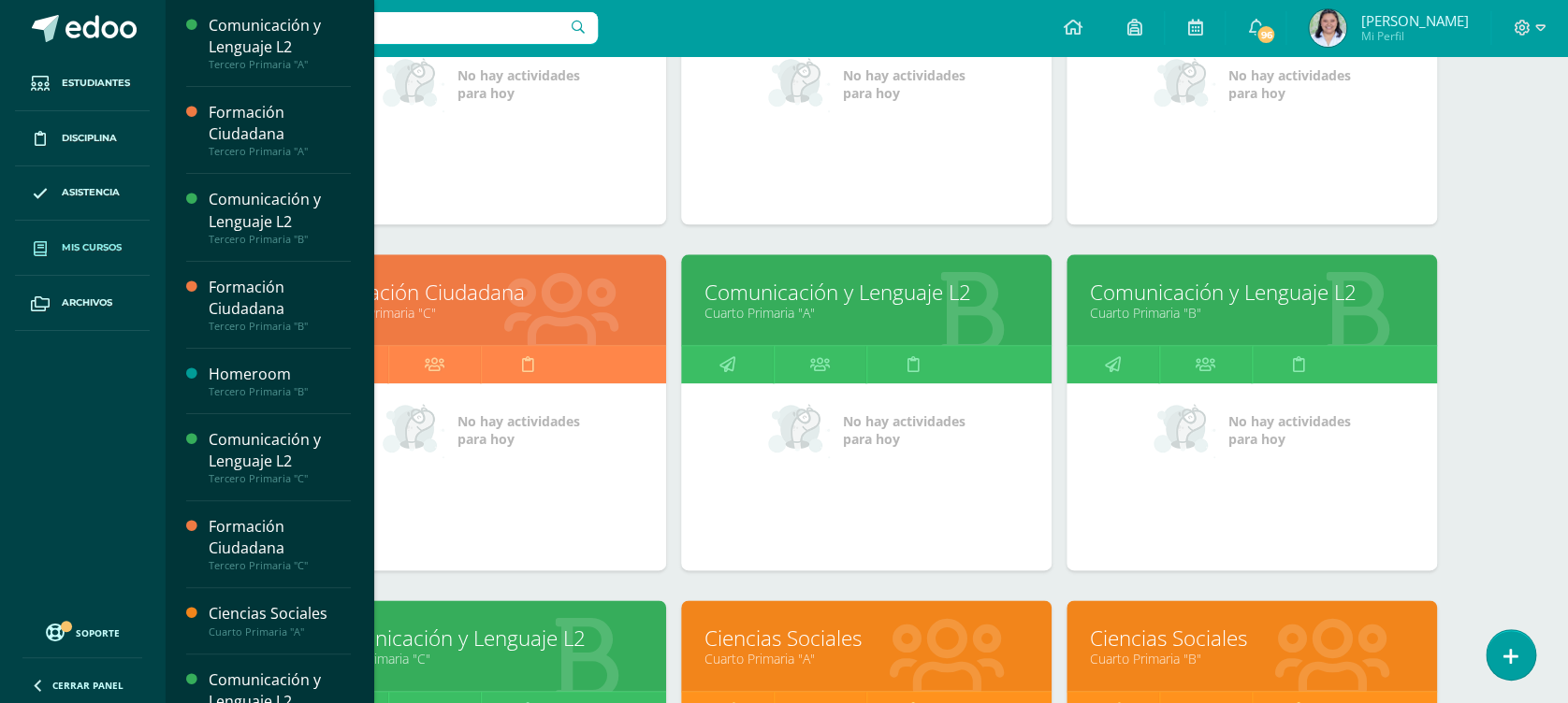
scroll to position [1247, 0]
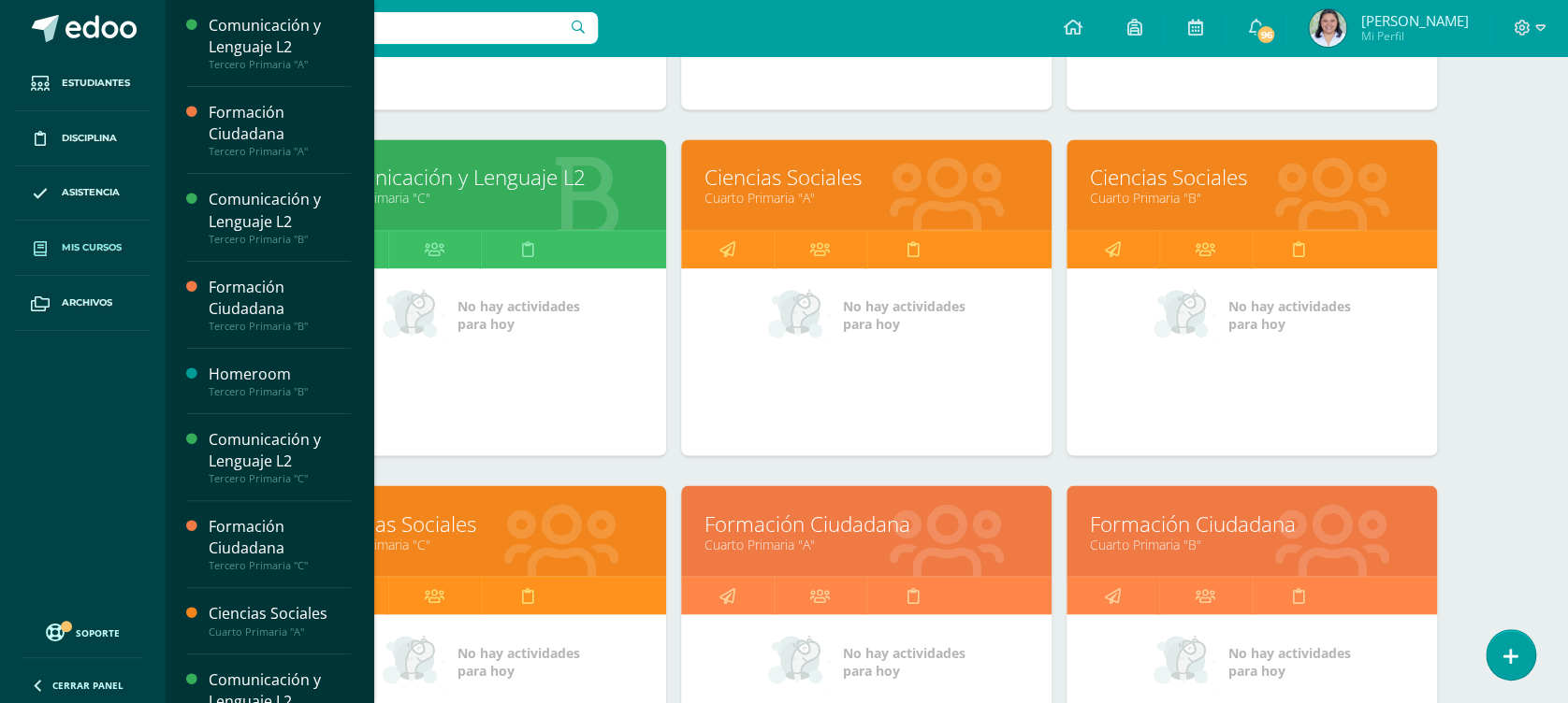
click at [1200, 197] on link "Cuarto Primaria "B"" at bounding box center [1251, 197] width 324 height 18
